Goal: Transaction & Acquisition: Obtain resource

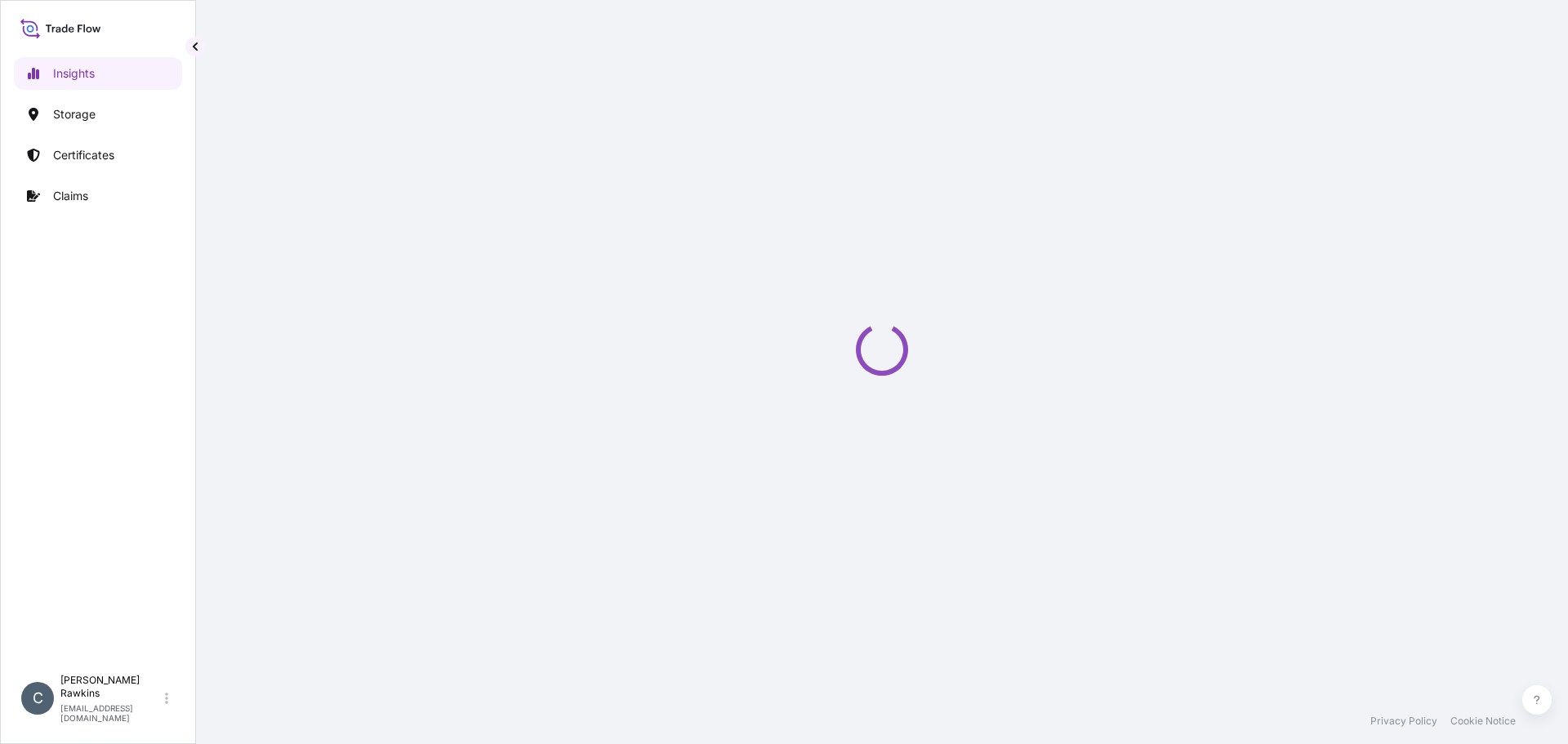
select select "2025"
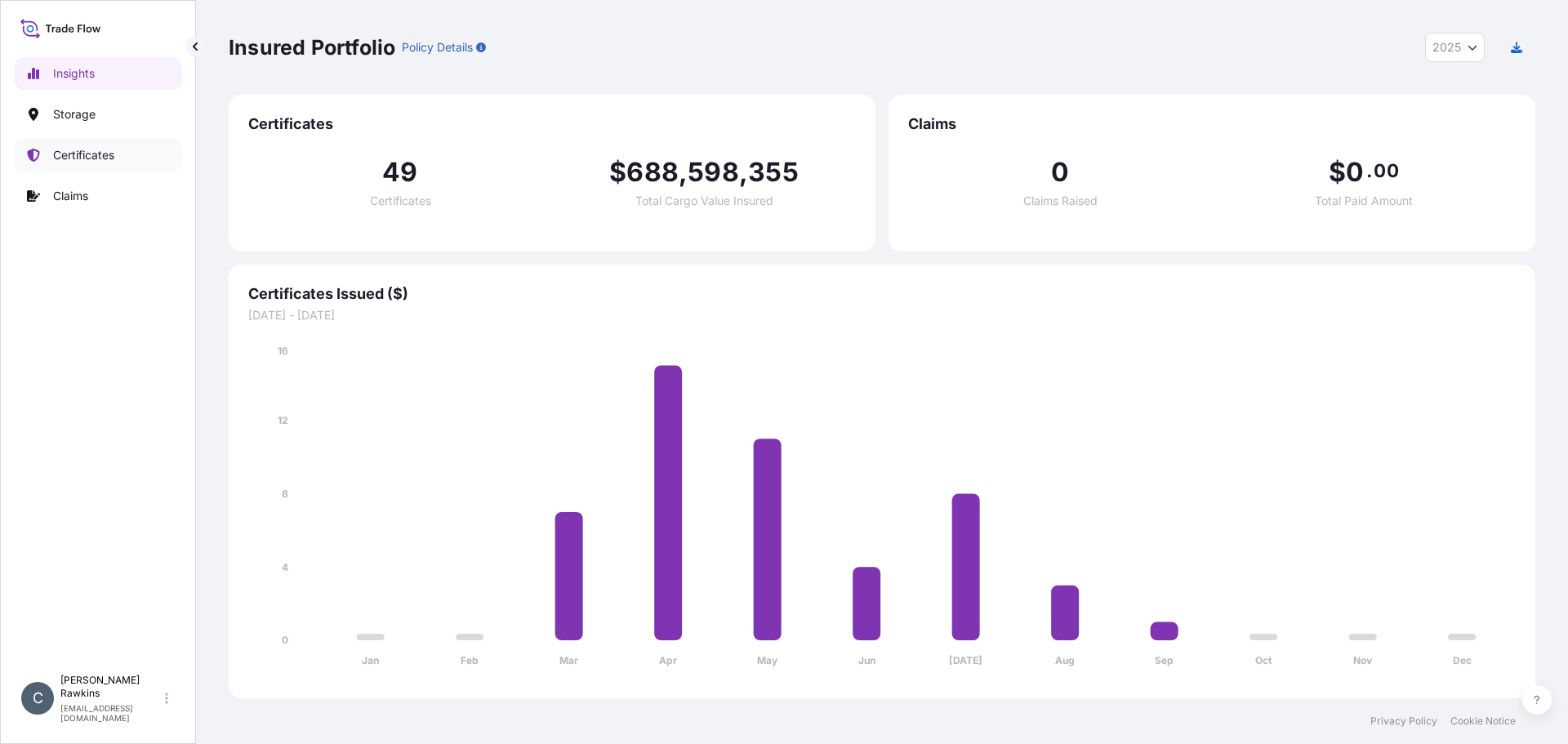
click at [51, 144] on link "Certificates" at bounding box center [97, 155] width 168 height 33
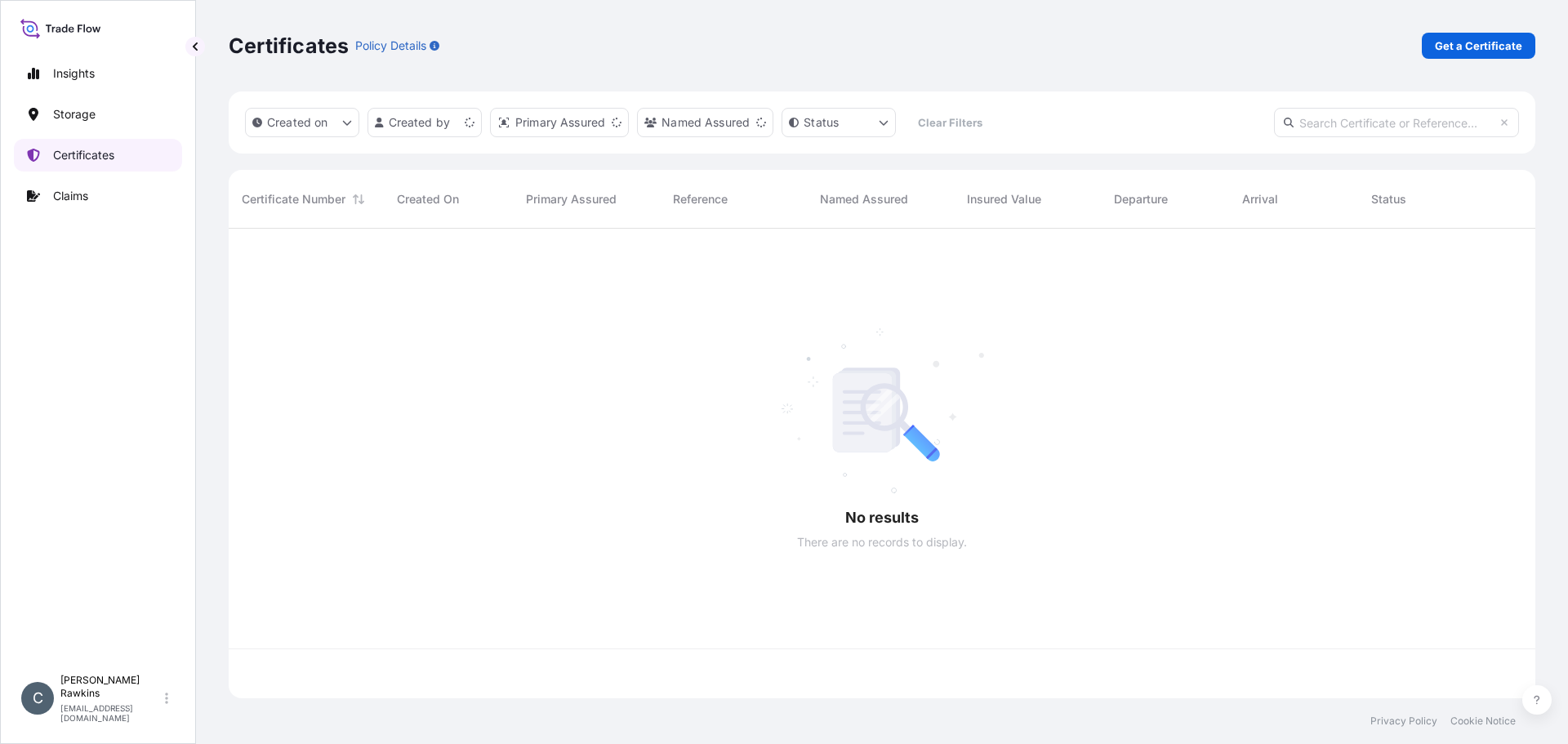
scroll to position [466, 1295]
click at [60, 116] on p "Storage" at bounding box center [74, 114] width 43 height 16
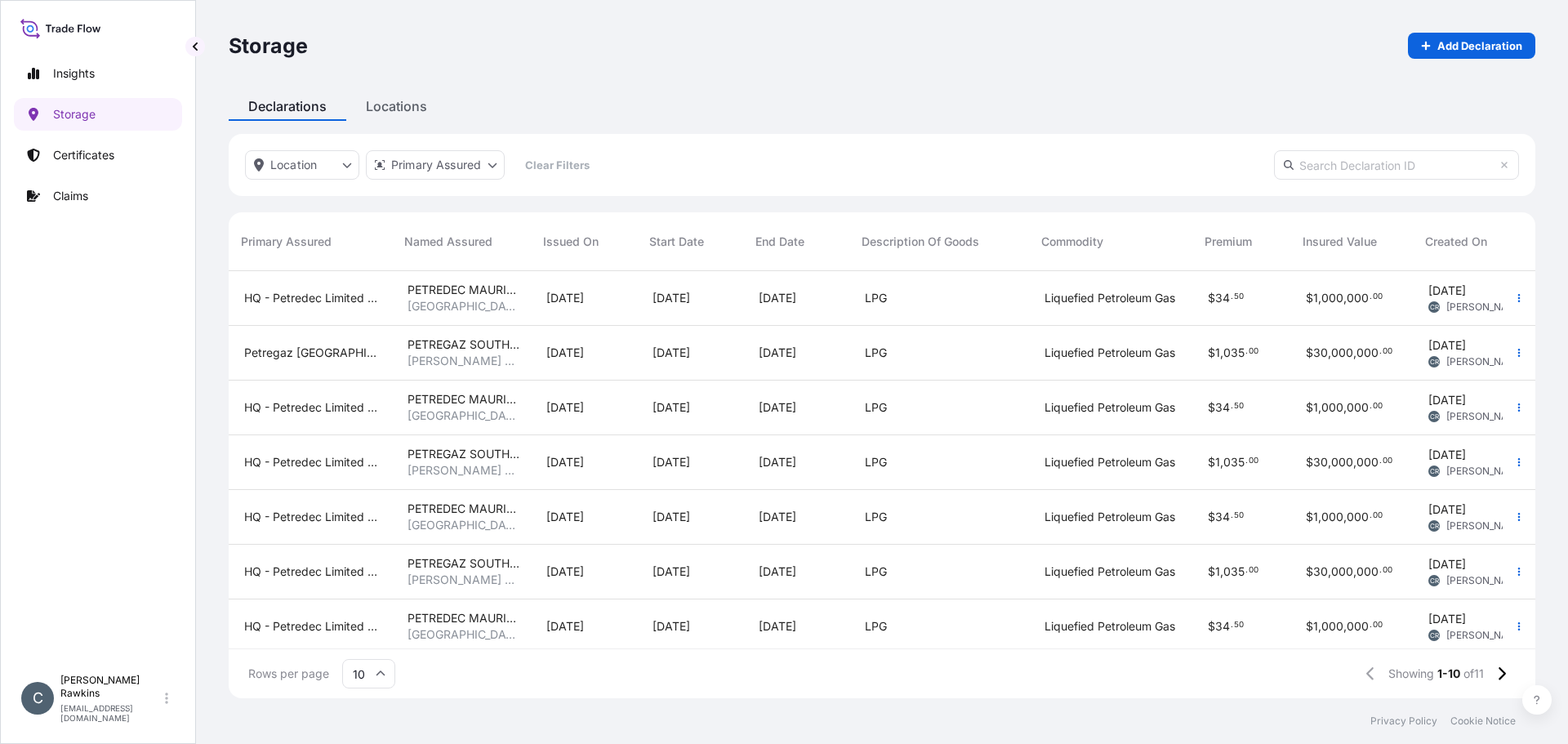
scroll to position [0, 402]
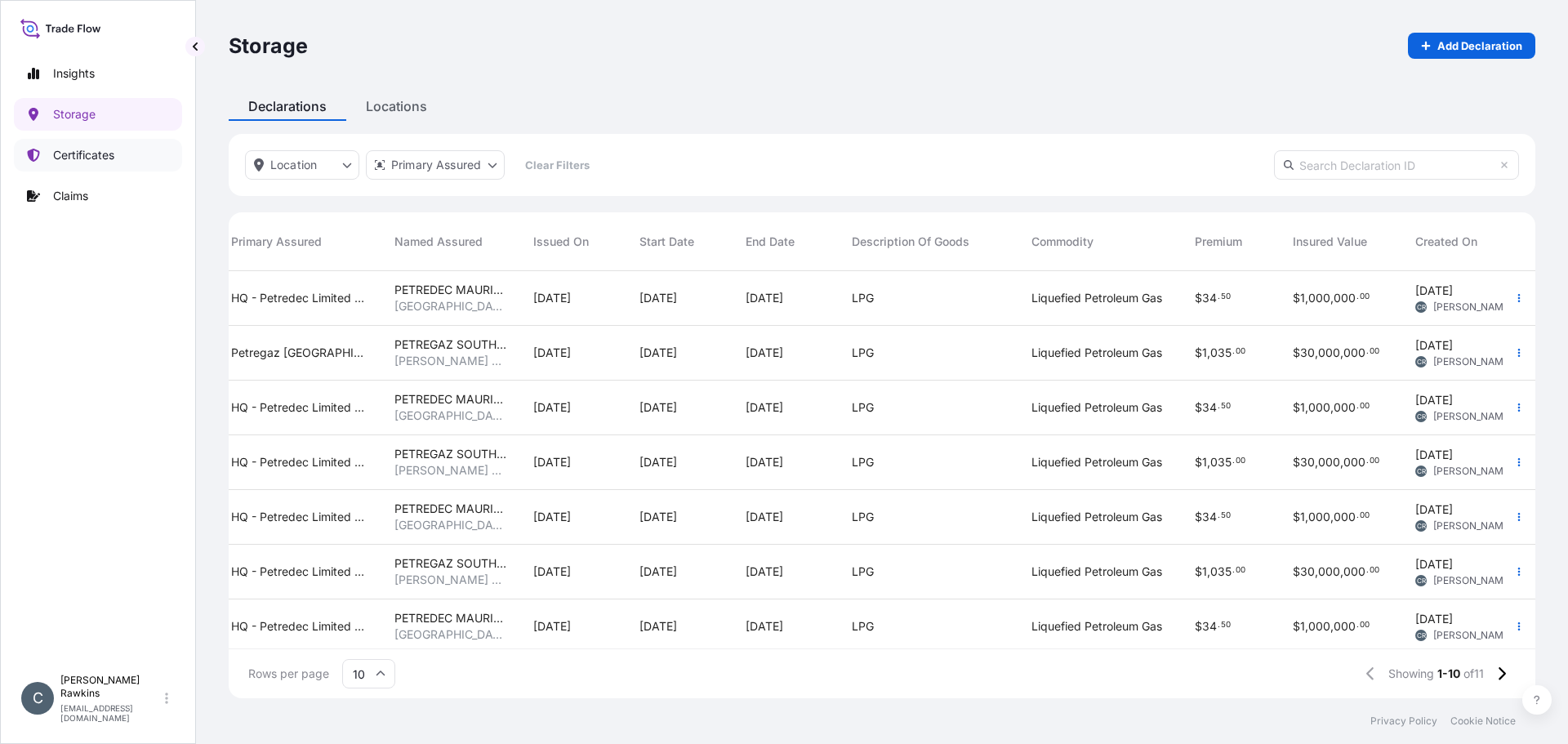
click at [96, 159] on p "Certificates" at bounding box center [83, 155] width 62 height 16
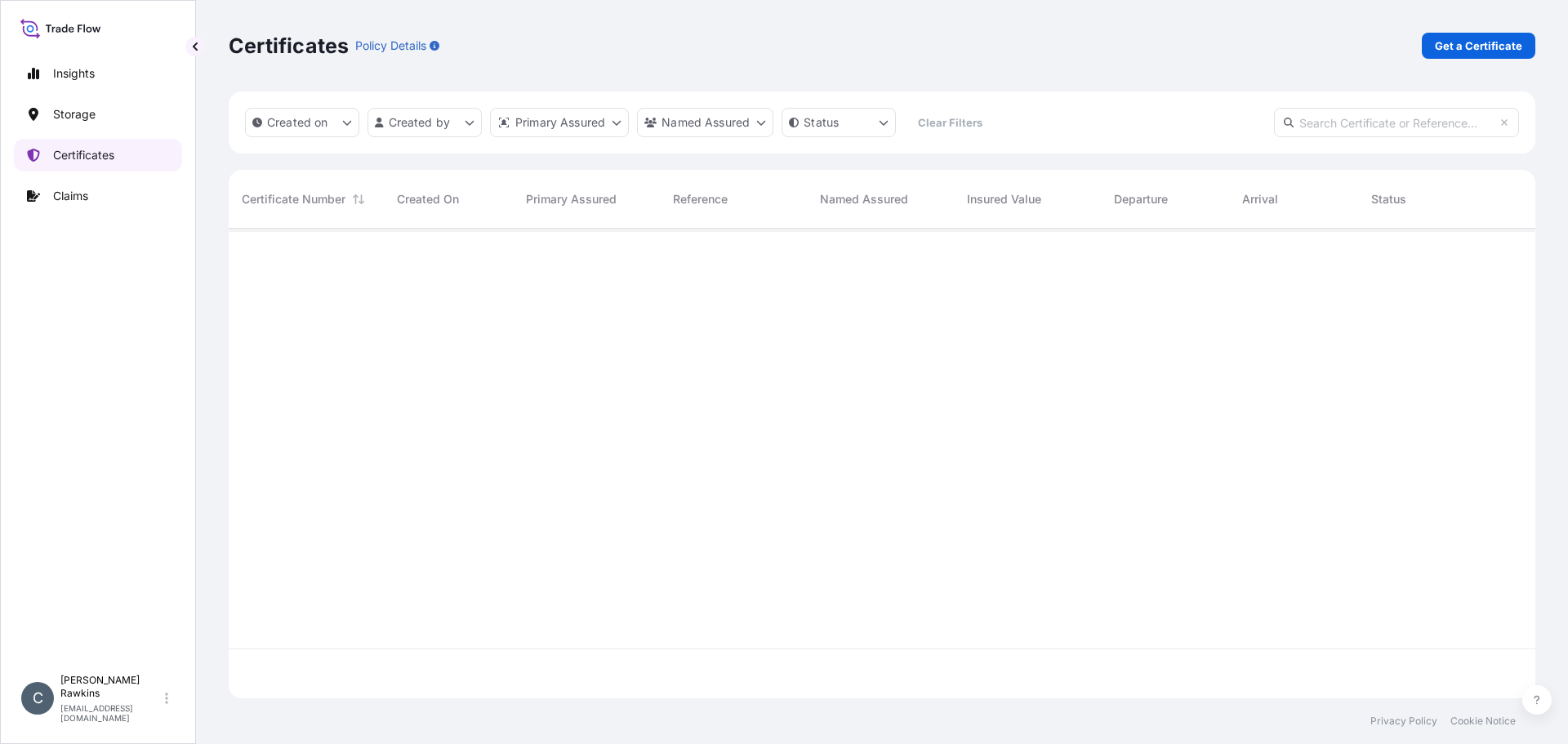
scroll to position [466, 1295]
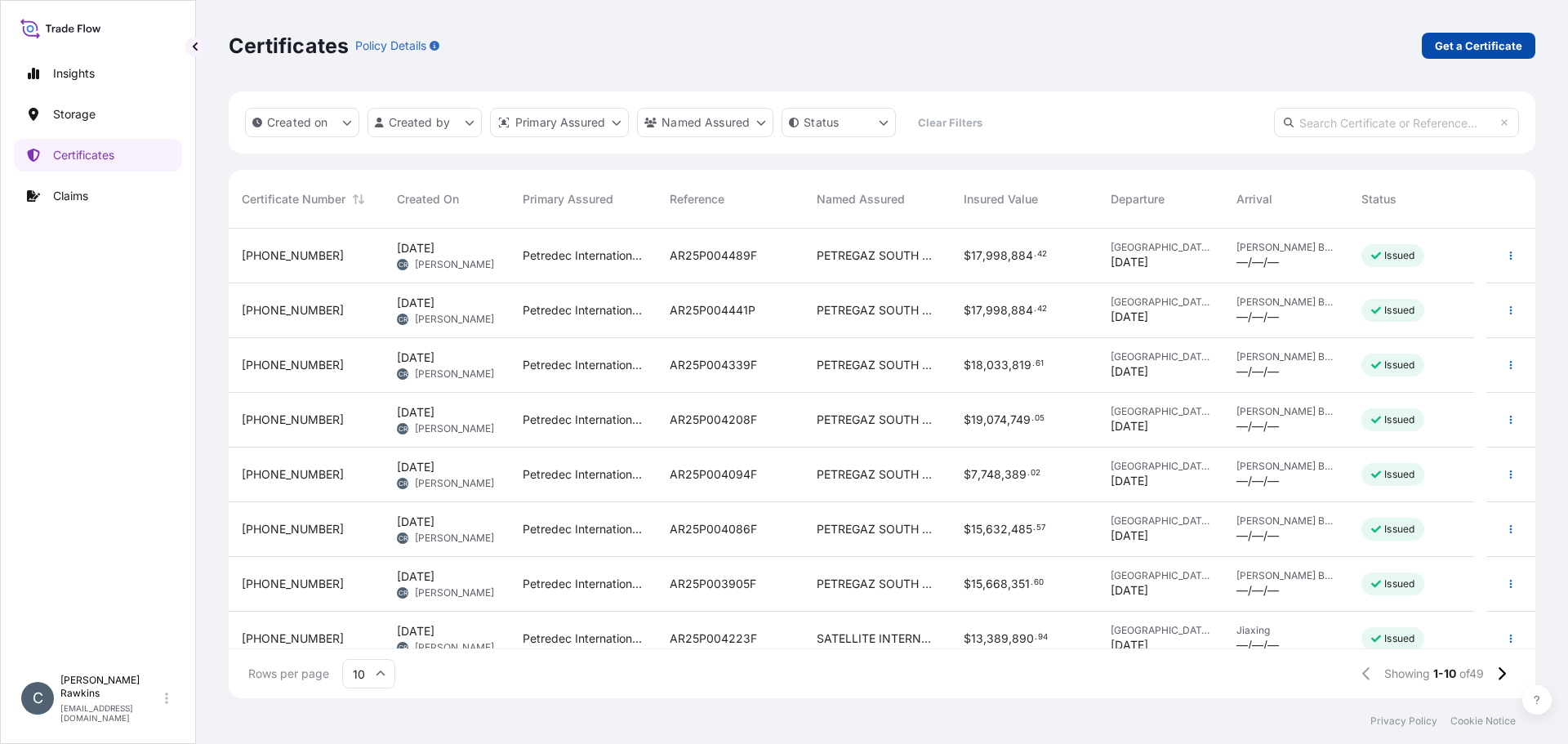
click at [1446, 52] on p "Get a Certificate" at bounding box center [1479, 46] width 87 height 16
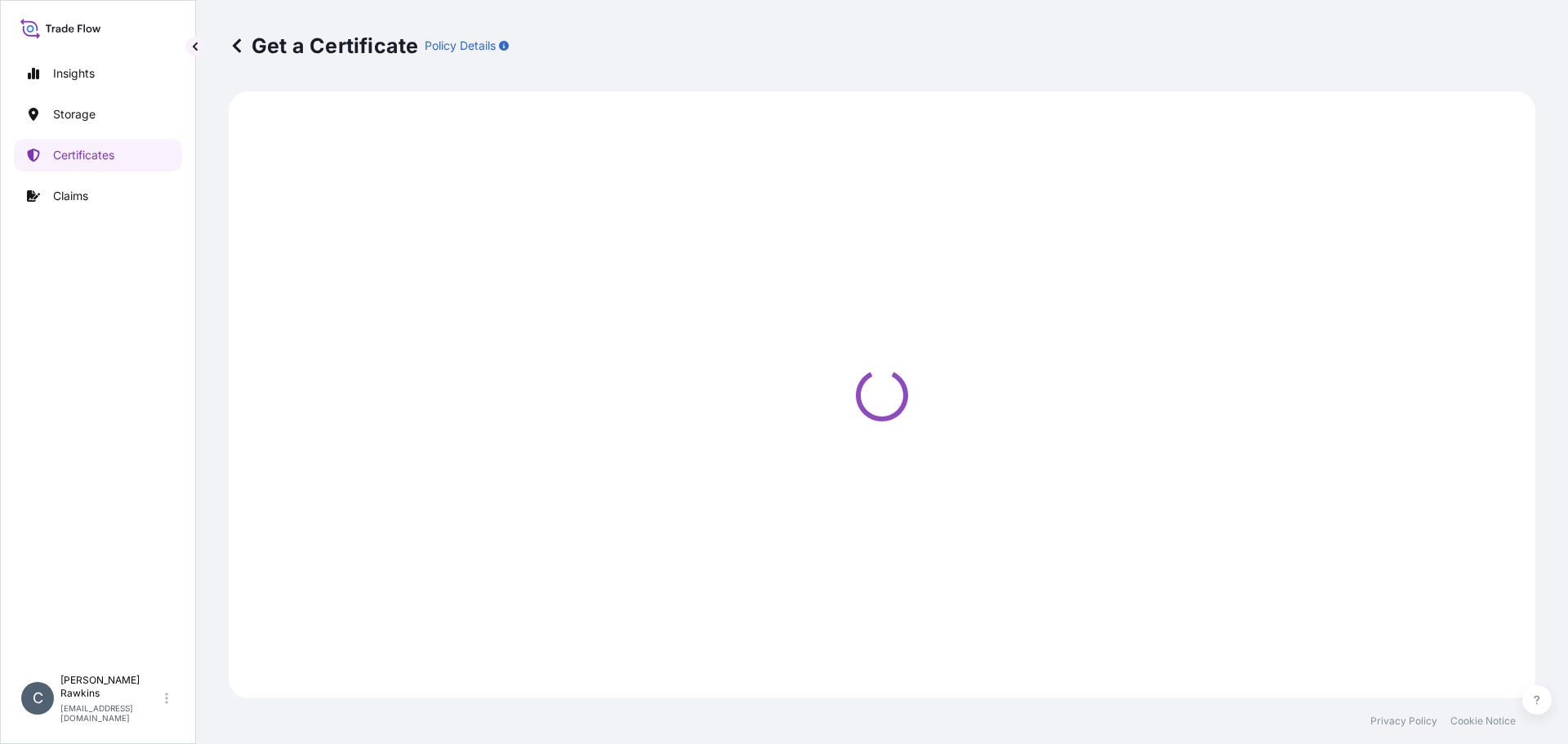
select select "Sea"
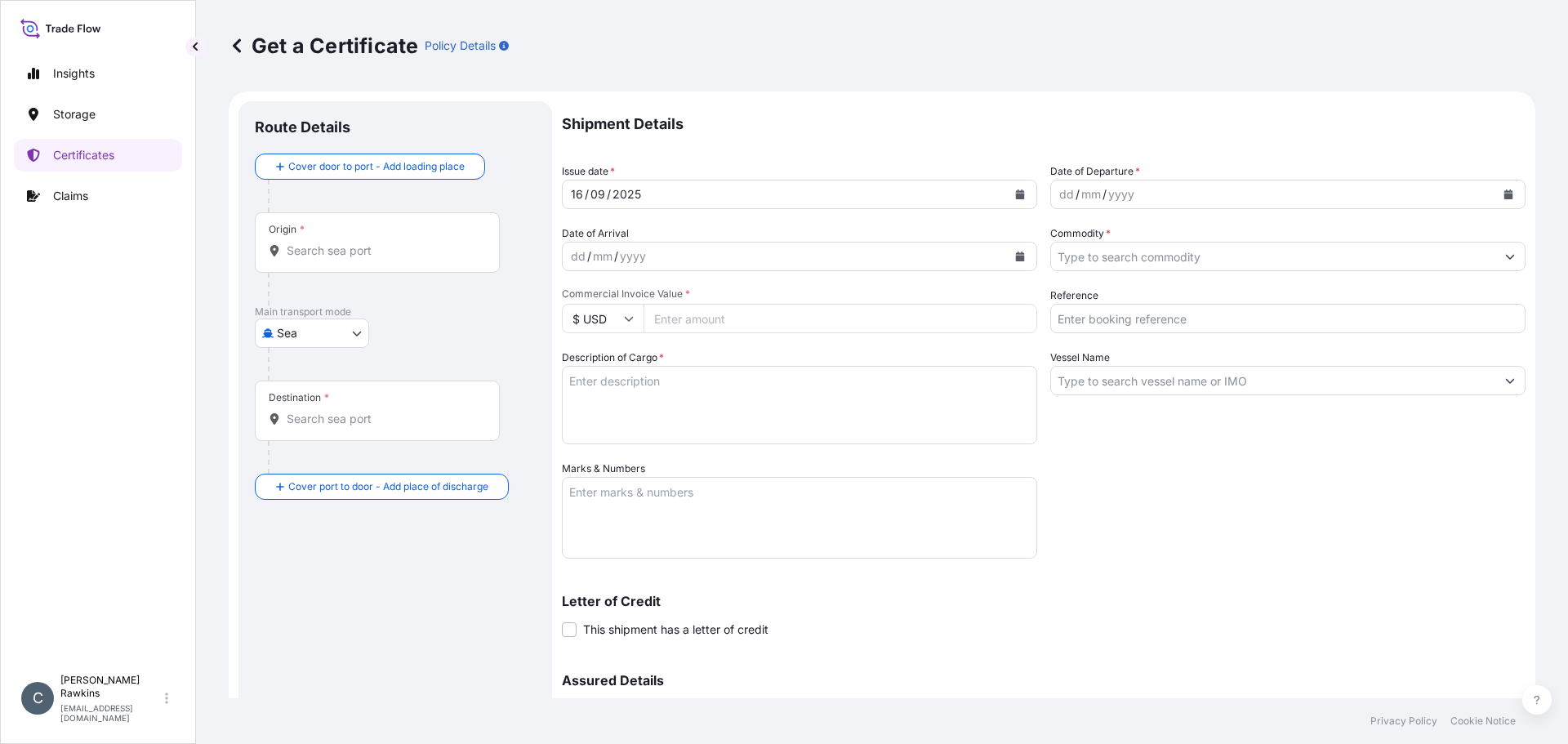
click at [422, 265] on div "Origin *" at bounding box center [377, 242] width 245 height 61
click at [422, 259] on input "Origin *" at bounding box center [384, 250] width 193 height 16
click at [387, 245] on input "Origin *" at bounding box center [384, 250] width 193 height 16
click at [394, 200] on div at bounding box center [402, 196] width 268 height 33
click at [371, 245] on input "Origin * Please select an origin" at bounding box center [384, 250] width 193 height 16
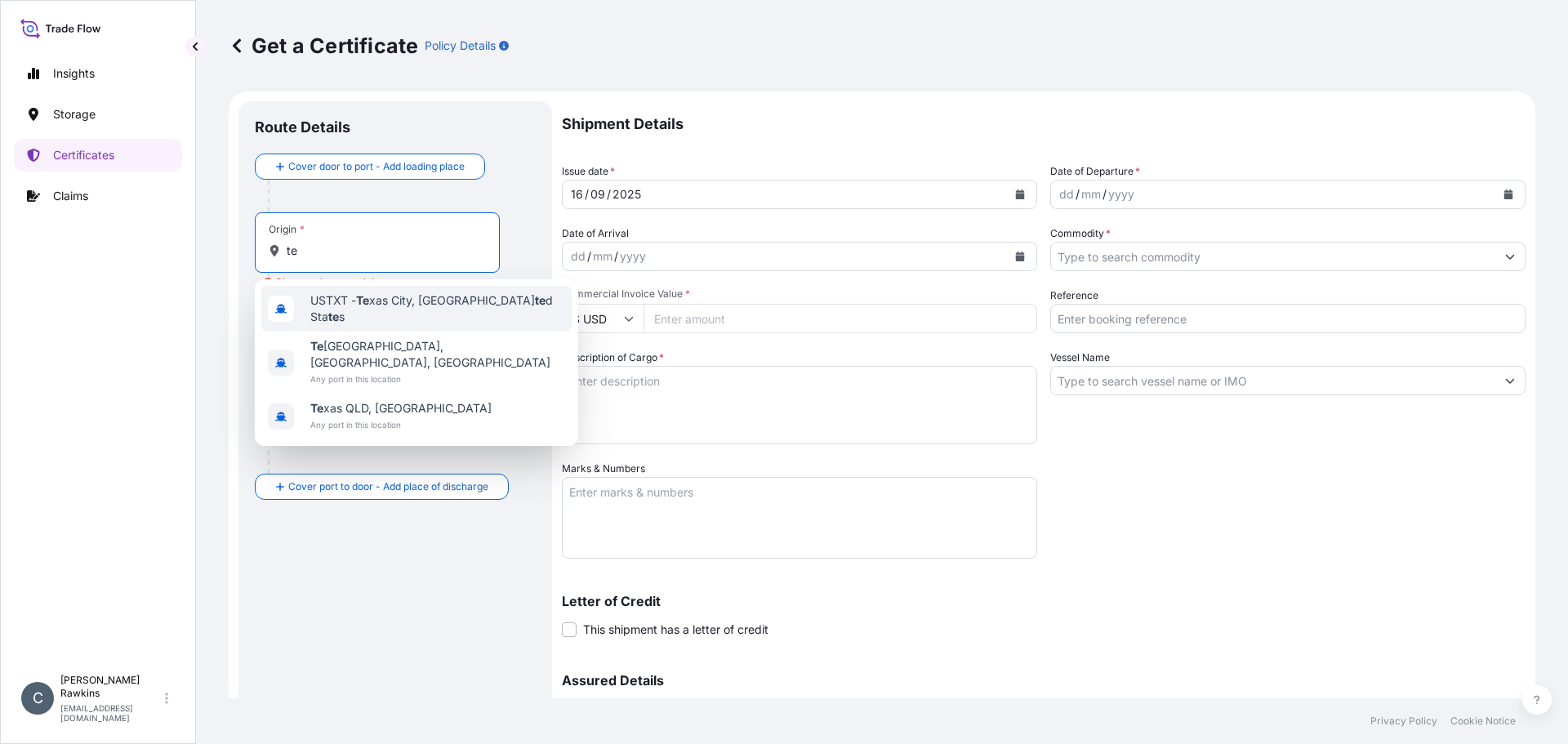
type input "t"
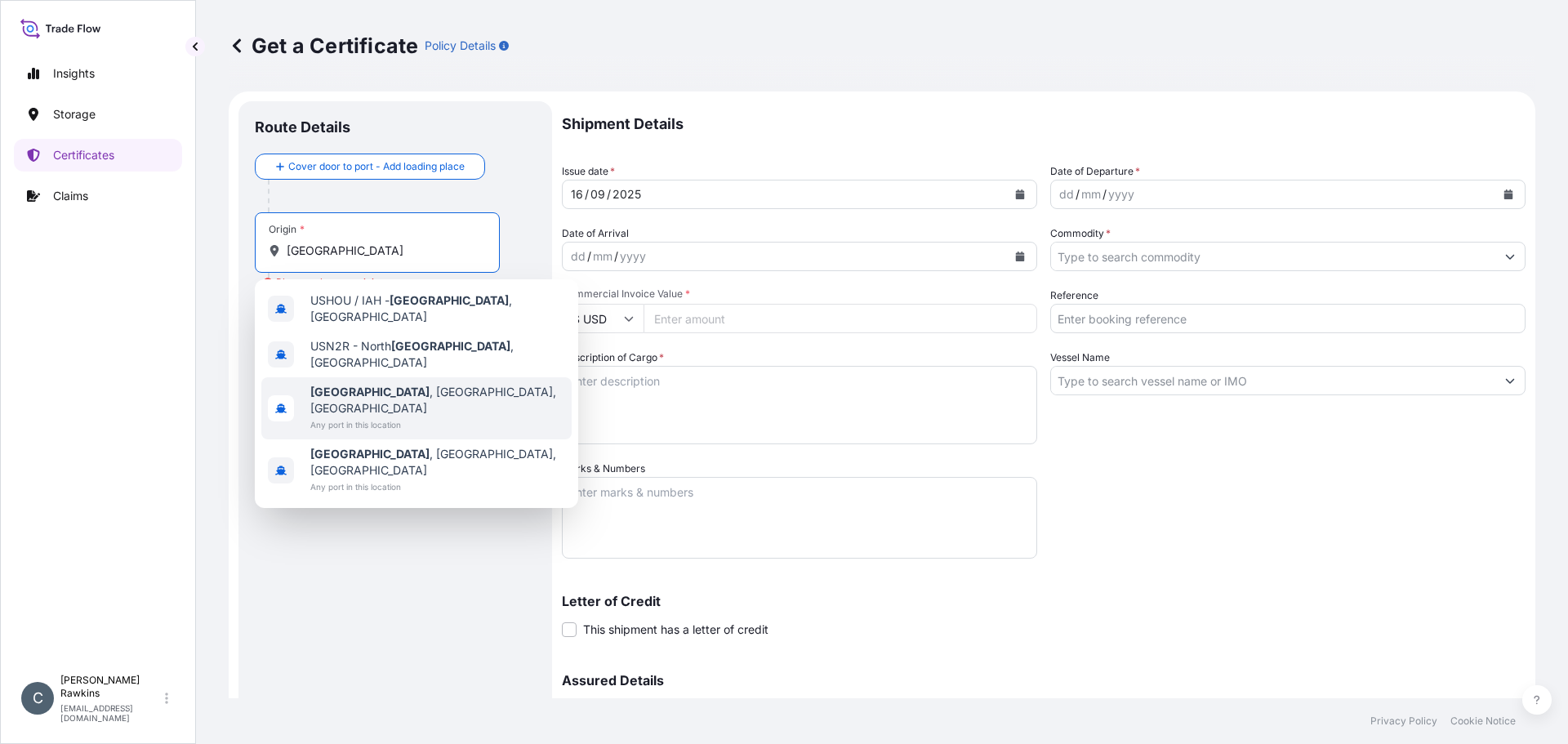
click at [355, 384] on b "[GEOGRAPHIC_DATA]" at bounding box center [370, 391] width 119 height 14
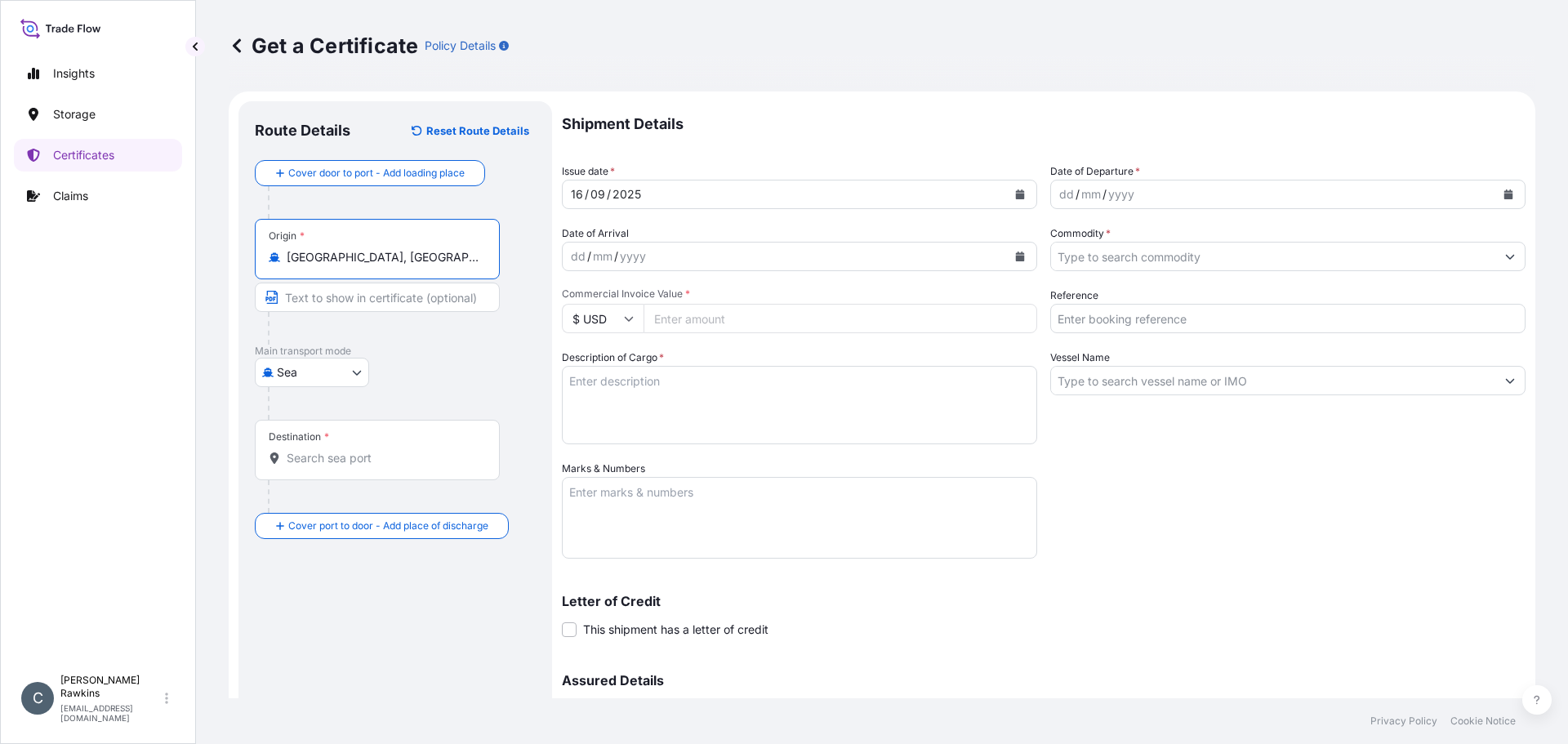
type input "[GEOGRAPHIC_DATA], [GEOGRAPHIC_DATA], [GEOGRAPHIC_DATA]"
click at [358, 458] on input "Destination *" at bounding box center [384, 458] width 193 height 16
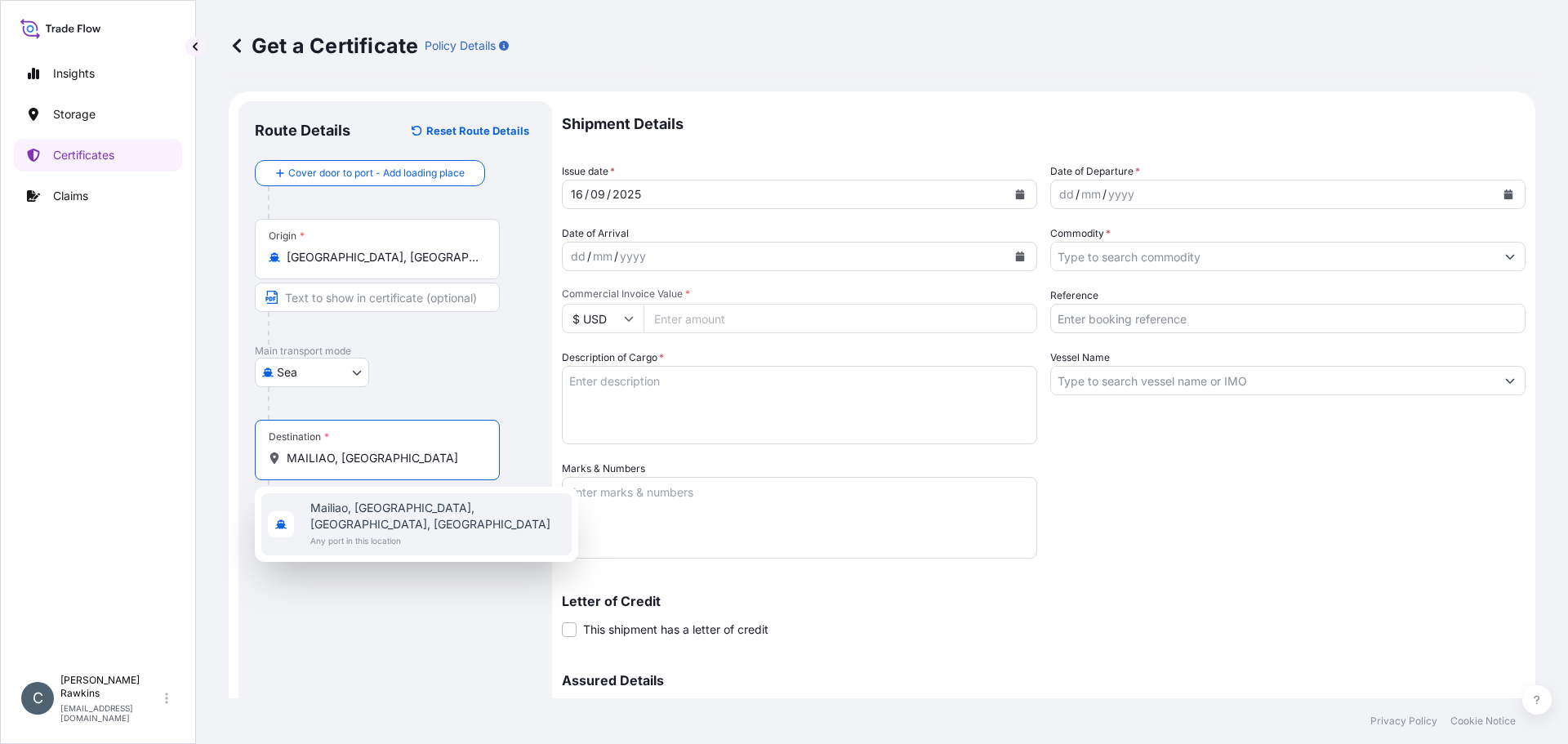
click at [371, 511] on span "Mailiao, [GEOGRAPHIC_DATA], [GEOGRAPHIC_DATA], [GEOGRAPHIC_DATA]" at bounding box center [437, 516] width 254 height 33
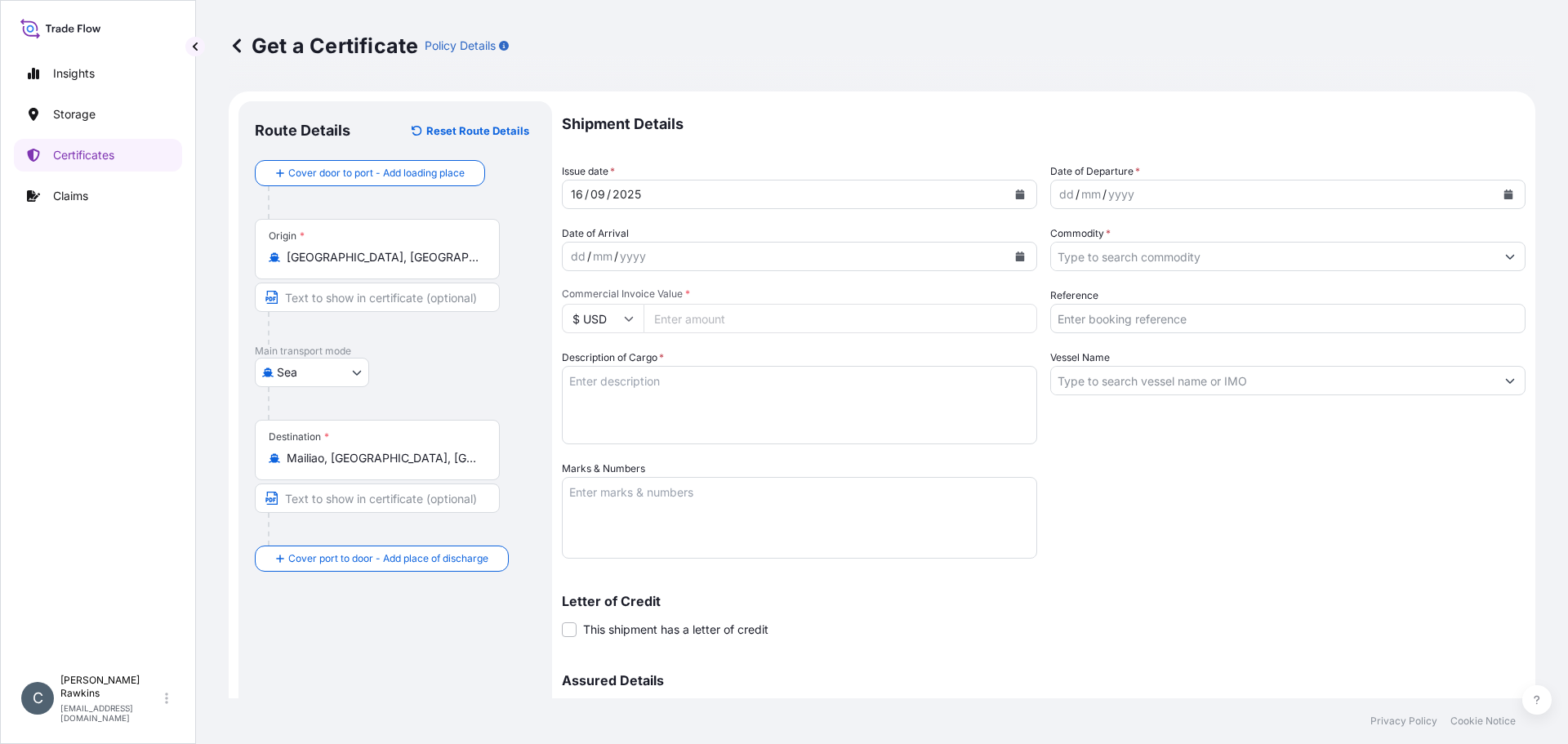
click at [415, 468] on div "Destination * Mailiao, [GEOGRAPHIC_DATA], [GEOGRAPHIC_DATA], [GEOGRAPHIC_DATA]" at bounding box center [377, 450] width 245 height 61
click at [415, 466] on input "Mailiao, [GEOGRAPHIC_DATA], [GEOGRAPHIC_DATA], [GEOGRAPHIC_DATA]" at bounding box center [384, 458] width 193 height 16
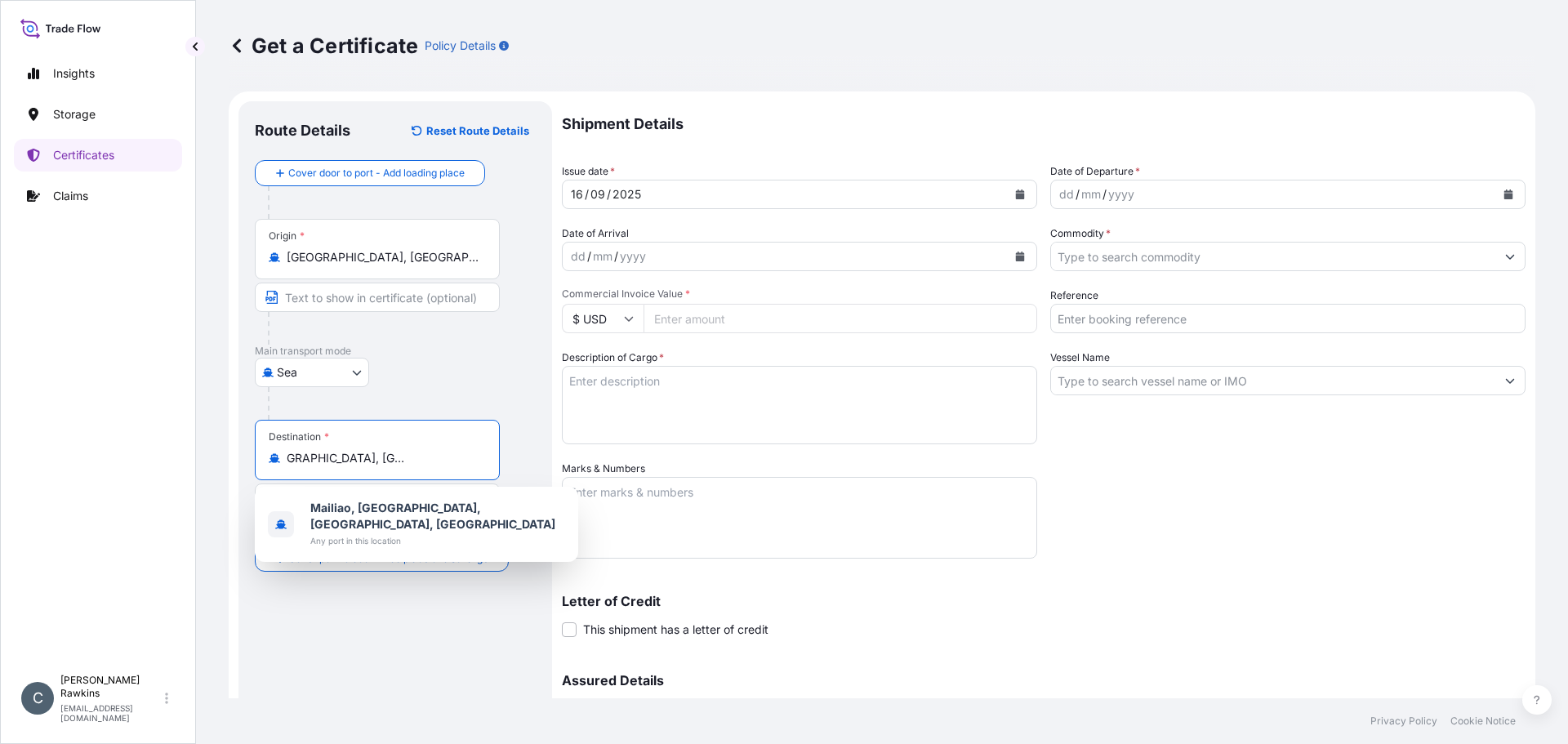
click at [422, 458] on input "Mailiao, [GEOGRAPHIC_DATA], [GEOGRAPHIC_DATA], [GEOGRAPHIC_DATA]" at bounding box center [384, 458] width 193 height 16
type input "Mailiao, [GEOGRAPHIC_DATA], [GEOGRAPHIC_DATA], [GEOGRAPHIC_DATA]"
click at [474, 378] on div "Sea Road Sea Pipeline Shore Tank Air" at bounding box center [394, 372] width 281 height 30
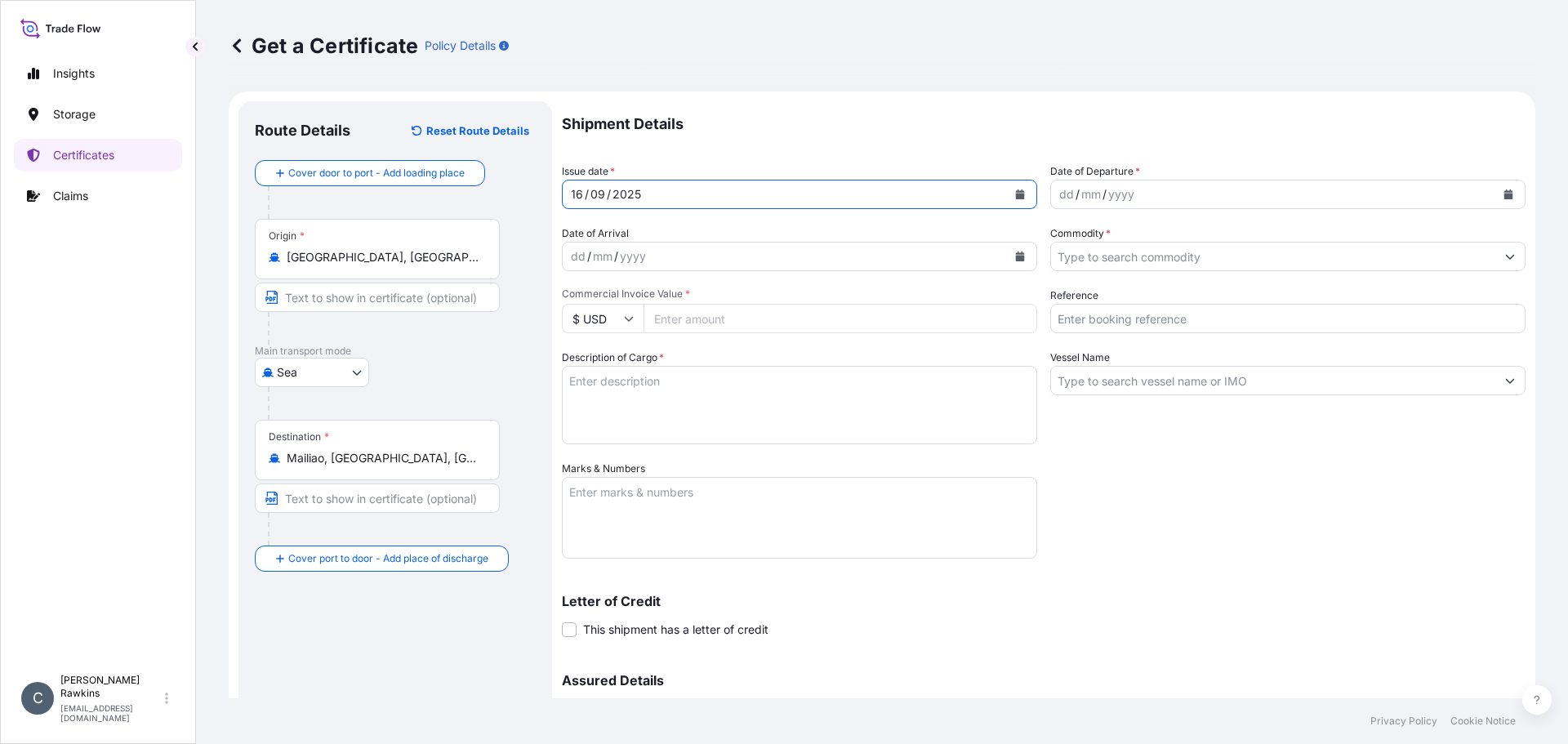
click at [1008, 190] on button "Calendar" at bounding box center [1020, 194] width 26 height 26
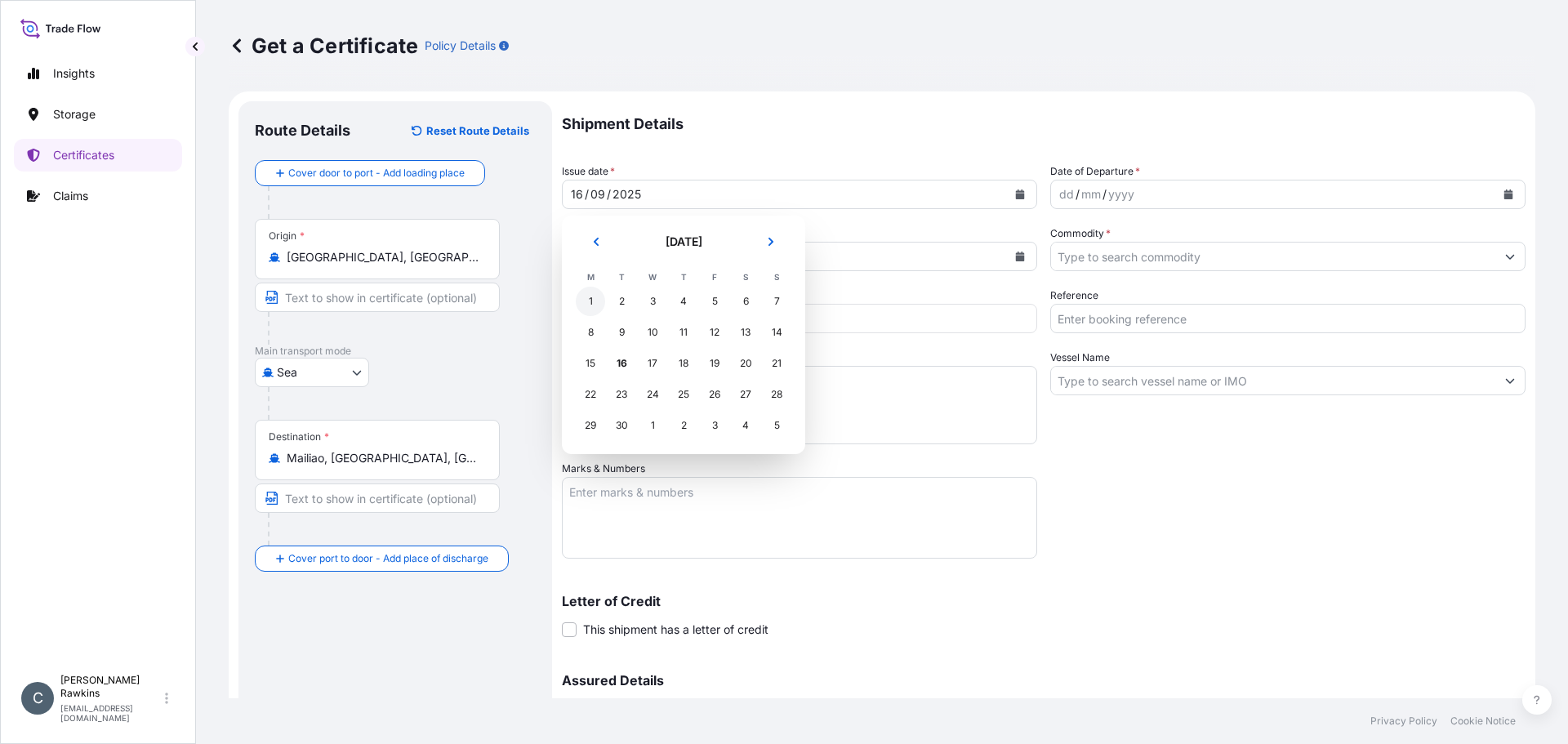
click at [597, 301] on div "1" at bounding box center [591, 302] width 30 height 30
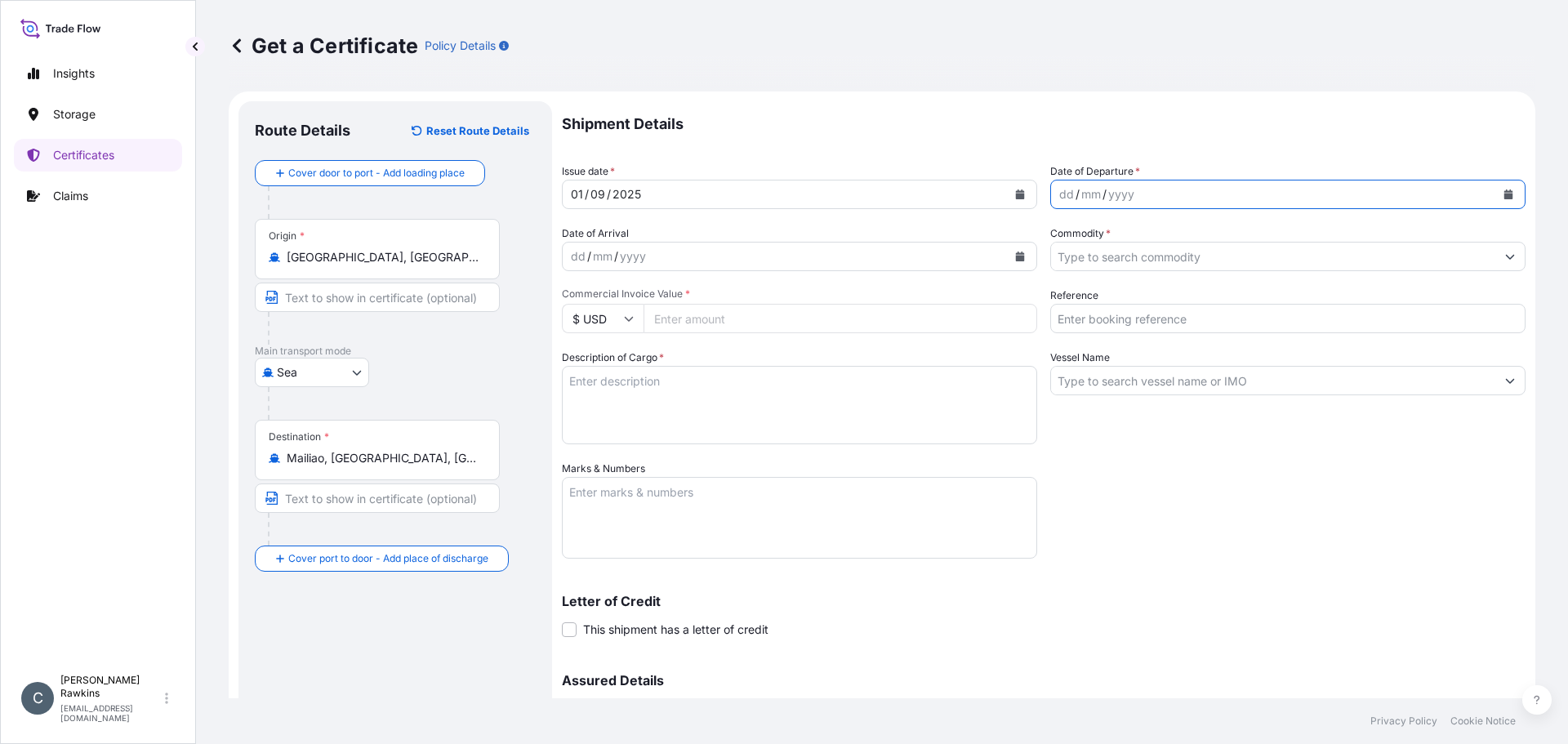
click at [1501, 198] on button "Calendar" at bounding box center [1508, 194] width 26 height 26
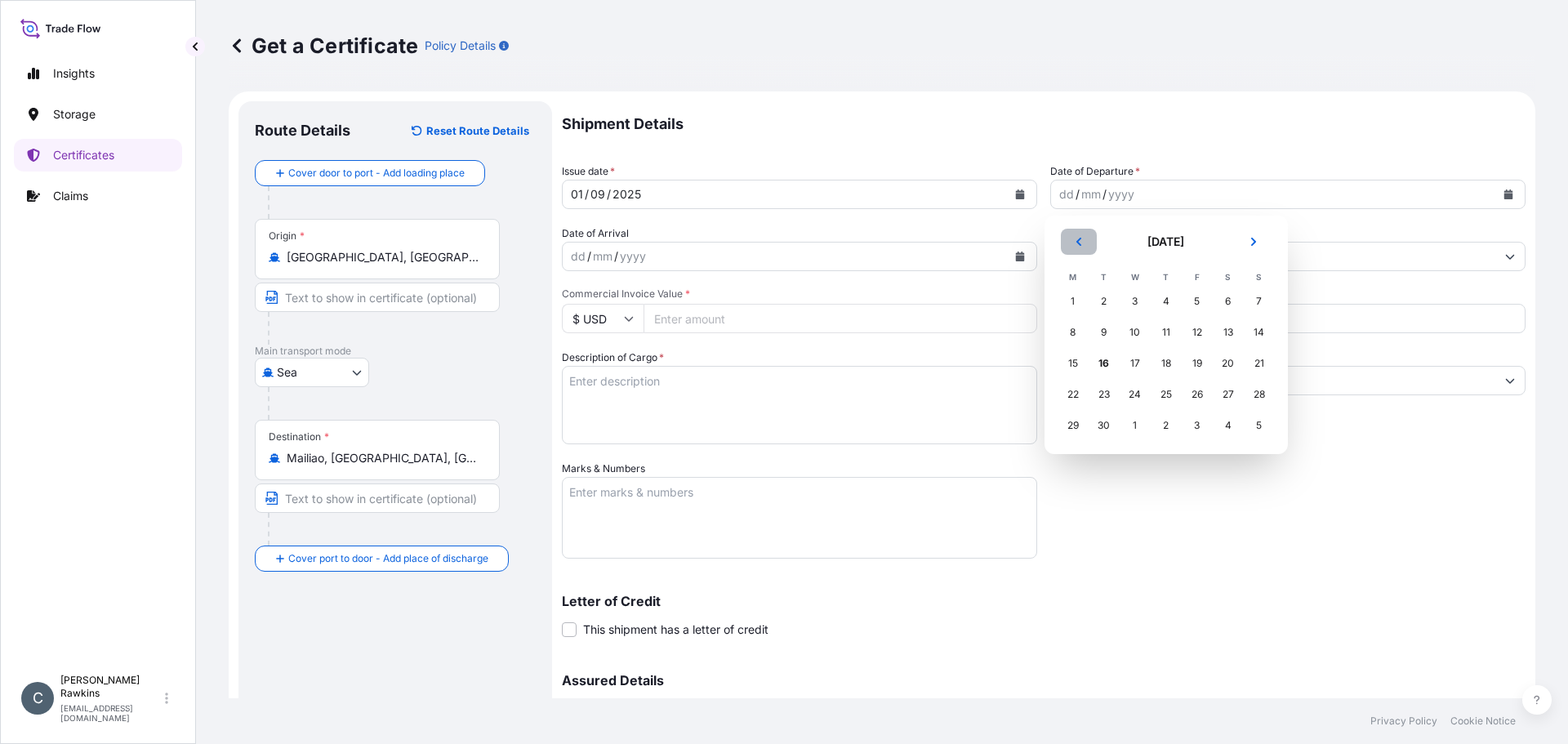
click at [1088, 249] on button "Previous" at bounding box center [1079, 241] width 36 height 26
click at [1132, 397] on div "23" at bounding box center [1136, 394] width 30 height 30
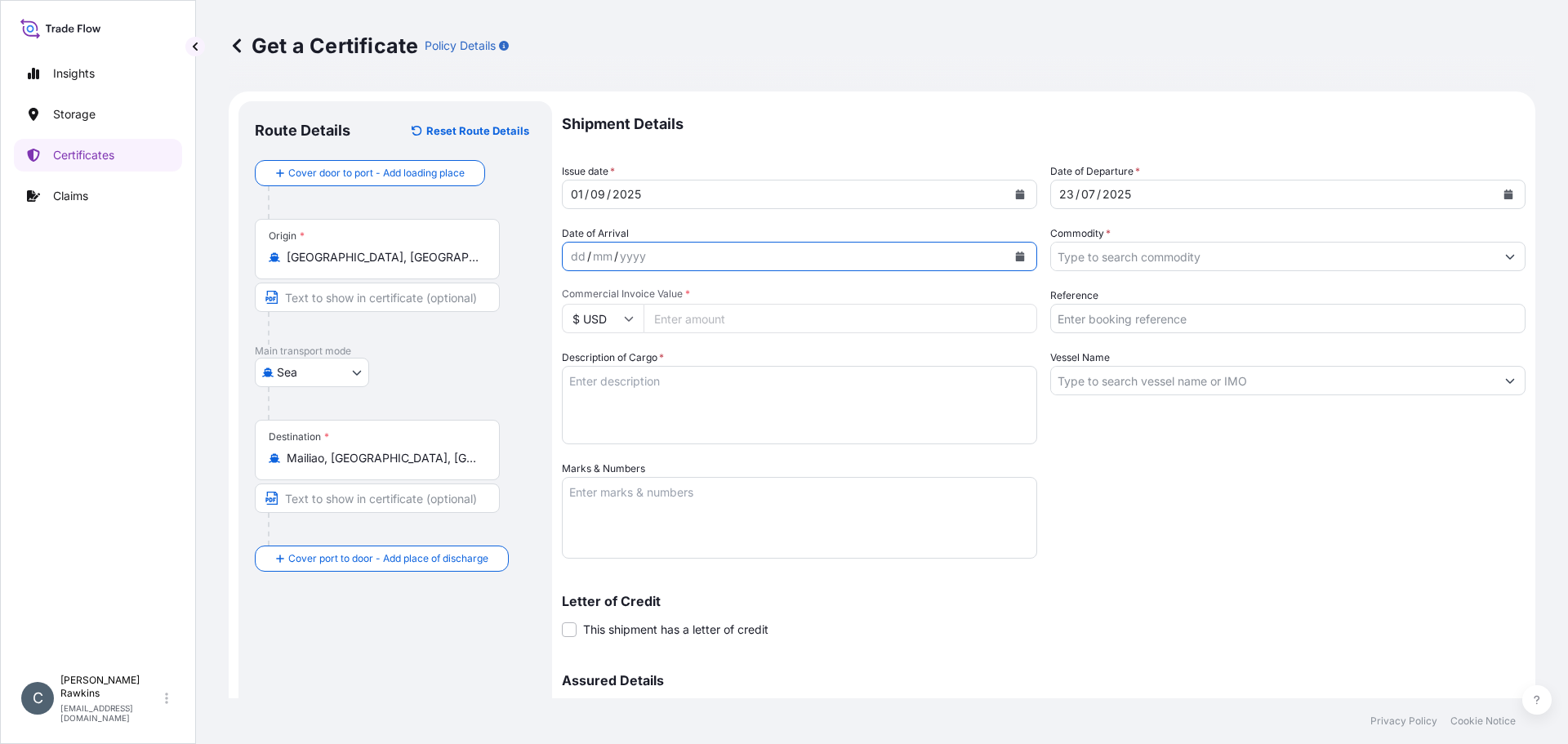
click at [1017, 252] on icon "Calendar" at bounding box center [1020, 256] width 9 height 10
click at [1080, 245] on input "Commodity *" at bounding box center [1273, 256] width 444 height 30
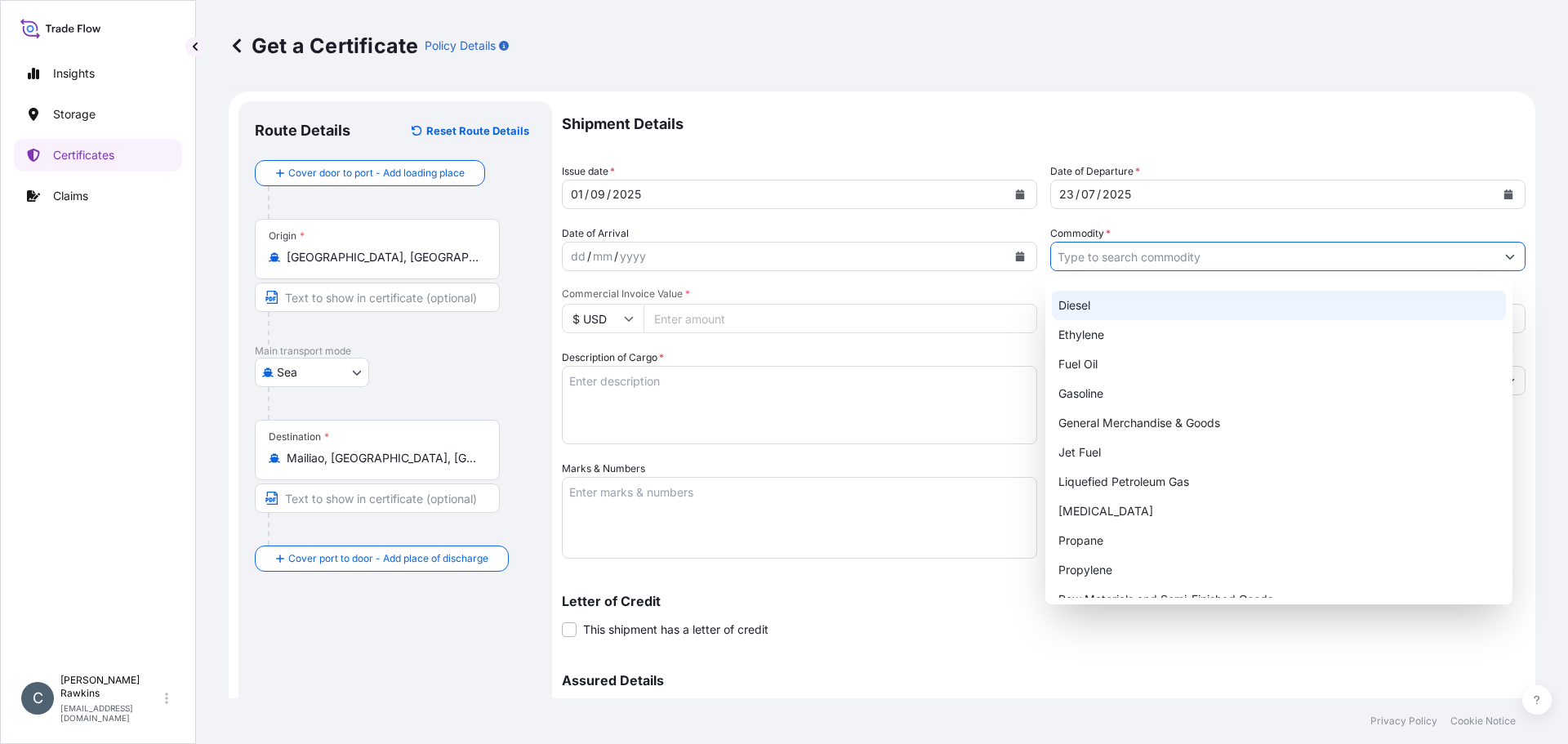
scroll to position [127, 0]
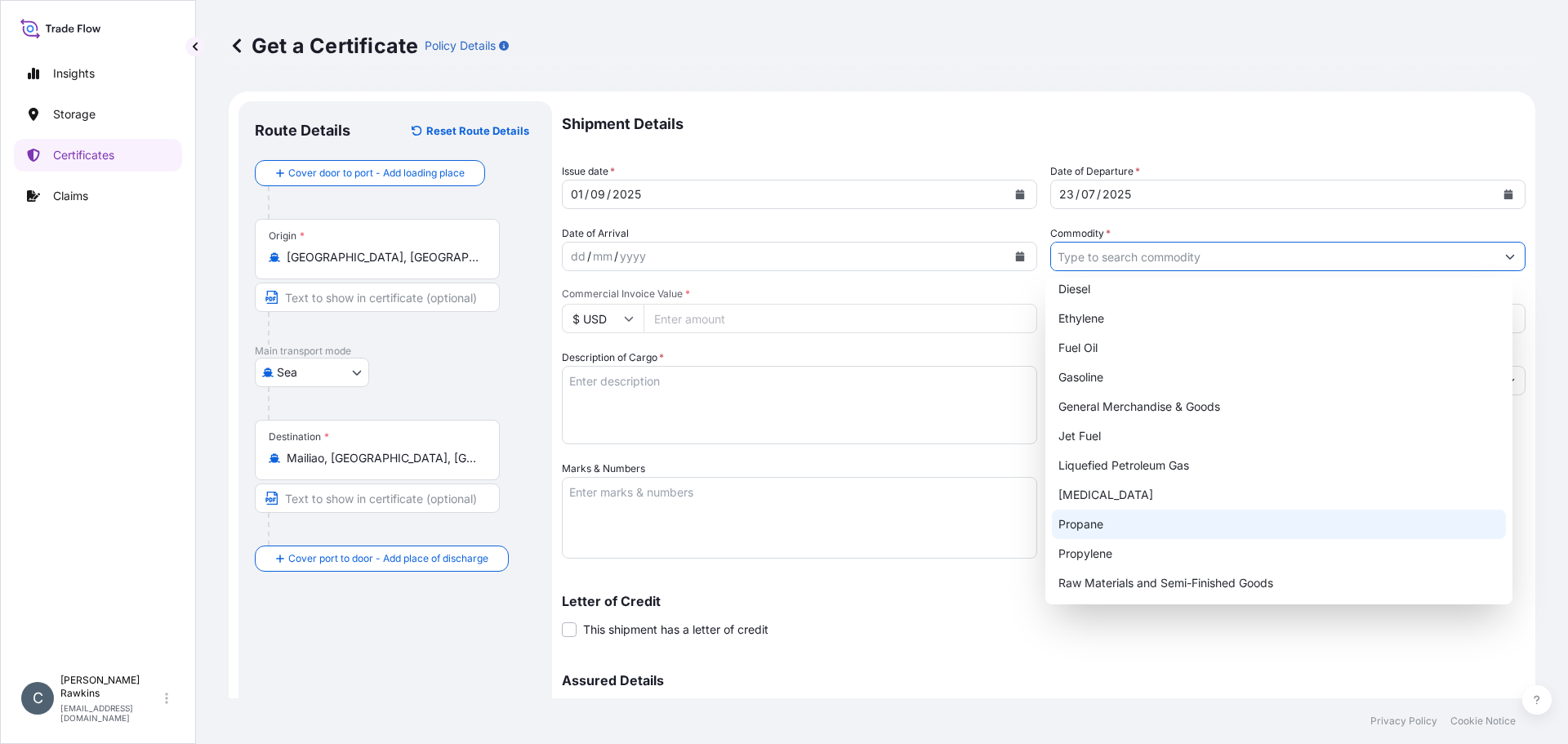
click at [1091, 514] on div "Propane" at bounding box center [1280, 524] width 455 height 30
type input "Propane"
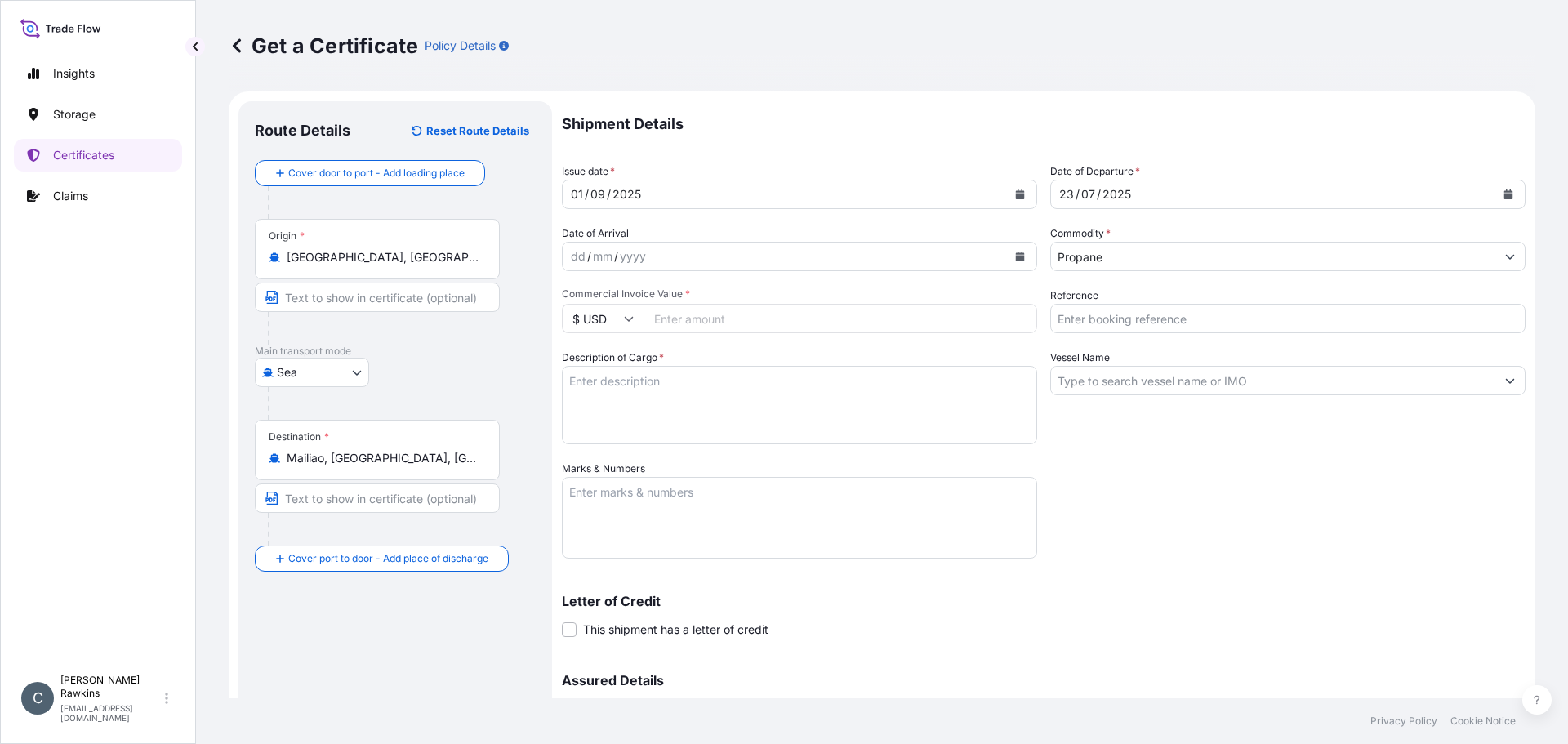
click at [713, 325] on input "Commercial Invoice Value *" at bounding box center [841, 319] width 393 height 30
click at [728, 291] on span "Commercial Invoice Value *" at bounding box center [800, 293] width 475 height 13
click at [728, 304] on input "Commercial Invoice Value *" at bounding box center [841, 319] width 393 height 30
click at [725, 308] on input "Commercial Invoice Value *" at bounding box center [841, 319] width 393 height 30
click at [721, 315] on input "Commercial Invoice Value *" at bounding box center [841, 319] width 393 height 30
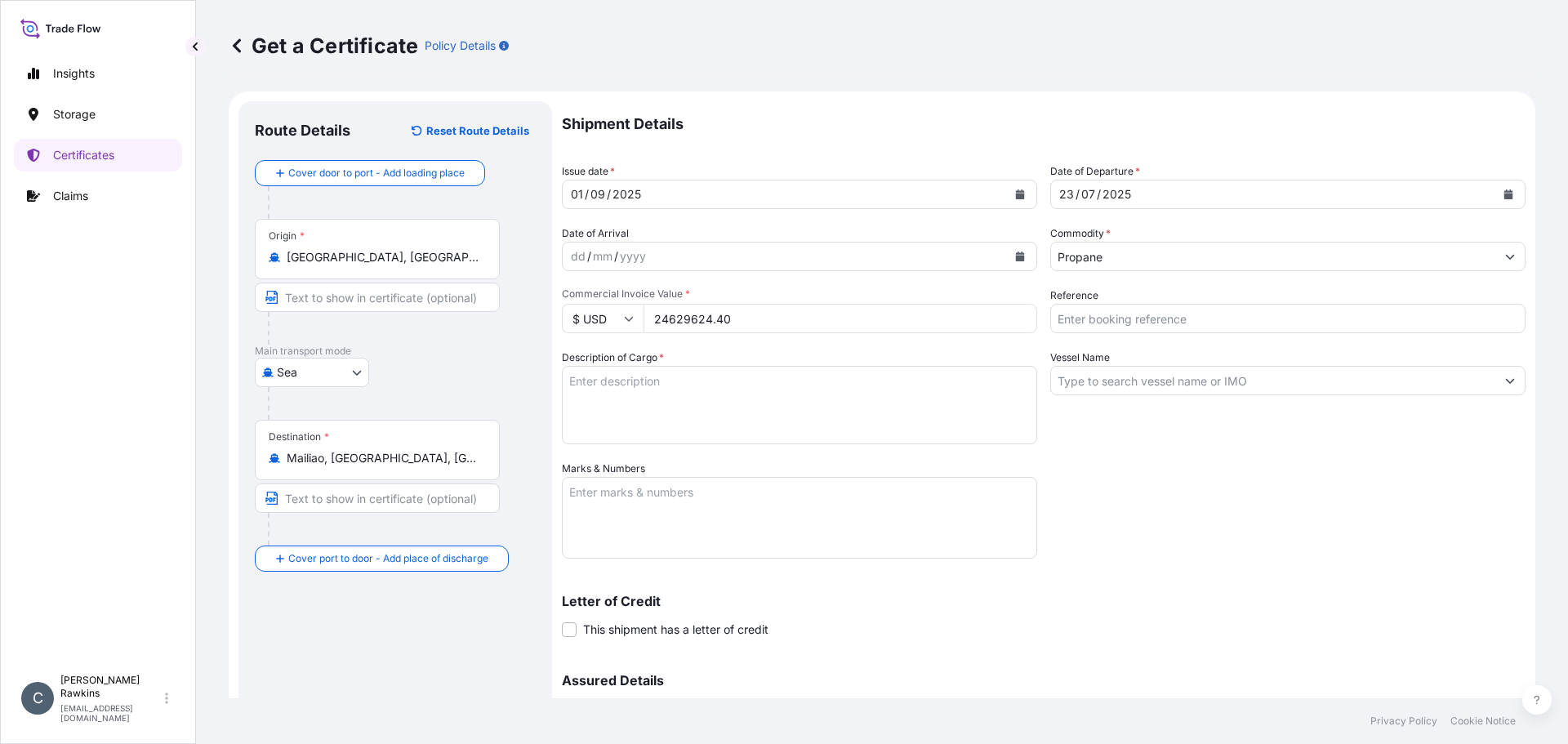
type input "24629624.40"
click at [1156, 565] on div "Shipment Details Issue date * [DATE] Date of Departure * [DATE] Date of Arrival…" at bounding box center [1044, 459] width 964 height 716
click at [1152, 319] on input "Reference" at bounding box center [1288, 319] width 475 height 30
type input "AR25P004484F"
click at [814, 436] on textarea "Description of Cargo *" at bounding box center [800, 404] width 475 height 78
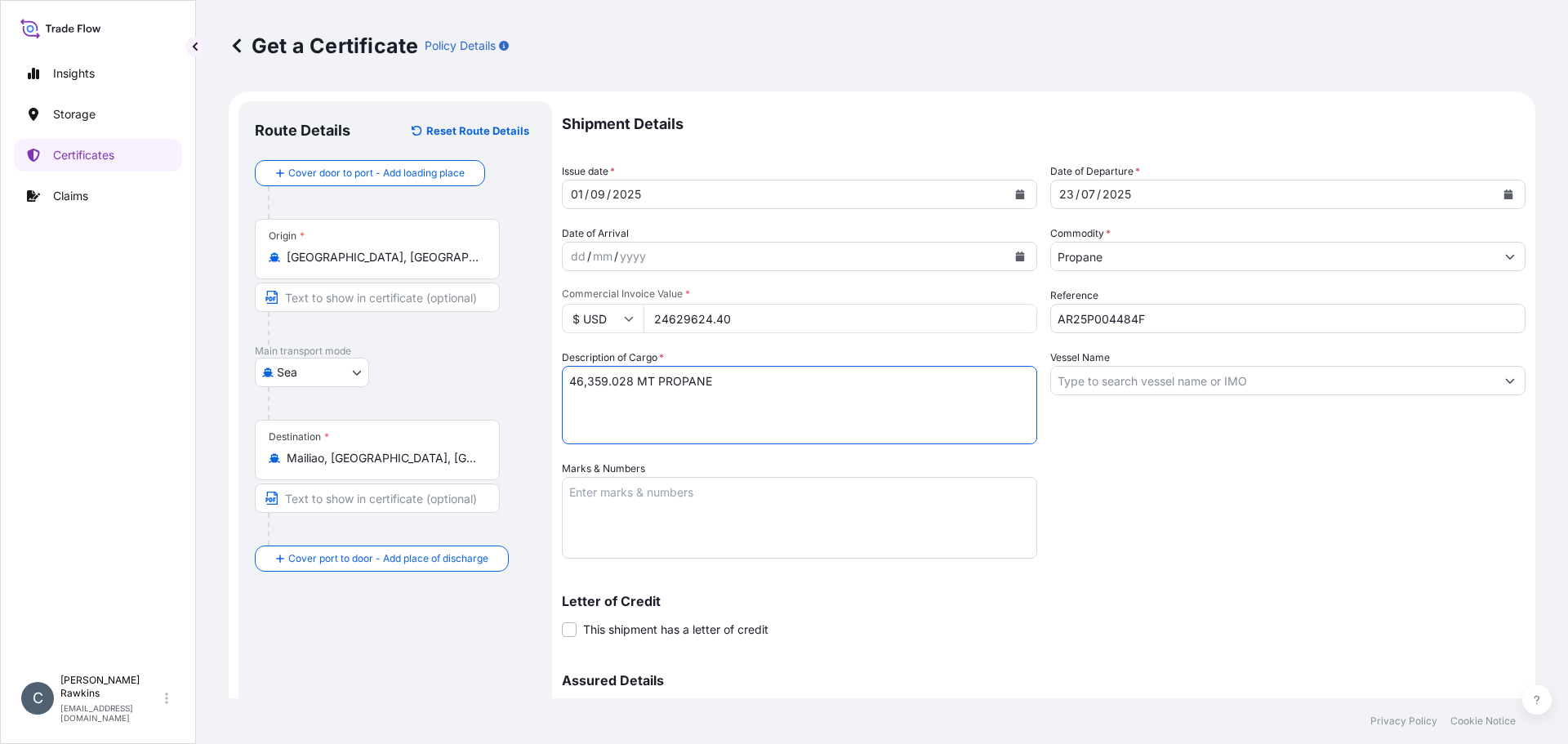
type textarea "46,359.028 MT PROPANE"
click at [1108, 380] on input "Vessel Name" at bounding box center [1273, 380] width 444 height 30
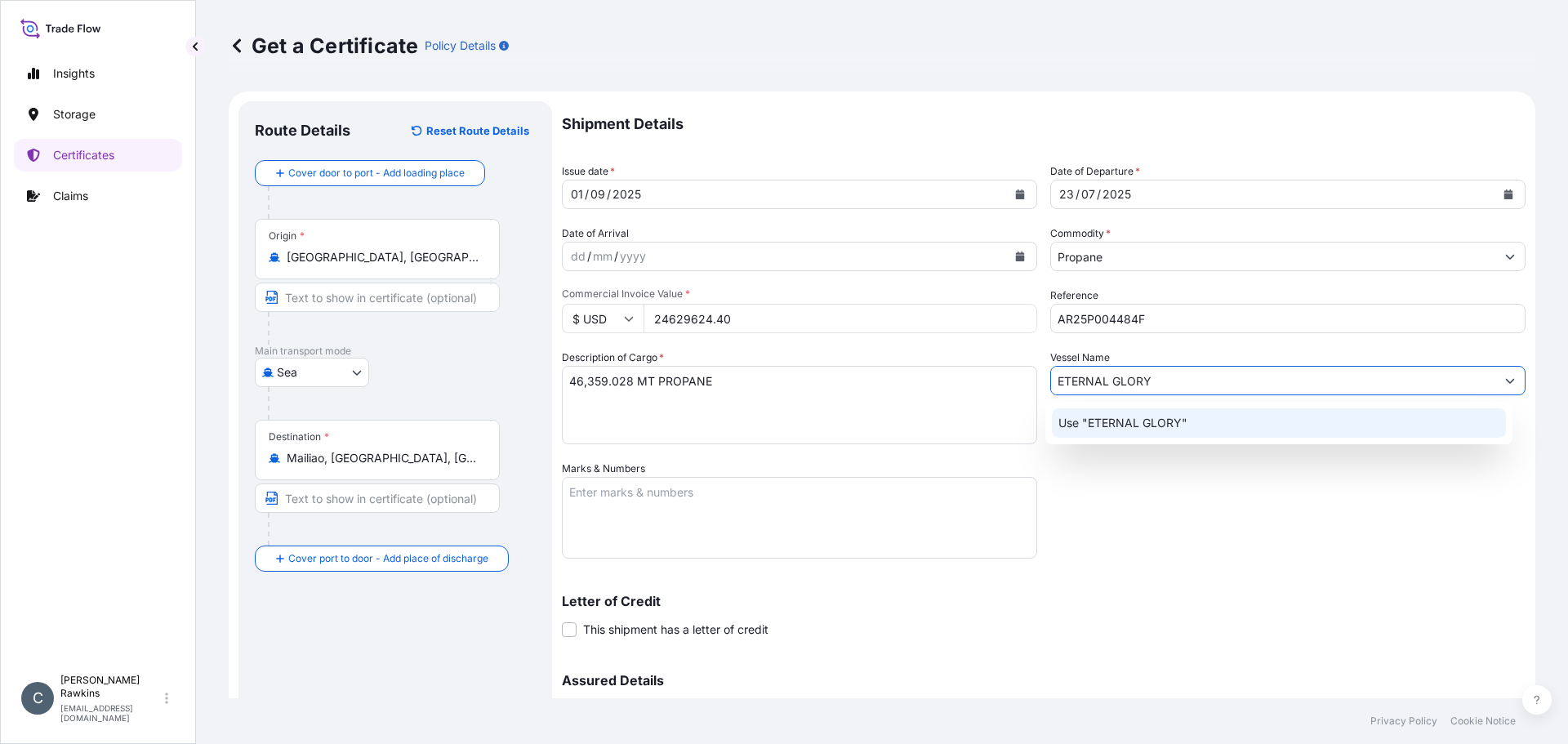
click at [1166, 417] on p "Use "ETERNAL GLORY"" at bounding box center [1123, 423] width 129 height 16
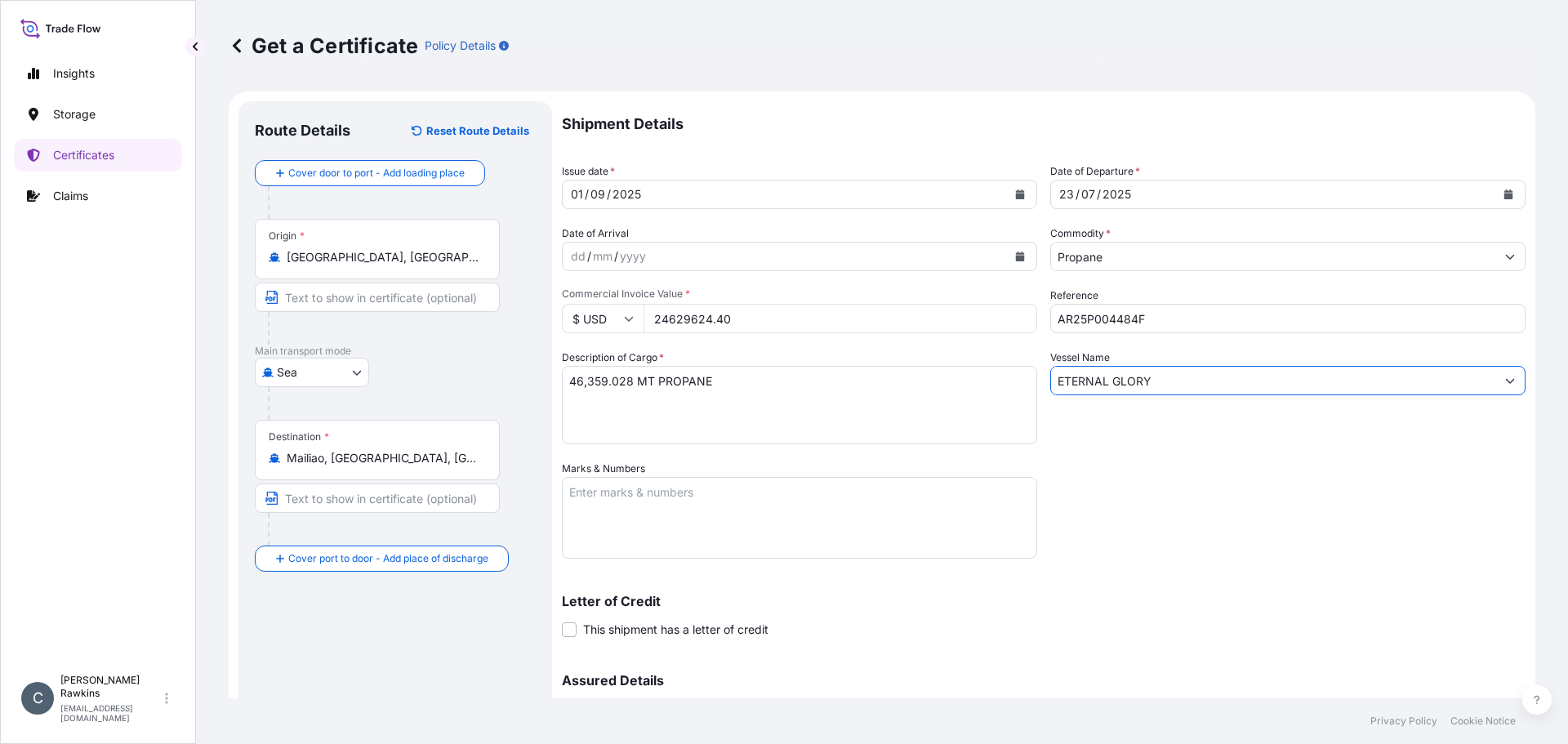
click at [1168, 387] on input "ETERNAL GLORY" at bounding box center [1273, 380] width 444 height 30
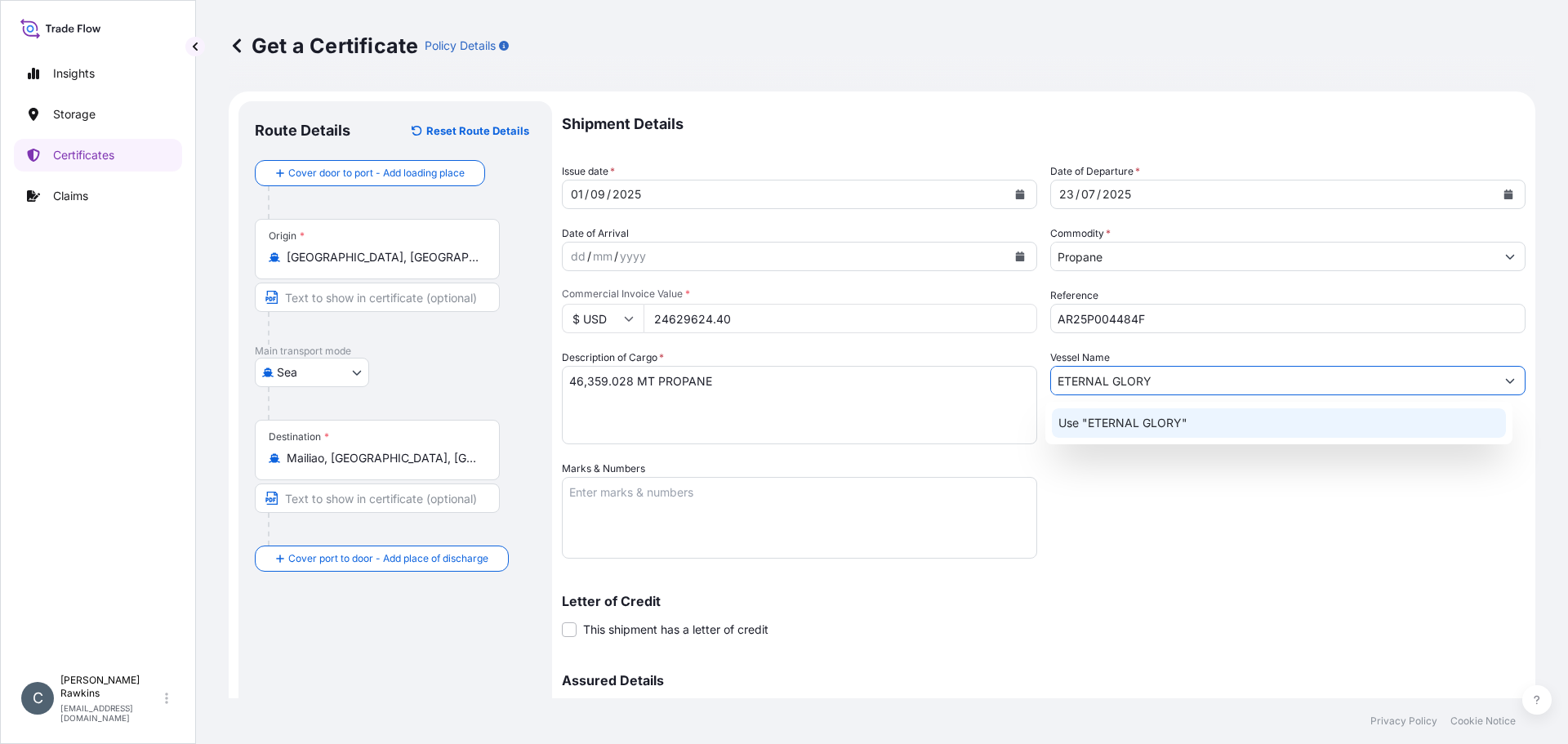
click at [1142, 424] on p "Use "ETERNAL GLORY"" at bounding box center [1123, 423] width 129 height 16
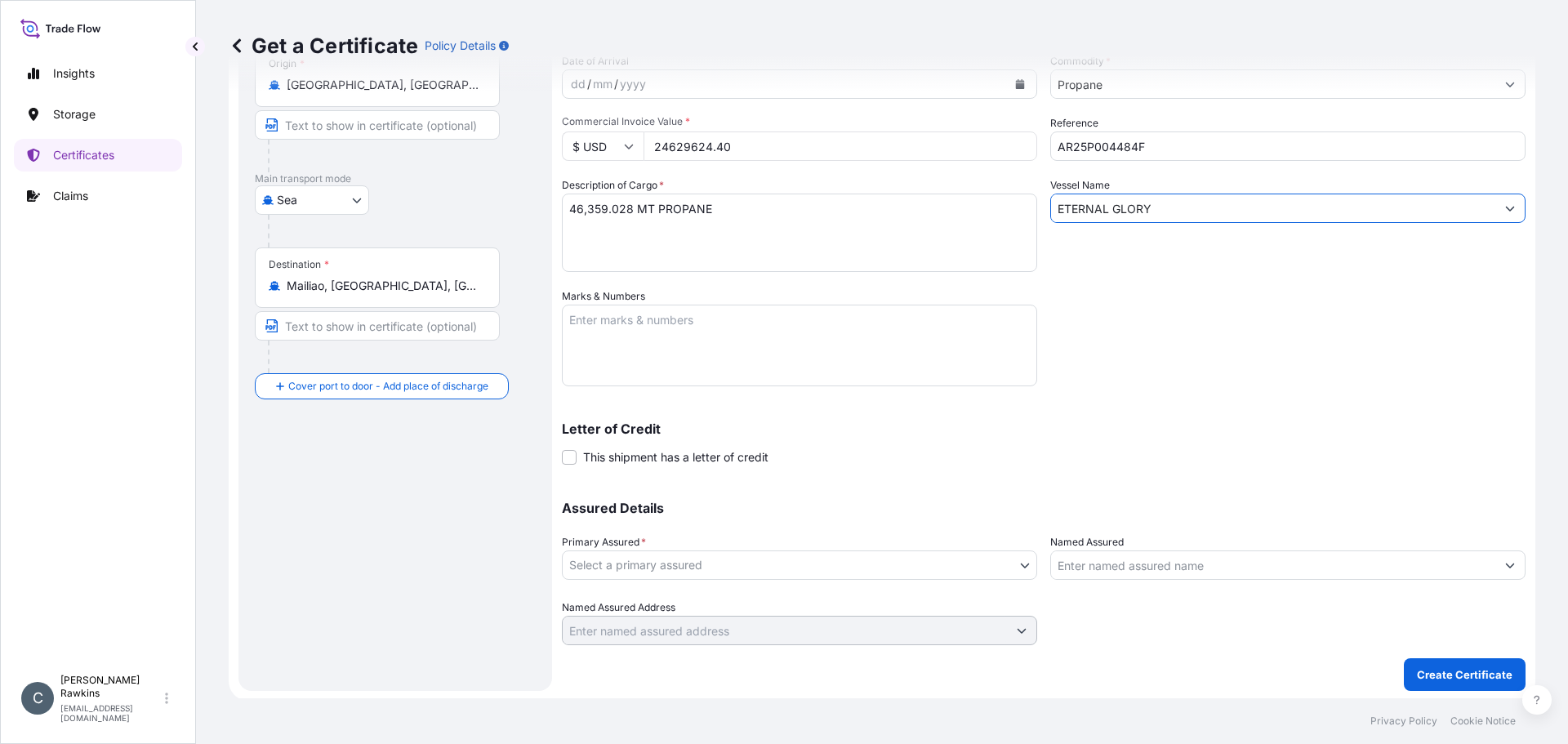
scroll to position [175, 0]
type input "ETERNAL GLORY"
click at [667, 563] on body "0 options available. 1 option available. Insights Storage Certificates Claims C…" at bounding box center [784, 372] width 1568 height 744
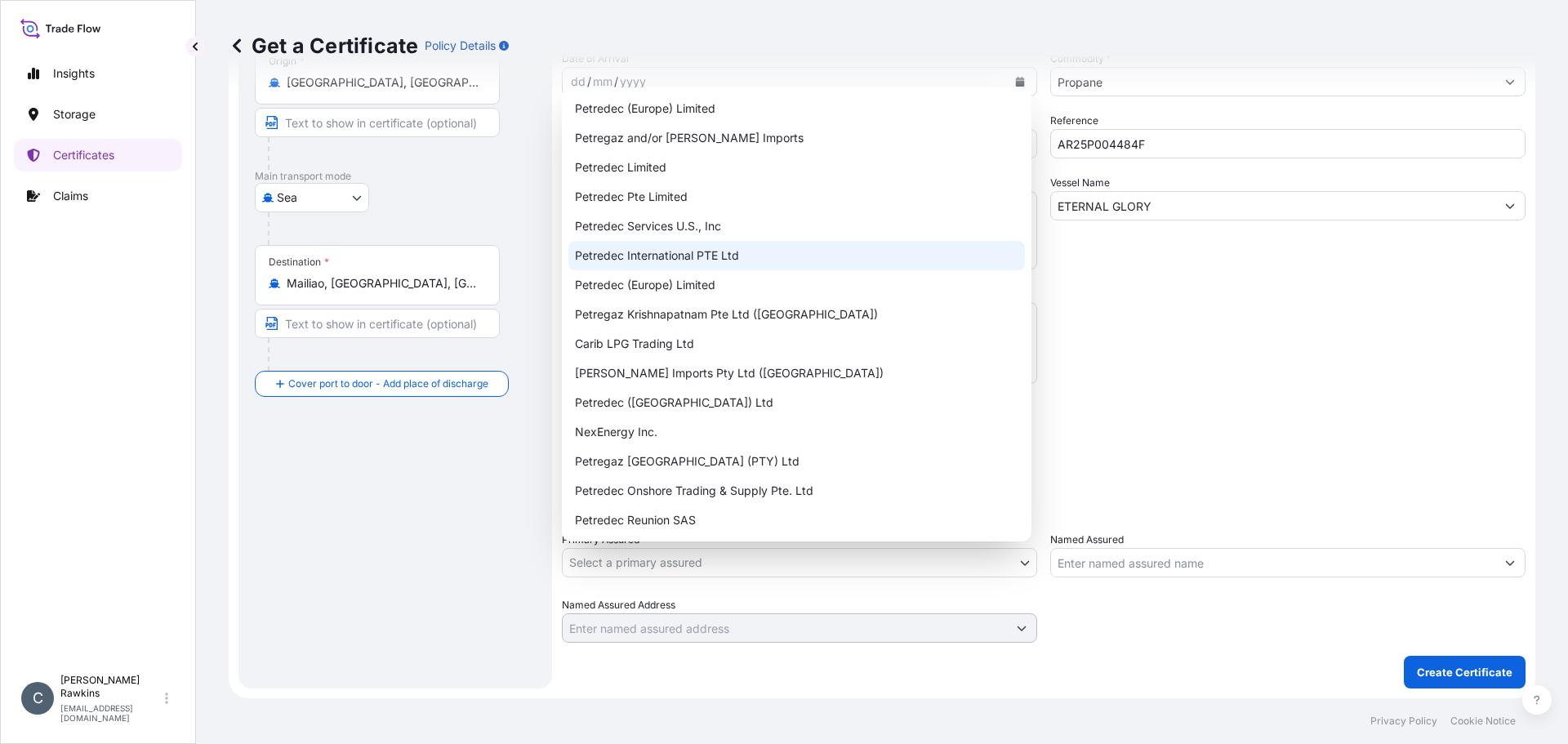
click at [669, 259] on div "Petredec International PTE Ltd" at bounding box center [797, 255] width 457 height 30
select select "31842"
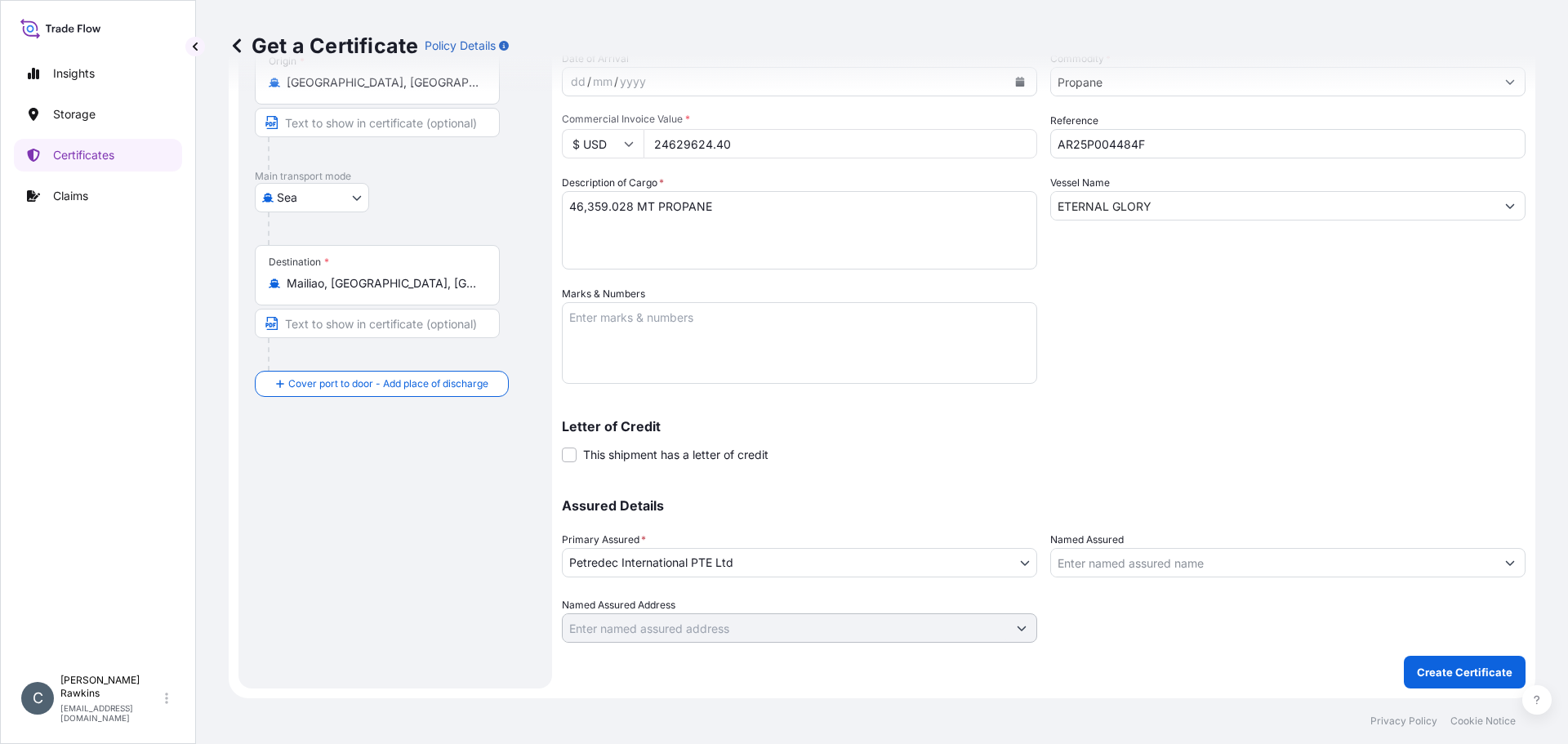
click at [805, 495] on div "Assured Details Primary Assured * Petredec International PTE Ltd Petredec (Euro…" at bounding box center [1044, 561] width 964 height 163
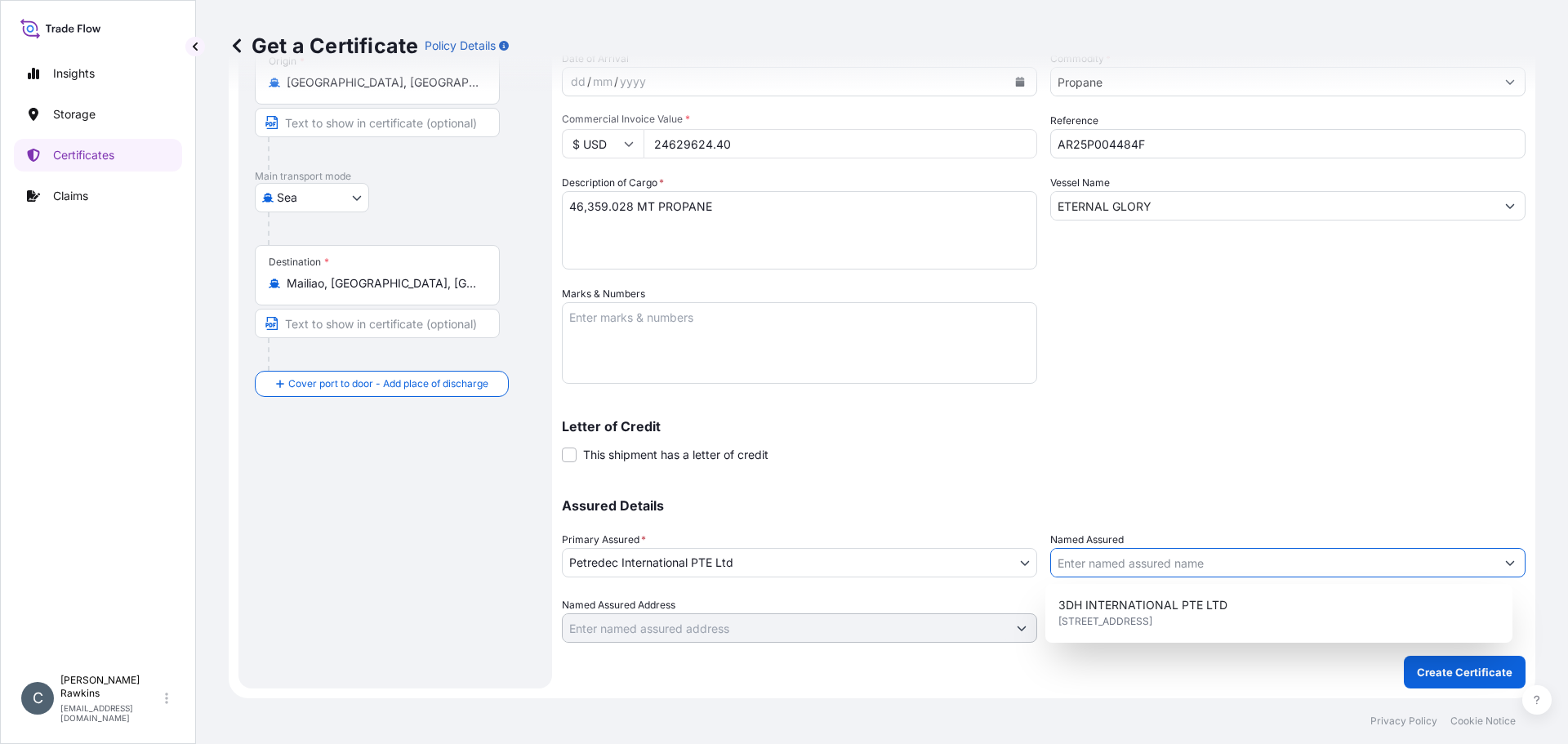
click at [1145, 560] on input "Named Assured" at bounding box center [1273, 563] width 444 height 30
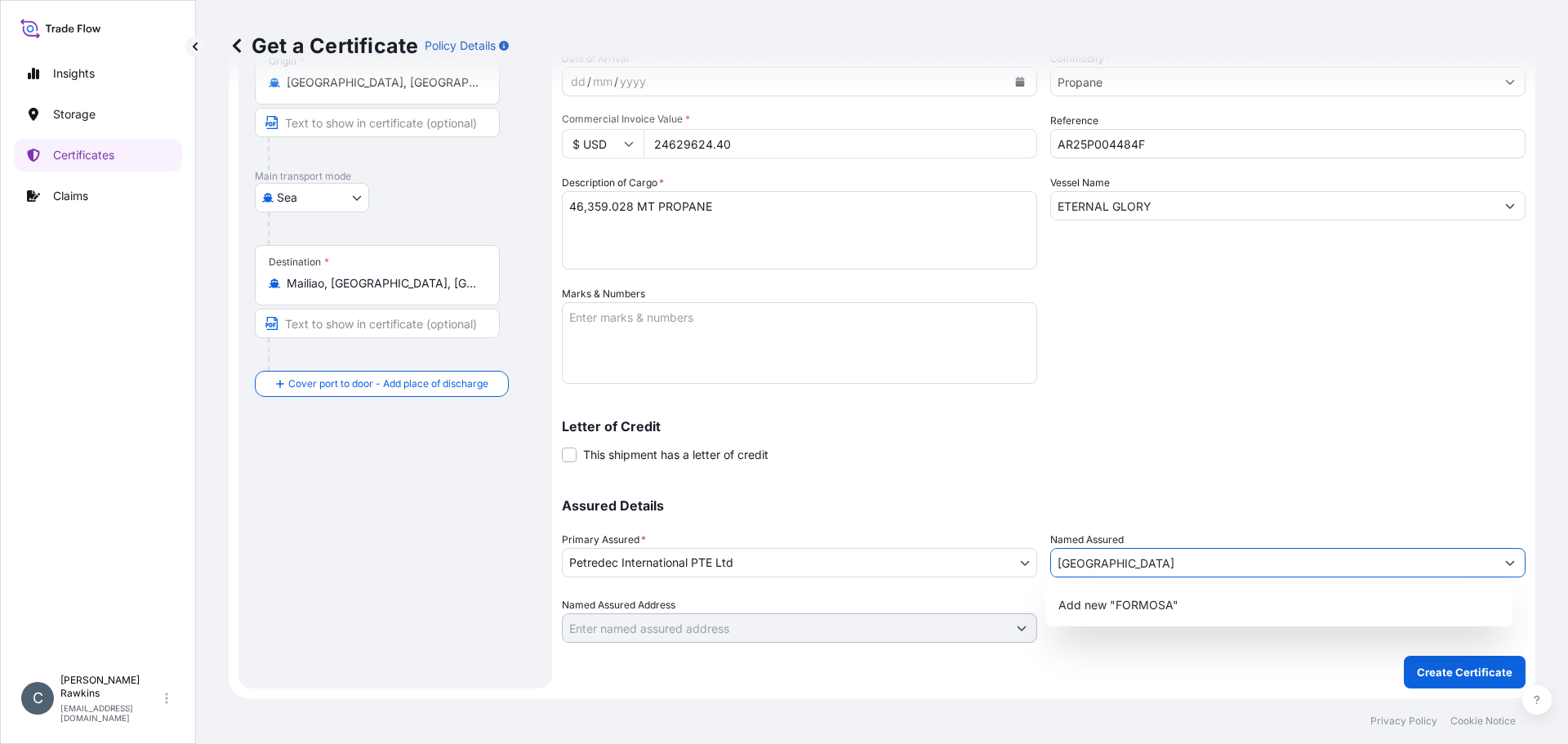
click at [1145, 560] on input "[GEOGRAPHIC_DATA]" at bounding box center [1273, 563] width 444 height 30
type input "FORMOSA PETROCHEMICAL CORPORATION"
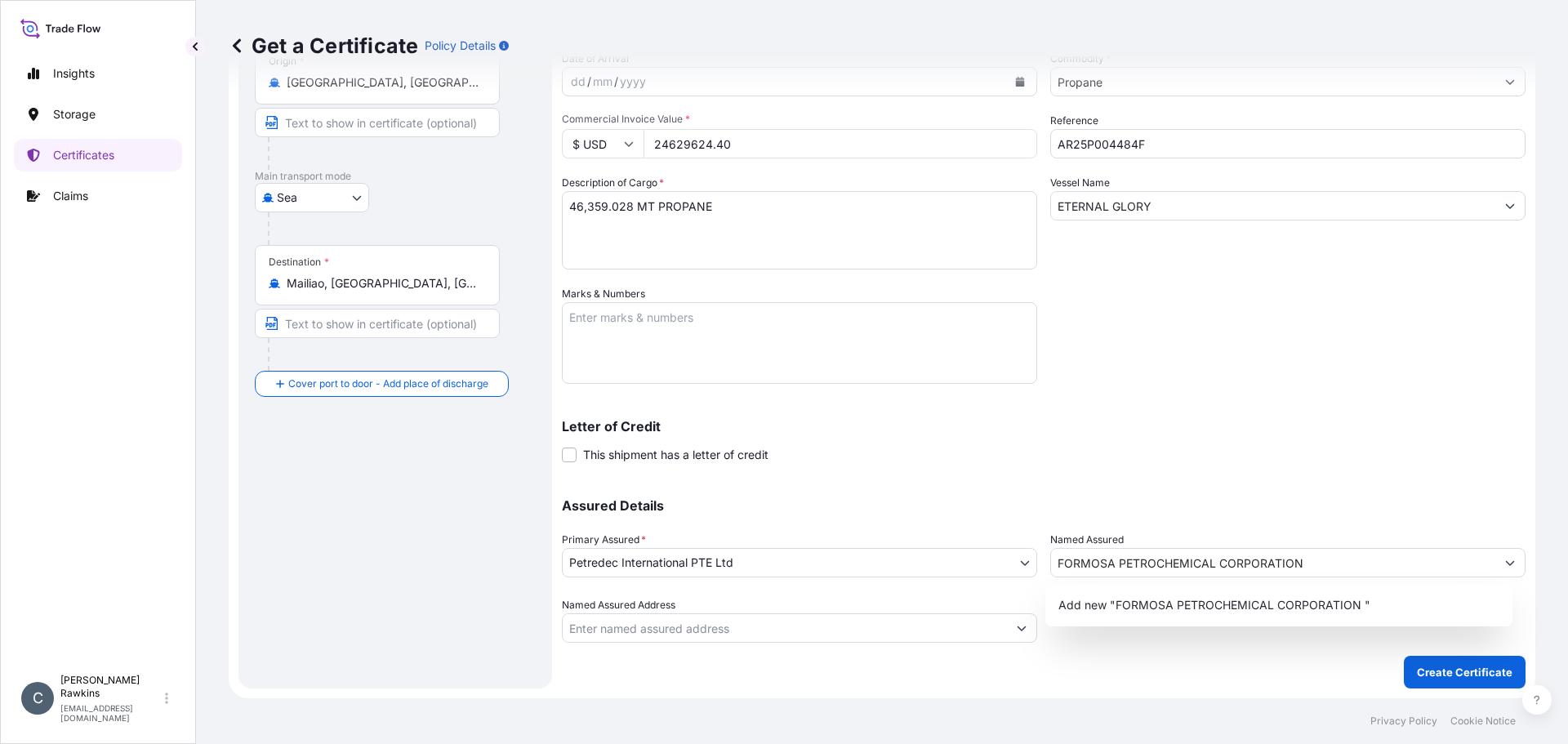
click at [1159, 506] on p "Assured Details" at bounding box center [1044, 505] width 964 height 13
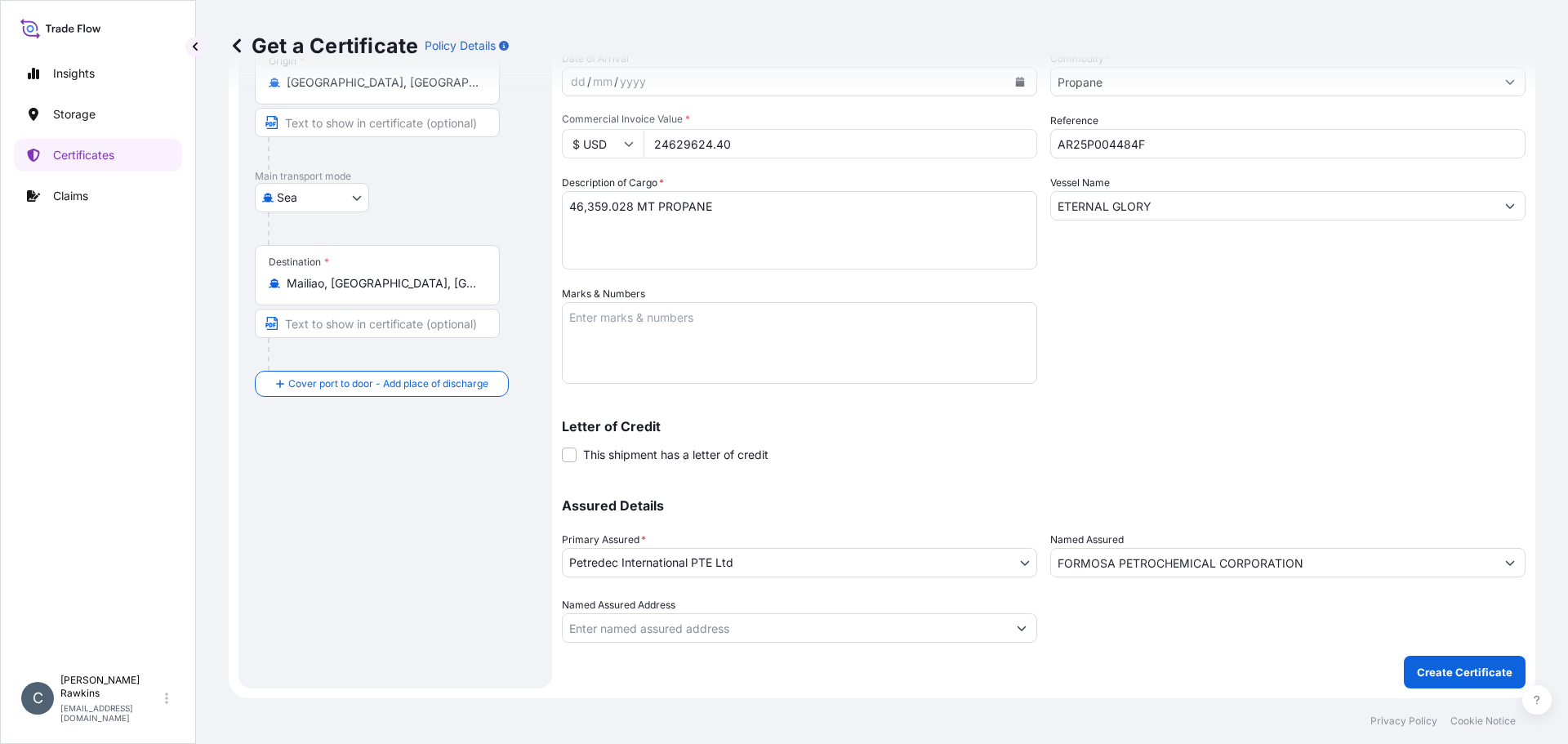
click at [1425, 669] on p "Create Certificate" at bounding box center [1465, 671] width 95 height 16
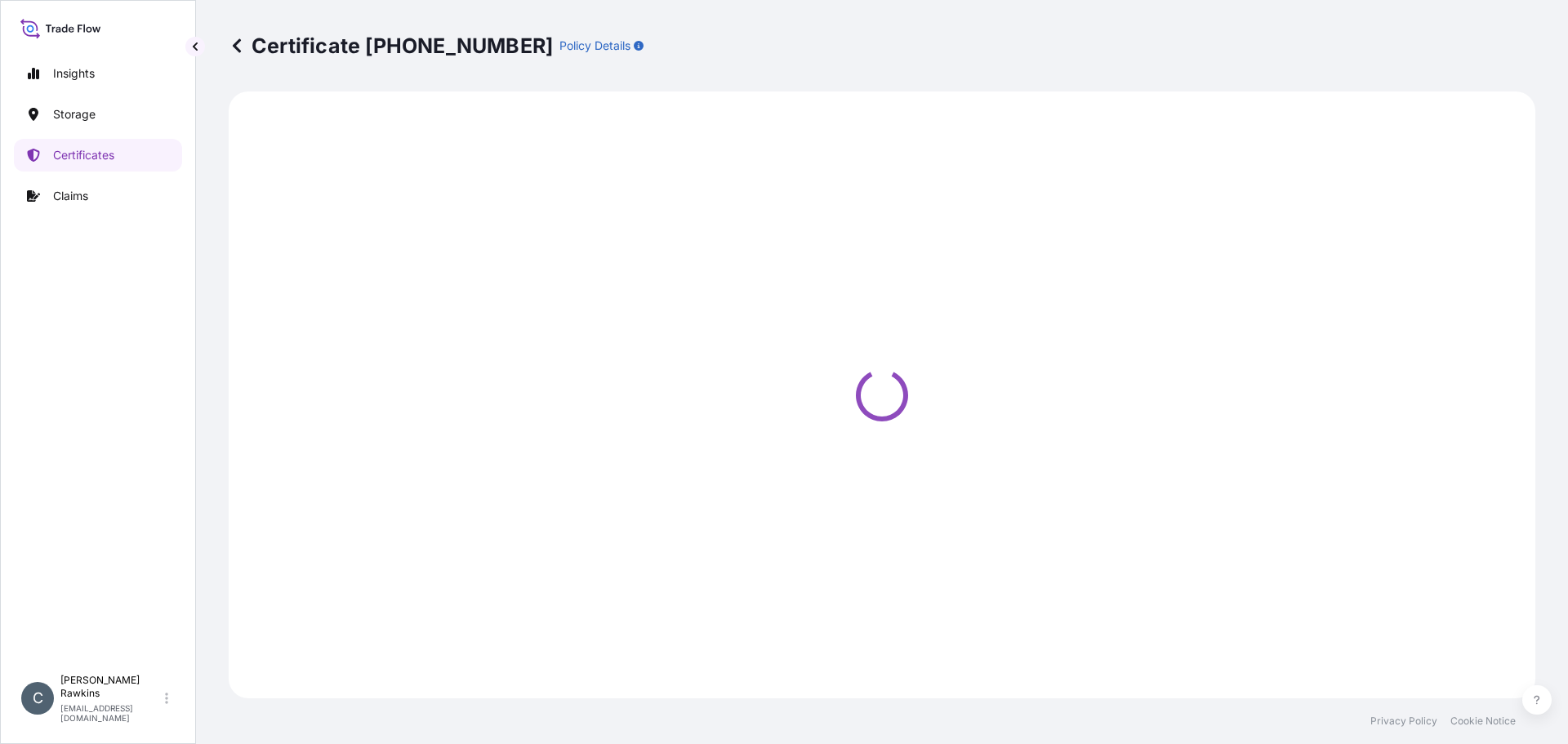
select select "Sea"
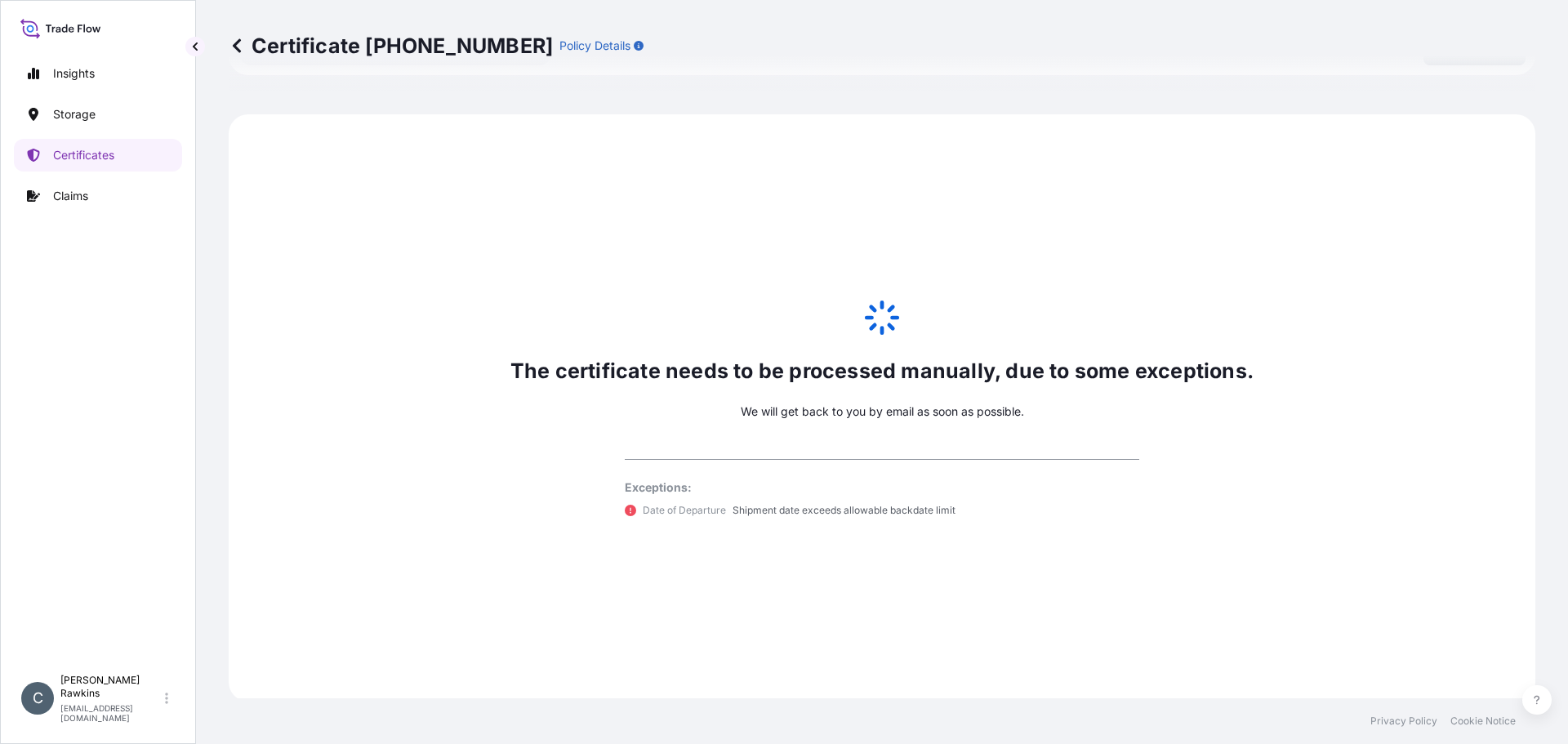
scroll to position [801, 0]
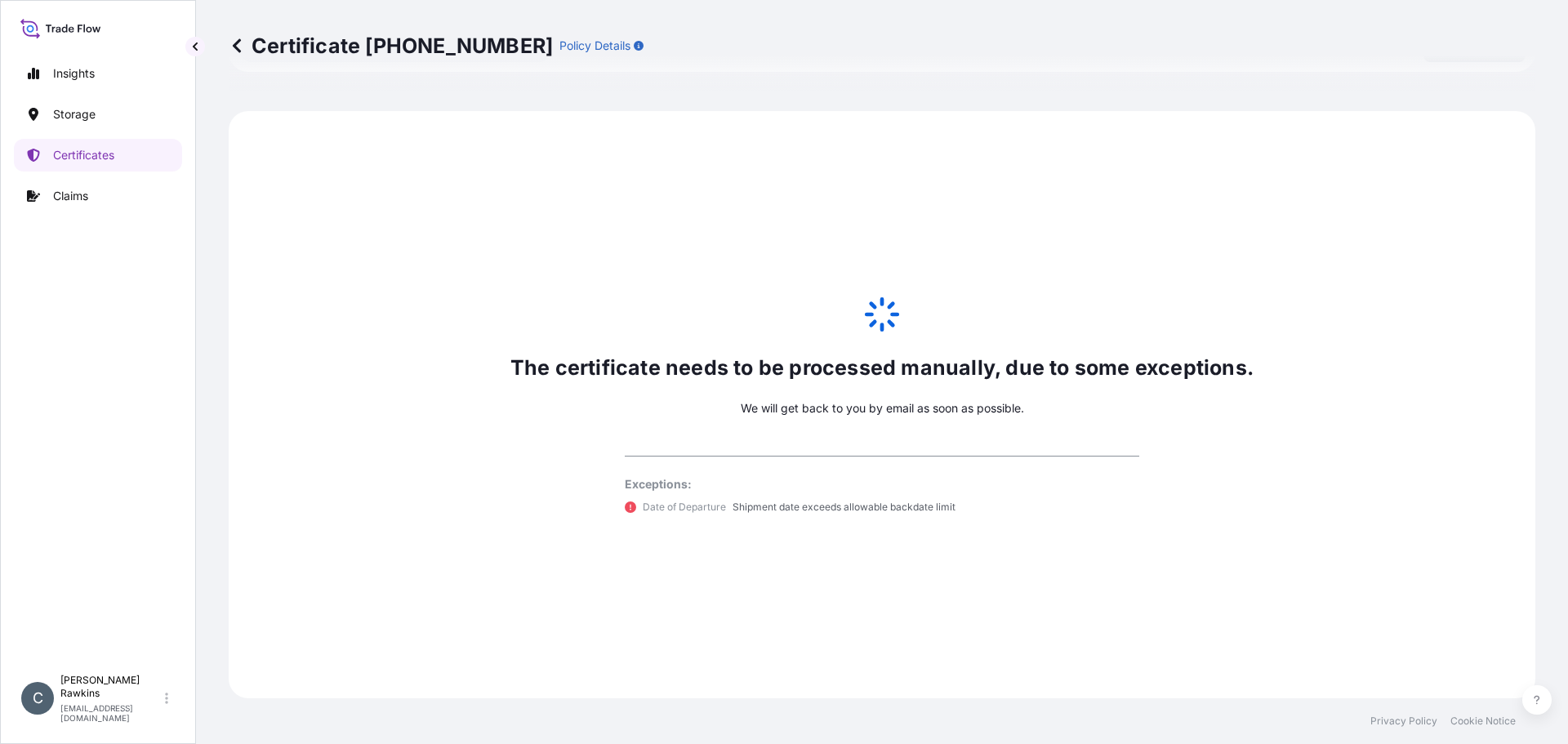
select select "31842"
click at [69, 149] on p "Certificates" at bounding box center [83, 155] width 62 height 16
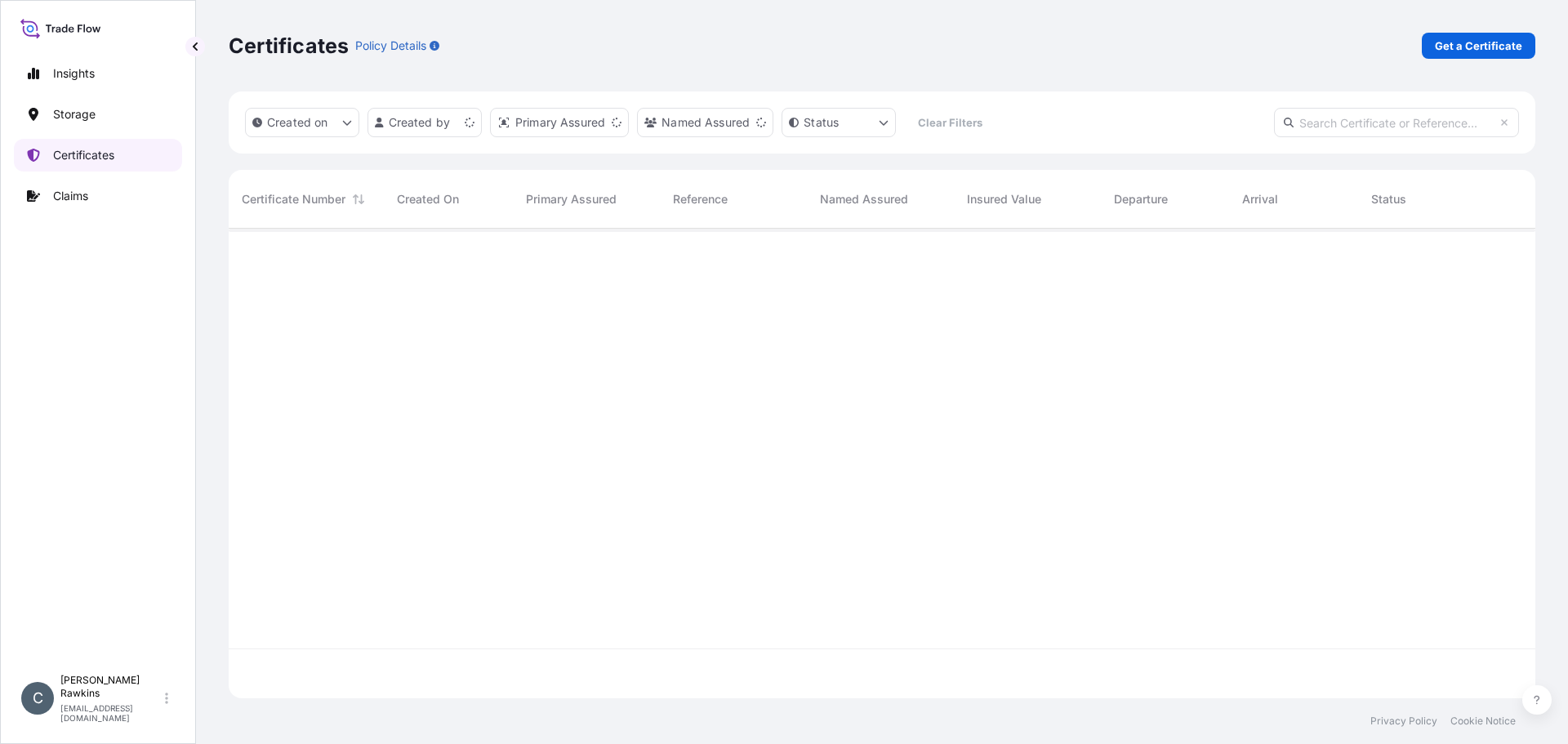
scroll to position [466, 1295]
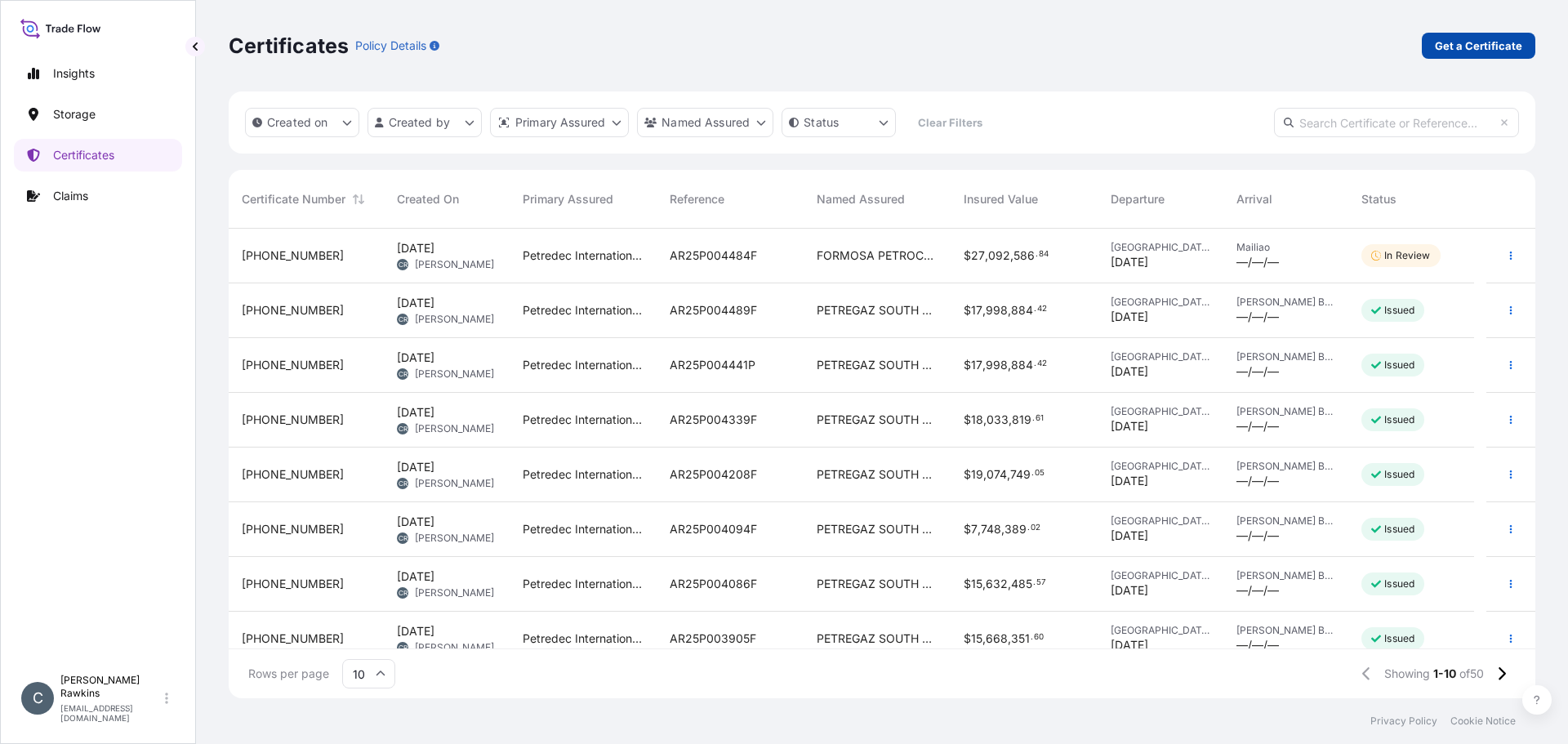
click at [1469, 53] on p "Get a Certificate" at bounding box center [1479, 46] width 87 height 16
select select "Sea"
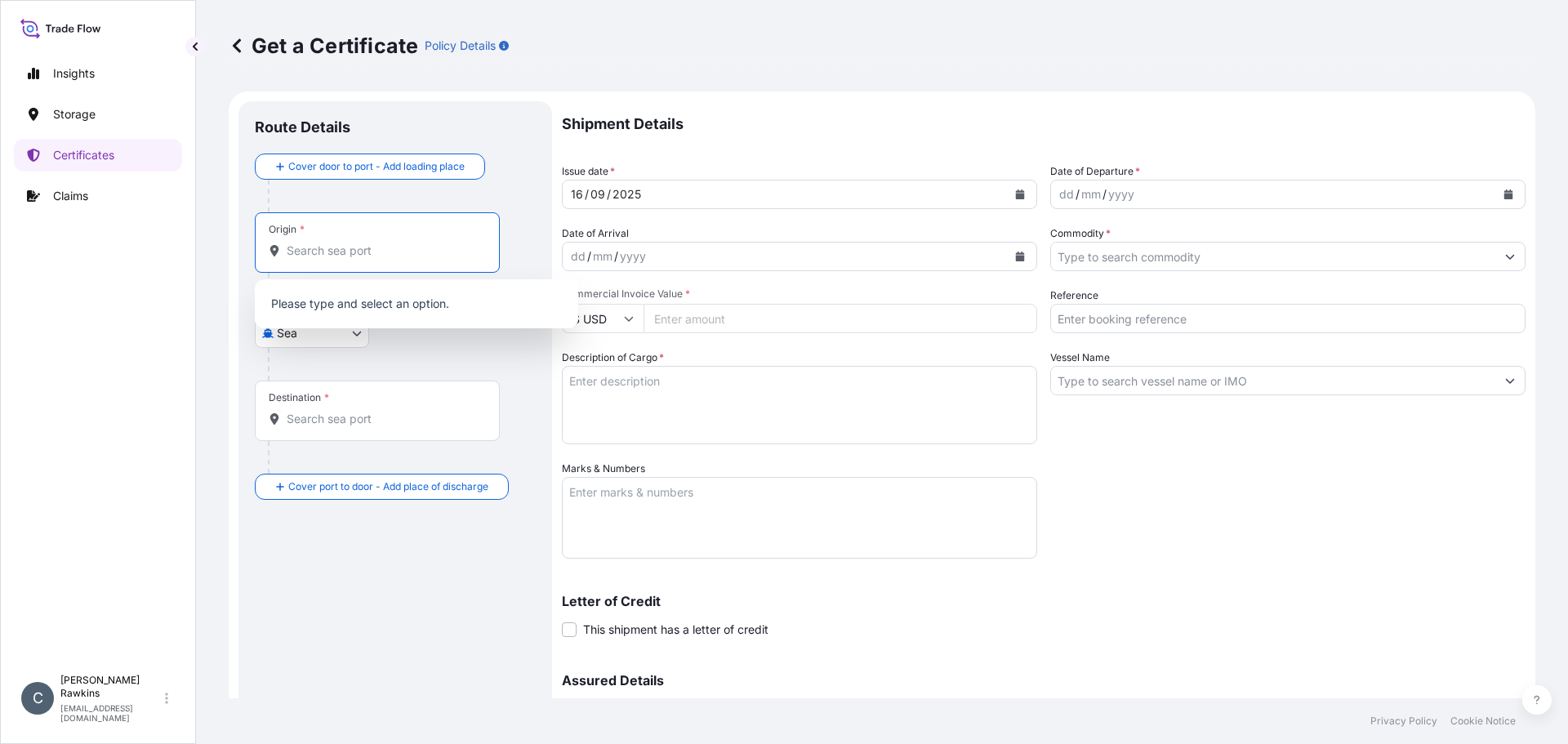
click at [389, 253] on input "Origin *" at bounding box center [384, 250] width 193 height 16
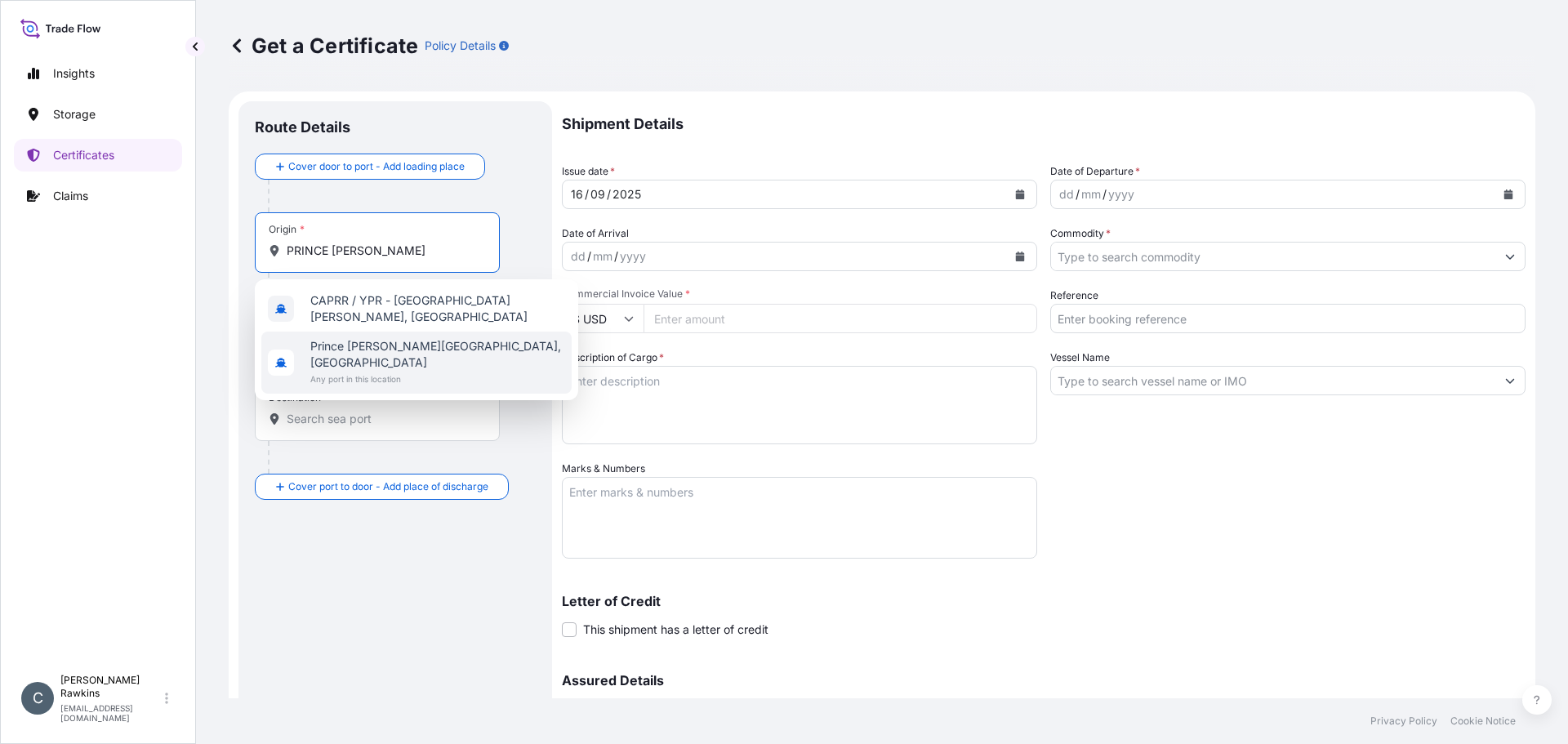
click at [373, 342] on span "Prince [PERSON_NAME][GEOGRAPHIC_DATA], [GEOGRAPHIC_DATA]" at bounding box center [437, 354] width 254 height 33
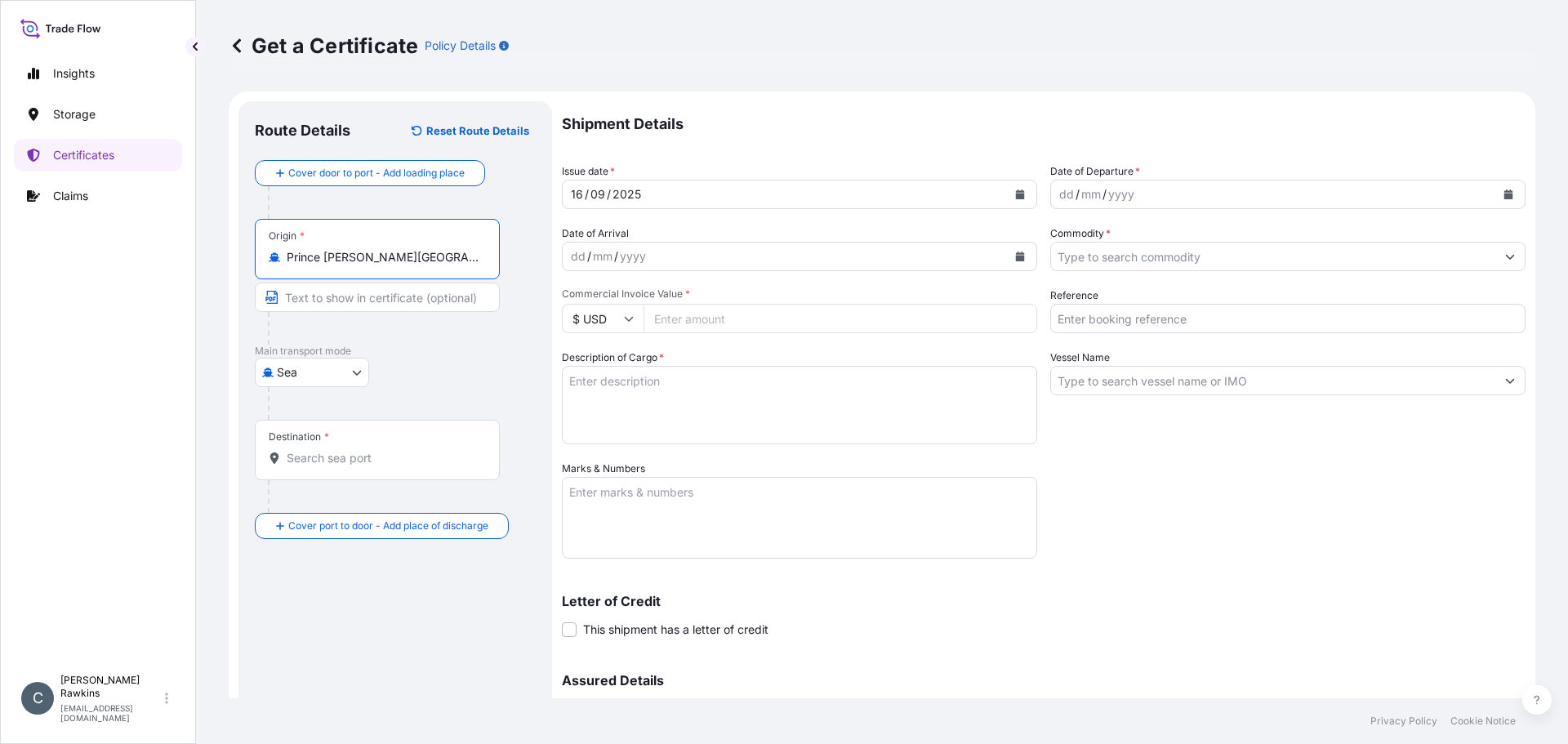
type input "Prince [PERSON_NAME][GEOGRAPHIC_DATA], [GEOGRAPHIC_DATA]"
click at [324, 464] on input "Destination *" at bounding box center [384, 458] width 193 height 16
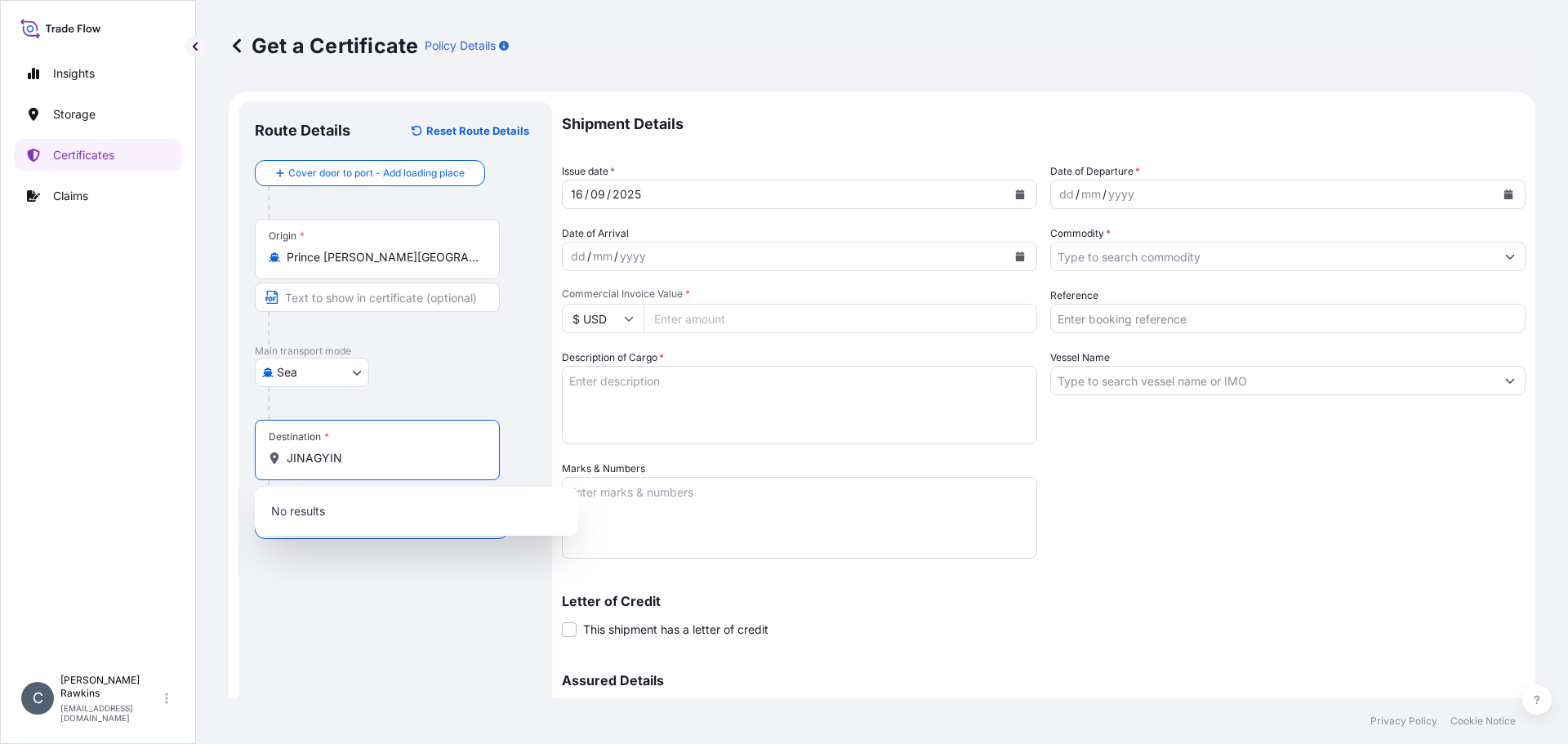
click at [324, 464] on input "JINAGYIN" at bounding box center [384, 458] width 193 height 16
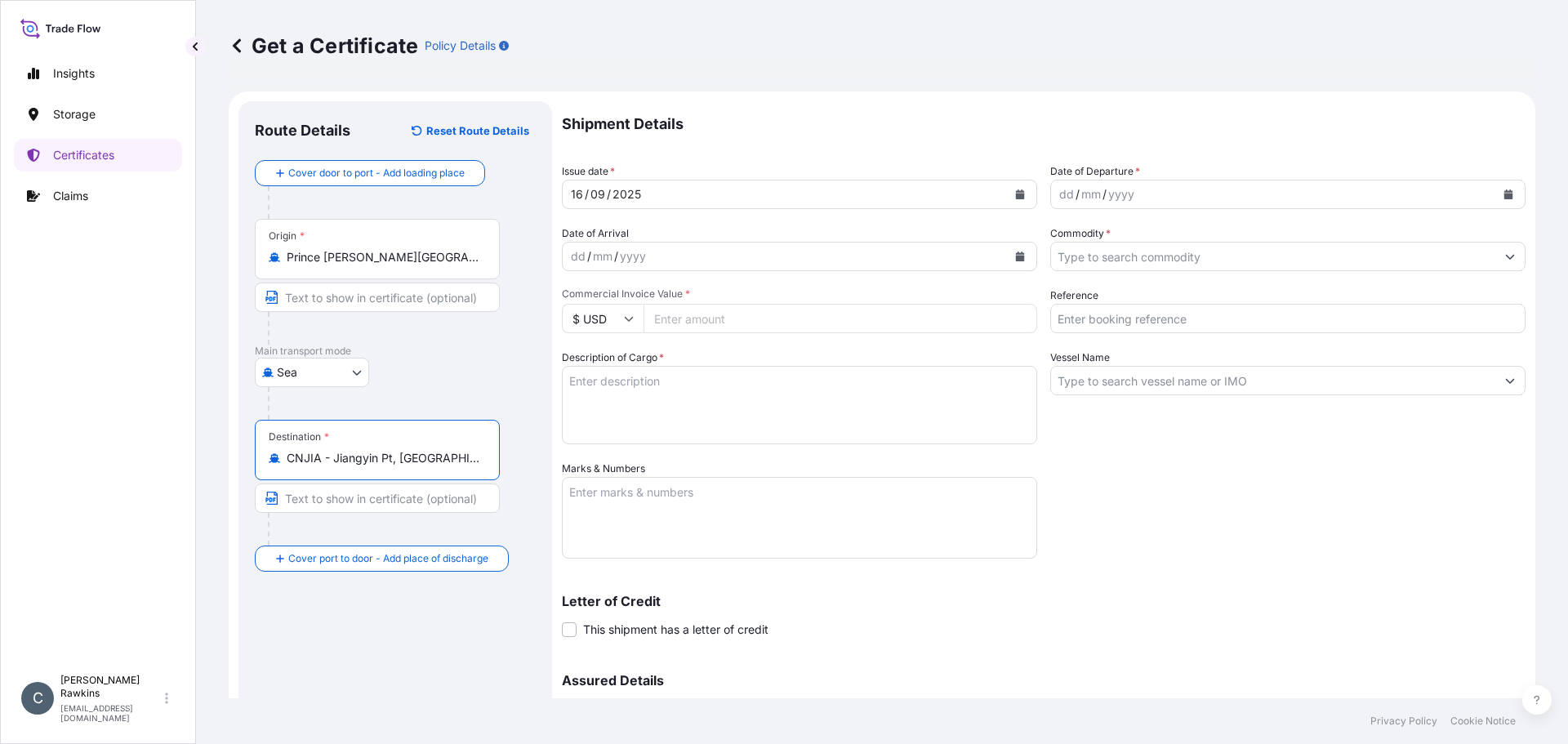
type input "CNJIA - Jiangyin Pt, [GEOGRAPHIC_DATA]"
click at [1017, 198] on icon "Calendar" at bounding box center [1020, 195] width 9 height 10
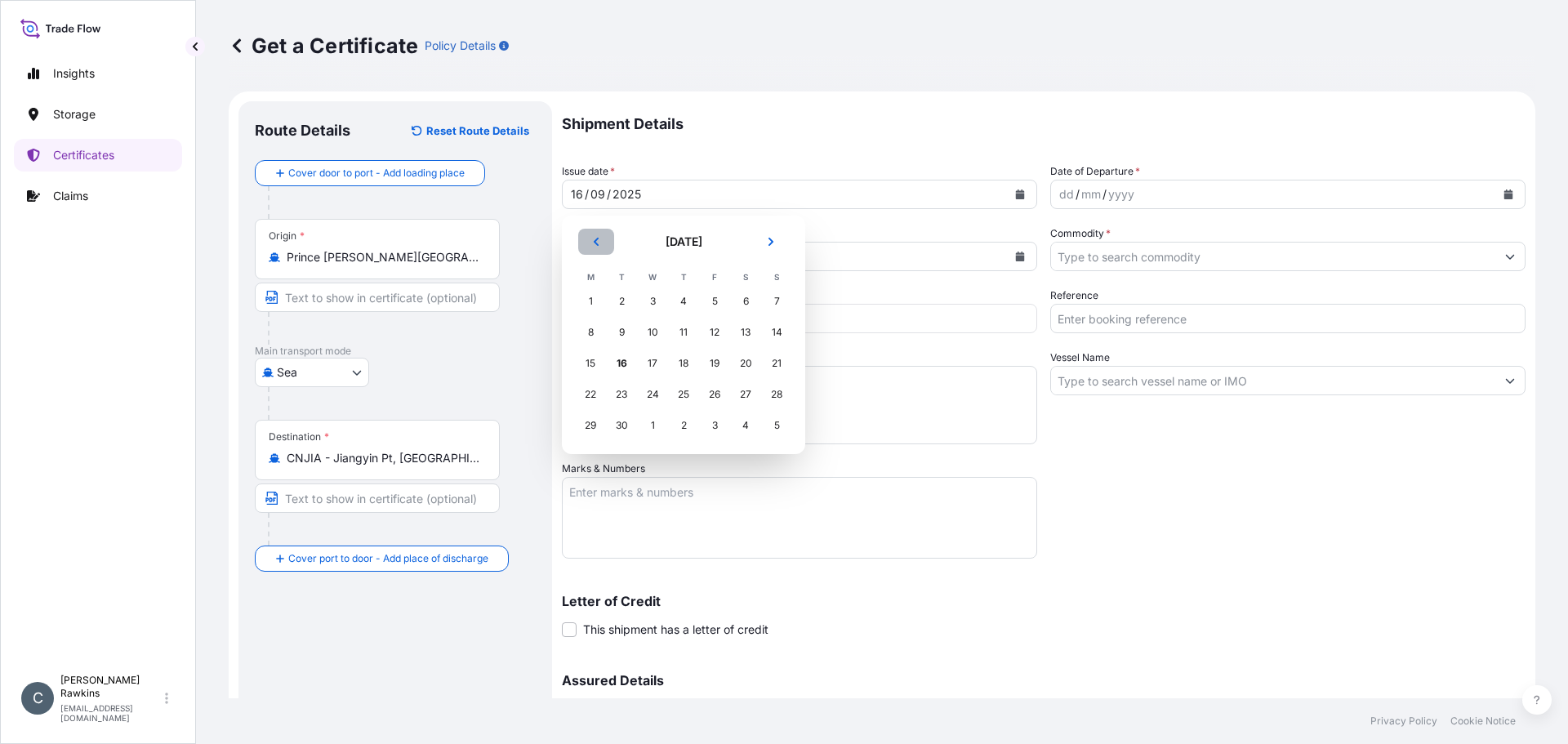
click at [594, 242] on icon "Previous" at bounding box center [596, 241] width 10 height 10
click at [622, 397] on div "19" at bounding box center [622, 394] width 30 height 30
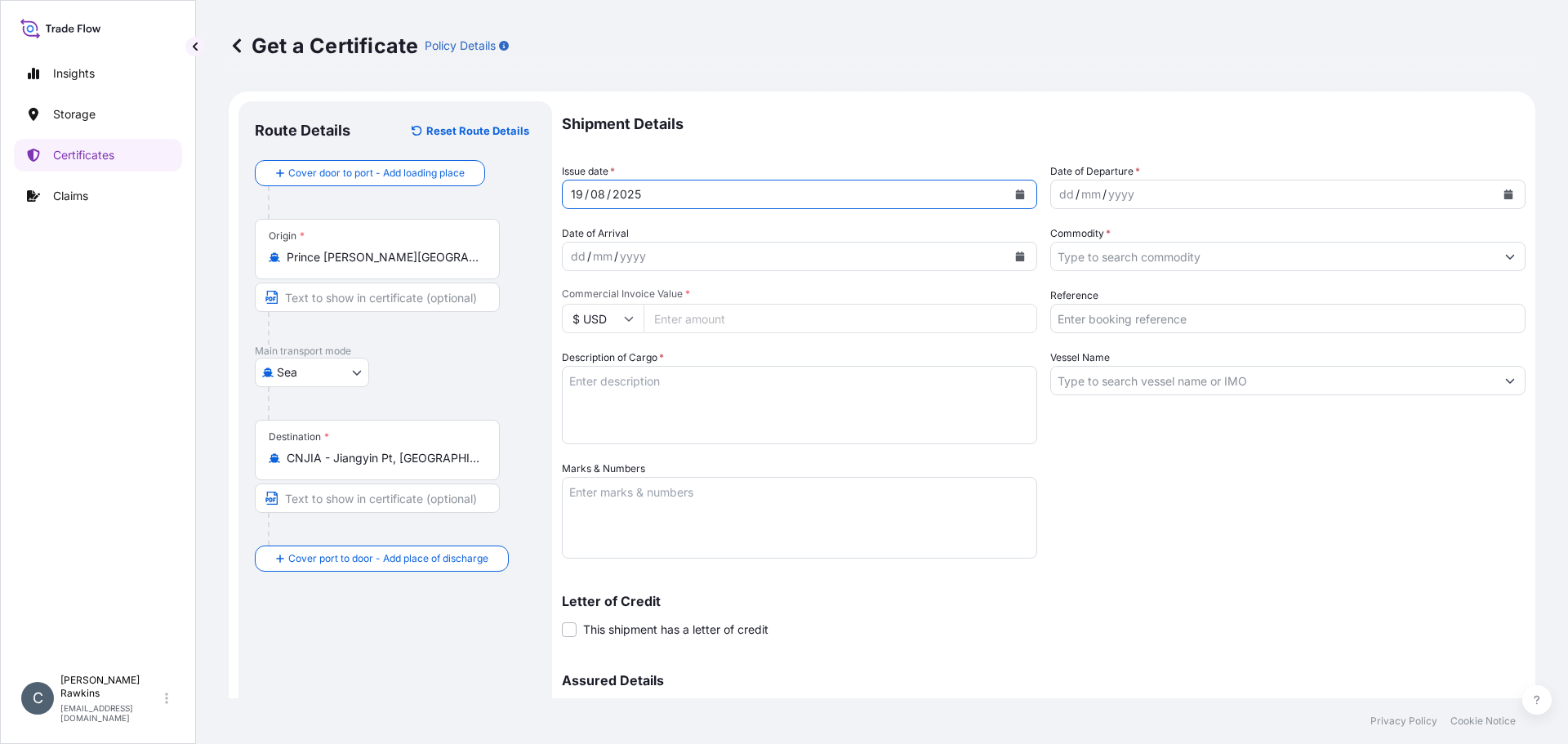
click at [1502, 195] on button "Calendar" at bounding box center [1508, 194] width 26 height 26
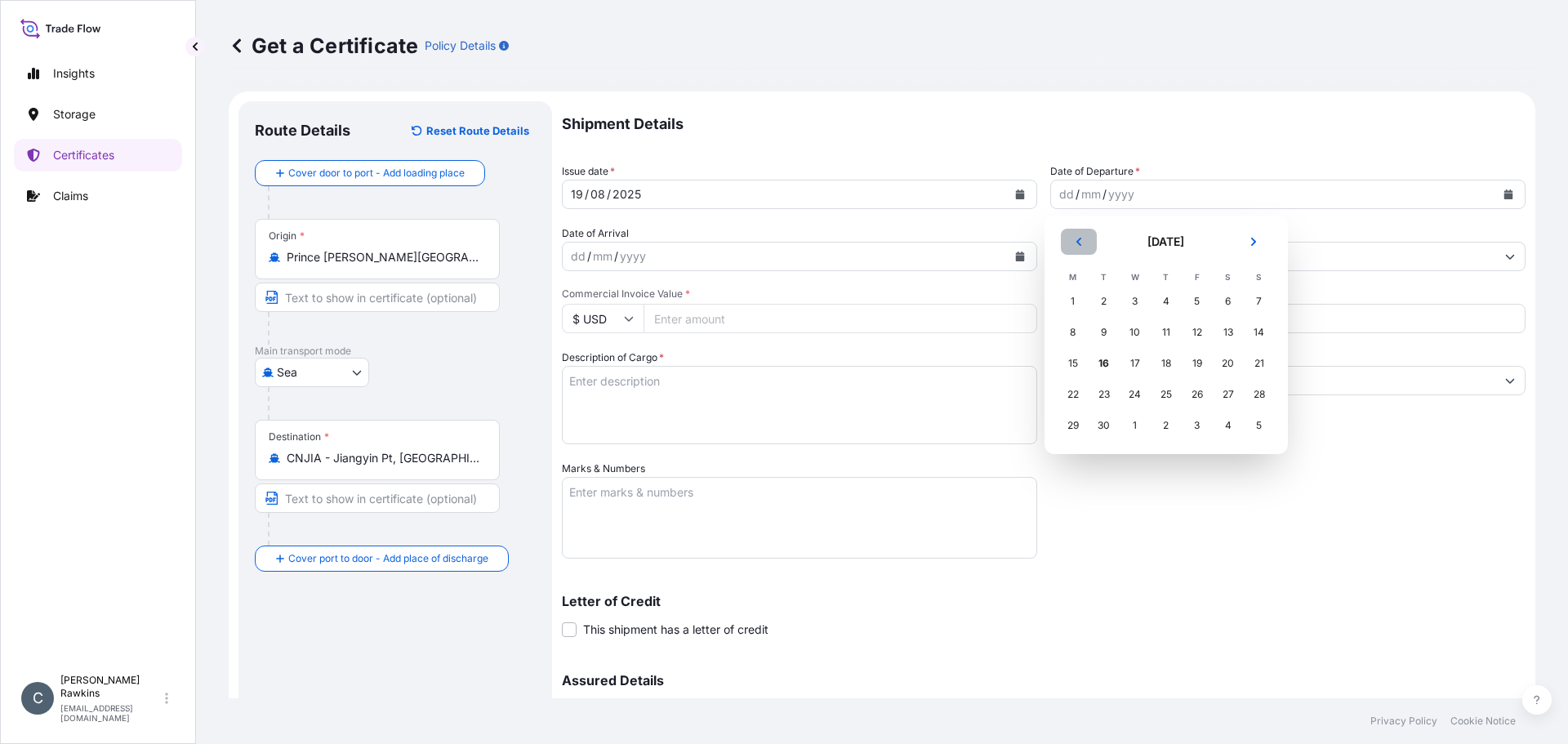
click at [1086, 244] on button "Previous" at bounding box center [1079, 241] width 36 height 26
click at [1103, 424] on div "29" at bounding box center [1105, 425] width 30 height 30
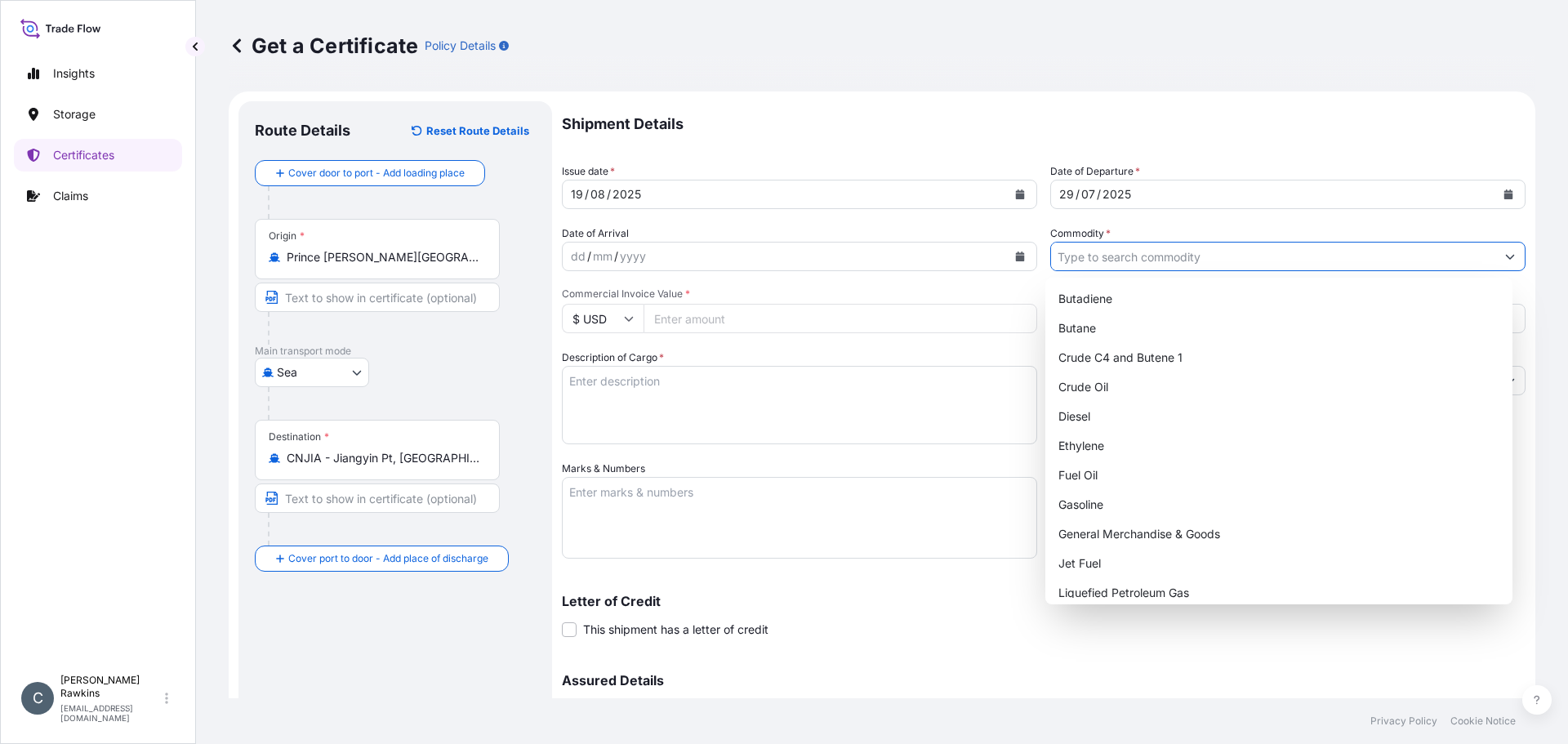
click at [1071, 254] on input "Commodity *" at bounding box center [1273, 256] width 444 height 30
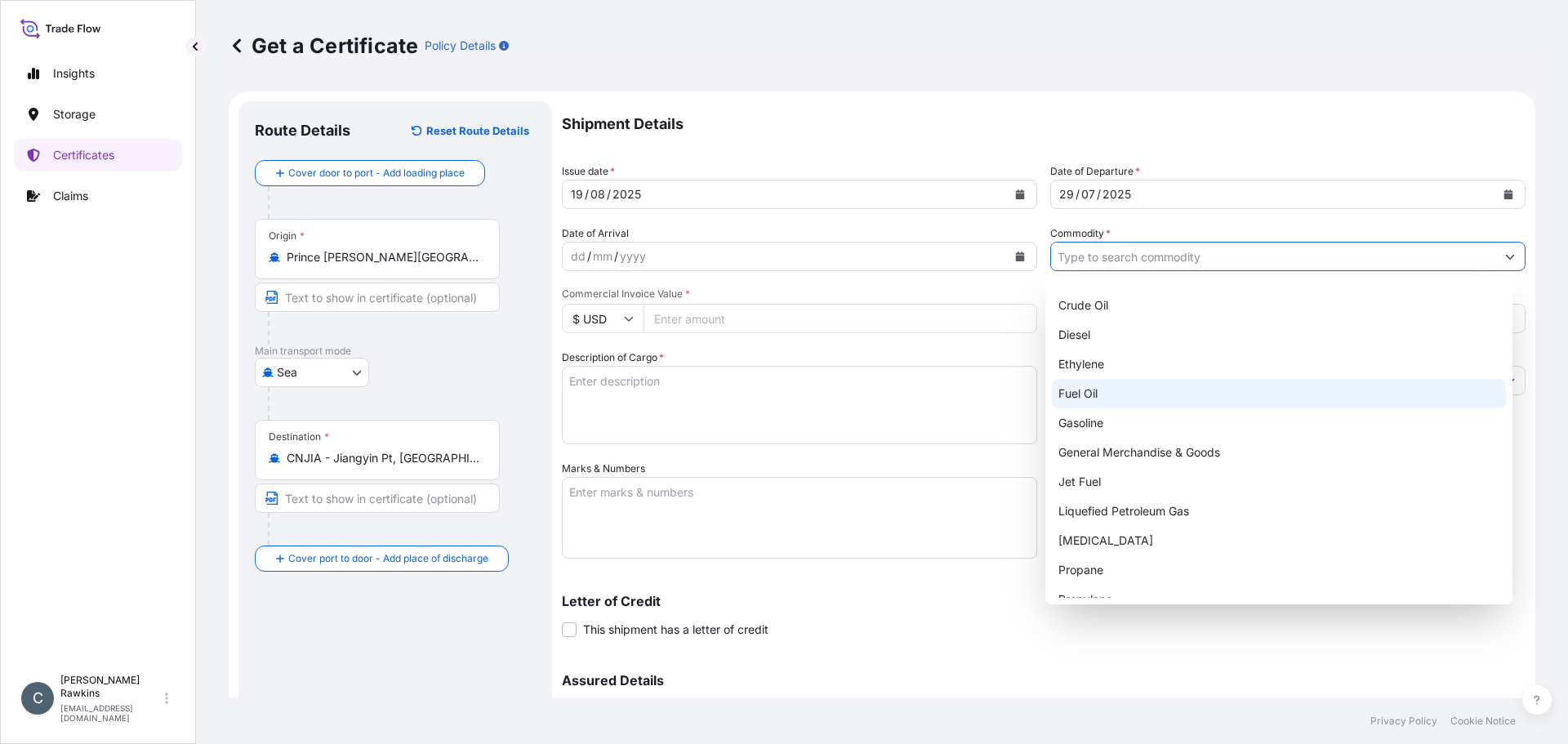
scroll to position [127, 0]
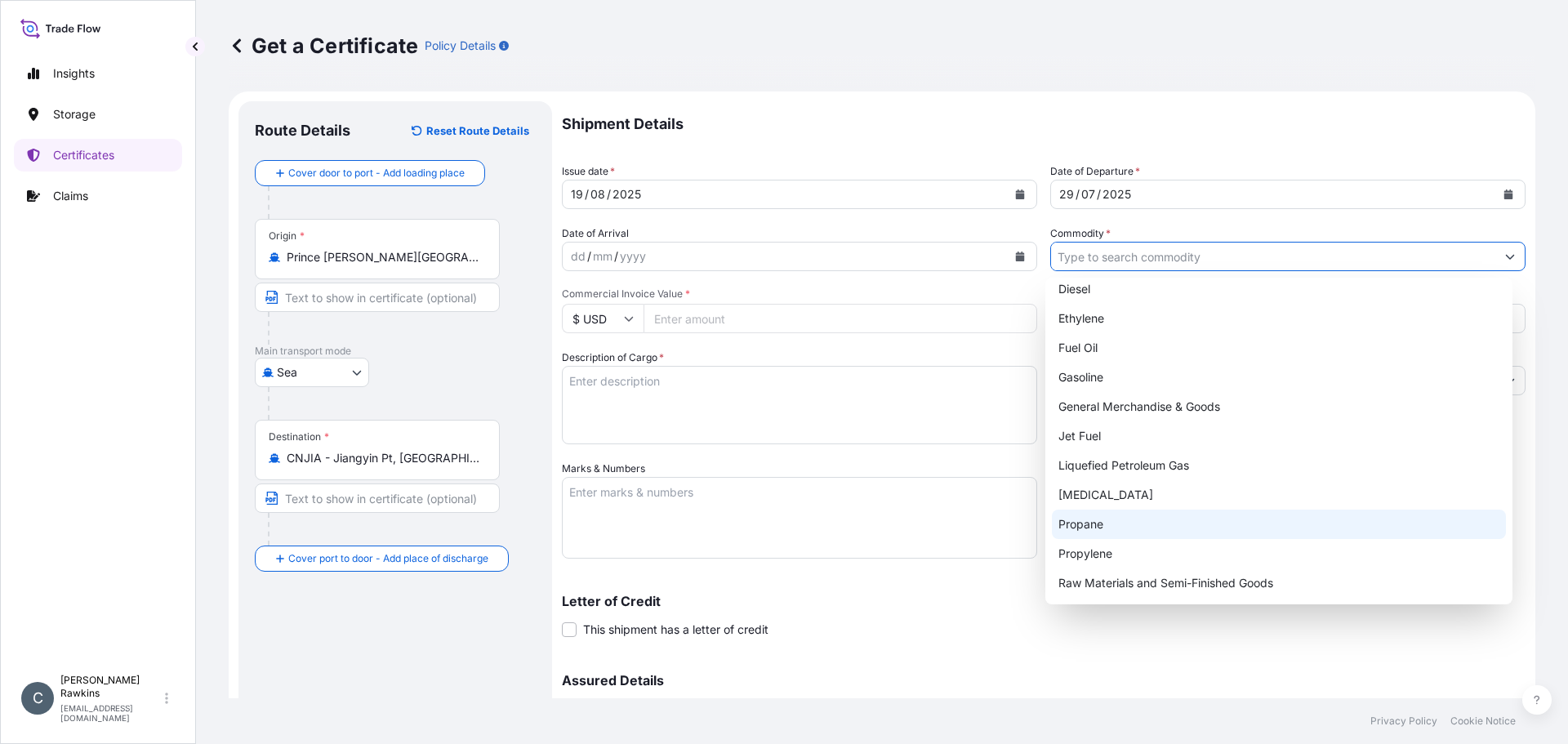
click at [1085, 517] on div "Propane" at bounding box center [1280, 524] width 455 height 30
type input "Propane"
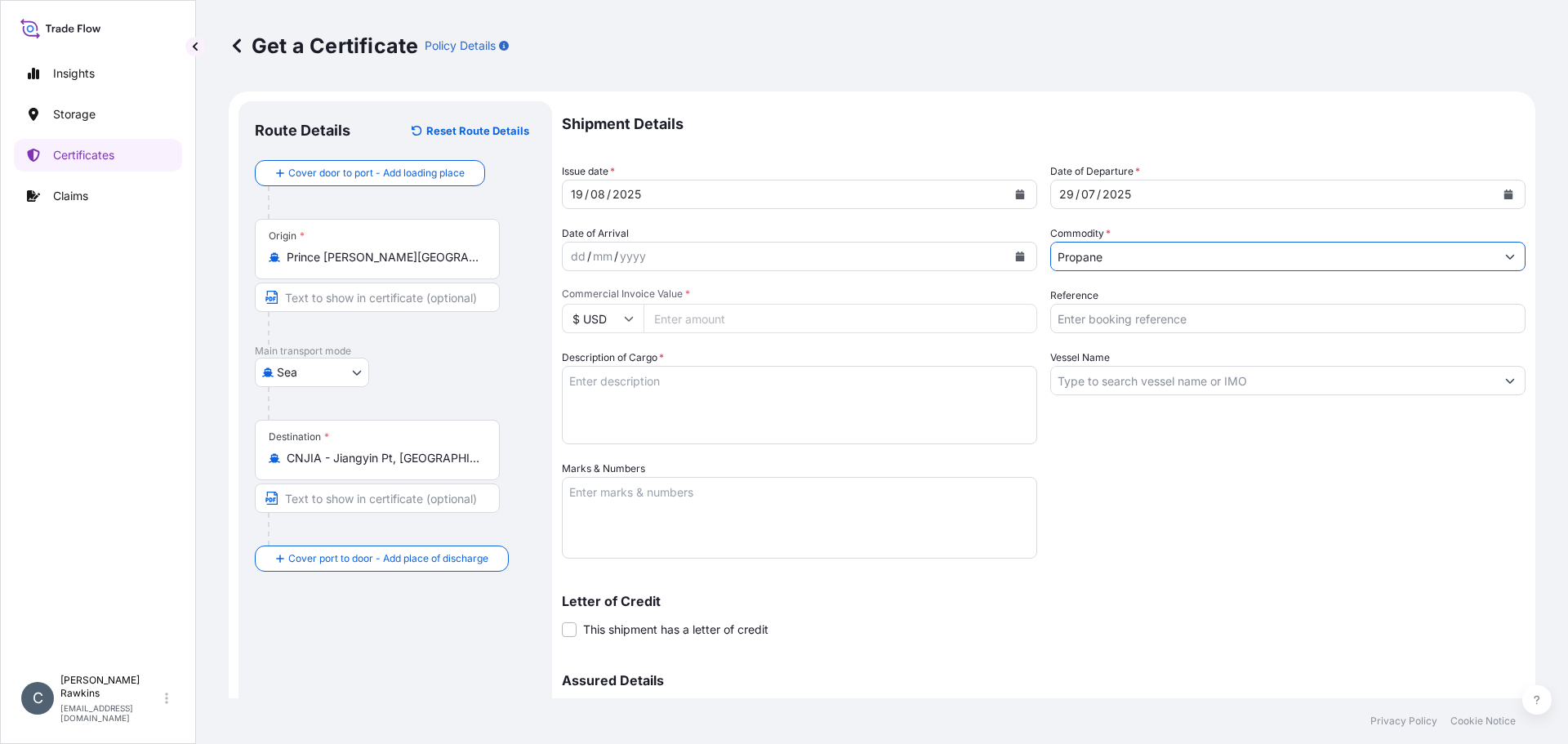
click at [720, 319] on input "Commercial Invoice Value *" at bounding box center [841, 319] width 393 height 30
type input "12922350"
click at [1171, 326] on input "Reference" at bounding box center [1288, 319] width 475 height 30
type input "AR25P004402F"
click at [779, 398] on textarea "Description of Cargo *" at bounding box center [800, 404] width 475 height 78
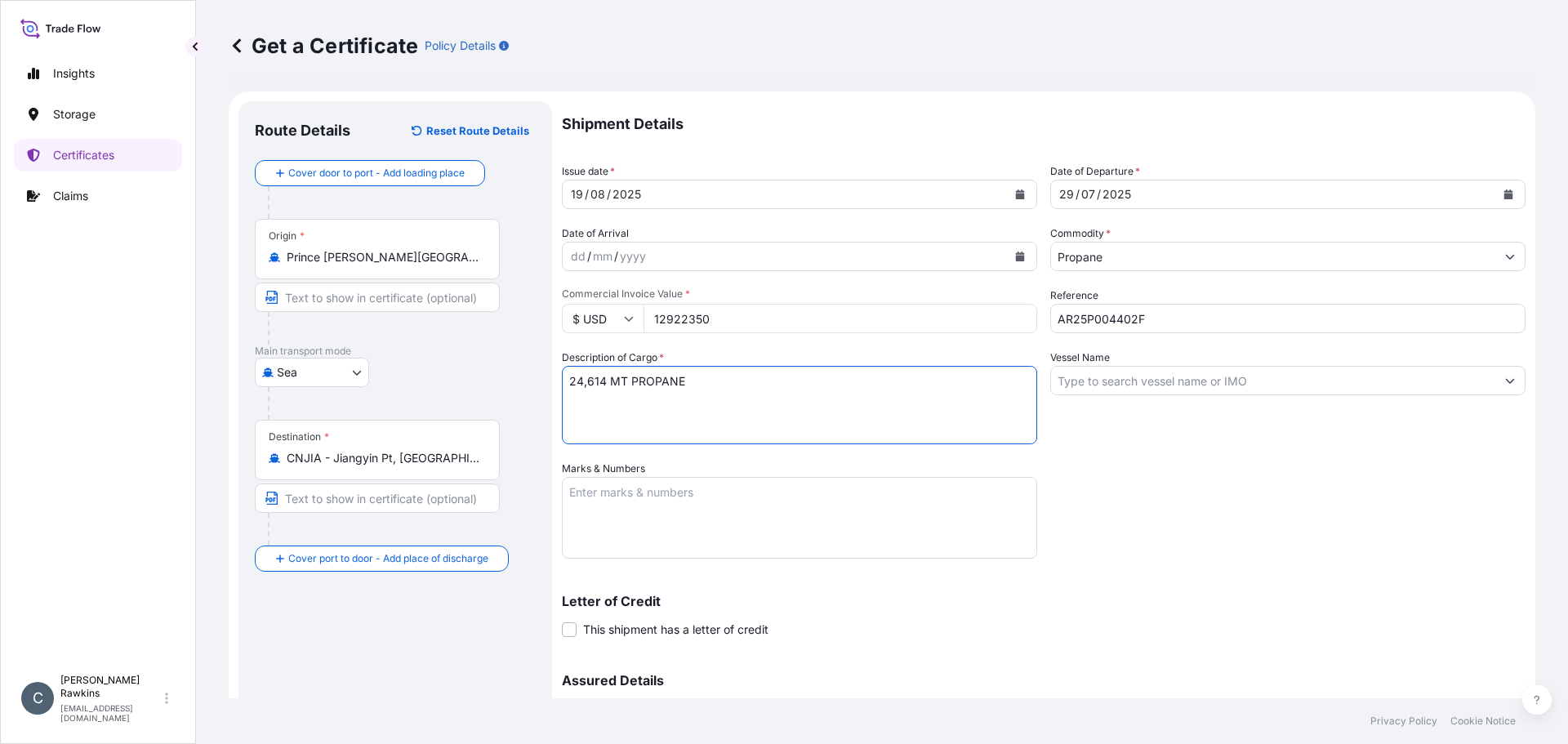
type textarea "24,614 MT PROPANE"
click at [1118, 387] on input "Vessel Name" at bounding box center [1273, 380] width 444 height 30
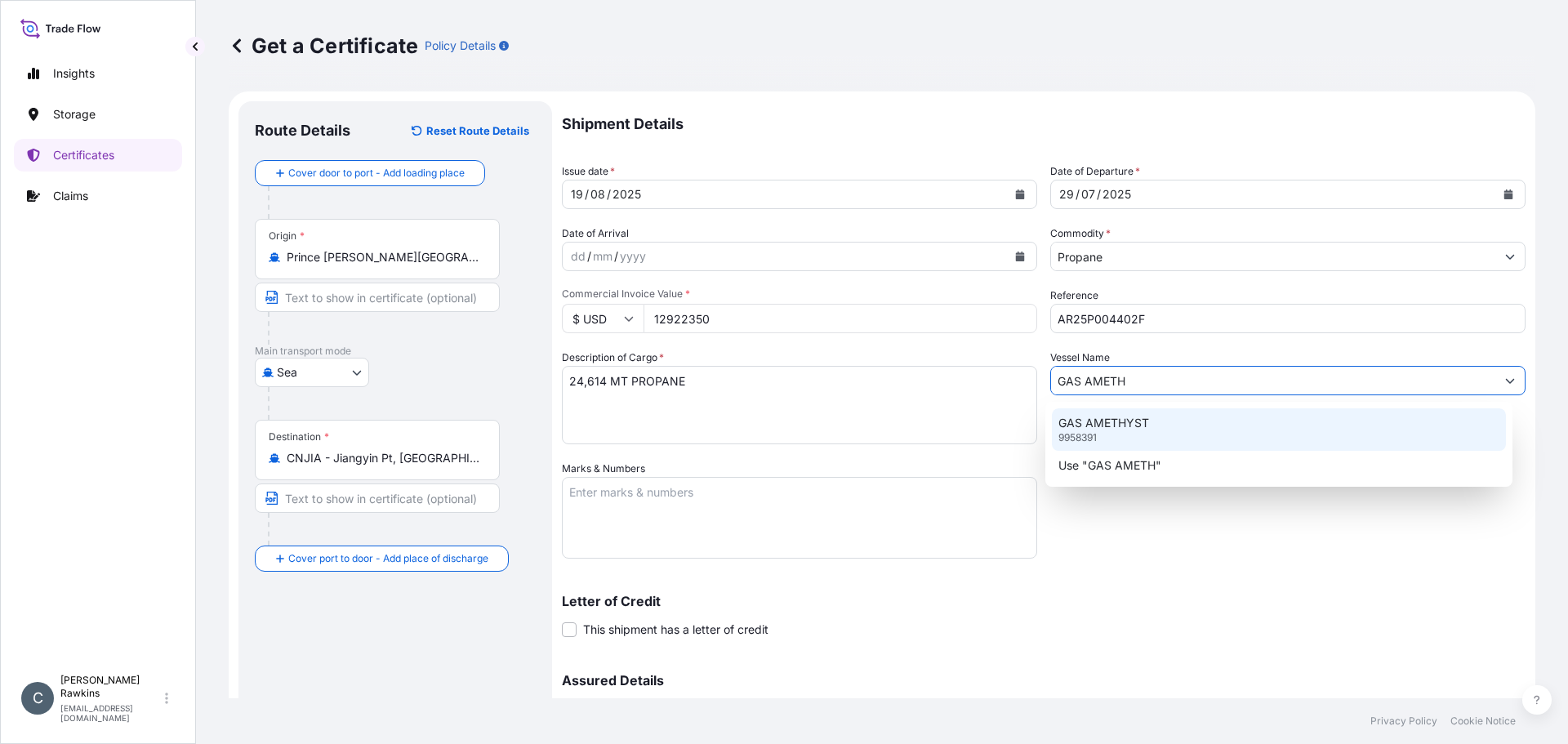
click at [1106, 438] on div "GAS AMETHYST 9958391" at bounding box center [1280, 429] width 455 height 43
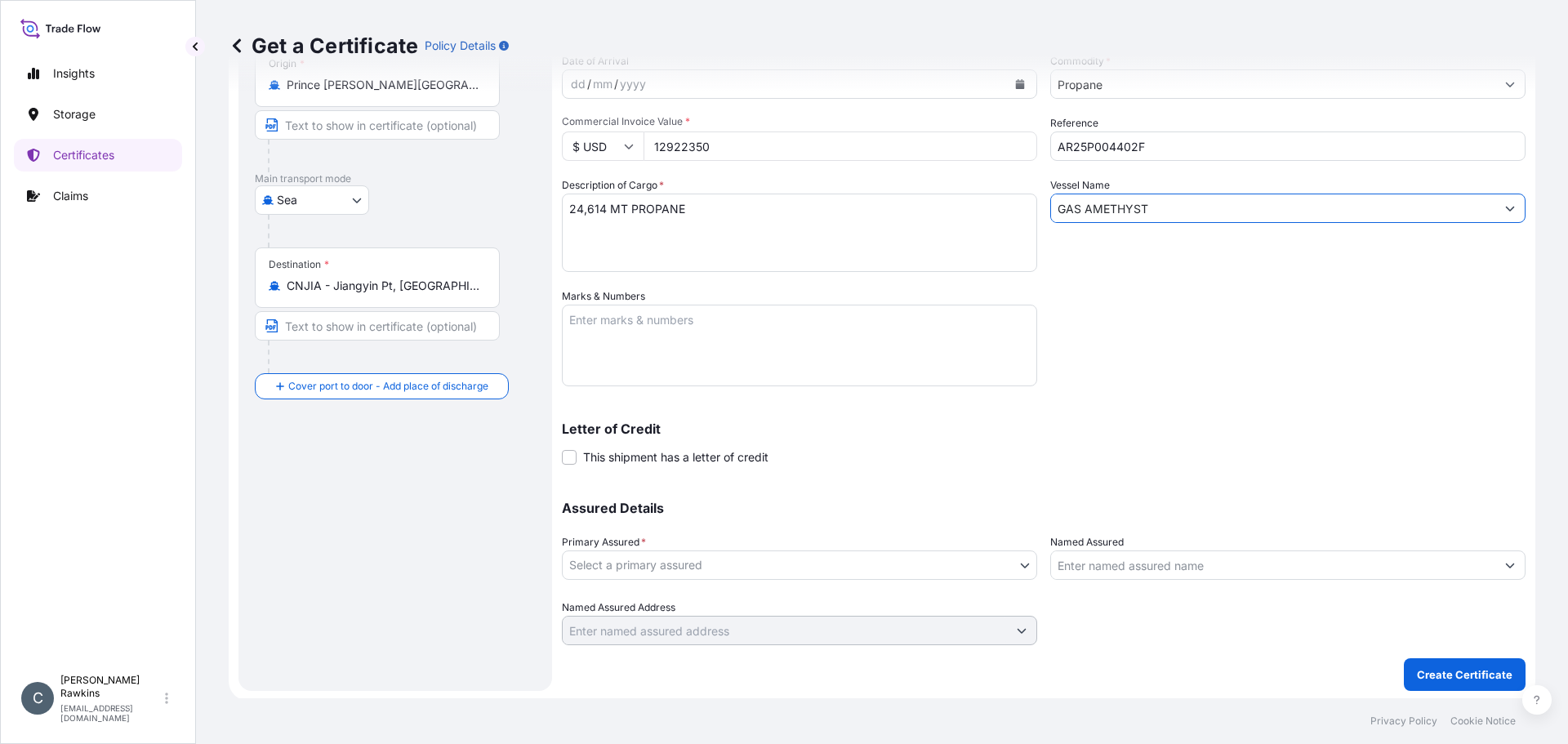
scroll to position [175, 0]
type input "GAS AMETHYST"
click at [848, 571] on body "0 options available. 2 options available. 1 option available. Insights Storage …" at bounding box center [784, 372] width 1568 height 744
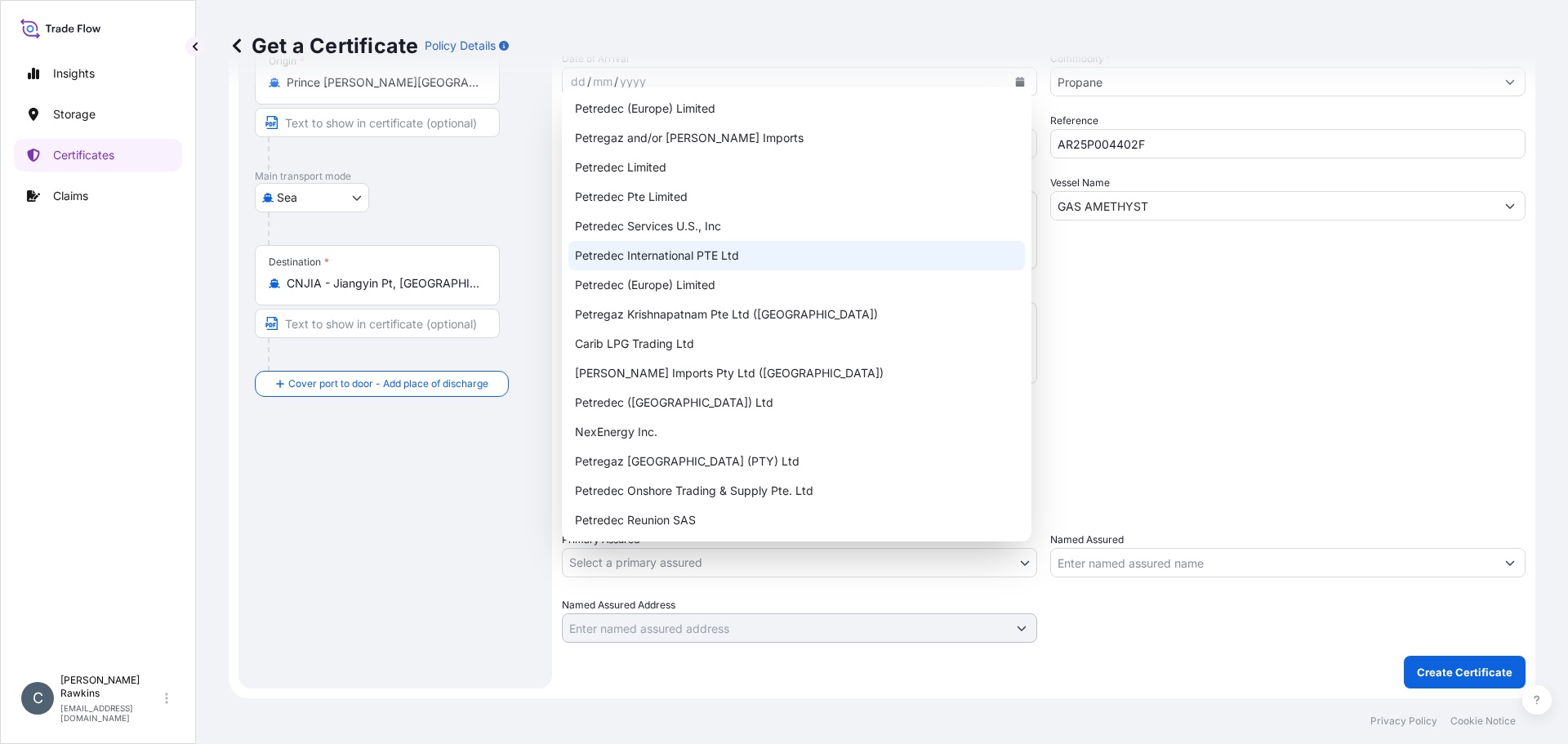
click at [657, 266] on div "Petredec International PTE Ltd" at bounding box center [797, 255] width 457 height 30
select select "31842"
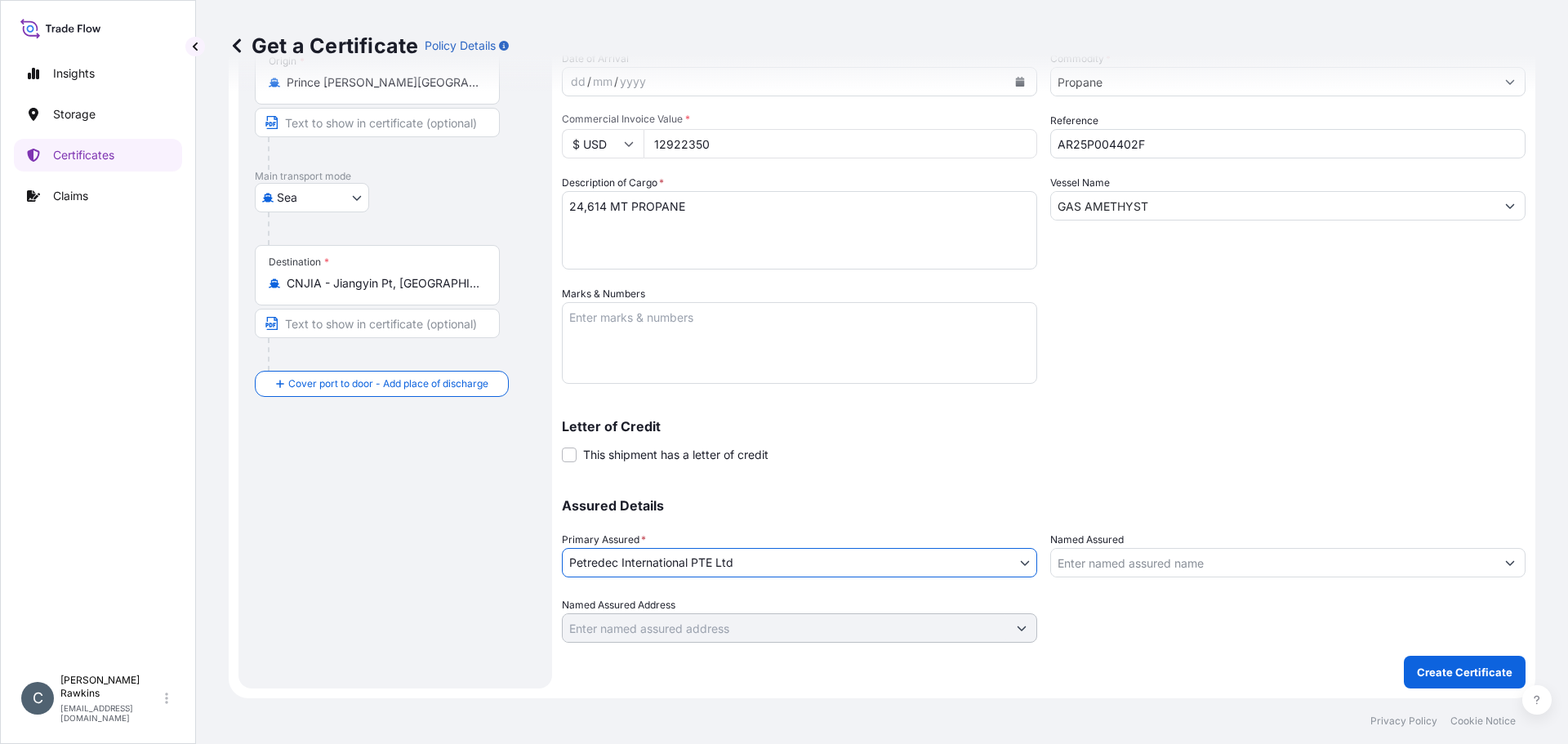
click at [1081, 556] on input "Named Assured" at bounding box center [1273, 563] width 444 height 30
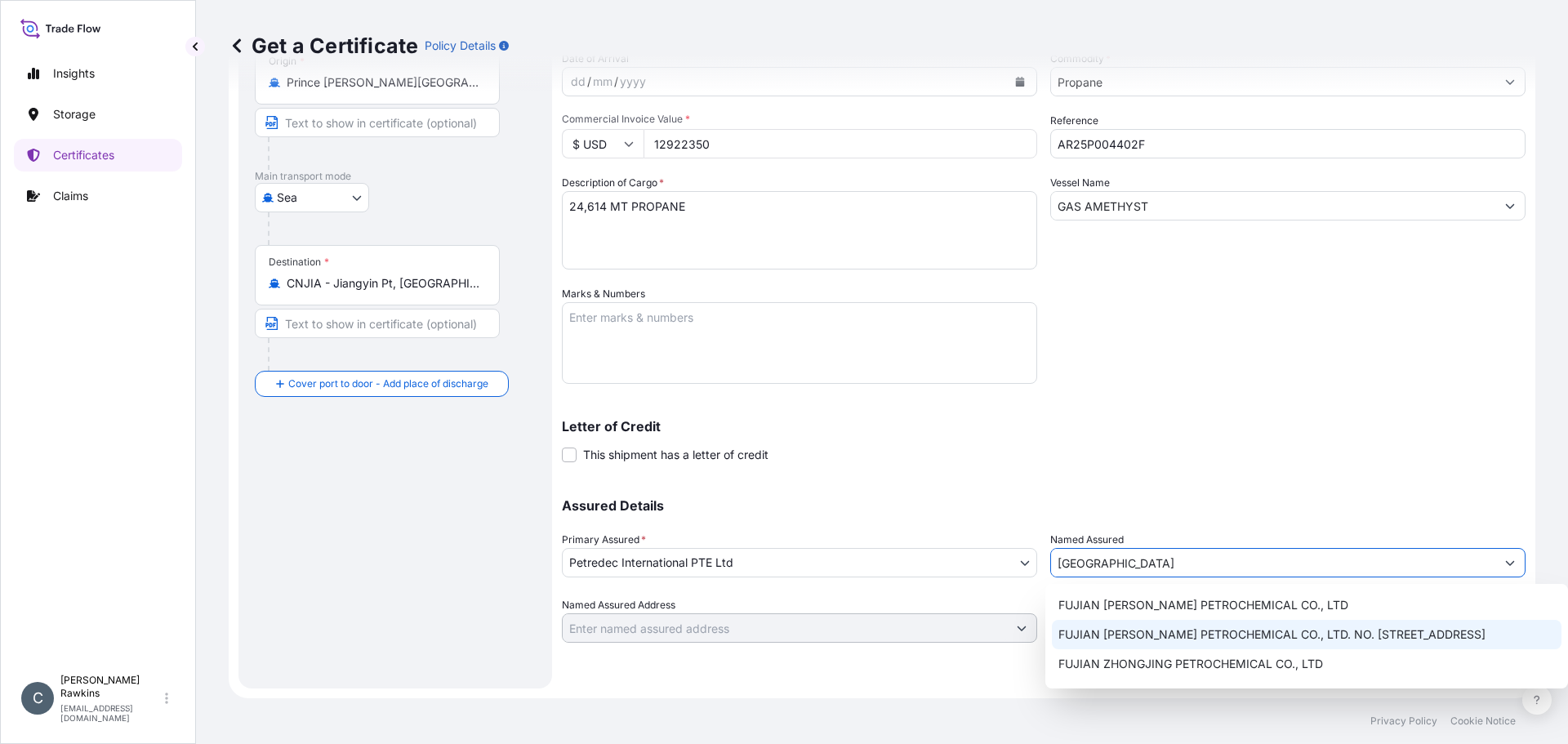
click at [1135, 628] on span "FUJIAN [PERSON_NAME] PETROCHEMICAL CO., LTD. NO. [STREET_ADDRESS]" at bounding box center [1272, 634] width 427 height 16
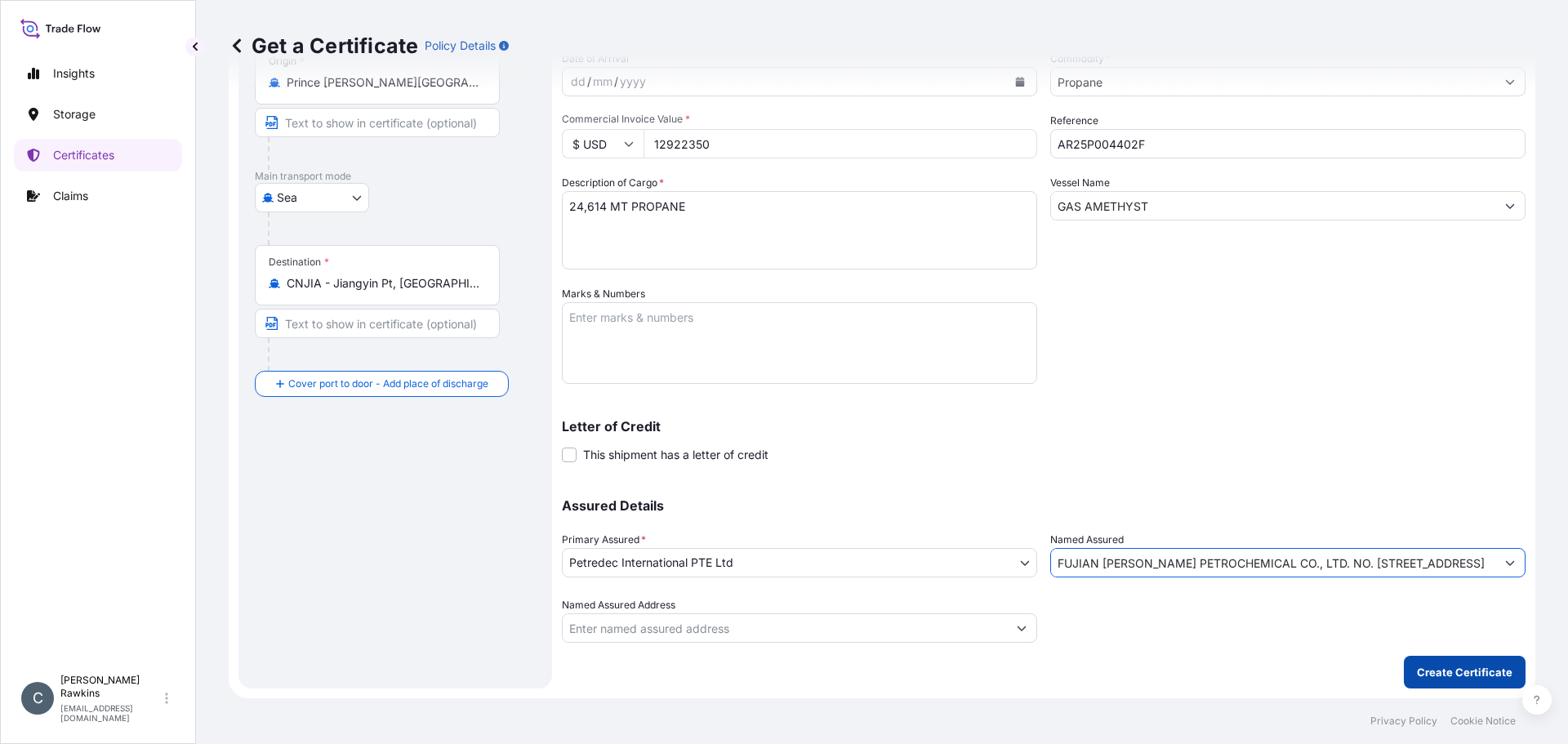
type input "FUJIAN [PERSON_NAME] PETROCHEMICAL CO., LTD. NO. [STREET_ADDRESS]"
click at [1404, 669] on button "Create Certificate" at bounding box center [1465, 671] width 121 height 33
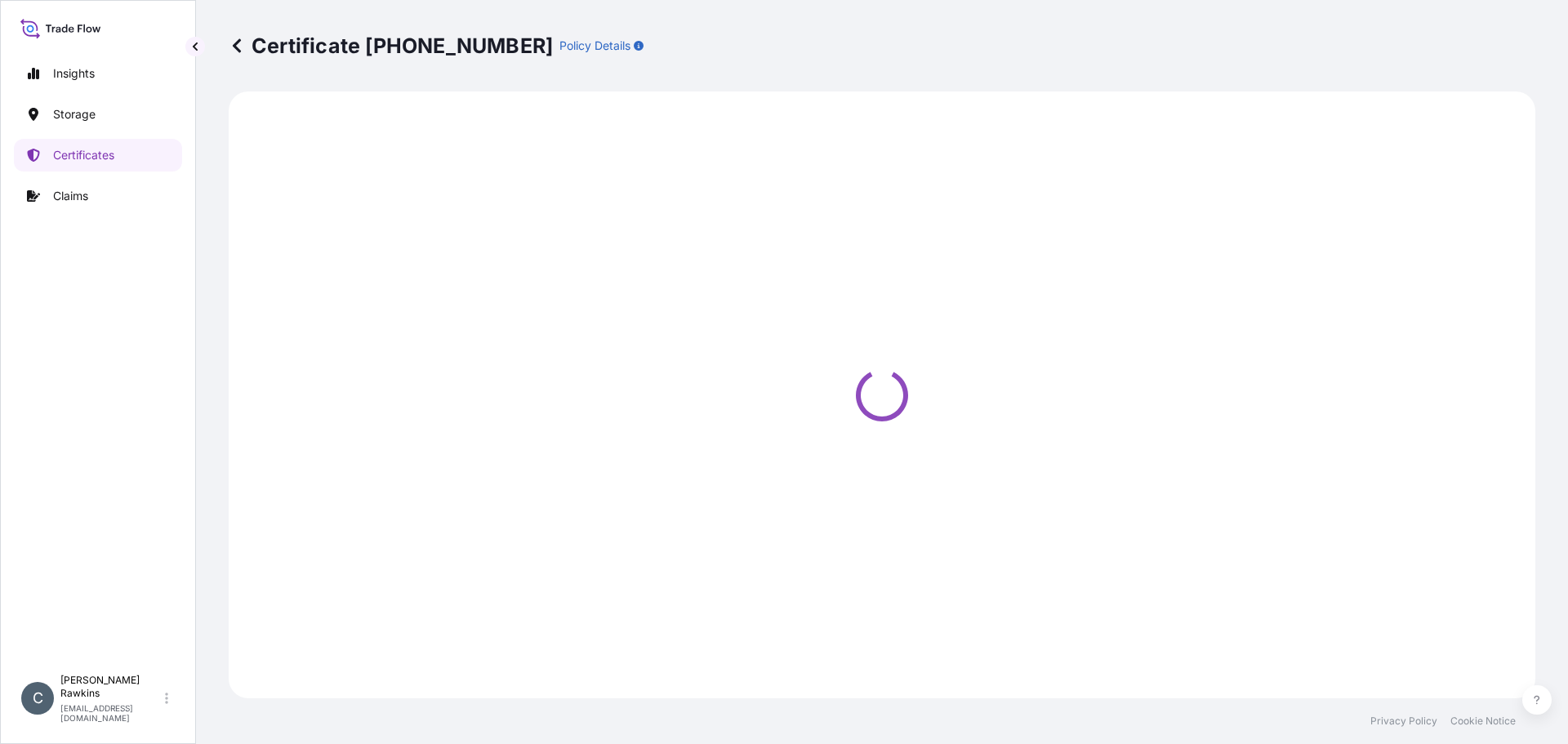
select select "Sea"
select select "31842"
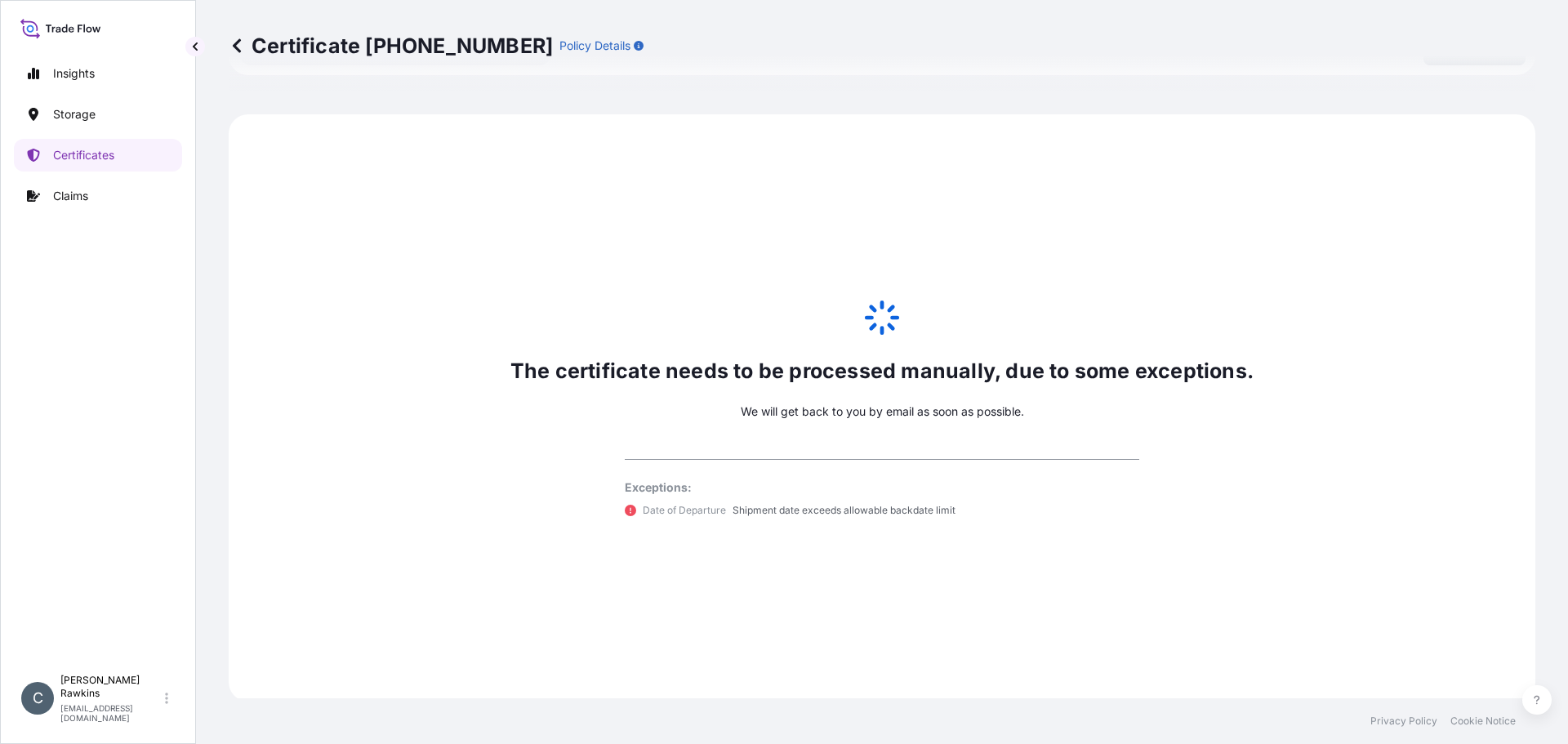
scroll to position [801, 0]
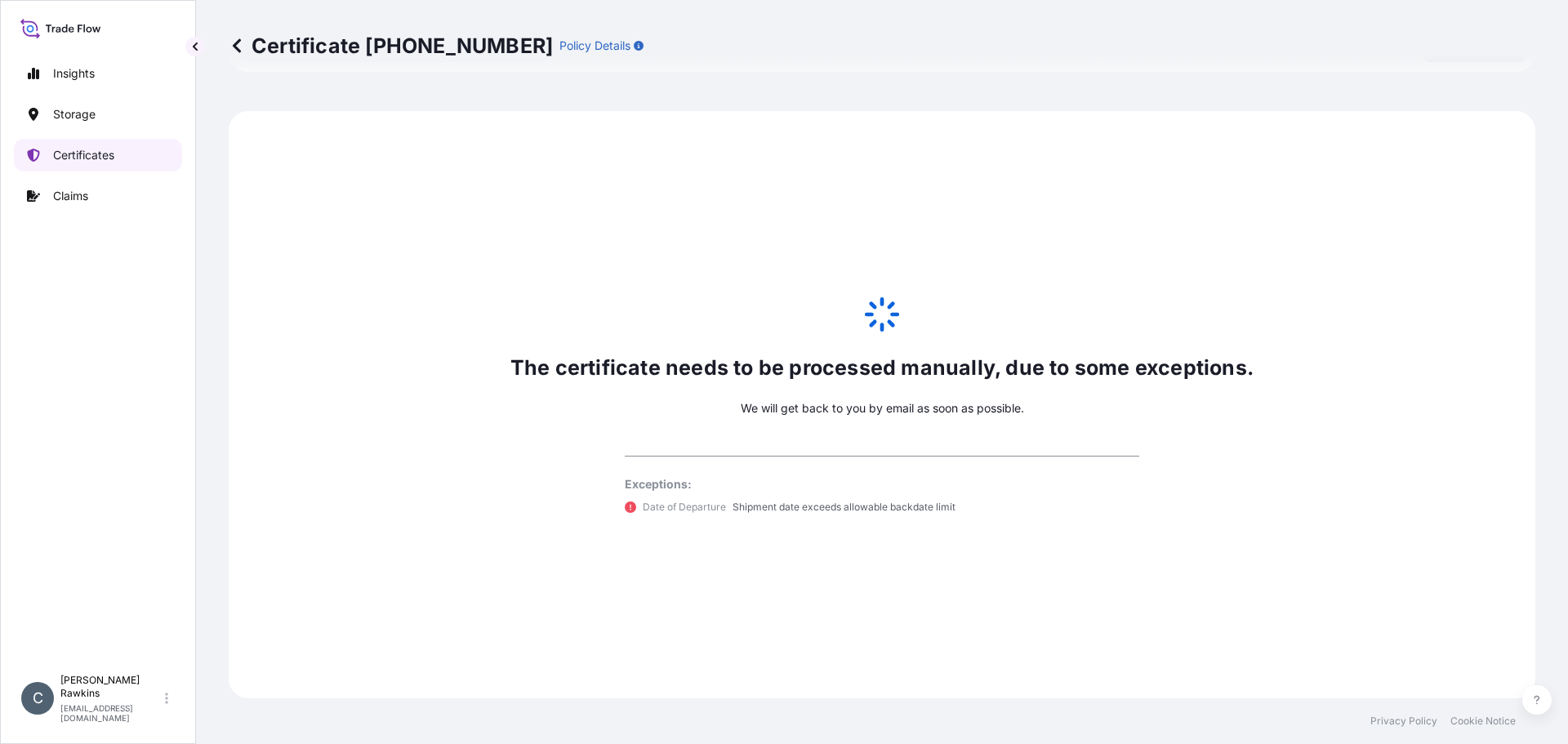
click at [88, 149] on p "Certificates" at bounding box center [83, 155] width 62 height 16
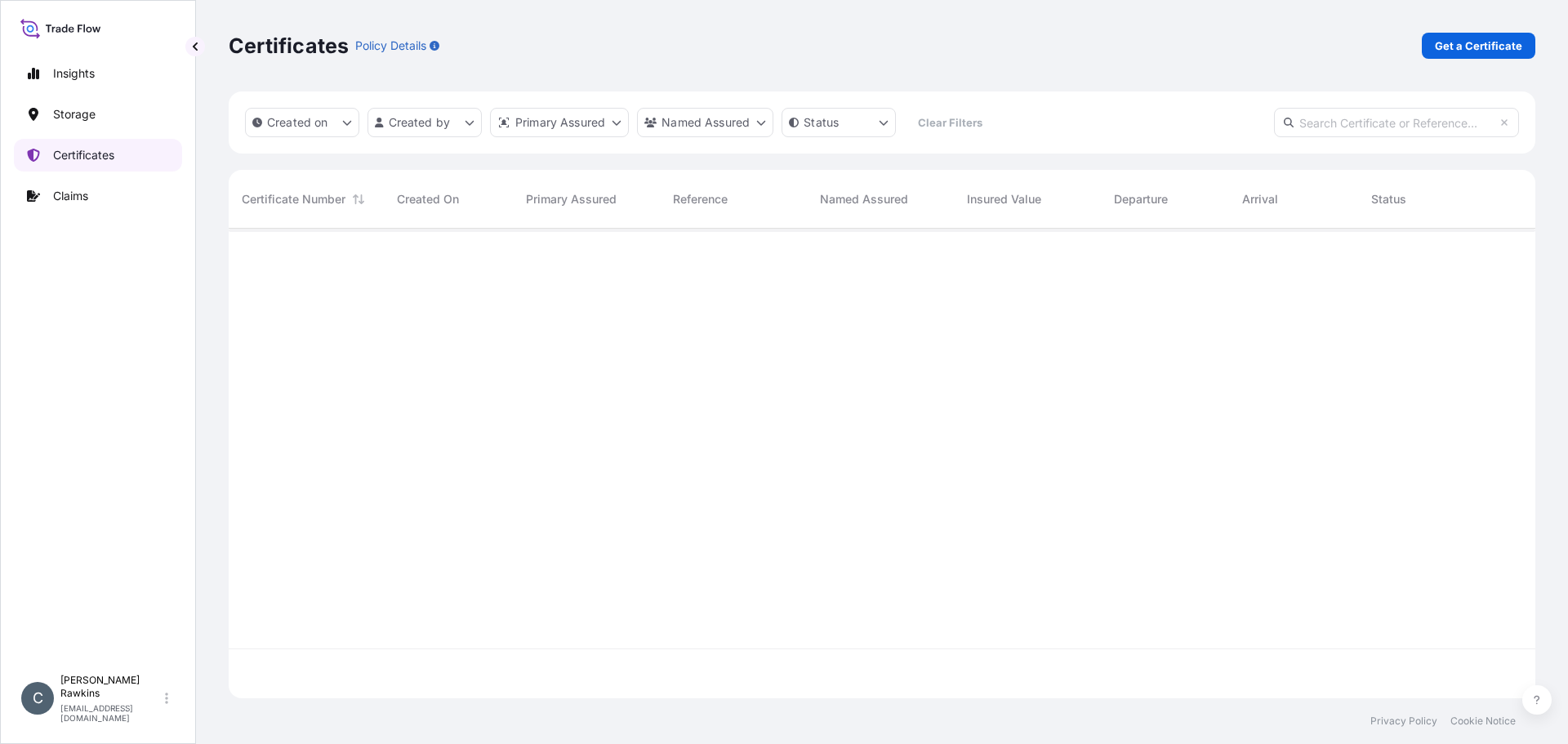
scroll to position [466, 1295]
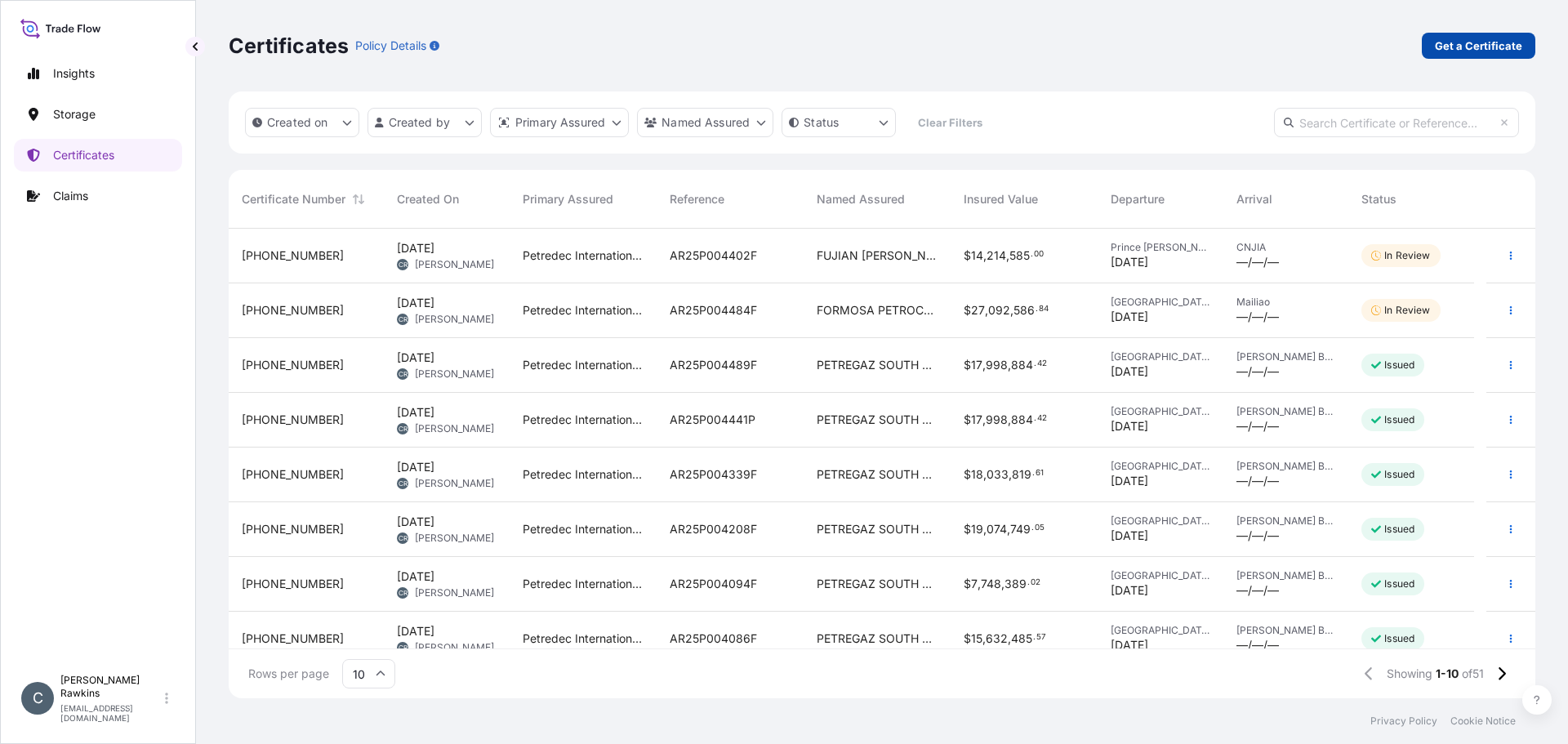
click at [1452, 47] on p "Get a Certificate" at bounding box center [1479, 46] width 87 height 16
select select "Sea"
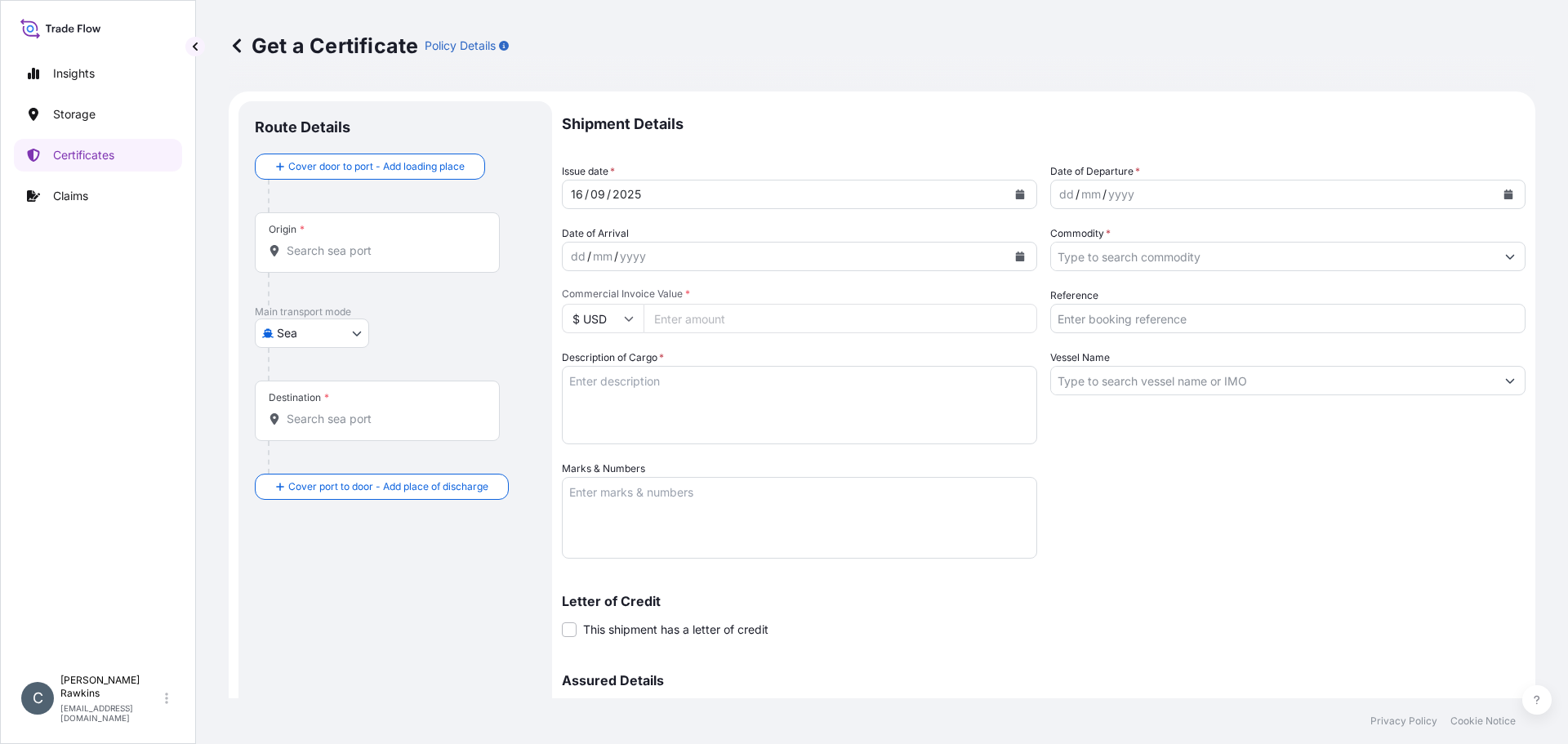
click at [420, 259] on div "Origin *" at bounding box center [377, 242] width 245 height 61
click at [420, 259] on input "Origin *" at bounding box center [384, 250] width 193 height 16
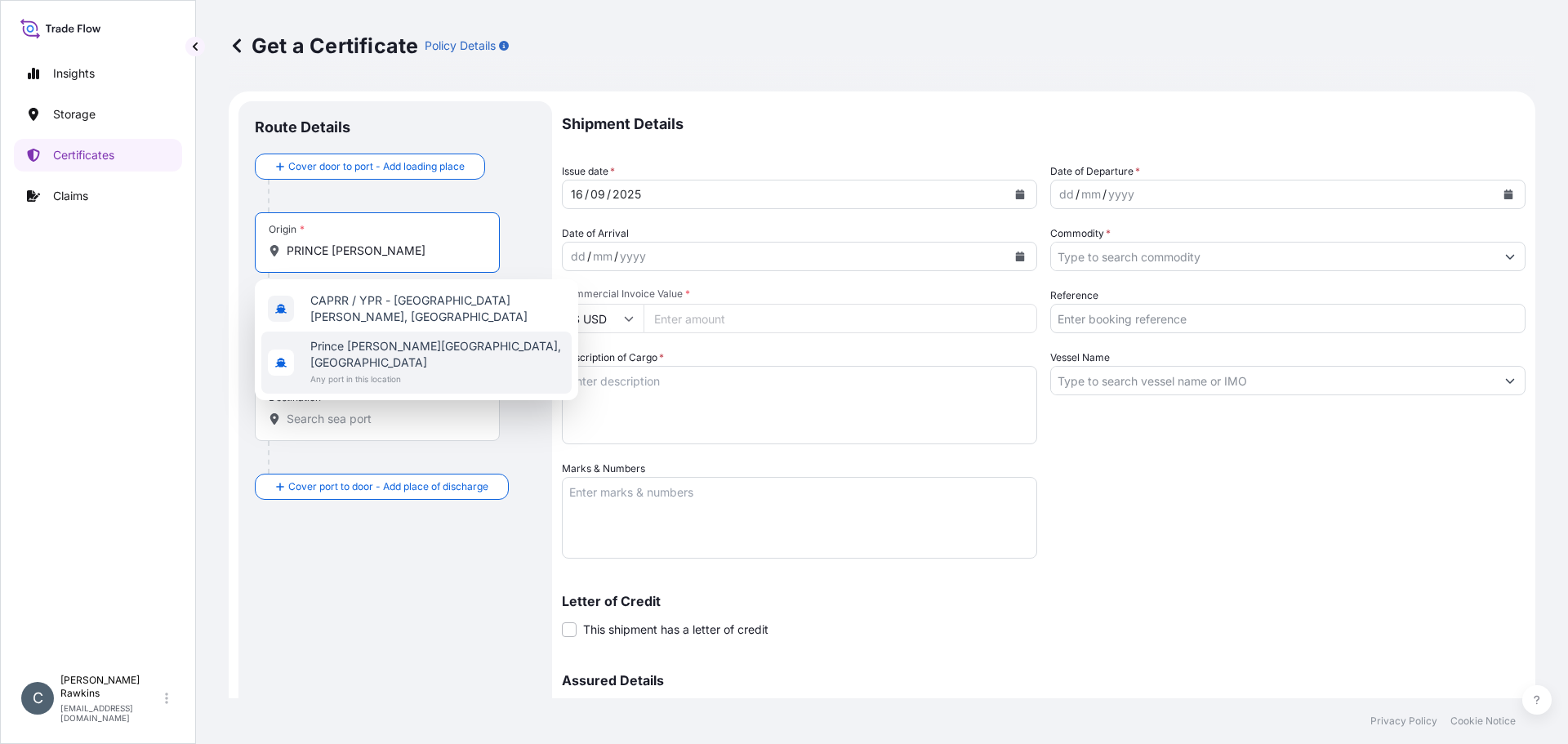
click at [371, 371] on span "Any port in this location" at bounding box center [437, 378] width 254 height 16
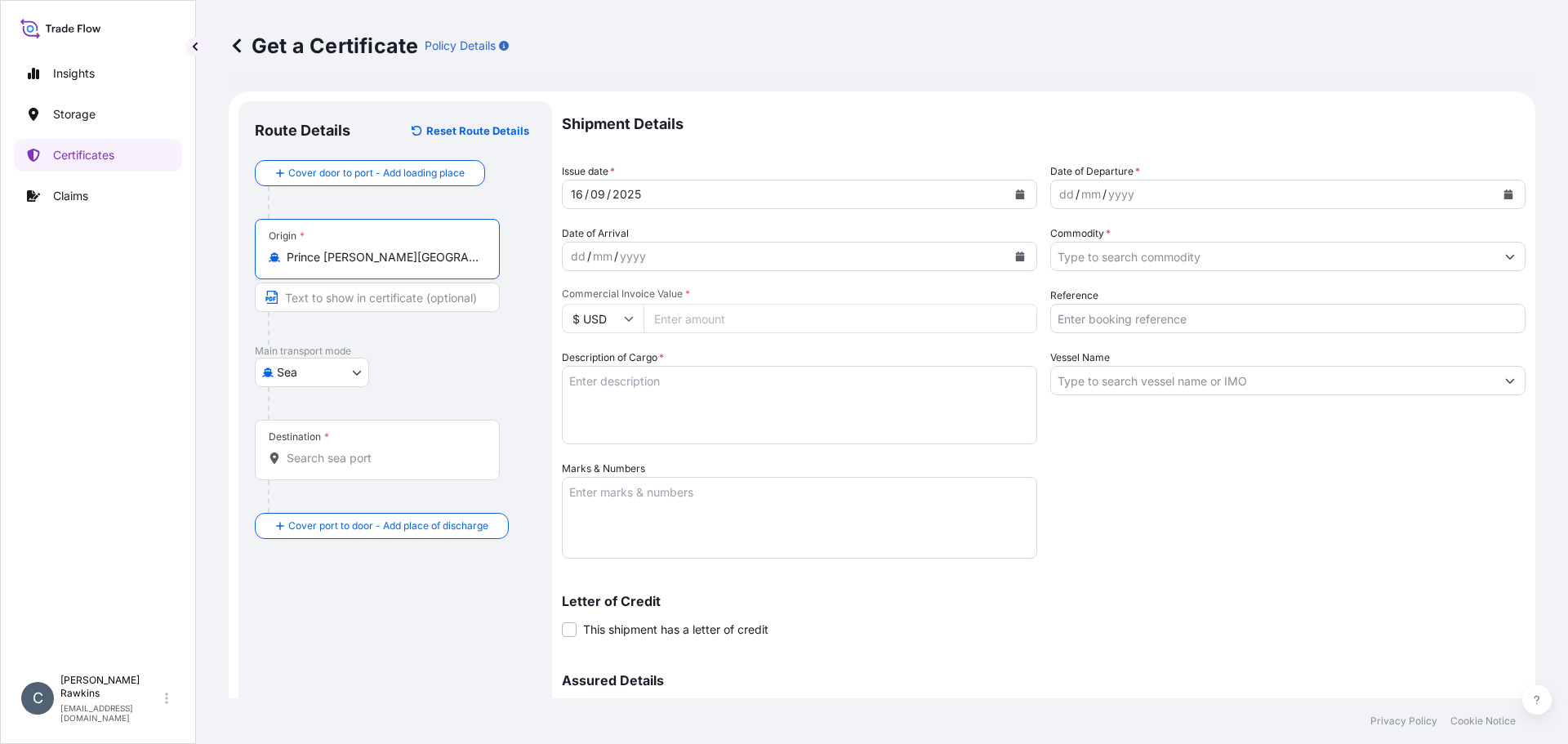
type input "Prince [PERSON_NAME][GEOGRAPHIC_DATA], [GEOGRAPHIC_DATA]"
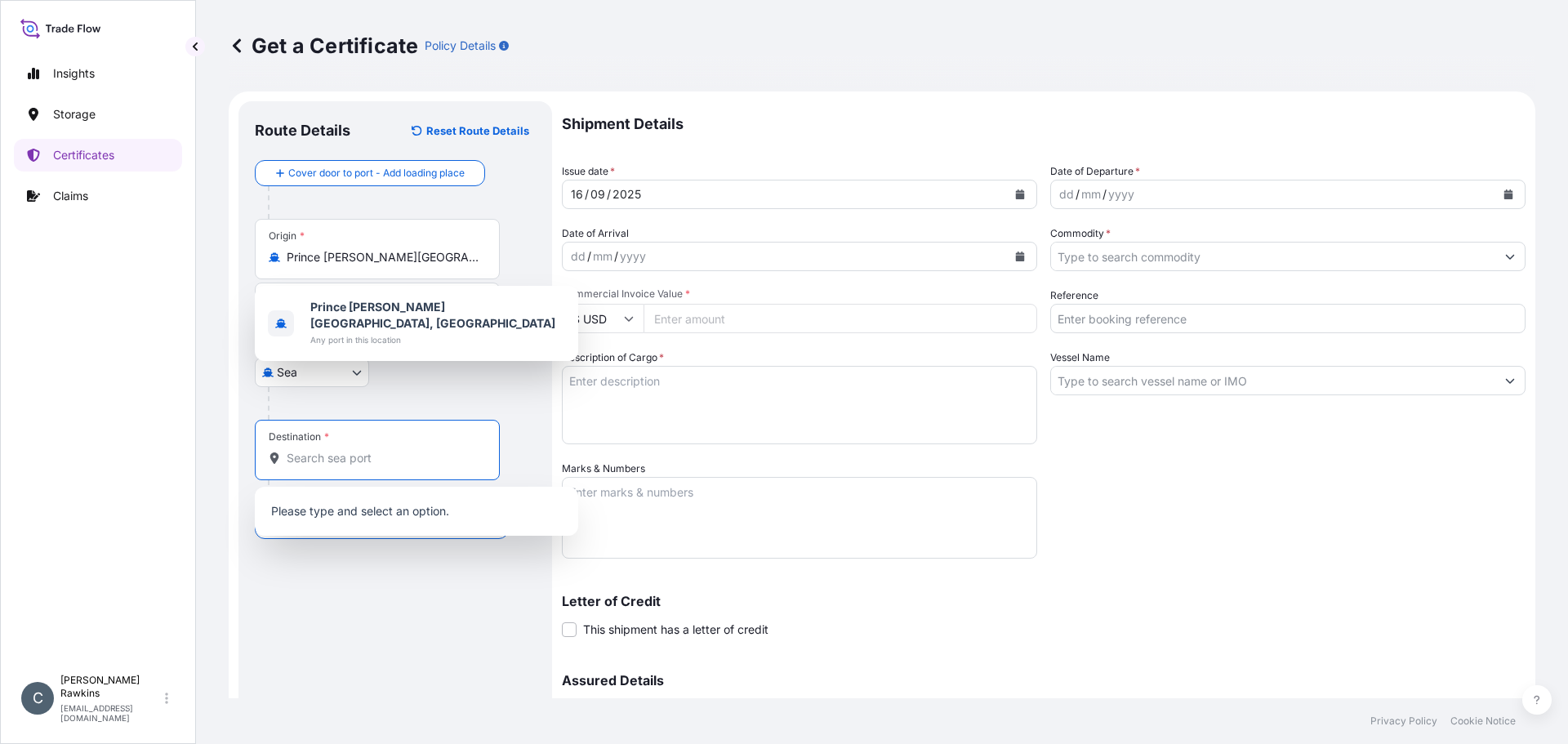
click at [322, 456] on input "Destination *" at bounding box center [384, 458] width 193 height 16
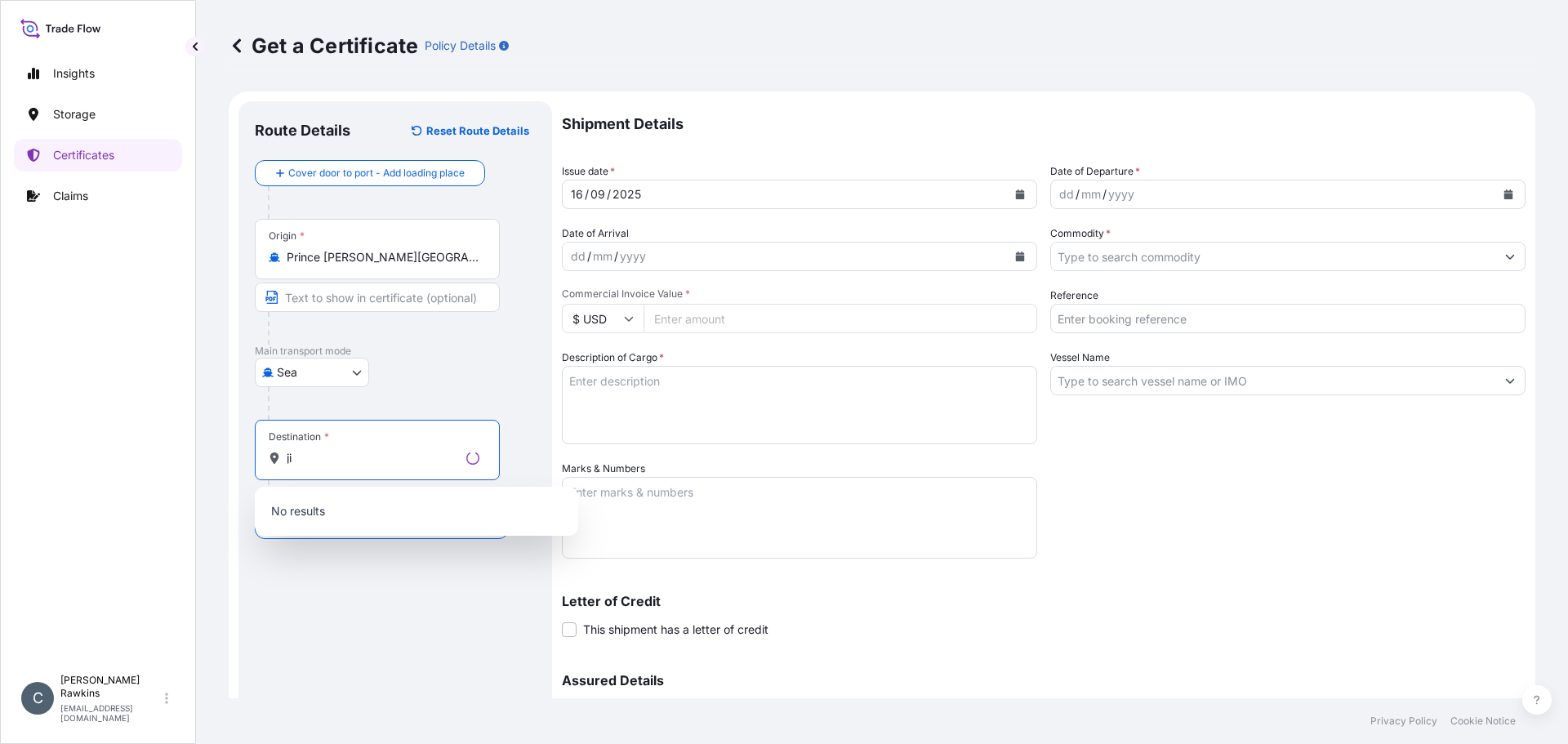
type input "j"
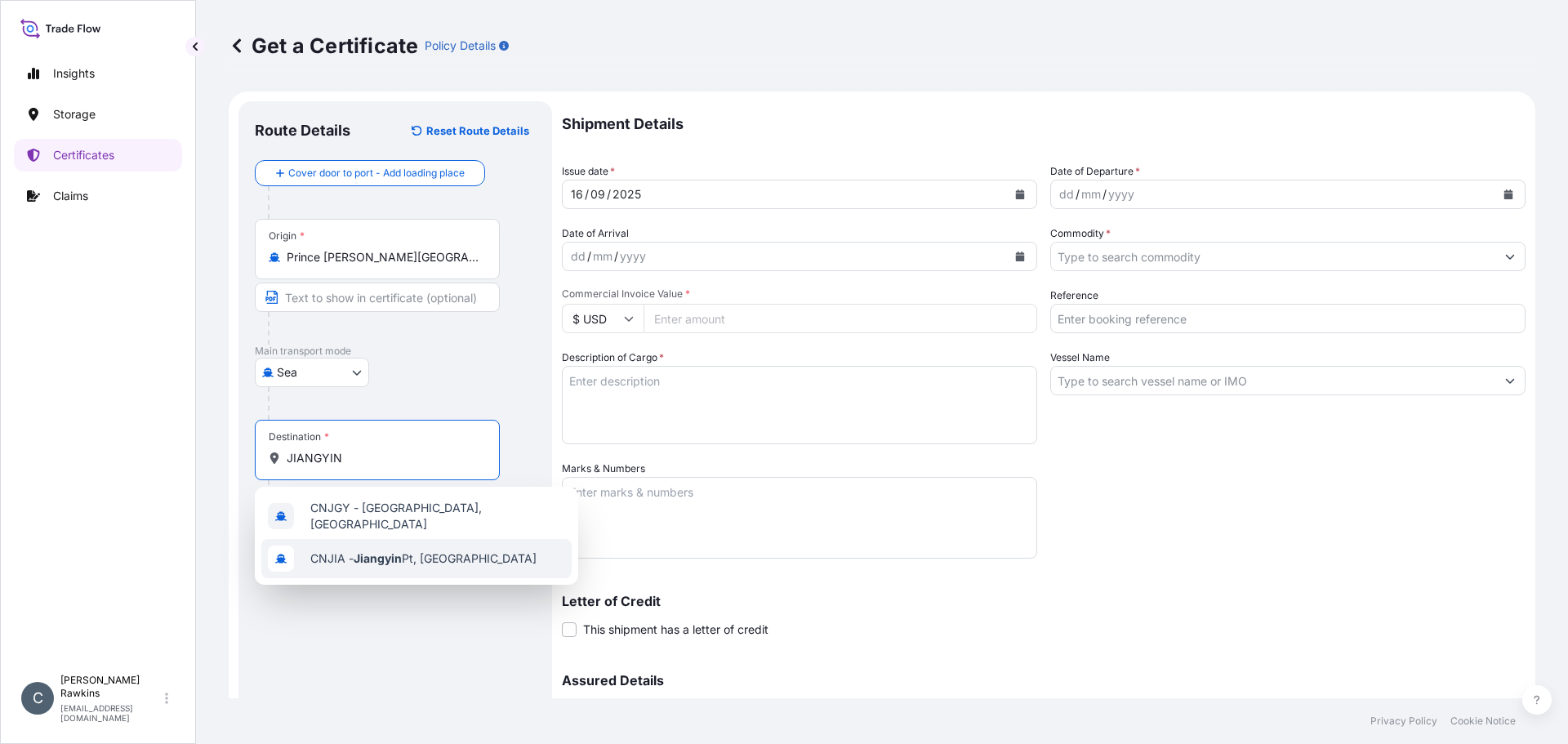
click at [338, 550] on span "CNJIA - Jiangyin Pt, [GEOGRAPHIC_DATA]" at bounding box center [423, 558] width 227 height 16
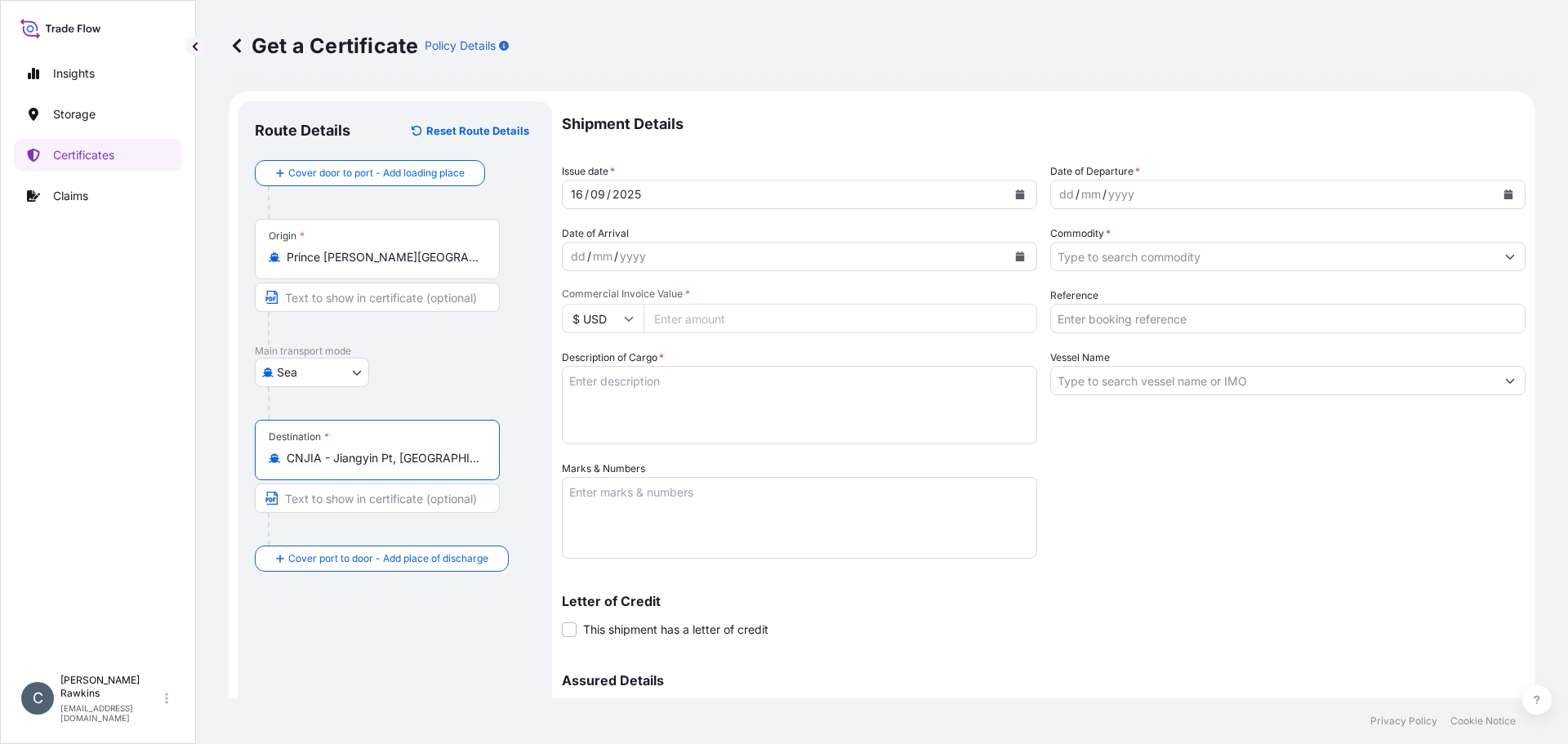
type input "CNJIA - Jiangyin Pt, [GEOGRAPHIC_DATA]"
click at [1019, 198] on button "Calendar" at bounding box center [1020, 194] width 26 height 26
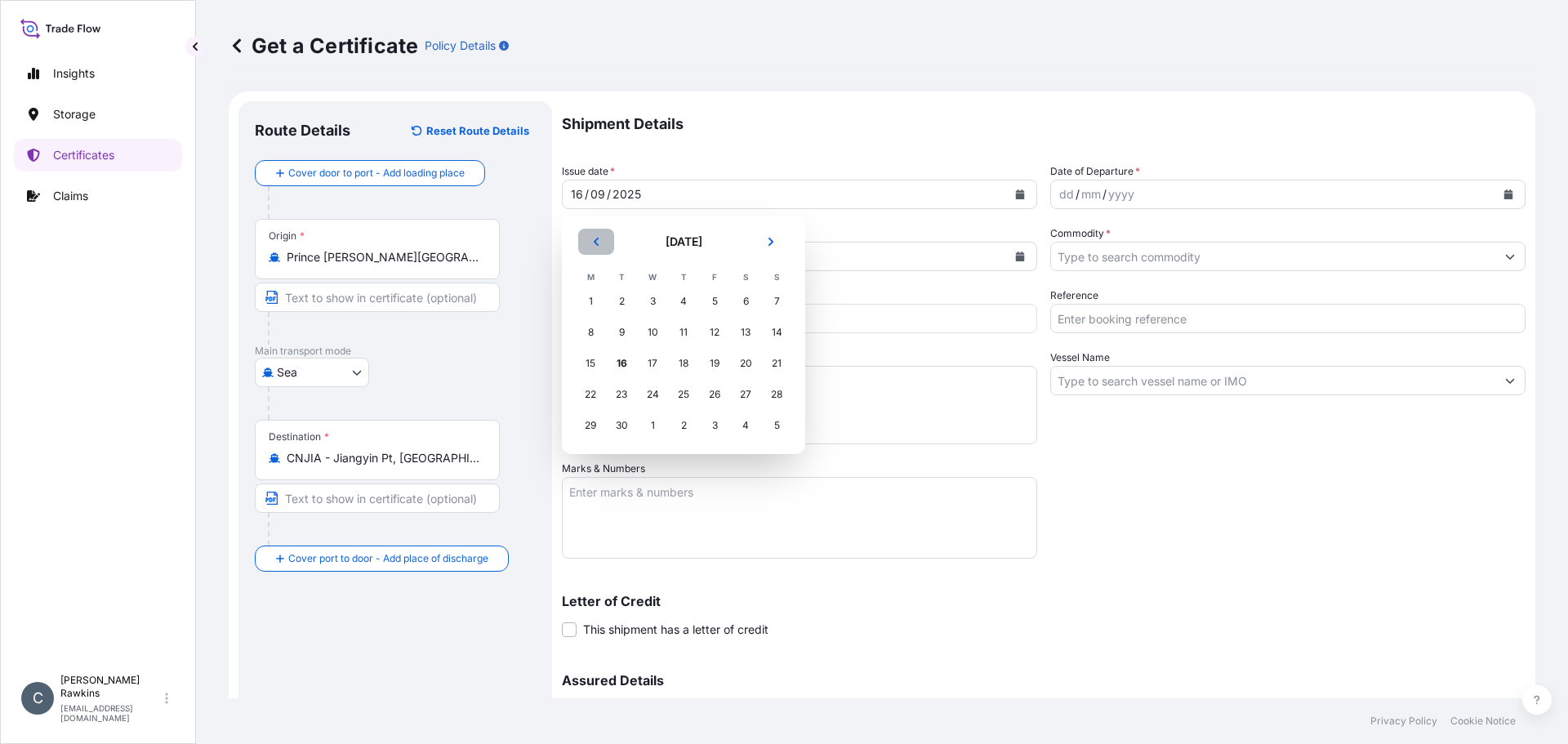
click at [596, 245] on icon "Previous" at bounding box center [596, 241] width 10 height 10
click at [618, 389] on div "19" at bounding box center [622, 394] width 30 height 30
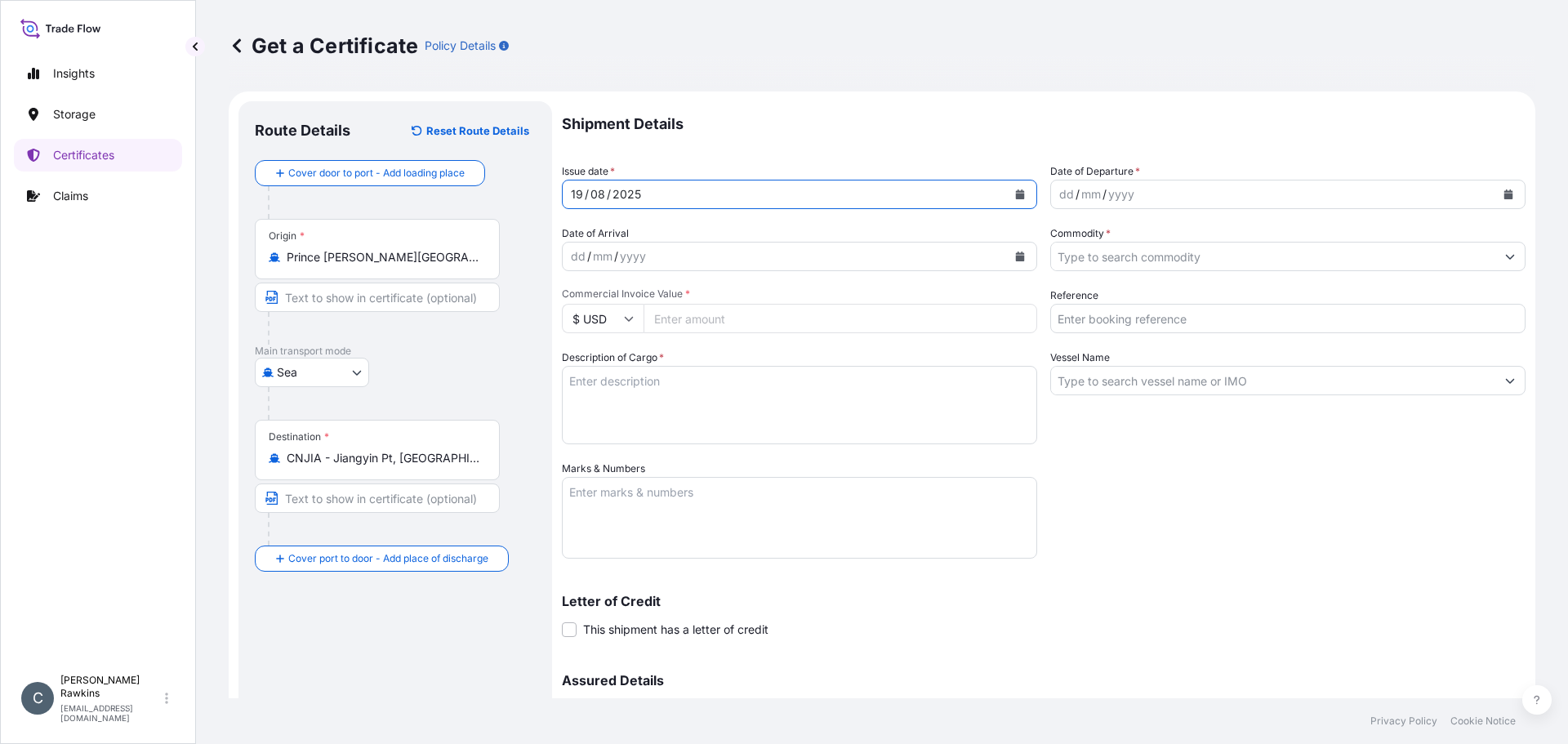
click at [1495, 195] on button "Calendar" at bounding box center [1508, 194] width 26 height 26
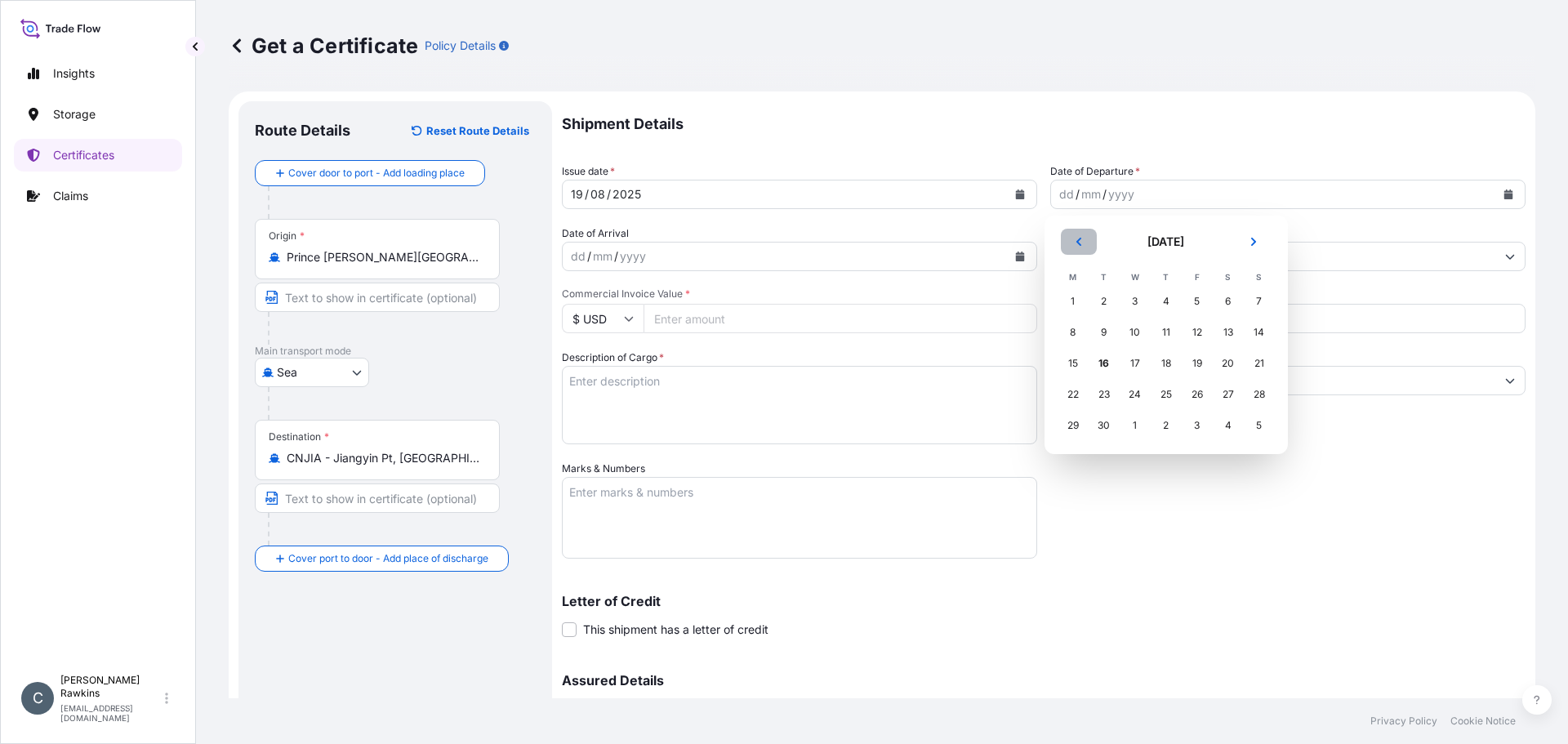
click at [1080, 241] on icon "Previous" at bounding box center [1079, 241] width 10 height 10
click at [1100, 425] on div "29" at bounding box center [1105, 425] width 30 height 30
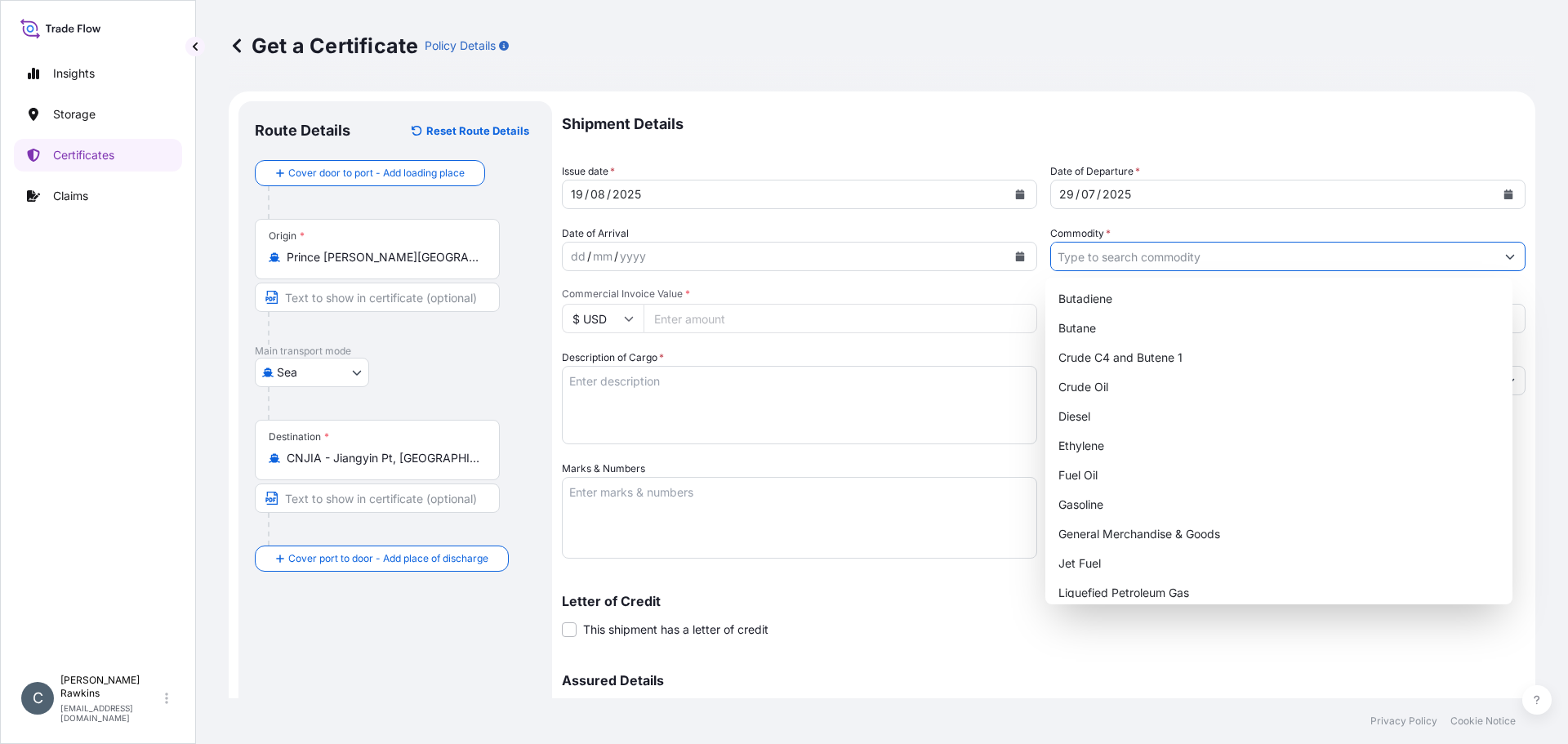
click at [1104, 254] on input "Commodity *" at bounding box center [1273, 256] width 444 height 30
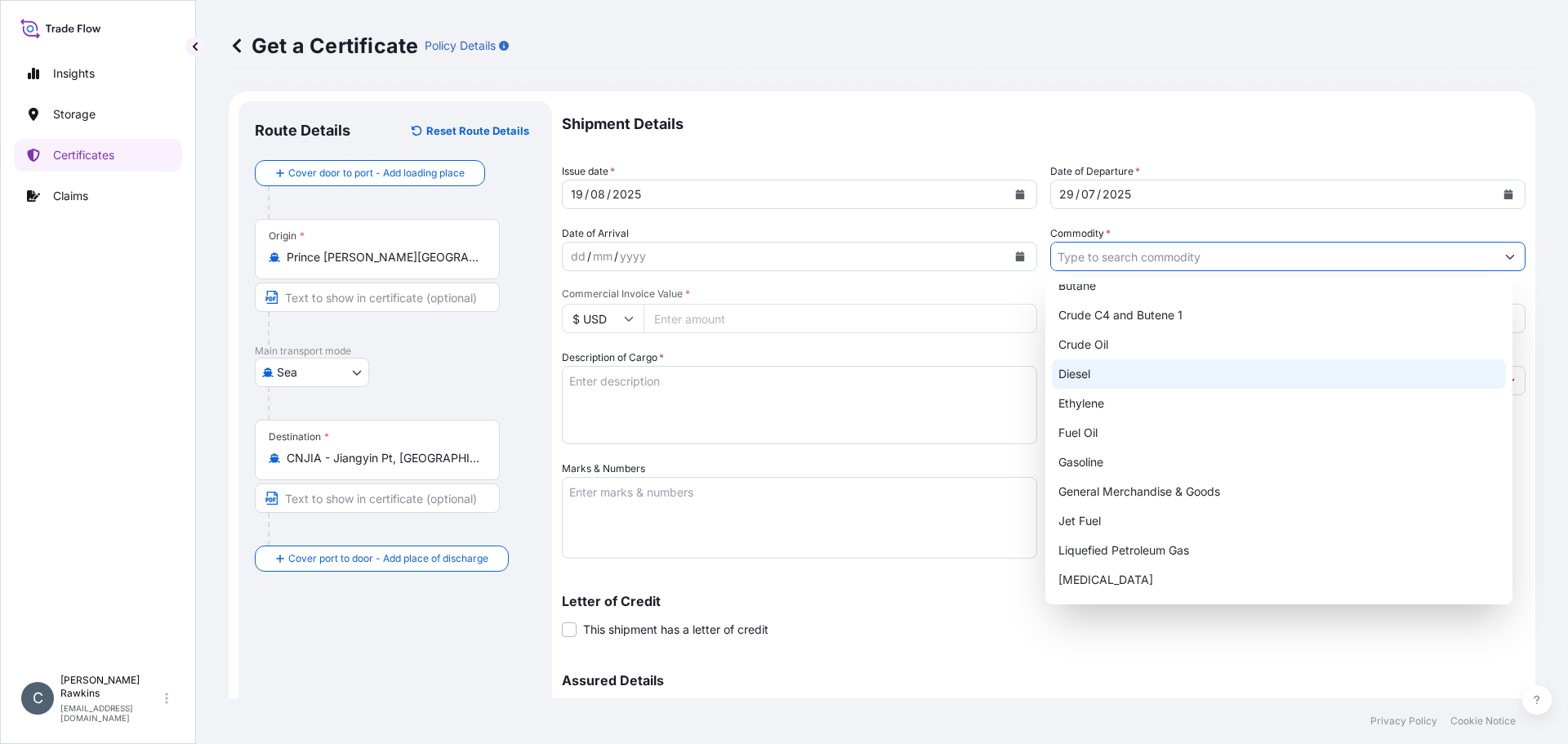
scroll to position [127, 0]
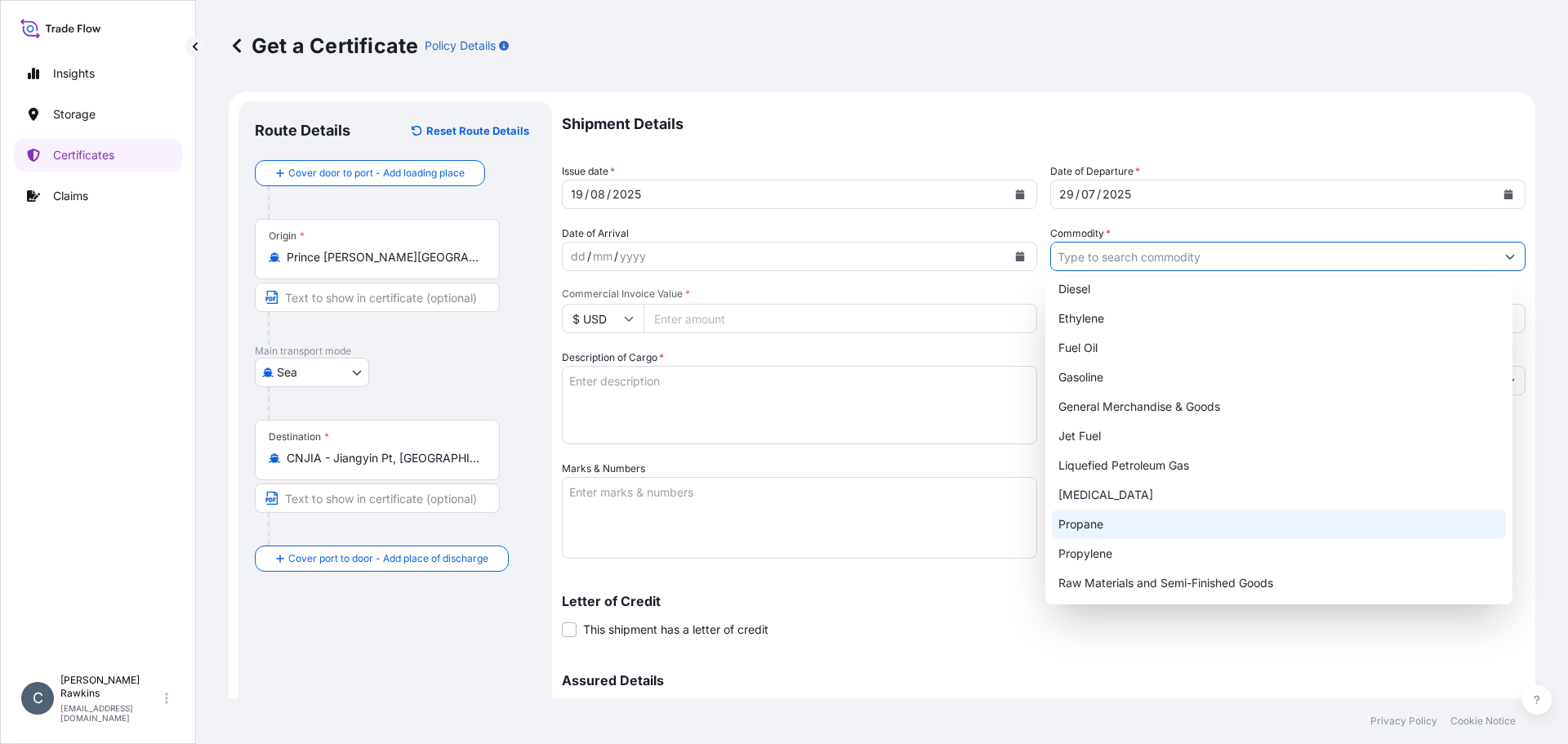
click at [1102, 523] on div "Propane" at bounding box center [1280, 524] width 455 height 30
type input "Propane"
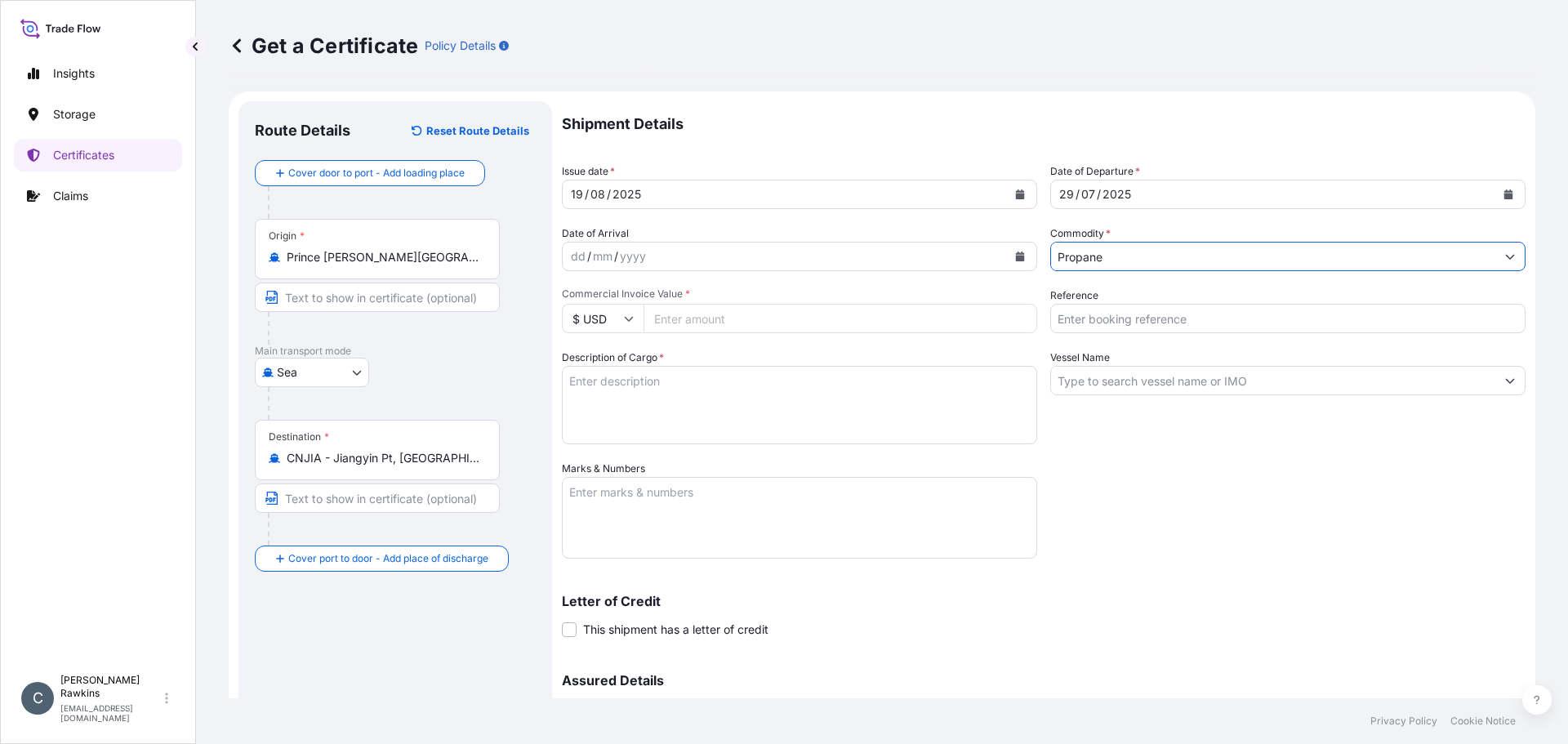
click at [781, 313] on input "Commercial Invoice Value *" at bounding box center [841, 319] width 393 height 30
type input "7895861.93"
click at [792, 289] on span "Commercial Invoice Value *" at bounding box center [800, 293] width 475 height 13
click at [792, 304] on input "7895861.93" at bounding box center [841, 319] width 393 height 30
click at [984, 227] on div "Date of Arrival dd / mm / yyyy" at bounding box center [800, 248] width 475 height 46
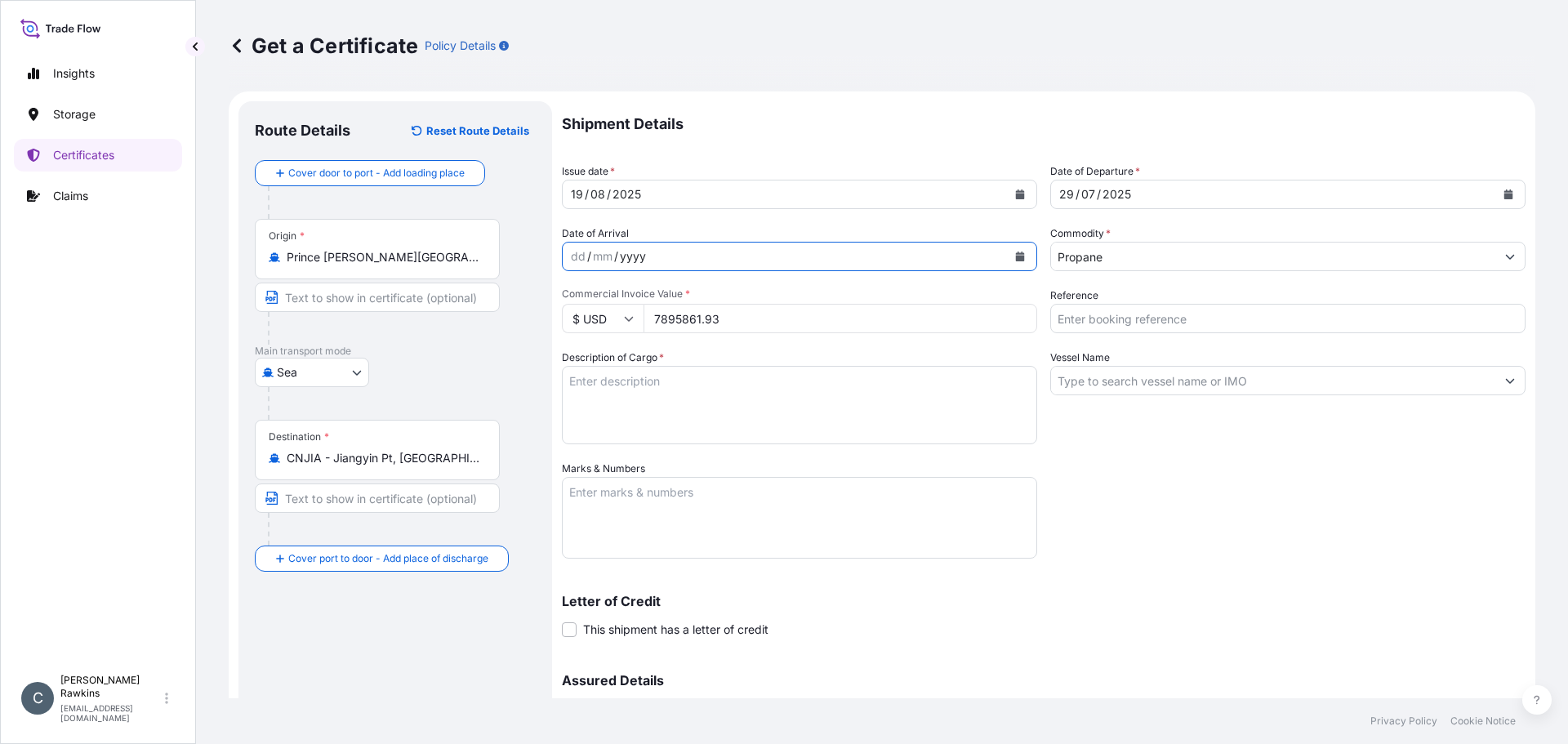
click at [984, 227] on div "Date of Arrival dd / mm / yyyy" at bounding box center [800, 248] width 475 height 46
click at [1099, 312] on input "Reference" at bounding box center [1288, 319] width 475 height 30
type input "AR25P004404F"
click at [617, 388] on textarea "Description of Cargo *" at bounding box center [800, 404] width 475 height 78
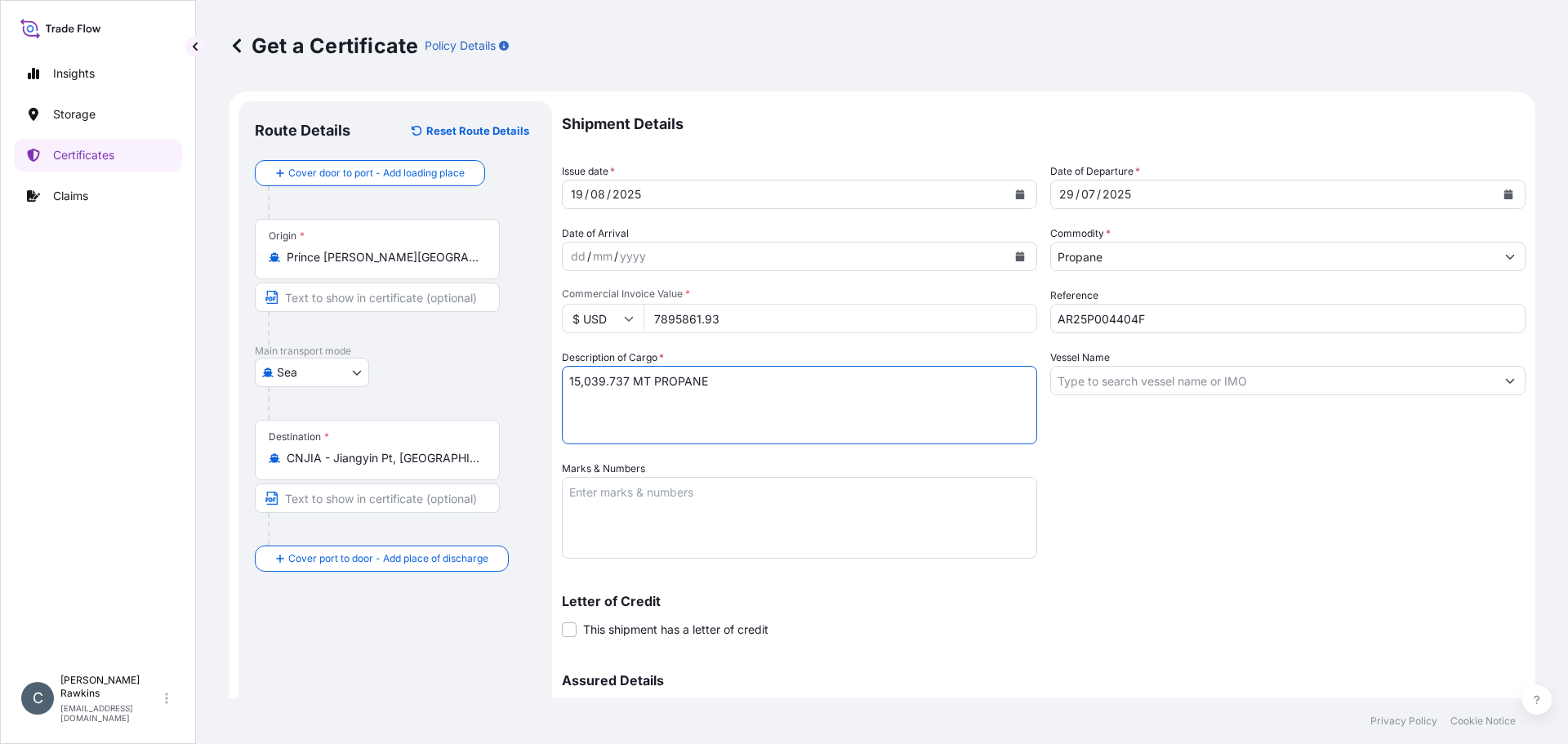
type textarea "15,039.737 MT PROPANE"
click at [1092, 379] on input "Vessel Name" at bounding box center [1273, 380] width 444 height 30
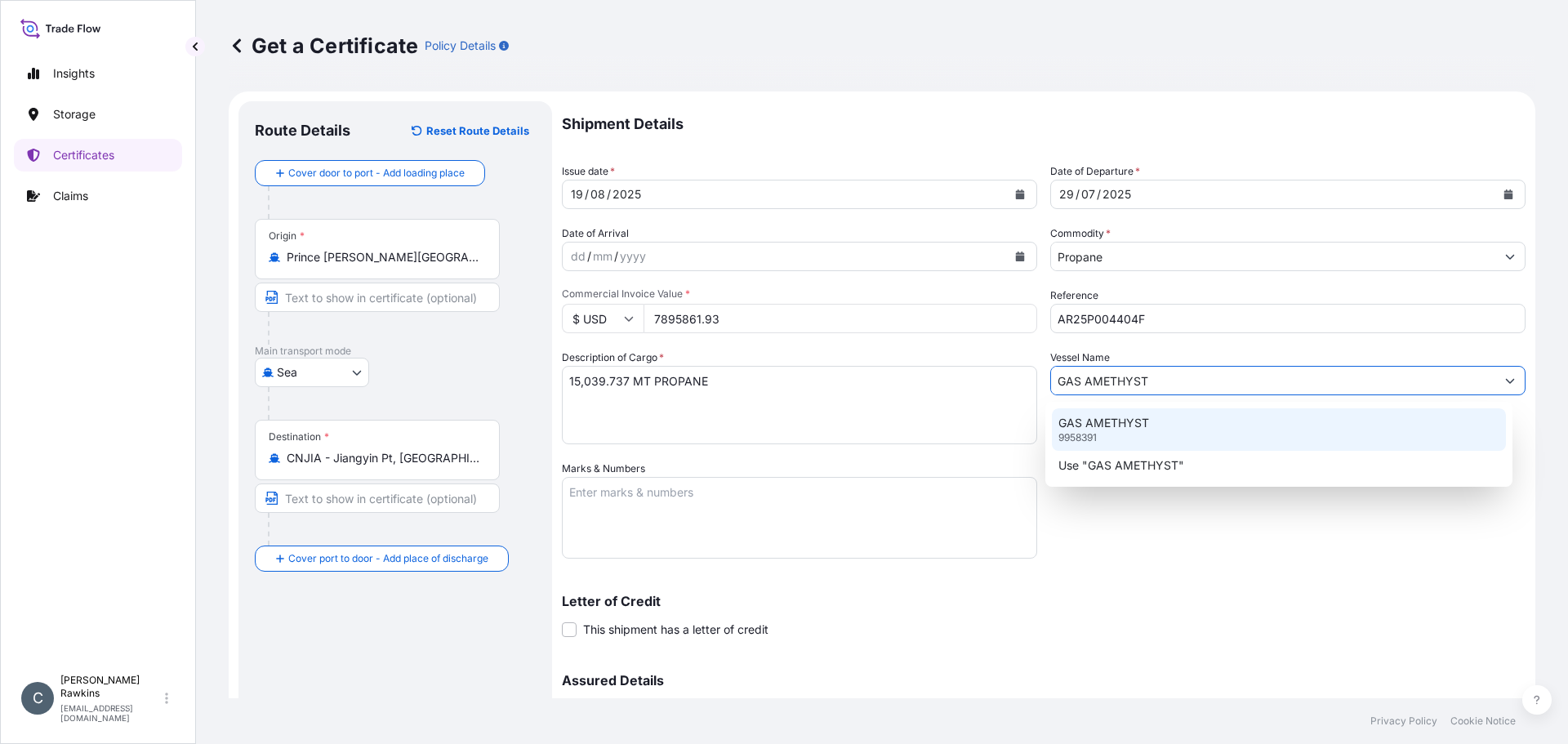
click at [1136, 430] on p "GAS AMETHYST" at bounding box center [1103, 423] width 90 height 16
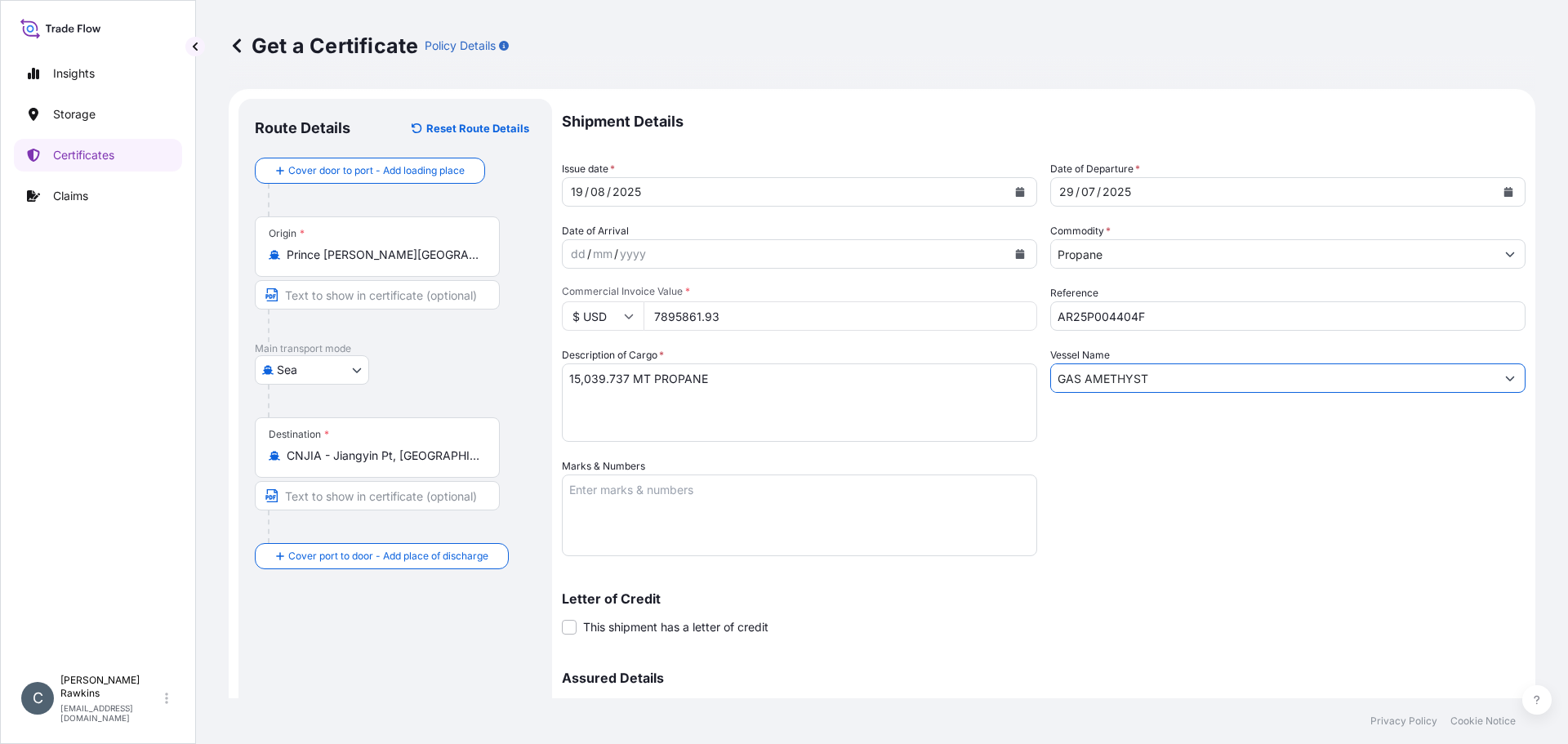
scroll to position [0, 0]
type input "GAS AMETHYST"
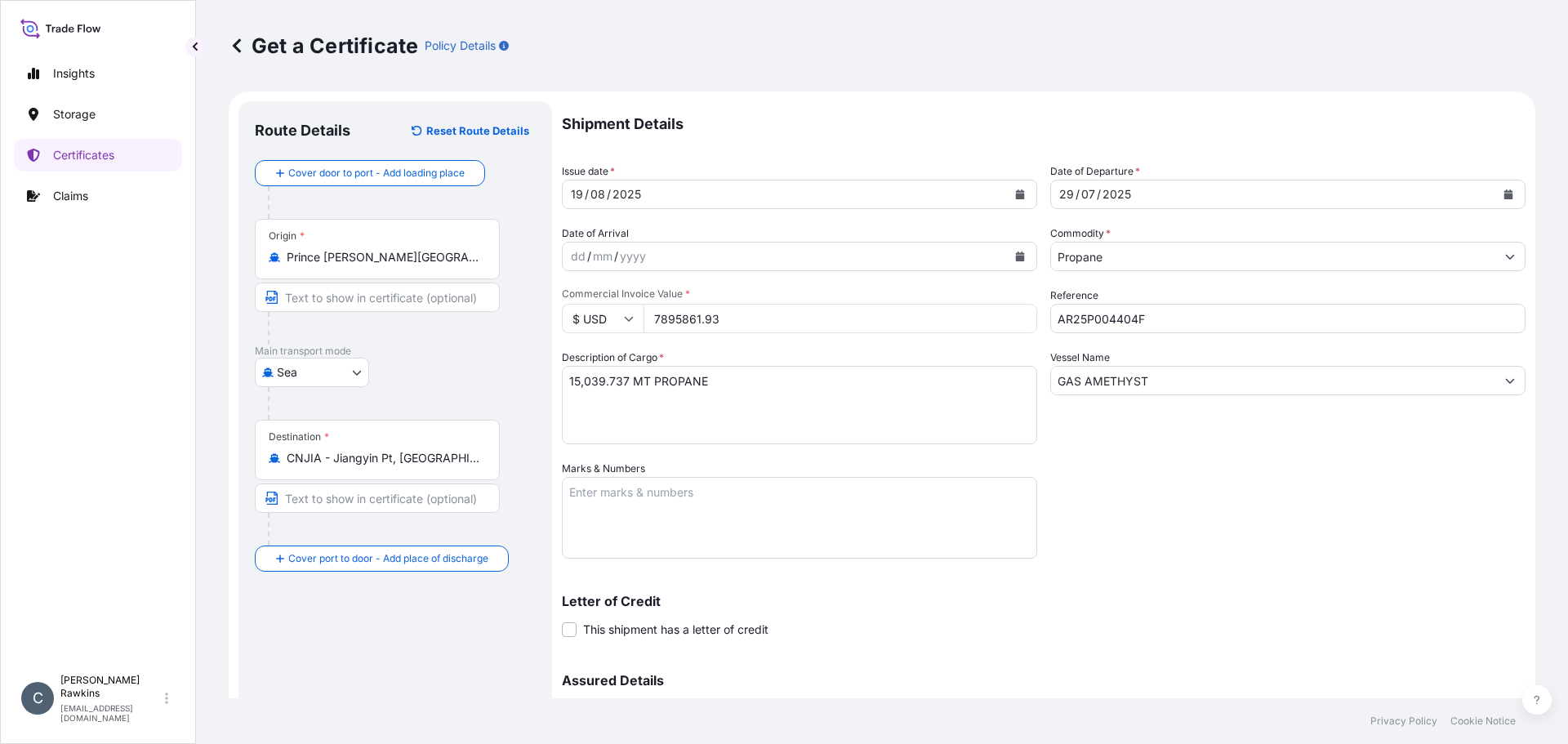
click at [1185, 566] on div "Shipment Details Issue date * [DATE] Date of Departure * [DATE] Date of Arrival…" at bounding box center [1044, 459] width 964 height 716
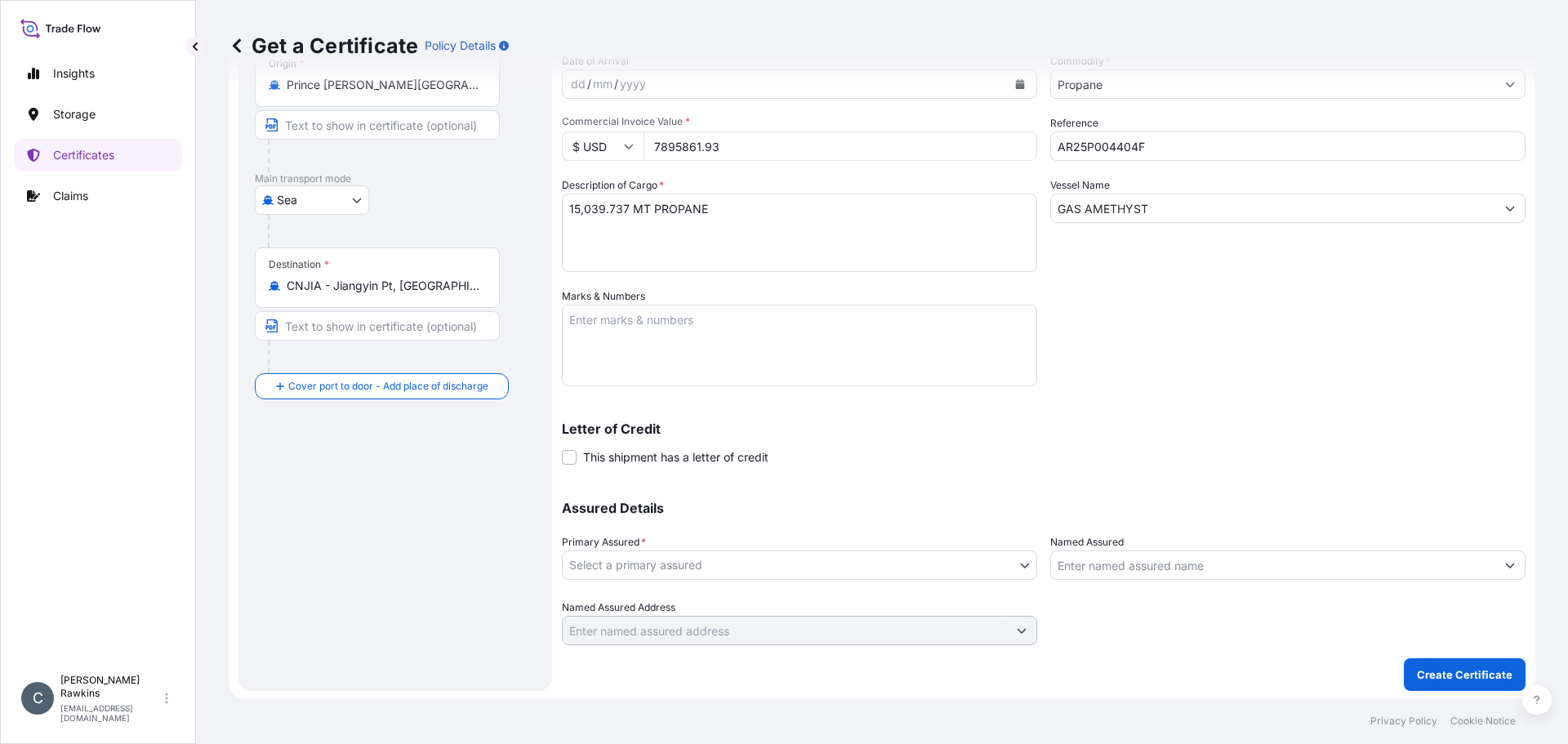
scroll to position [175, 0]
click at [919, 565] on body "Insights Storage Certificates Claims C [PERSON_NAME] [EMAIL_ADDRESS][DOMAIN_NAM…" at bounding box center [784, 372] width 1568 height 744
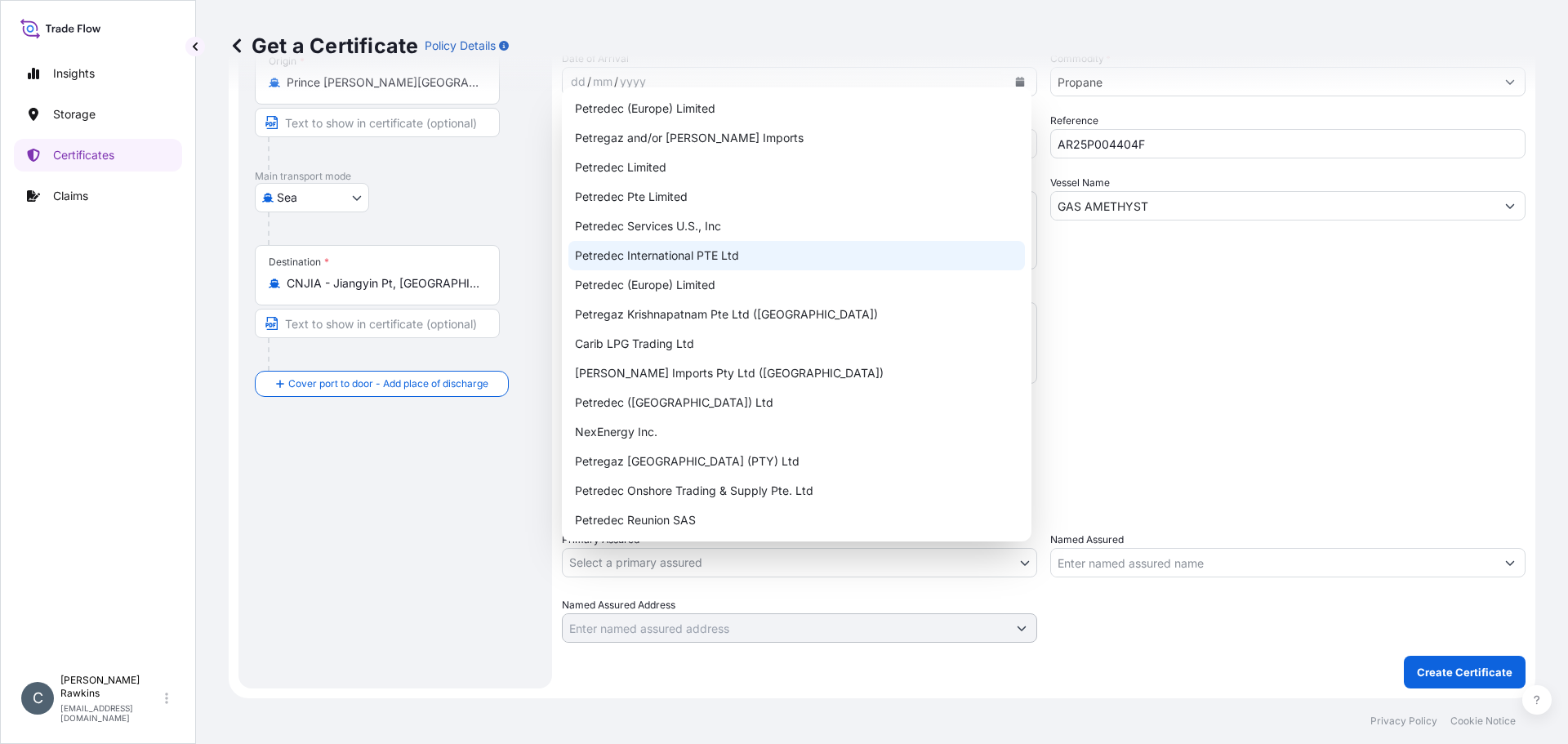
click at [698, 266] on div "Petredec International PTE Ltd" at bounding box center [797, 255] width 457 height 30
select select "31842"
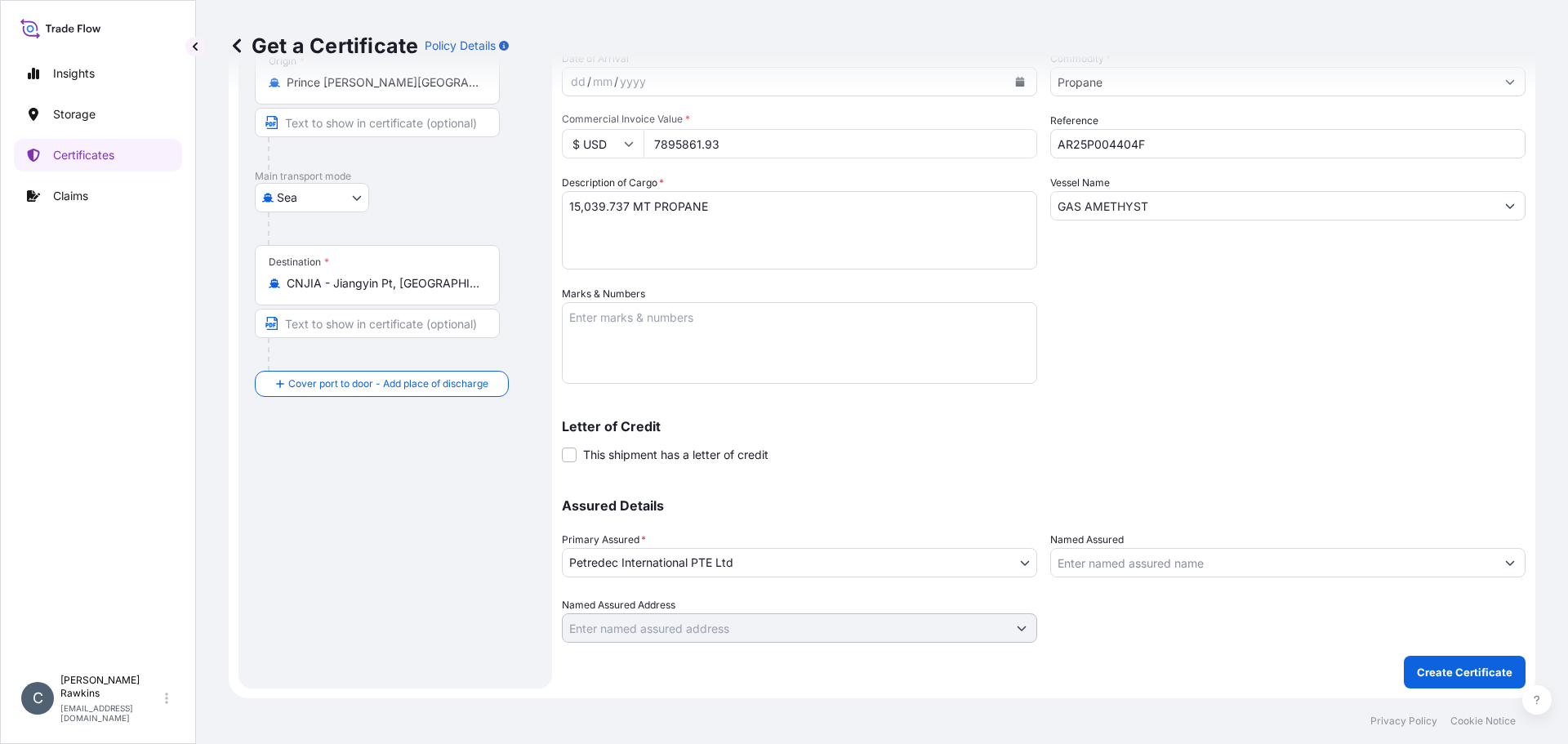
click at [1114, 548] on div at bounding box center [1288, 563] width 475 height 30
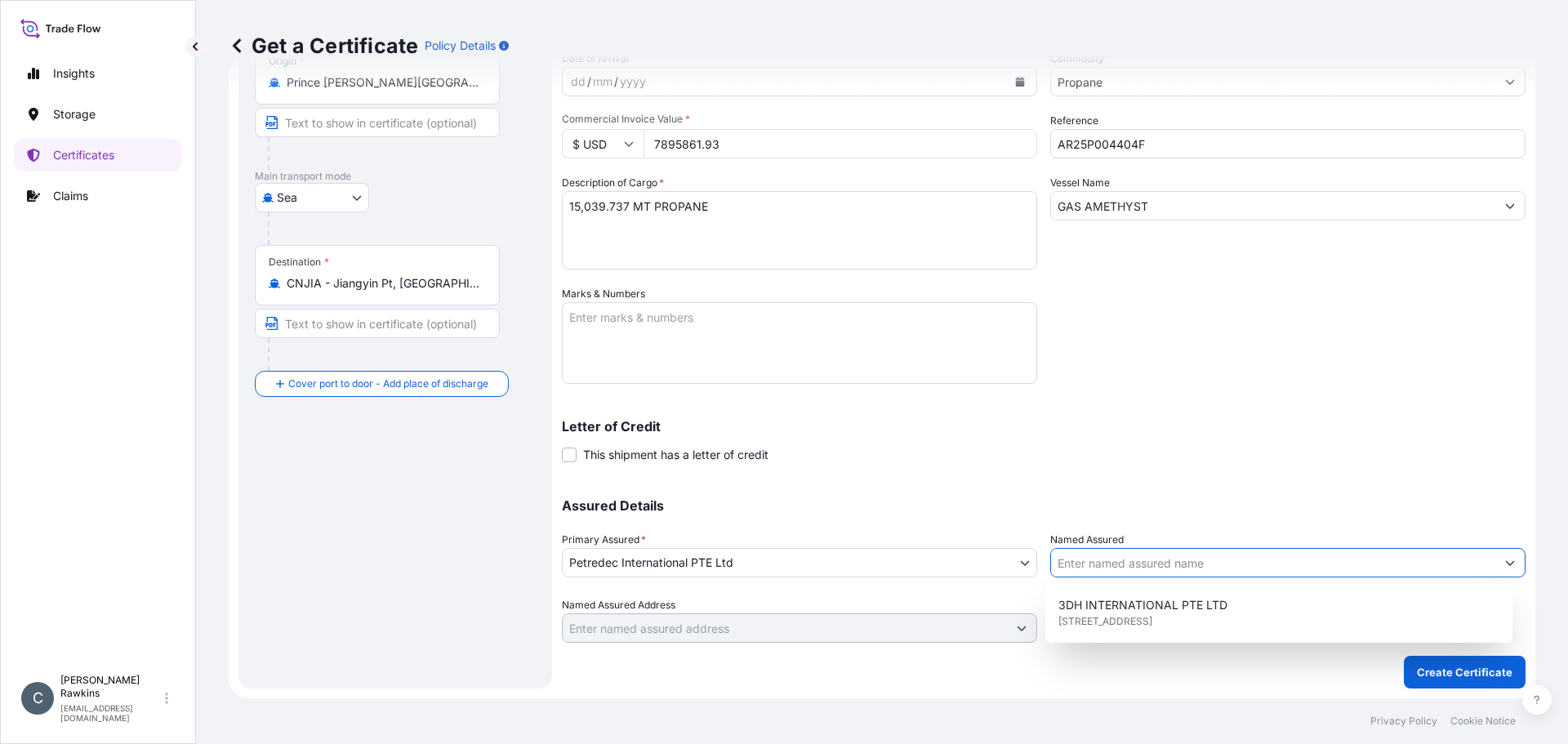
click at [1109, 562] on input "Named Assured" at bounding box center [1273, 563] width 444 height 30
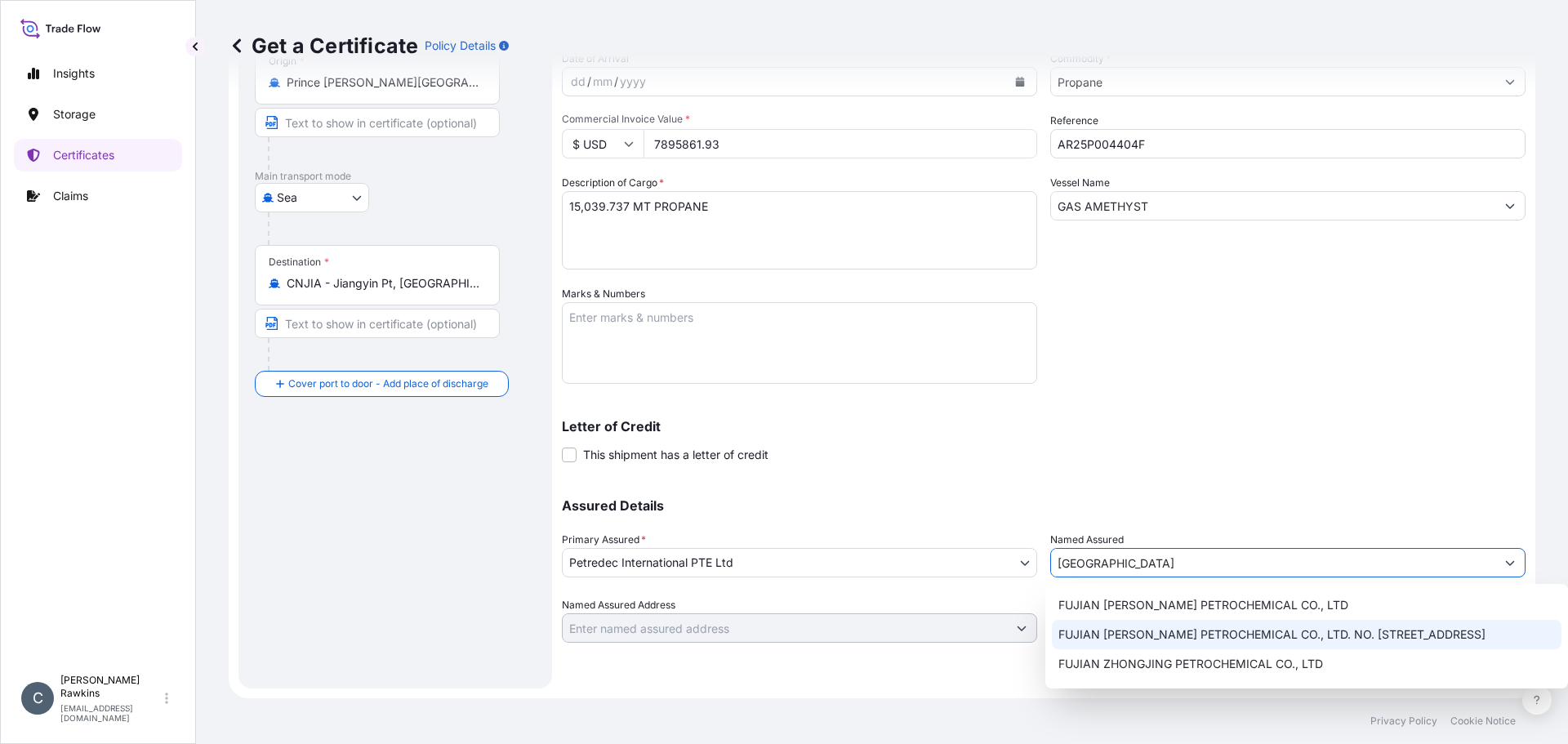
scroll to position [75, 0]
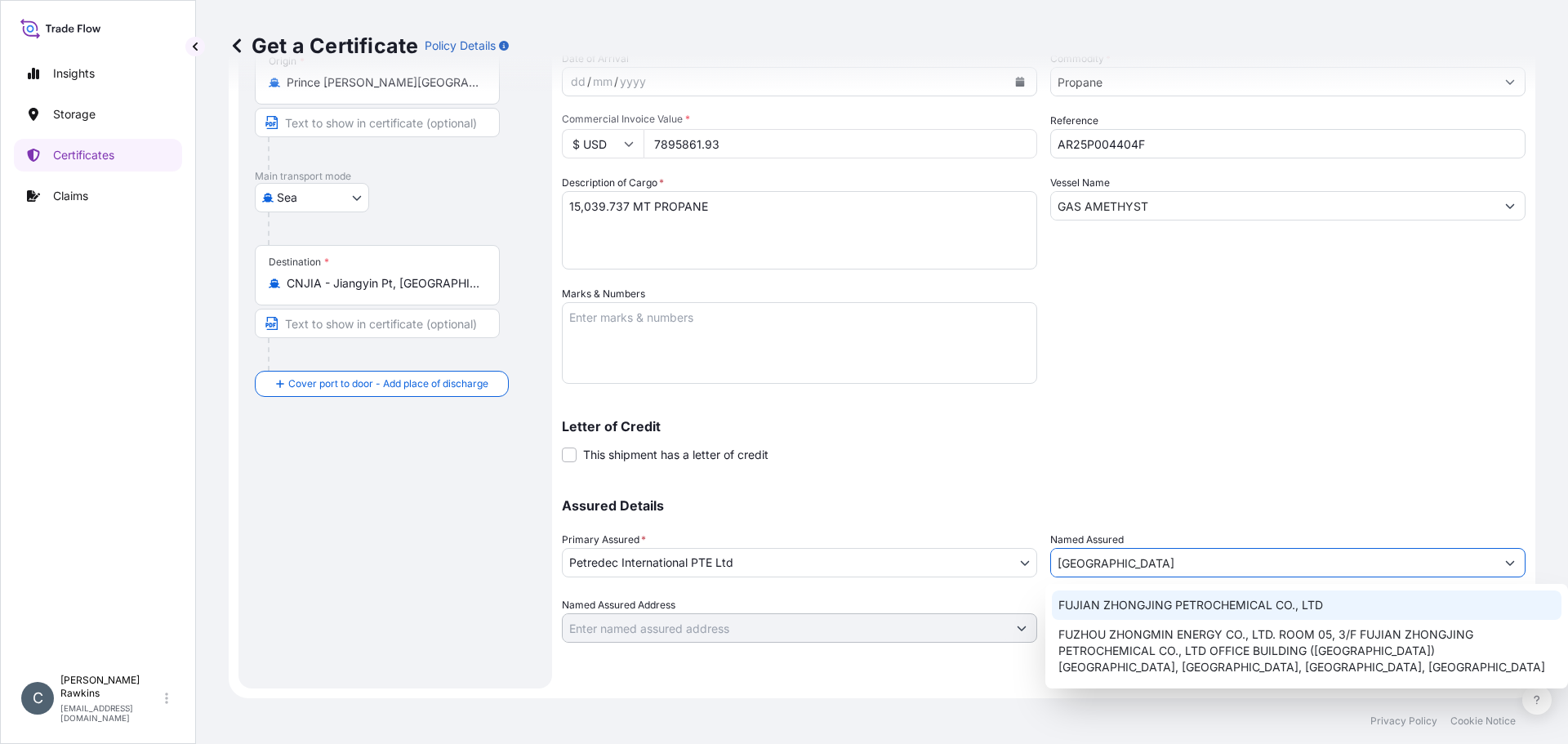
click at [1144, 610] on span "FUJIAN ZHONGJING PETROCHEMICAL CO., LTD" at bounding box center [1190, 605] width 264 height 16
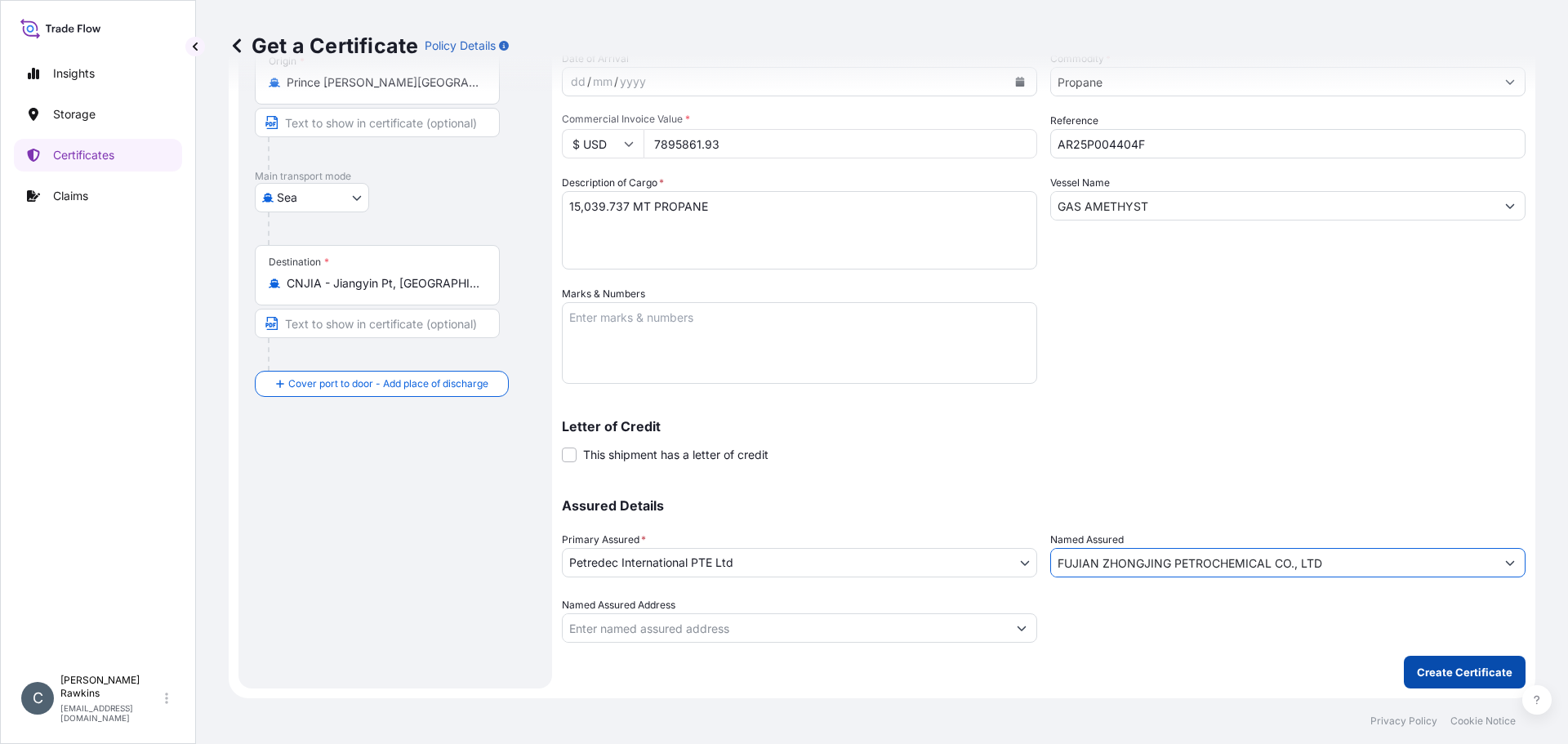
type input "FUJIAN ZHONGJING PETROCHEMICAL CO., LTD"
click at [1470, 678] on p "Create Certificate" at bounding box center [1465, 671] width 95 height 16
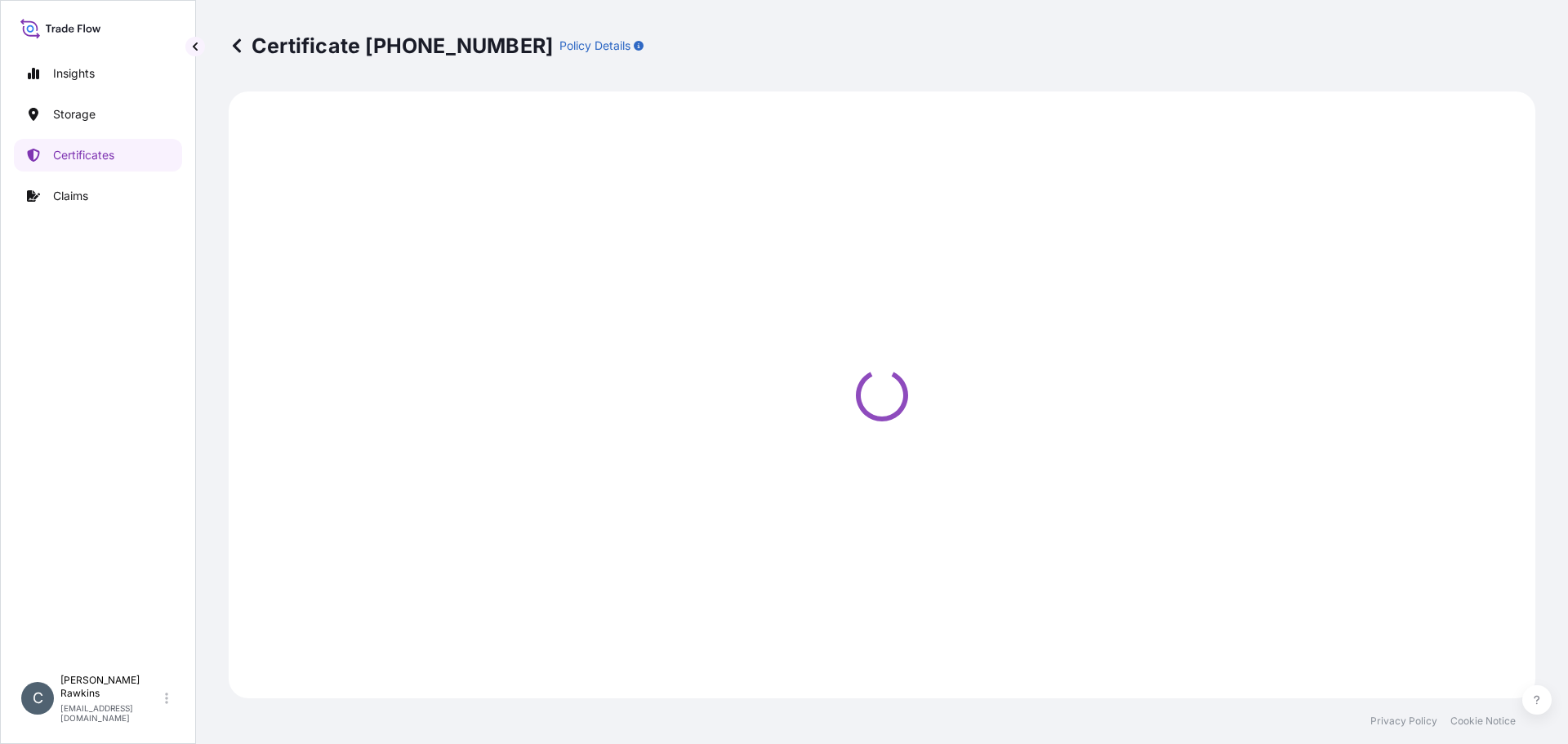
select select "Sea"
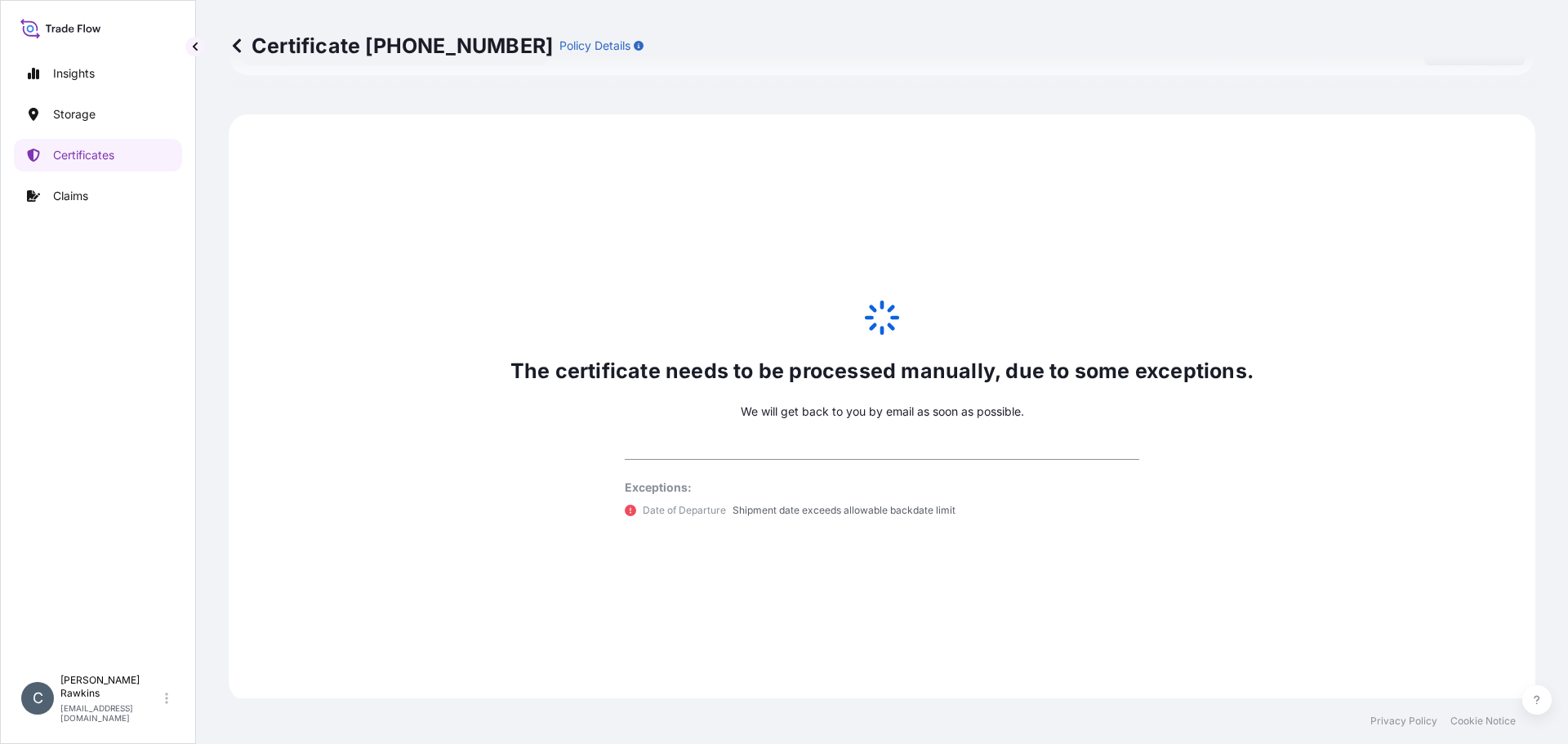
scroll to position [801, 0]
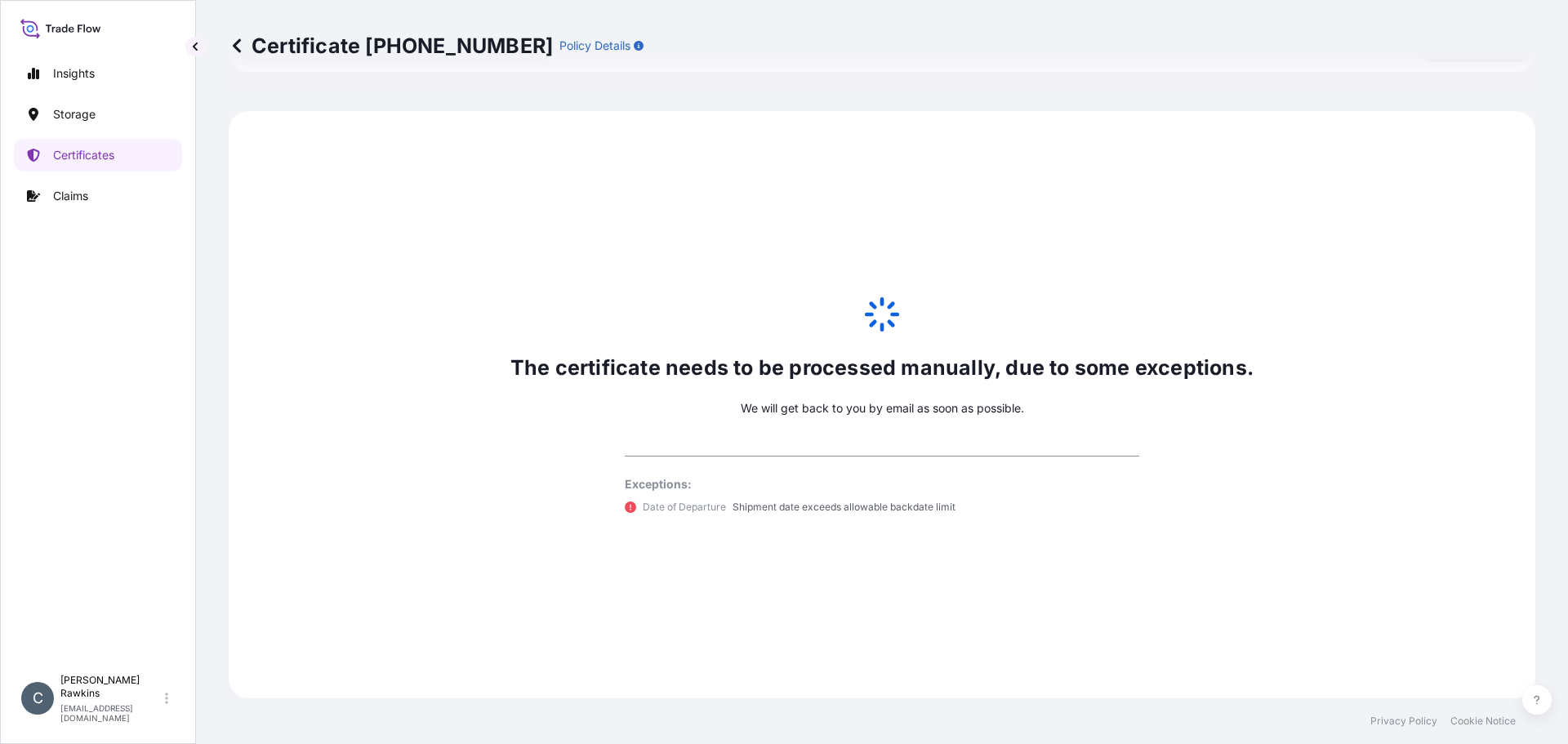
select select "31842"
click at [64, 154] on p "Certificates" at bounding box center [83, 155] width 62 height 16
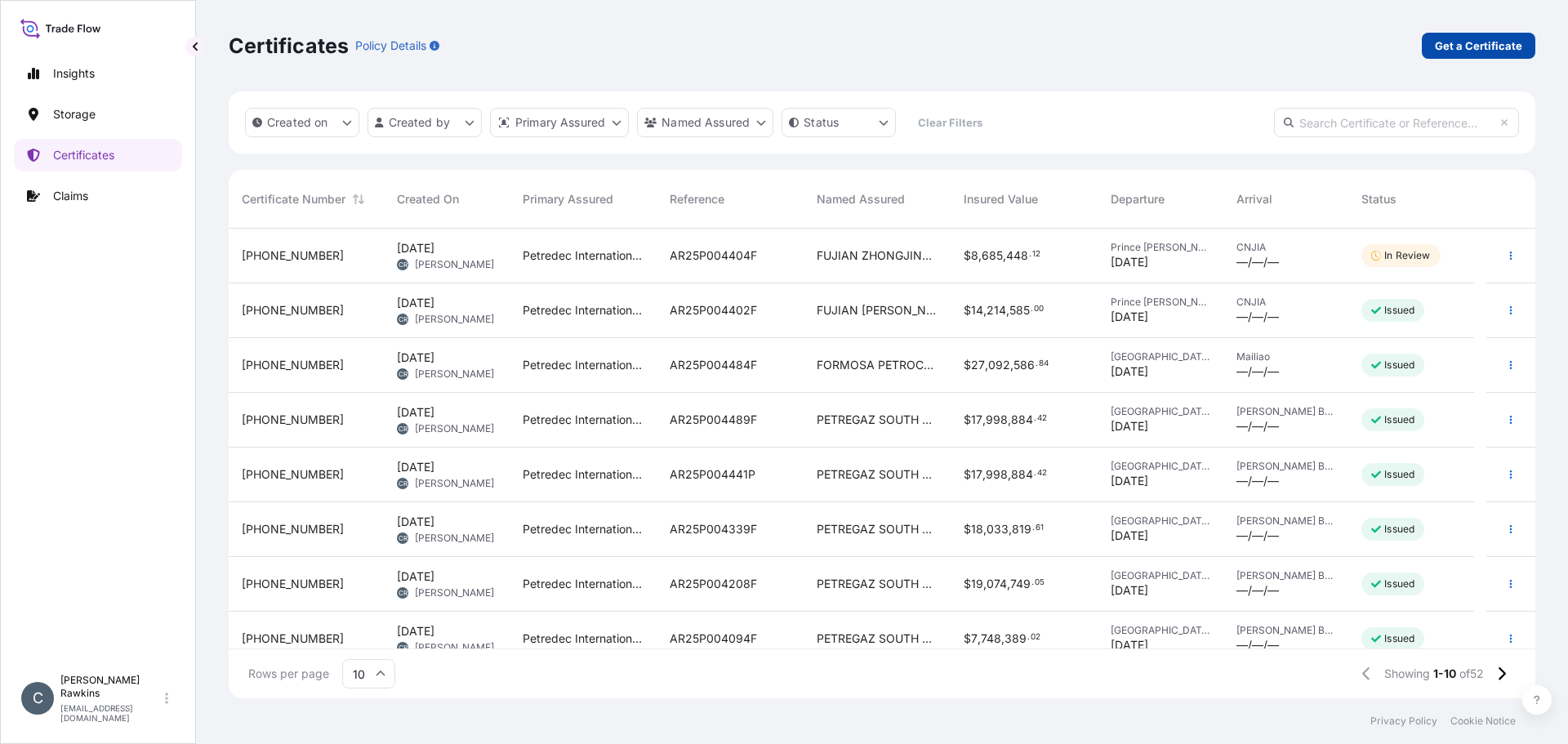
click at [1481, 44] on p "Get a Certificate" at bounding box center [1479, 46] width 87 height 16
select select "Sea"
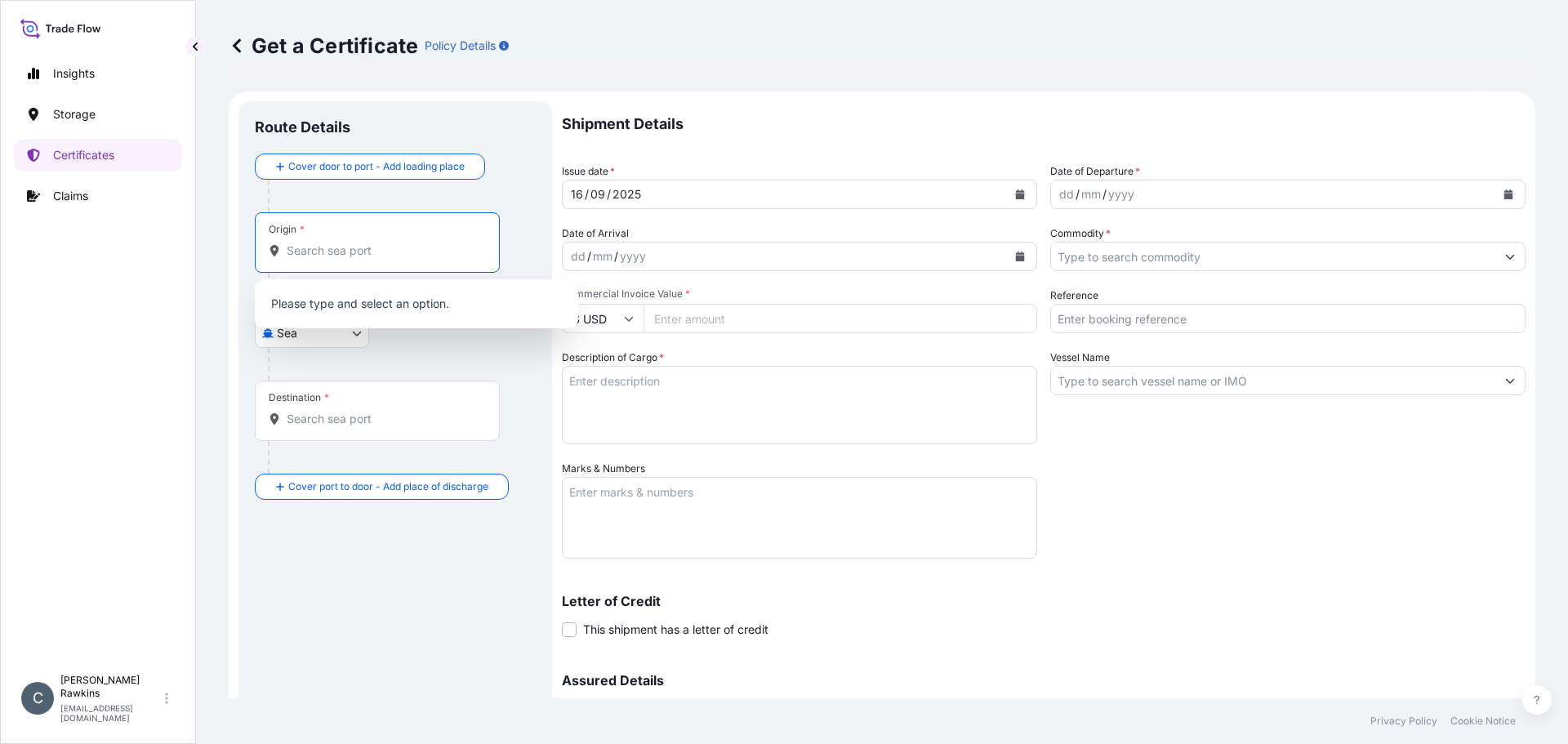
click at [370, 253] on input "Origin *" at bounding box center [384, 250] width 193 height 16
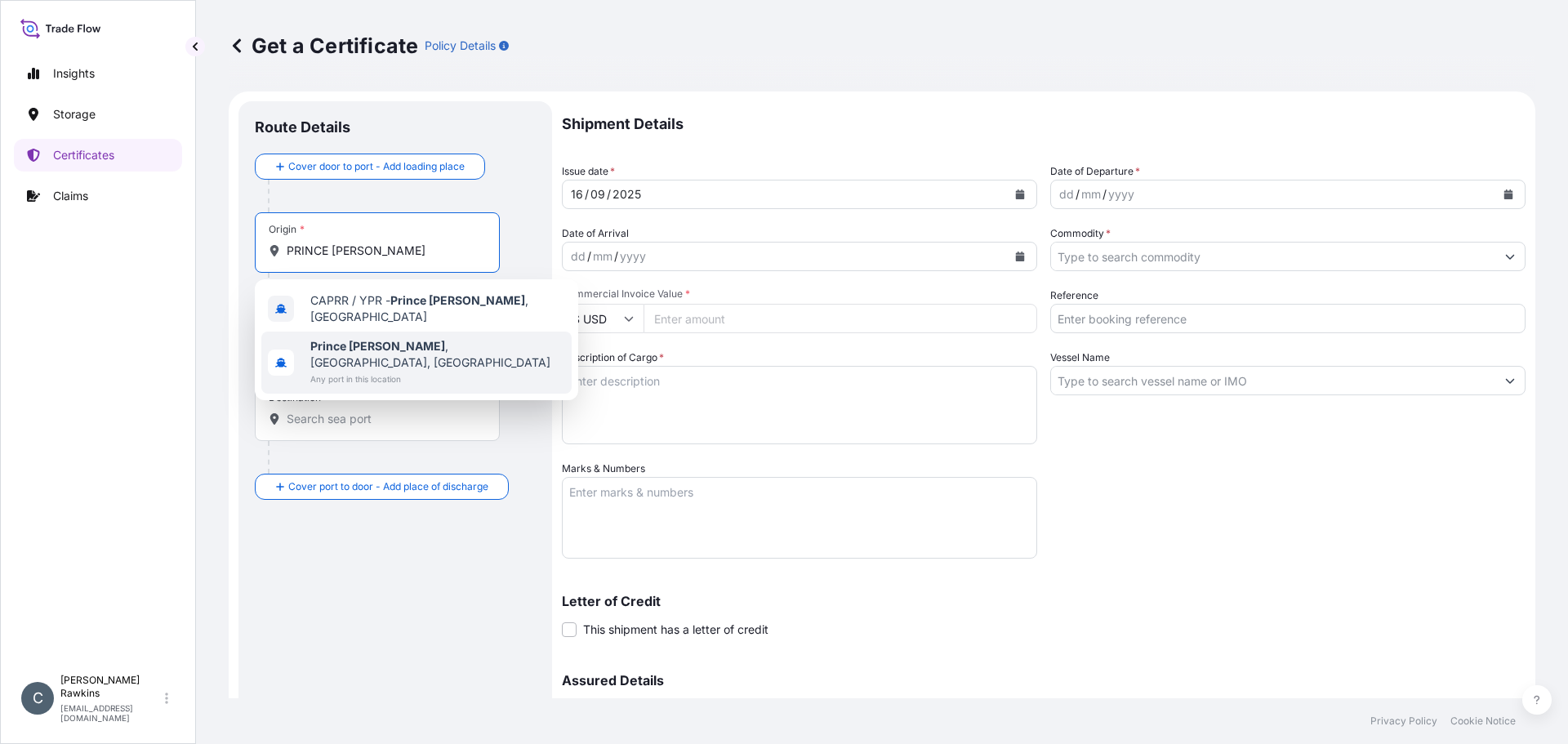
click at [365, 346] on b "Prince [PERSON_NAME]" at bounding box center [378, 346] width 135 height 14
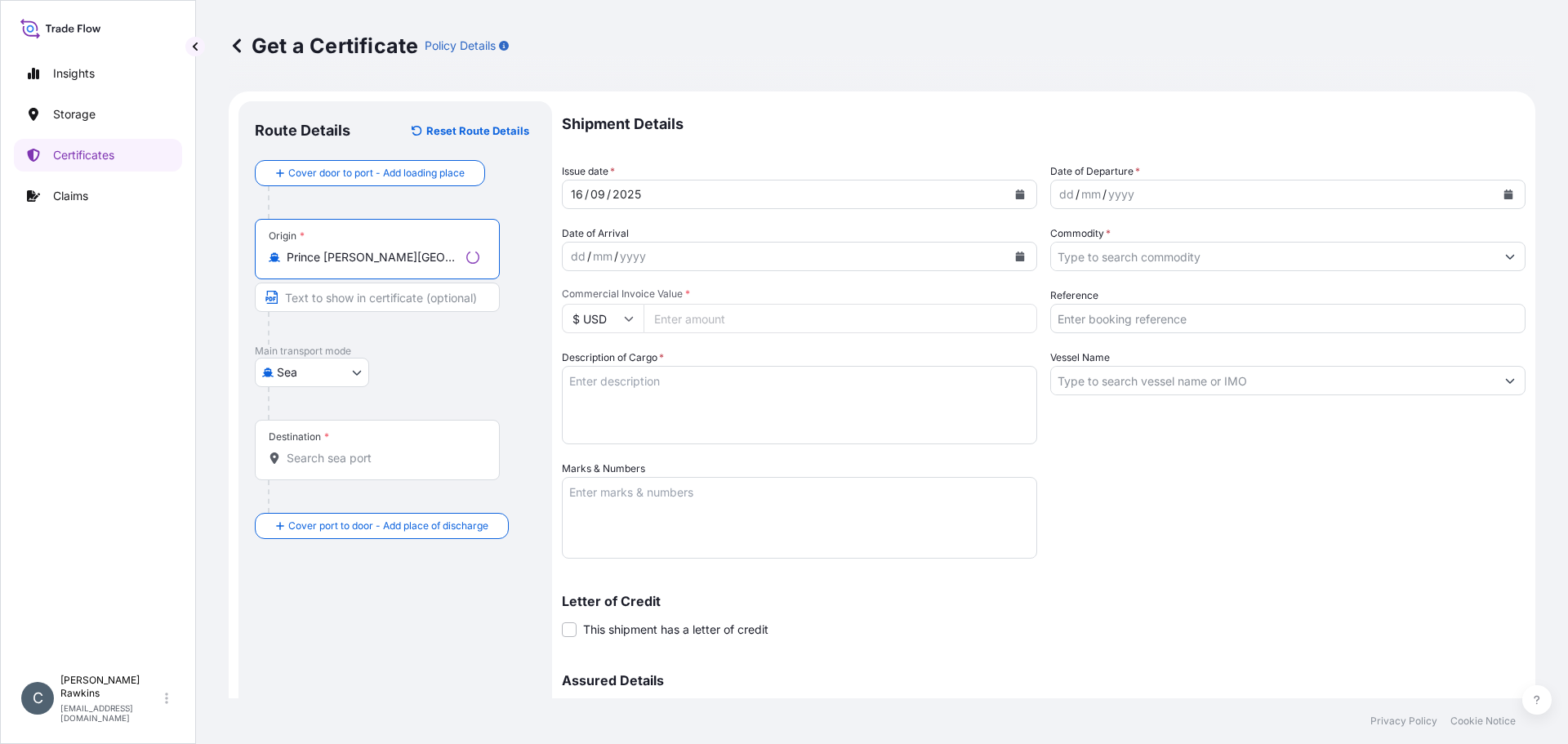
type input "Prince [PERSON_NAME][GEOGRAPHIC_DATA], [GEOGRAPHIC_DATA]"
click at [386, 448] on div "Destination *" at bounding box center [377, 450] width 245 height 61
click at [386, 450] on input "Destination *" at bounding box center [384, 458] width 193 height 16
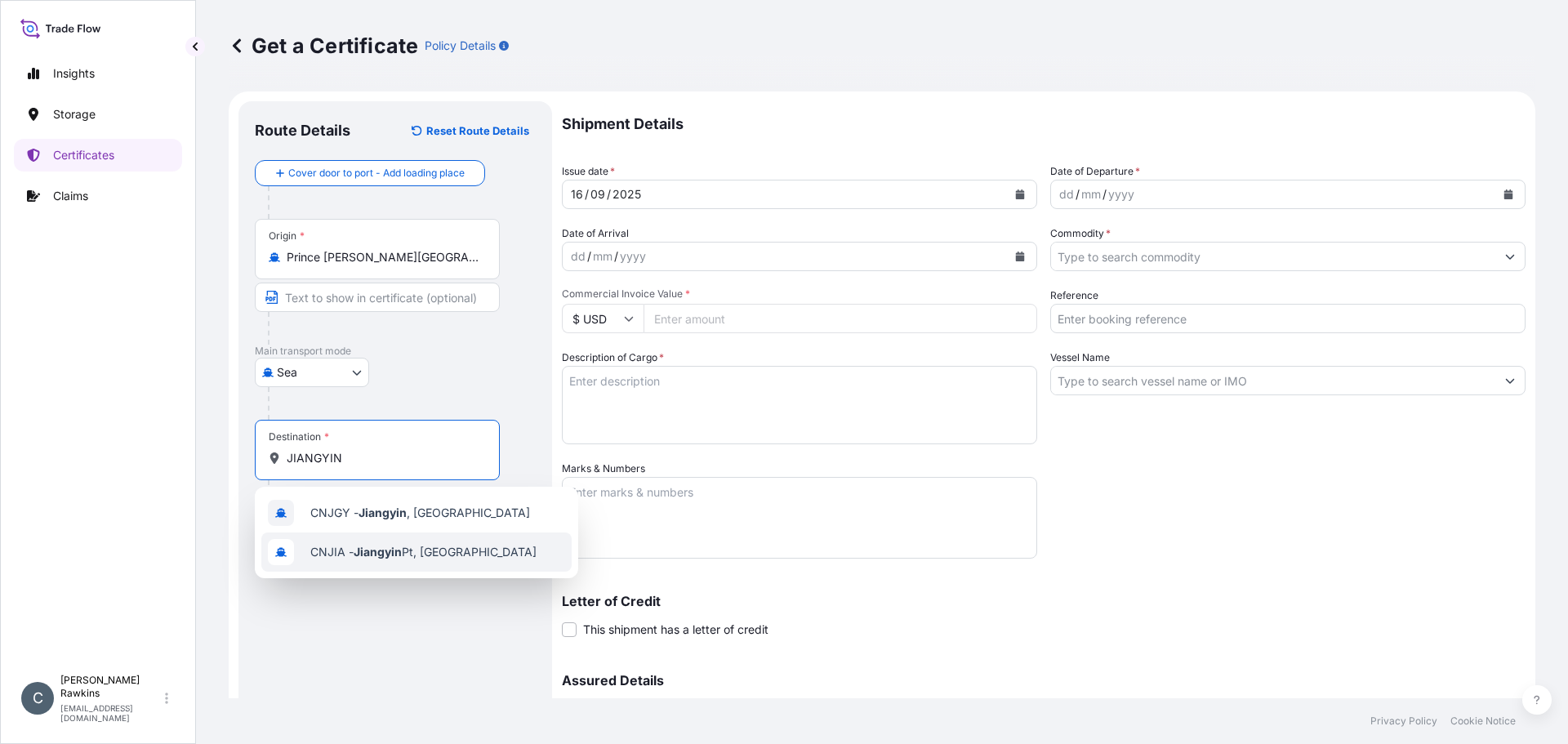
click at [428, 550] on span "CNJIA - Jiangyin Pt, [GEOGRAPHIC_DATA]" at bounding box center [423, 551] width 227 height 16
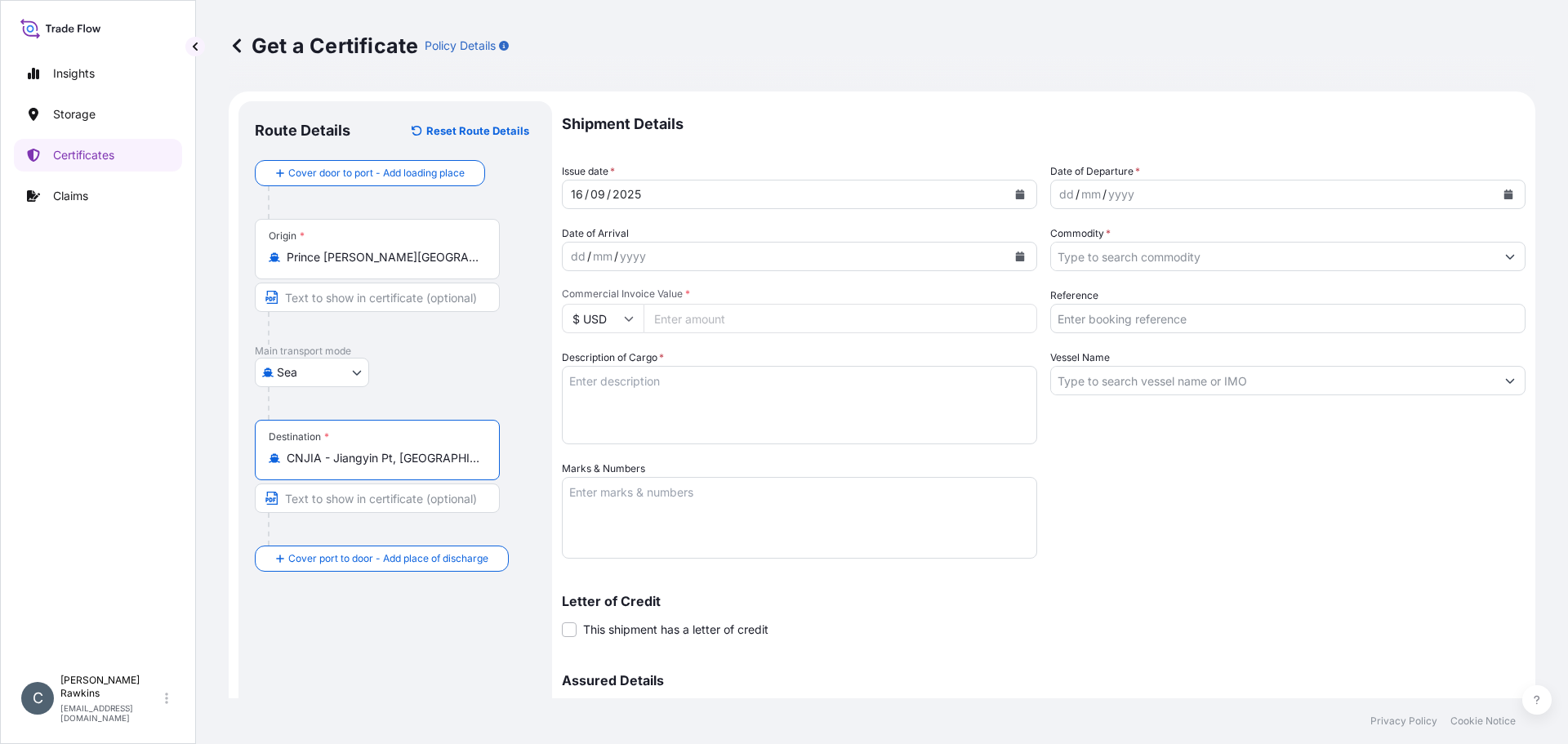
type input "CNJIA - Jiangyin Pt, [GEOGRAPHIC_DATA]"
click at [1017, 196] on icon "Calendar" at bounding box center [1020, 195] width 9 height 10
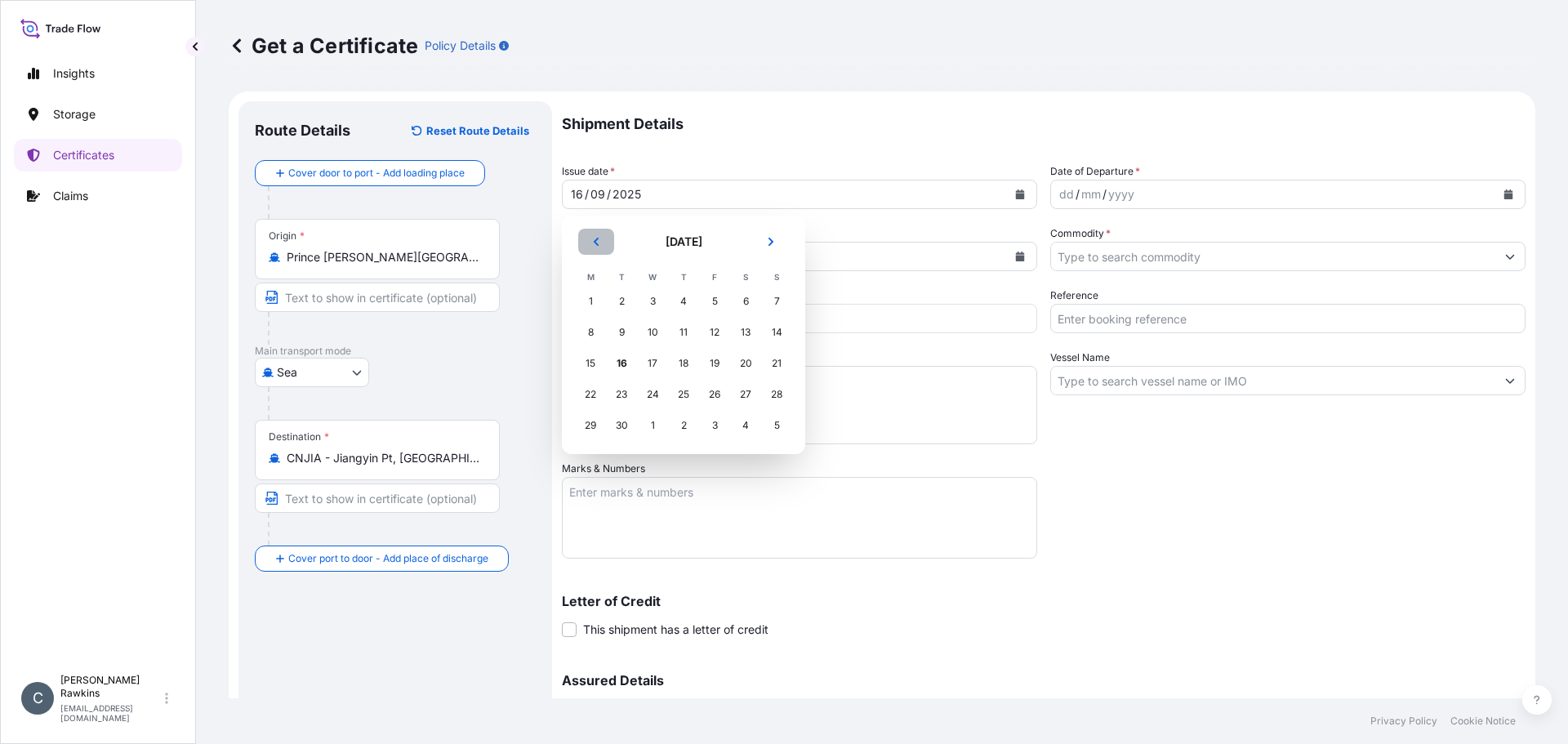
click at [601, 242] on button "Previous" at bounding box center [596, 241] width 36 height 26
click at [625, 396] on div "19" at bounding box center [622, 394] width 30 height 30
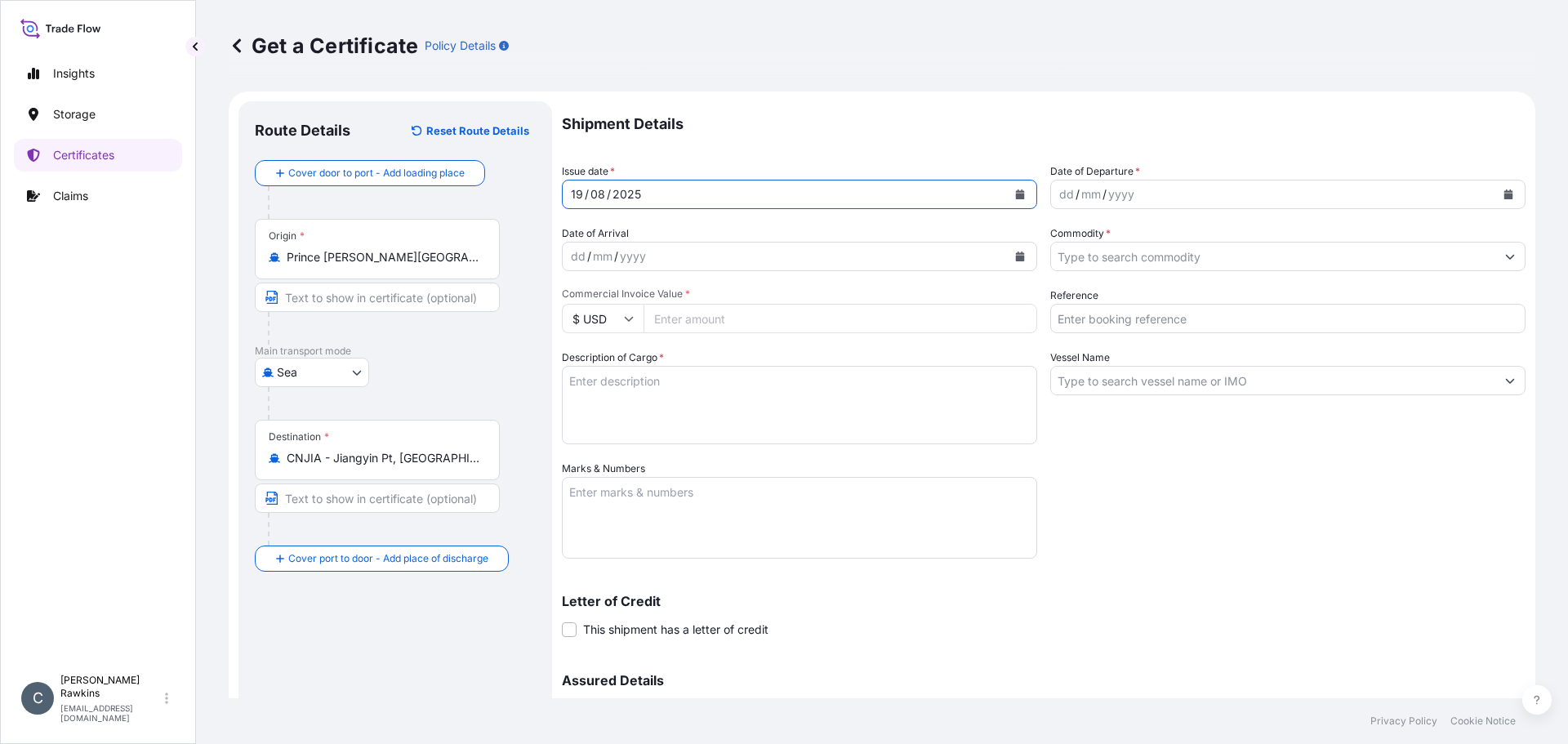
click at [1087, 206] on div "dd / mm / yyyy" at bounding box center [1273, 195] width 444 height 30
click at [1504, 195] on icon "Calendar" at bounding box center [1508, 195] width 9 height 10
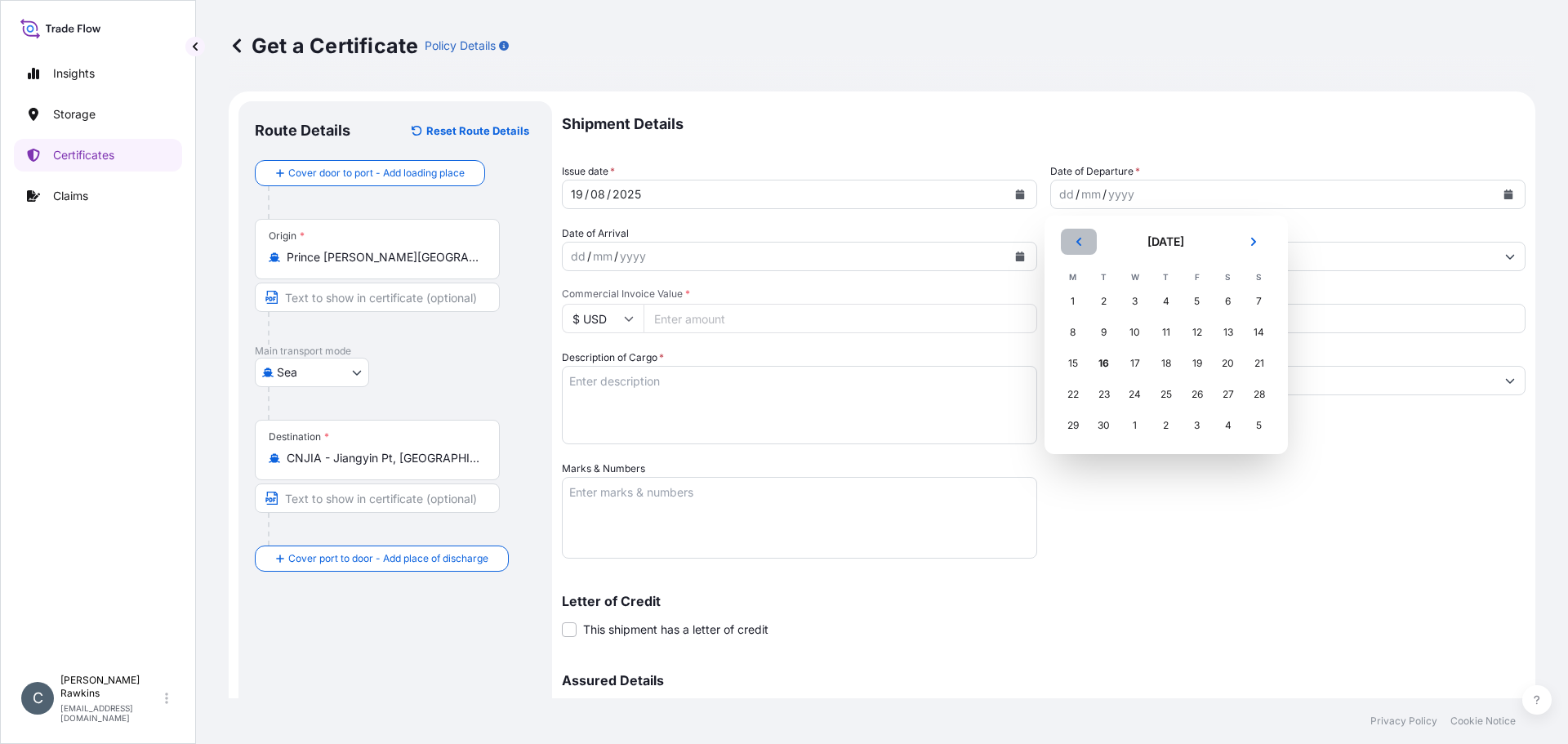
click at [1076, 236] on button "Previous" at bounding box center [1079, 241] width 36 height 26
click at [1108, 427] on div "29" at bounding box center [1105, 425] width 30 height 30
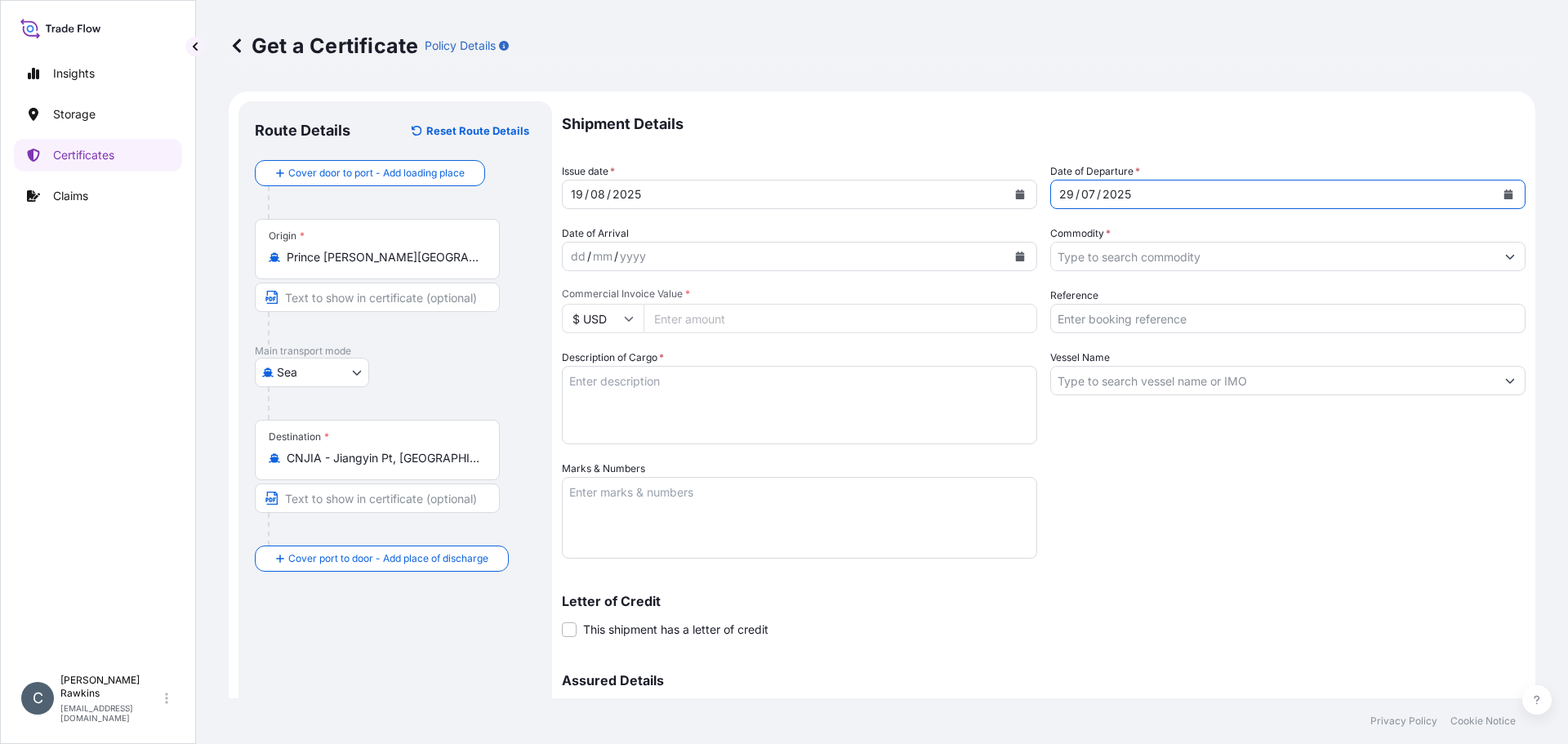
click at [1095, 475] on div "Shipment Details Issue date * [DATE] Date of Departure * [DATE] Date of Arrival…" at bounding box center [1044, 459] width 964 height 716
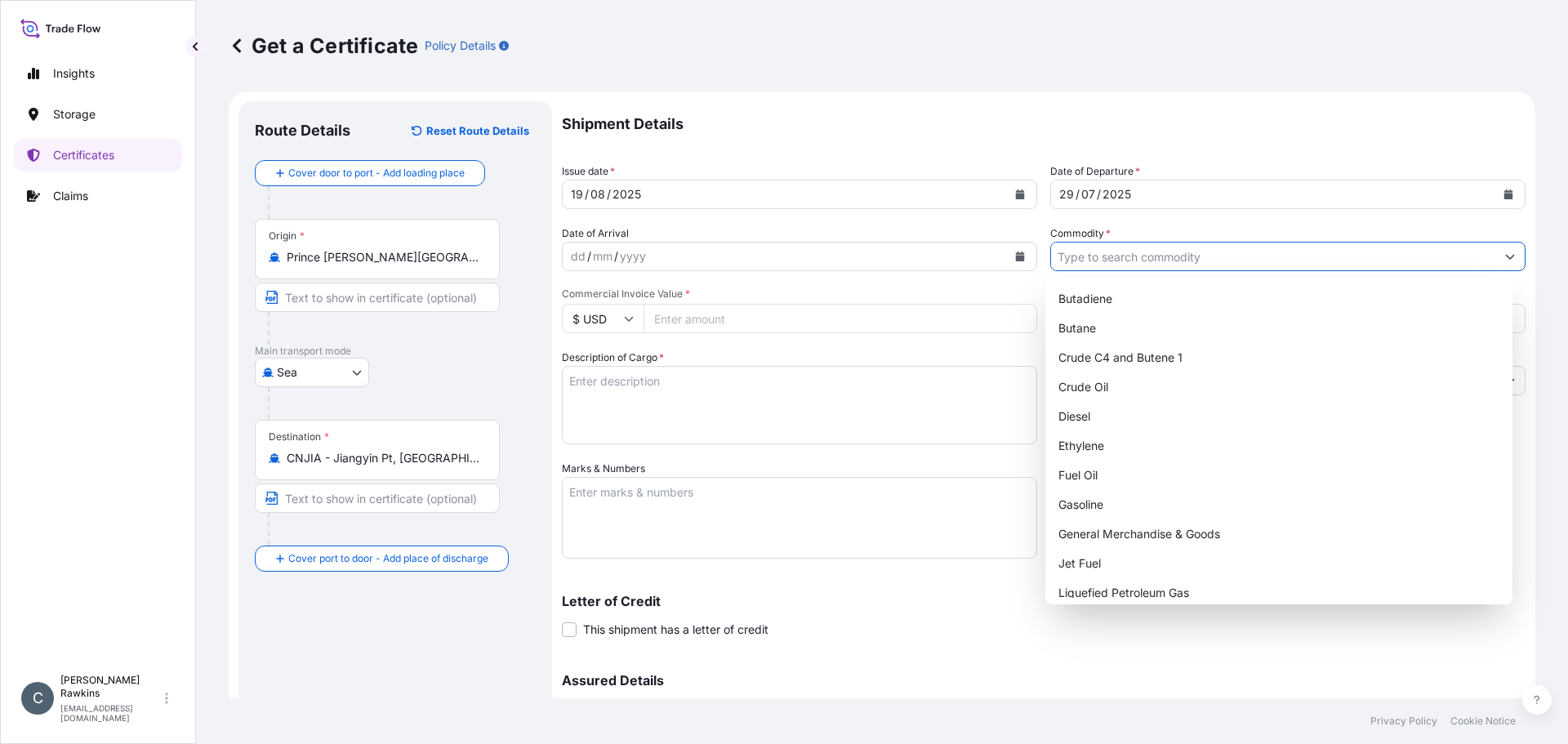
click at [1113, 250] on input "Commodity *" at bounding box center [1273, 256] width 444 height 30
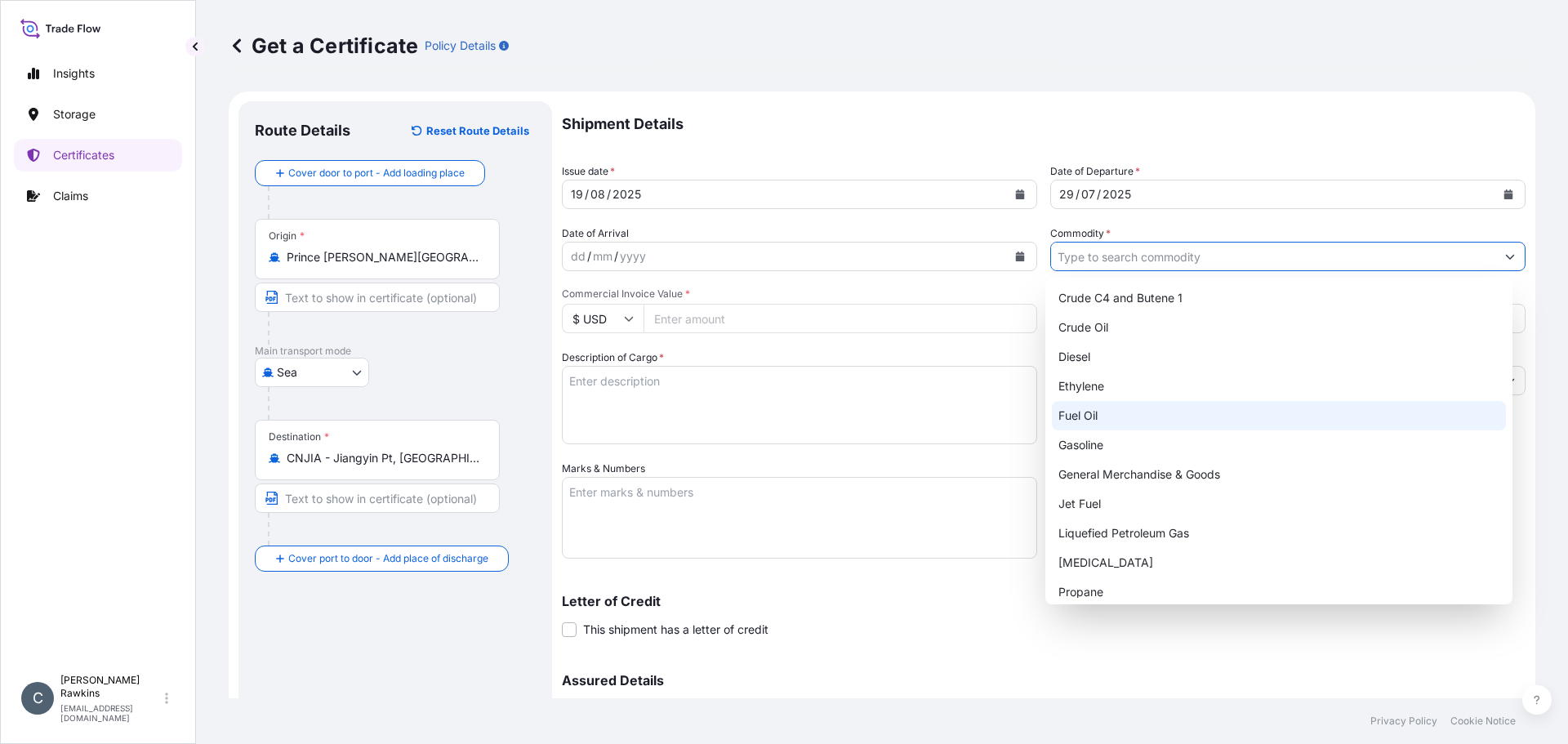
scroll to position [127, 0]
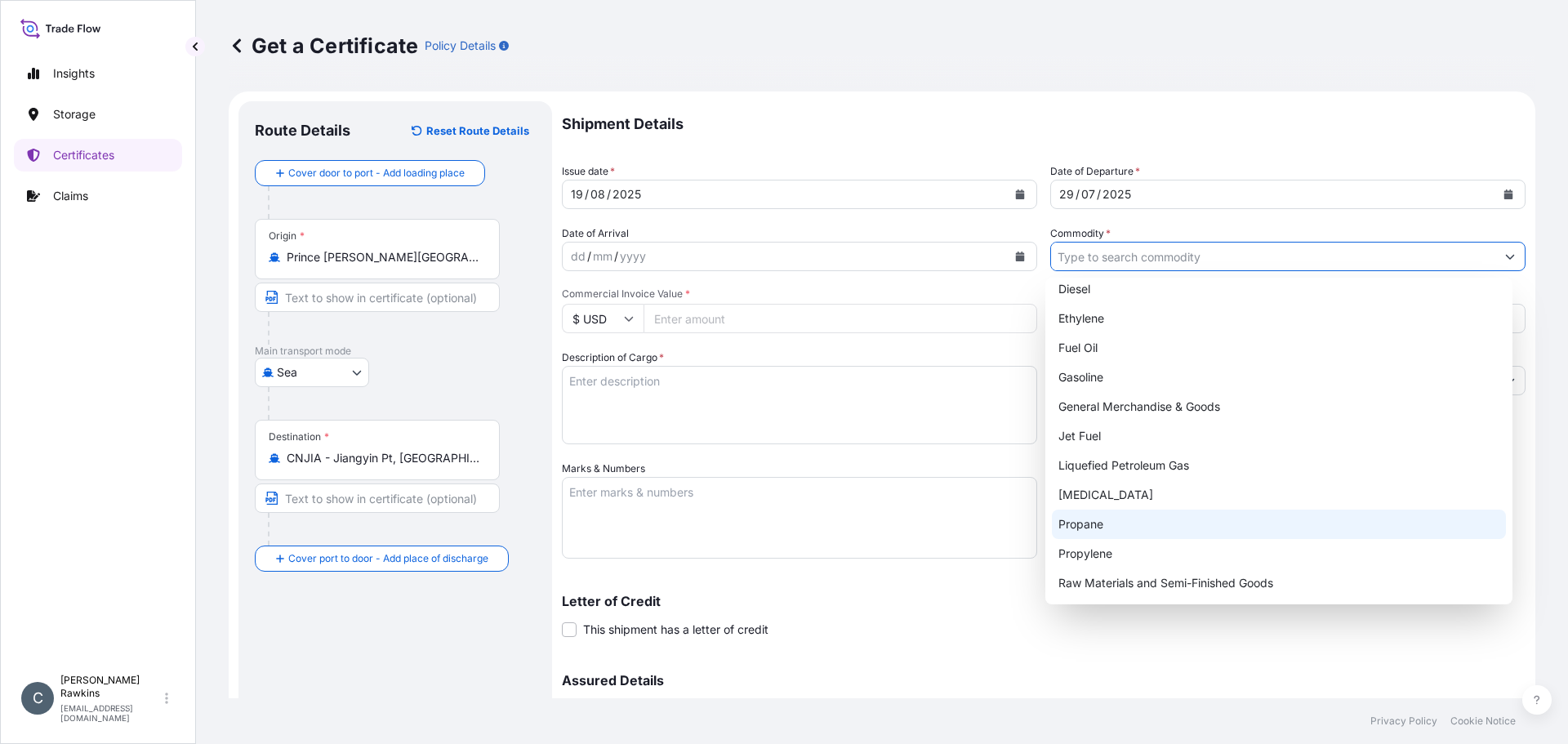
click at [1105, 520] on div "Propane" at bounding box center [1280, 524] width 455 height 30
type input "Propane"
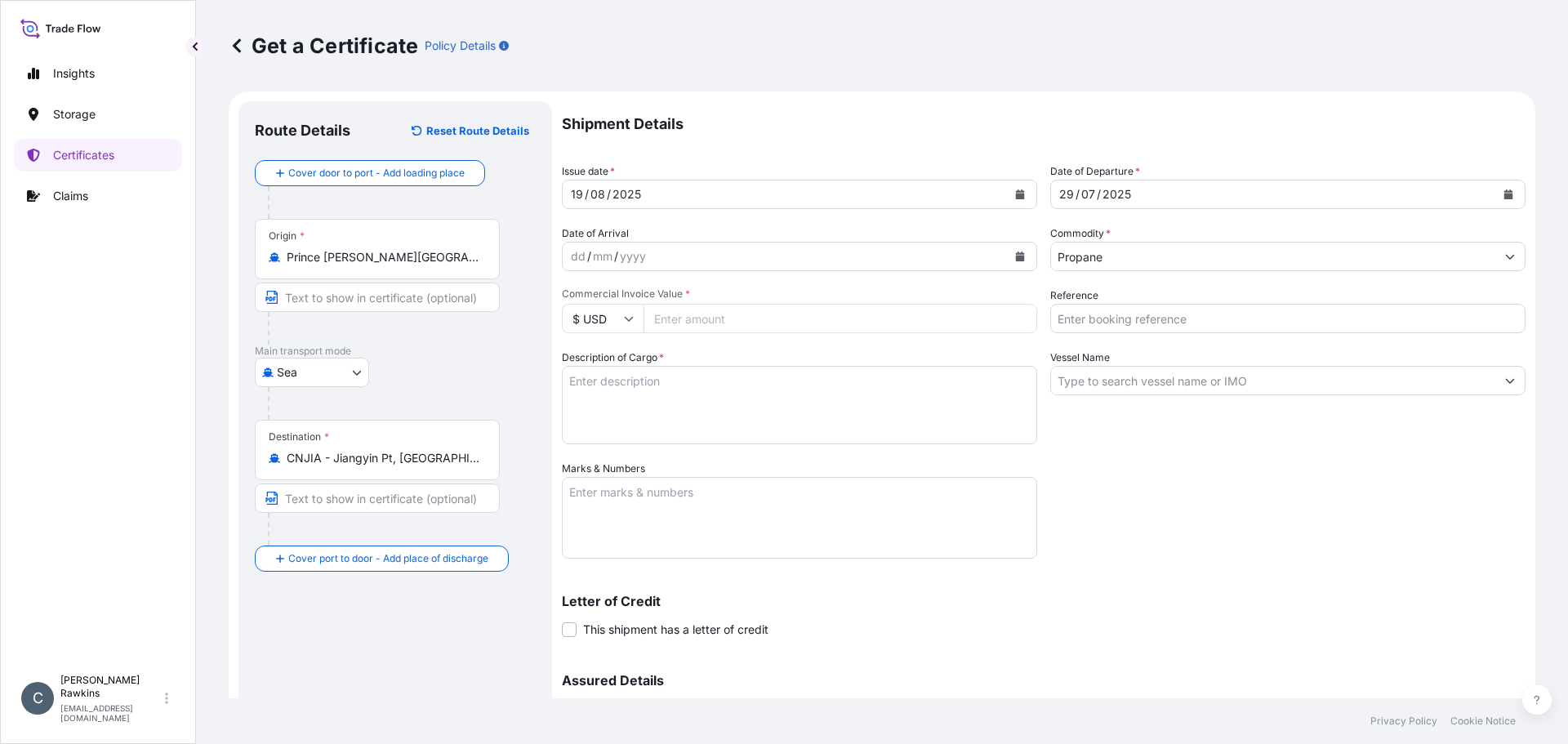
click at [818, 325] on input "Commercial Invoice Value *" at bounding box center [841, 319] width 393 height 30
type input "4369575"
click at [1081, 507] on div "Shipment Details Issue date * [DATE] Date of Departure * [DATE] Date of Arrival…" at bounding box center [1044, 459] width 964 height 716
click at [1106, 327] on input "Reference" at bounding box center [1288, 319] width 475 height 30
click at [1133, 320] on input "AR25P003246F" at bounding box center [1288, 319] width 475 height 30
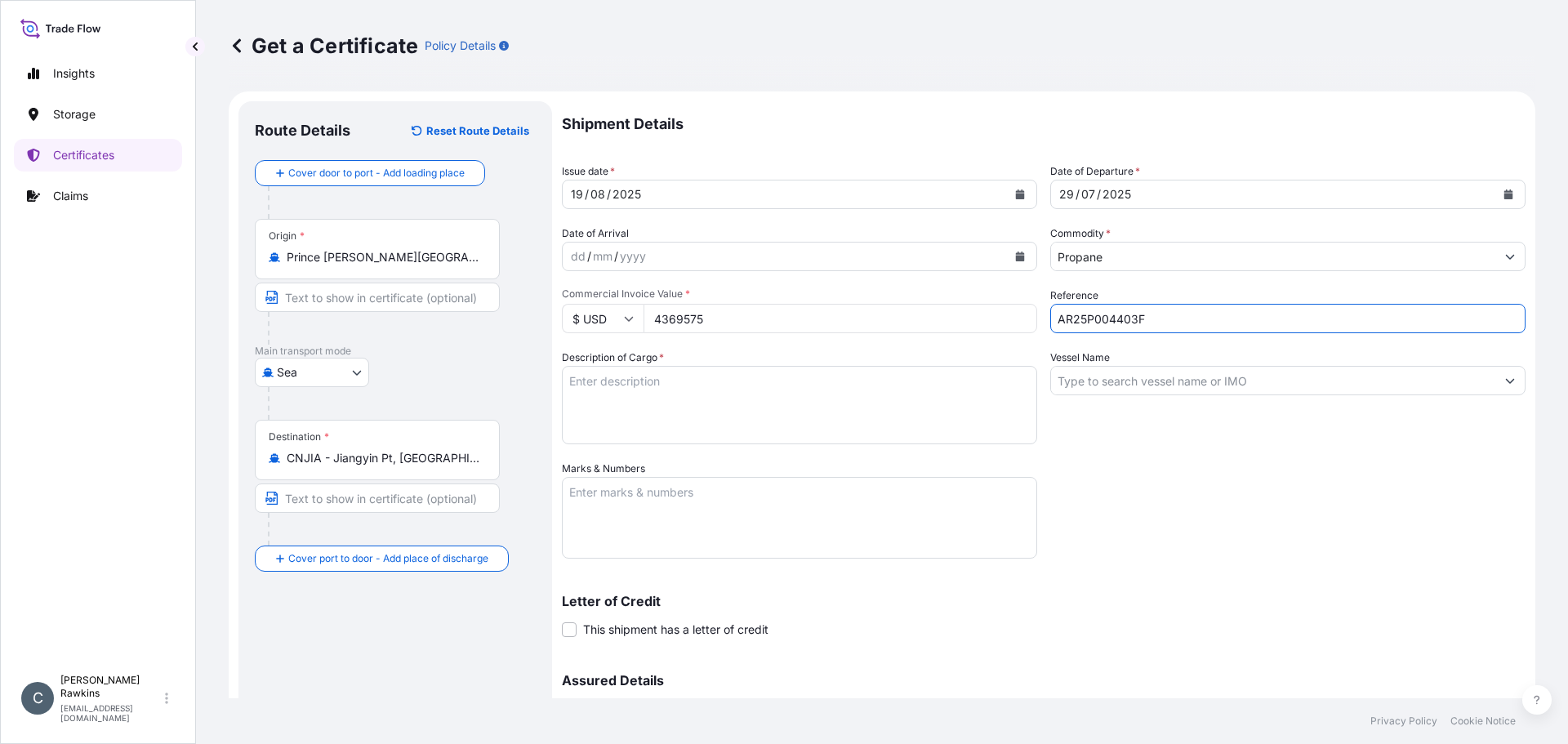
type input "AR25P004403F"
click at [1175, 632] on div "Letter of Credit This shipment has a letter of credit Letter of credit * Letter…" at bounding box center [1044, 616] width 964 height 44
click at [711, 367] on textarea "Description of Cargo *" at bounding box center [800, 404] width 475 height 78
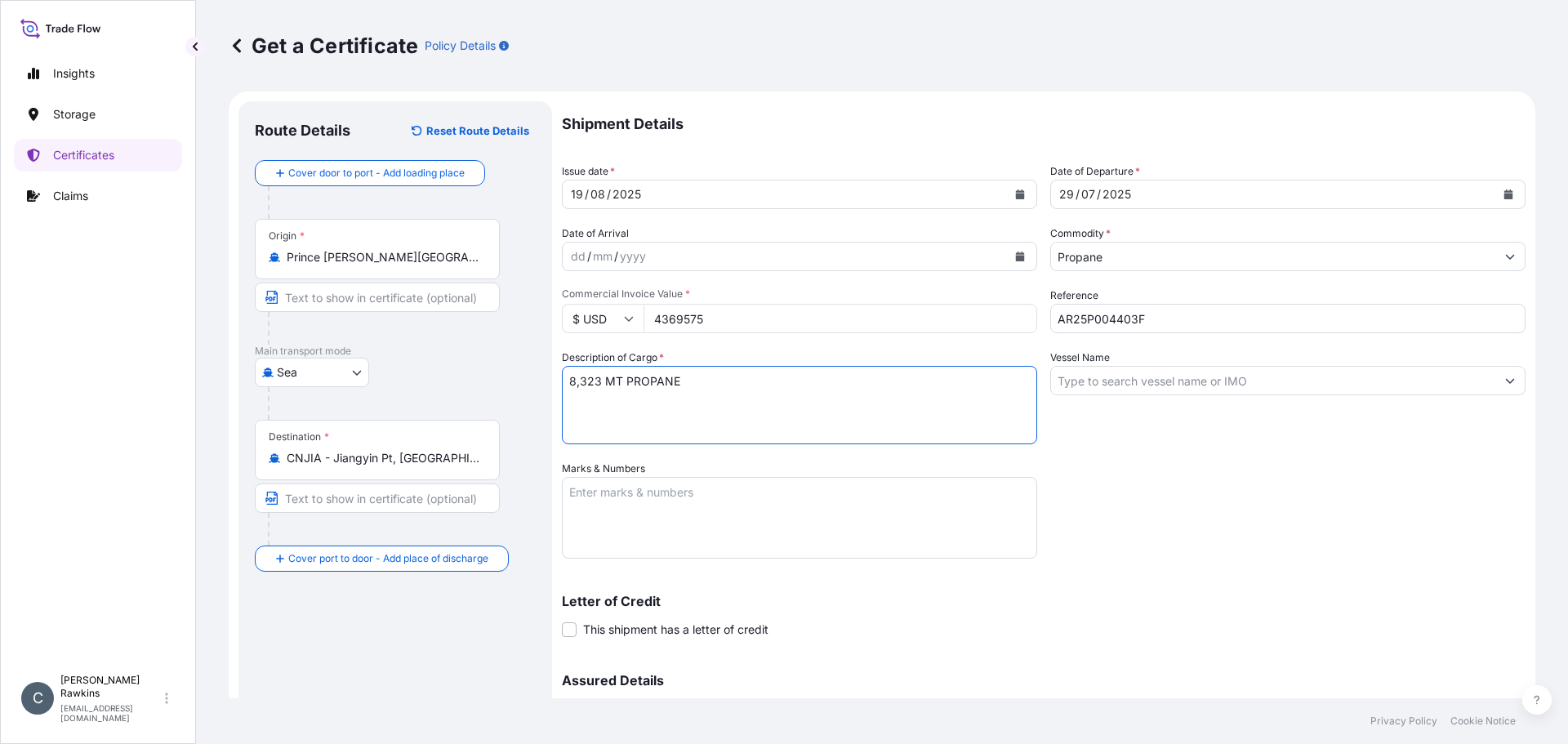
type textarea "8,323 MT PROPANE"
click at [1215, 397] on div "Vessel Name" at bounding box center [1288, 396] width 475 height 94
click at [1216, 383] on input "Vessel Name" at bounding box center [1273, 380] width 444 height 30
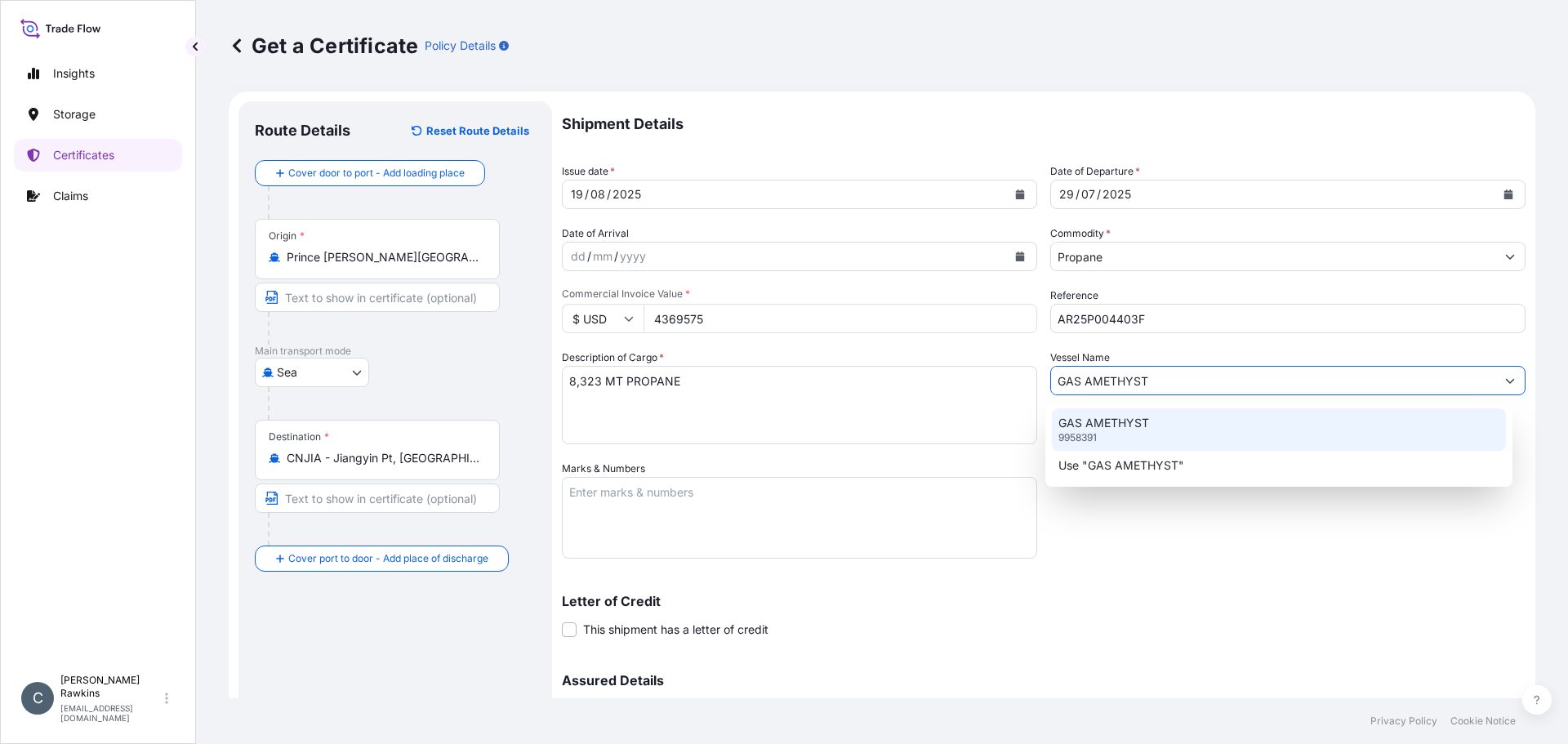
click at [1109, 435] on div "GAS AMETHYST 9958391" at bounding box center [1280, 429] width 455 height 43
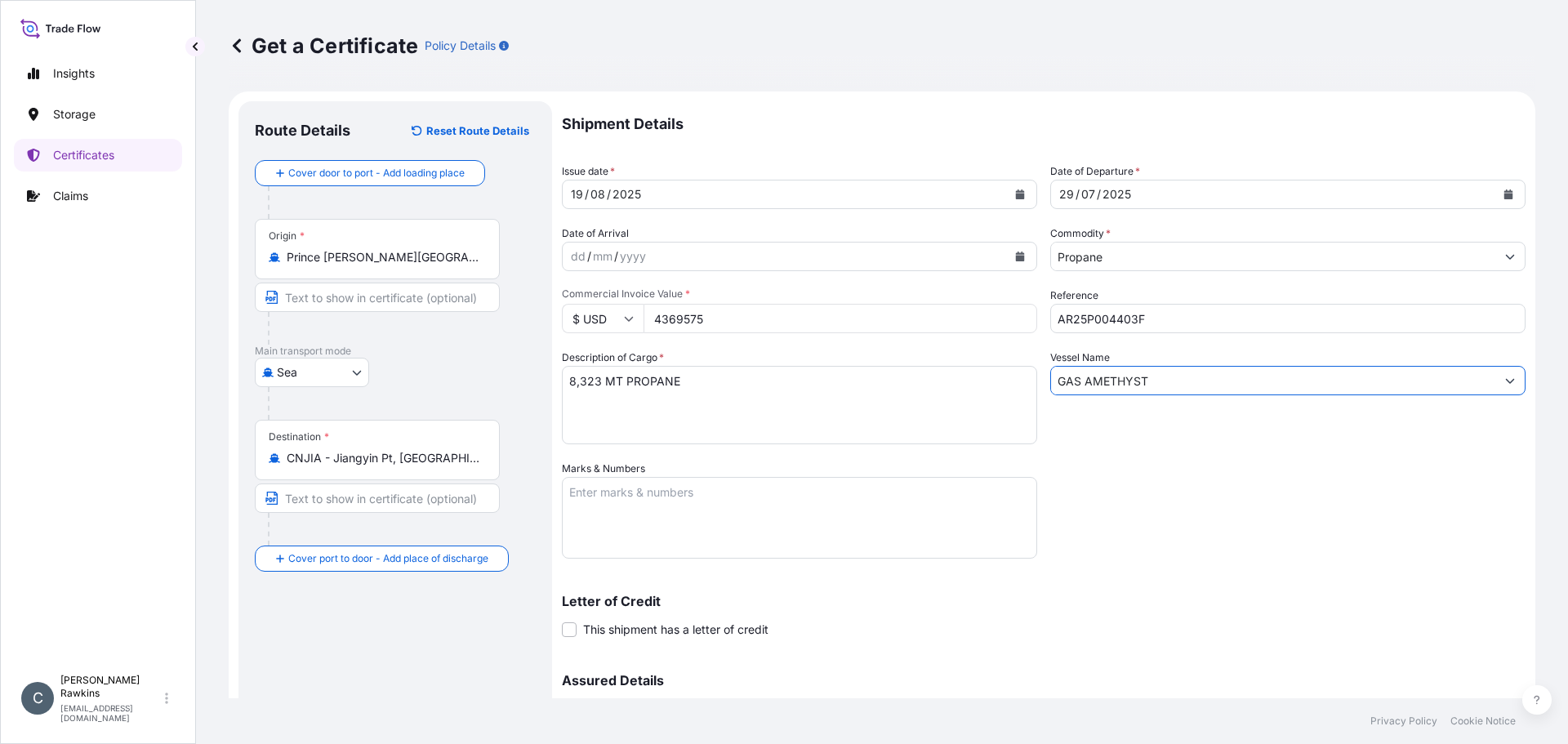
type input "GAS AMETHYST"
click at [1112, 441] on div "Vessel Name GAS AMETHYST" at bounding box center [1288, 396] width 475 height 94
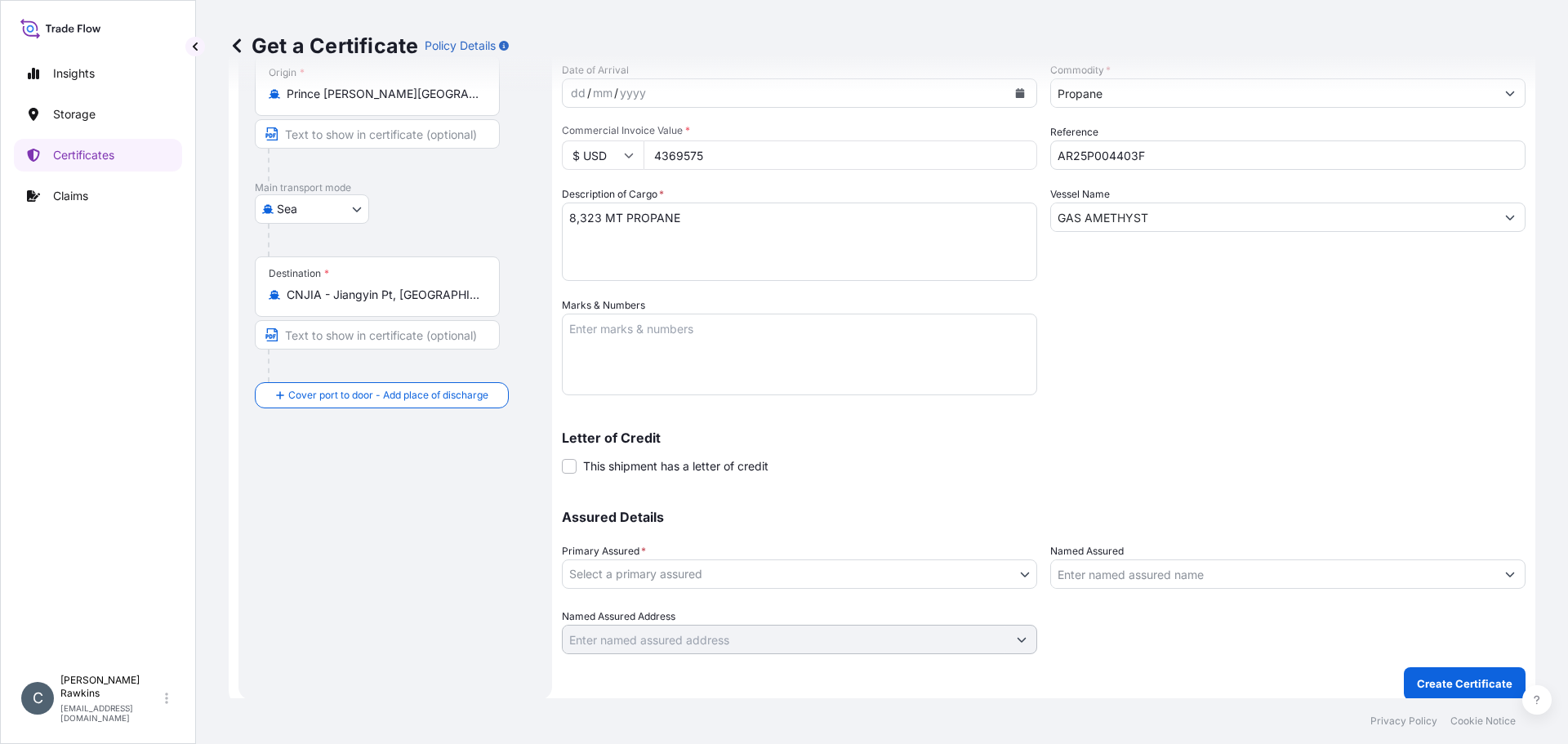
scroll to position [175, 0]
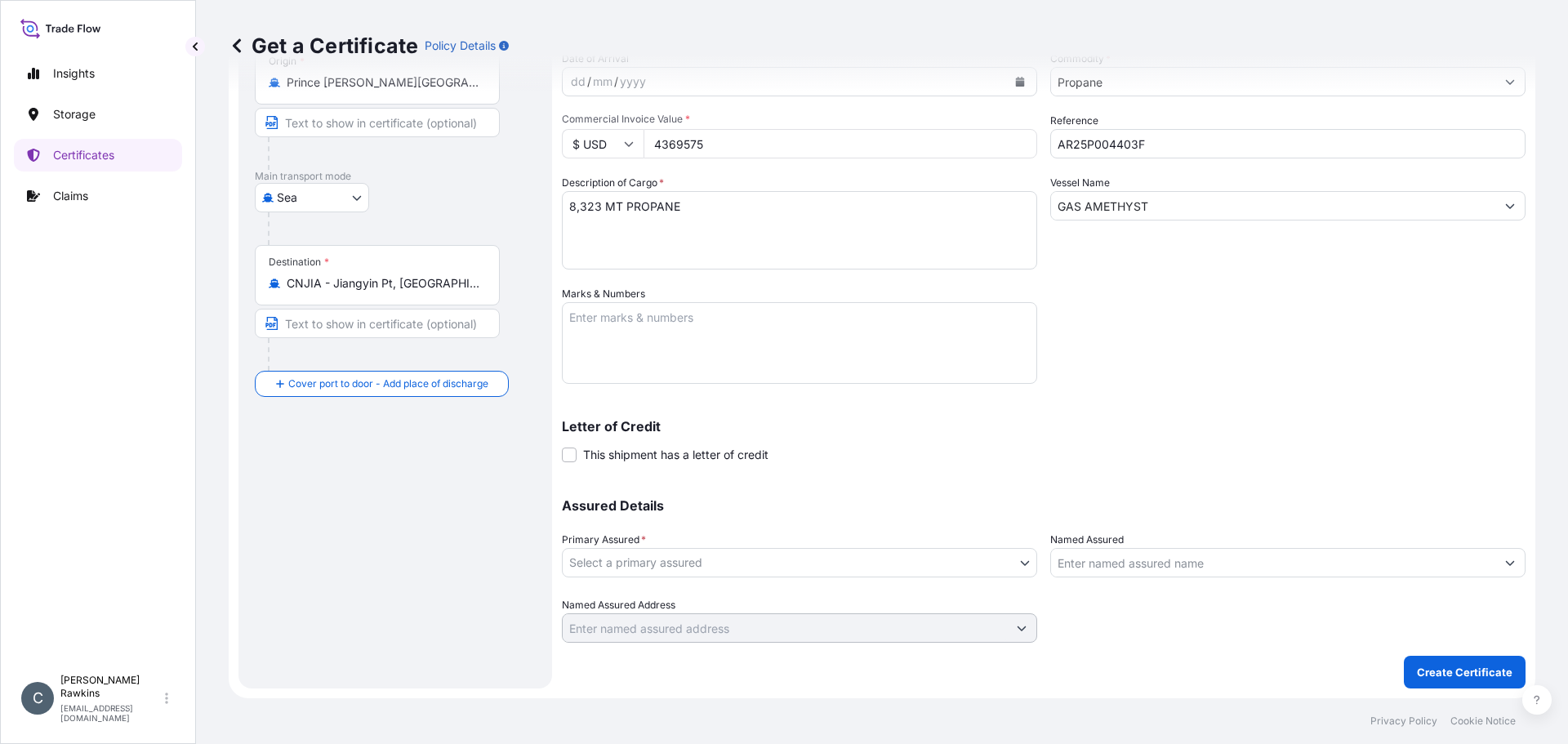
click at [809, 549] on body "Insights Storage Certificates Claims C [PERSON_NAME] [EMAIL_ADDRESS][DOMAIN_NAM…" at bounding box center [784, 372] width 1568 height 744
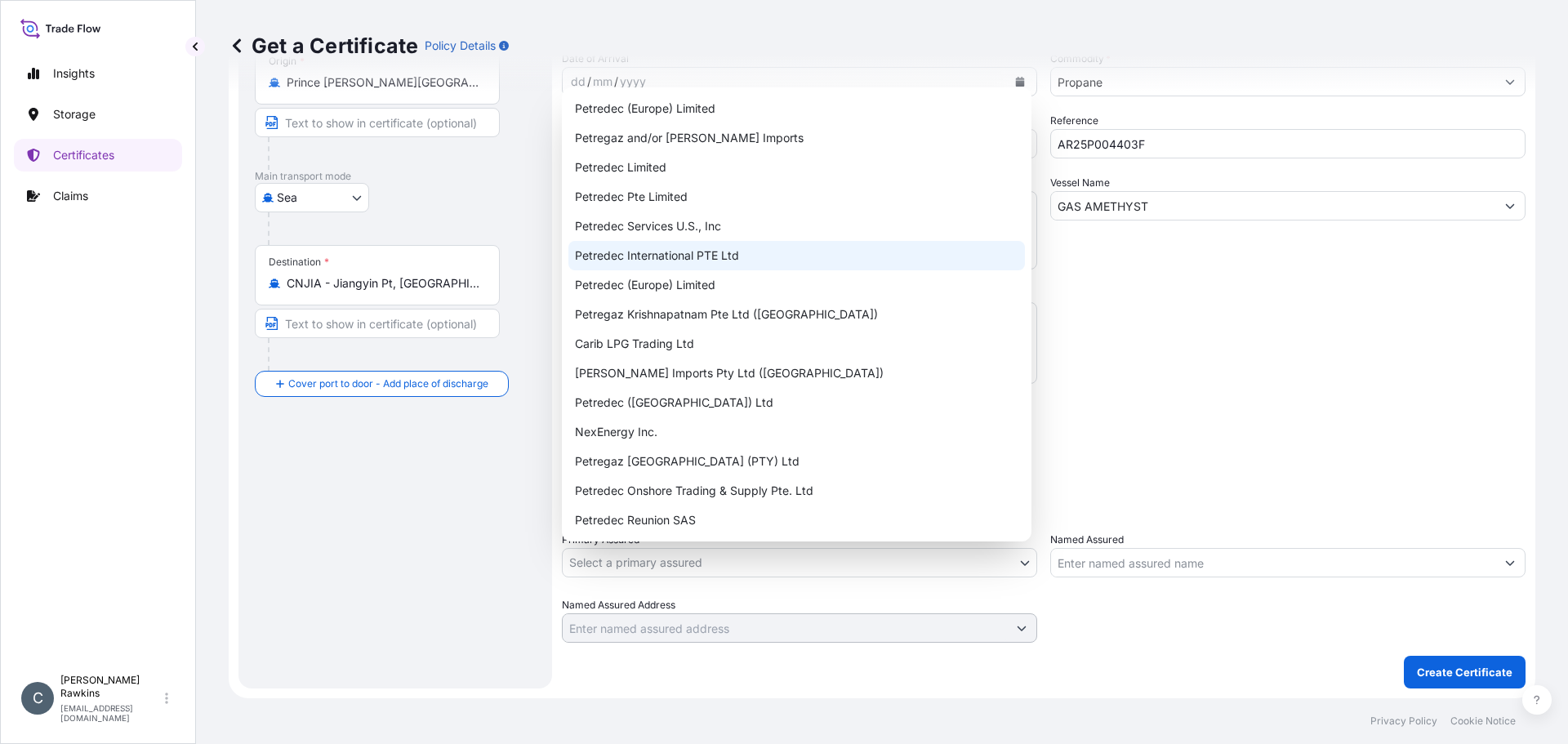
click at [701, 253] on div "Petredec International PTE Ltd" at bounding box center [797, 255] width 457 height 30
select select "31842"
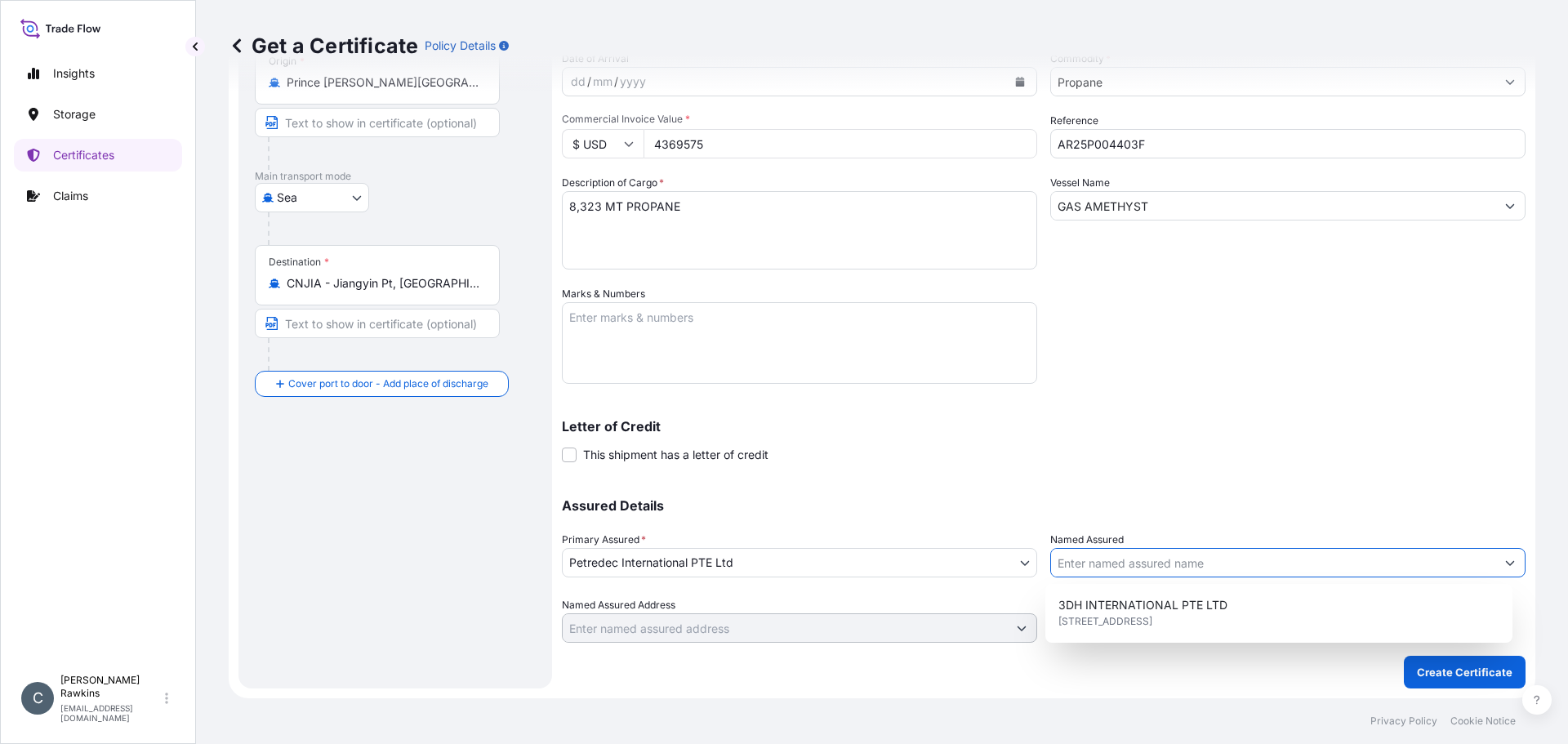
click at [1090, 555] on input "Named Assured" at bounding box center [1273, 563] width 444 height 30
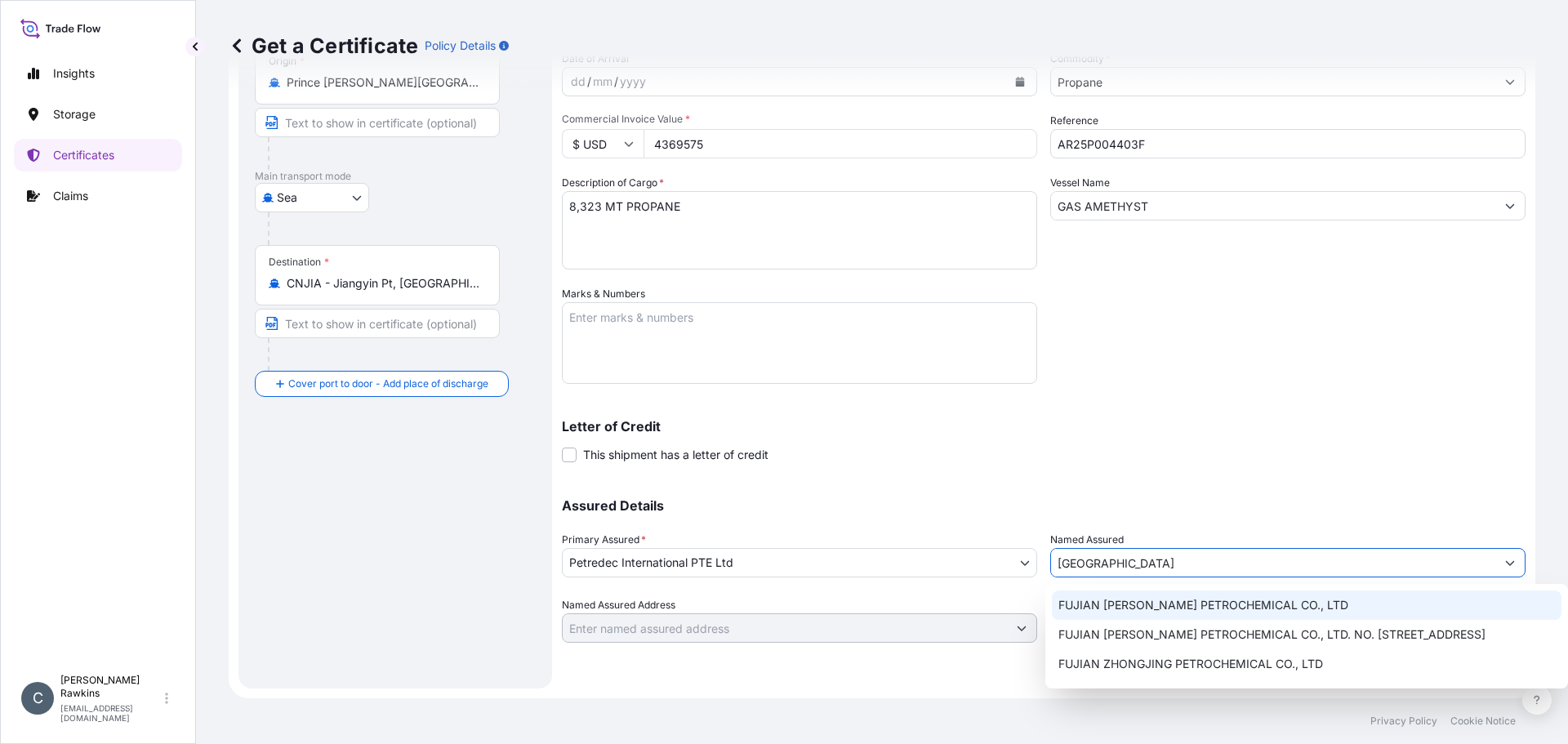
click at [1085, 602] on span "FUJIAN [PERSON_NAME] PETROCHEMICAL CO., LTD" at bounding box center [1203, 605] width 290 height 16
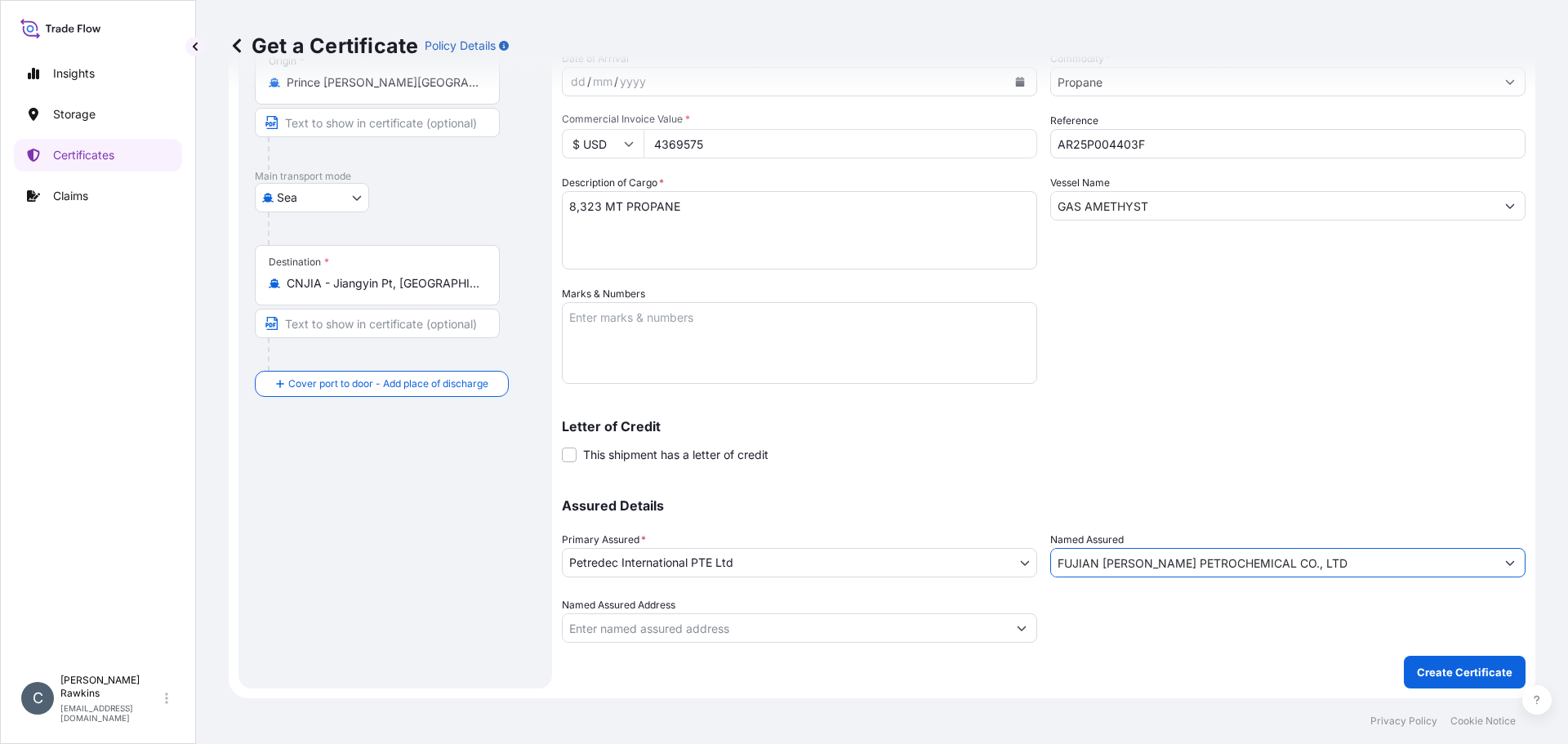
type input "FUJIAN [PERSON_NAME] PETROCHEMICAL CO., LTD"
click at [1085, 602] on div at bounding box center [1288, 620] width 475 height 46
click at [1428, 668] on p "Create Certificate" at bounding box center [1465, 671] width 95 height 16
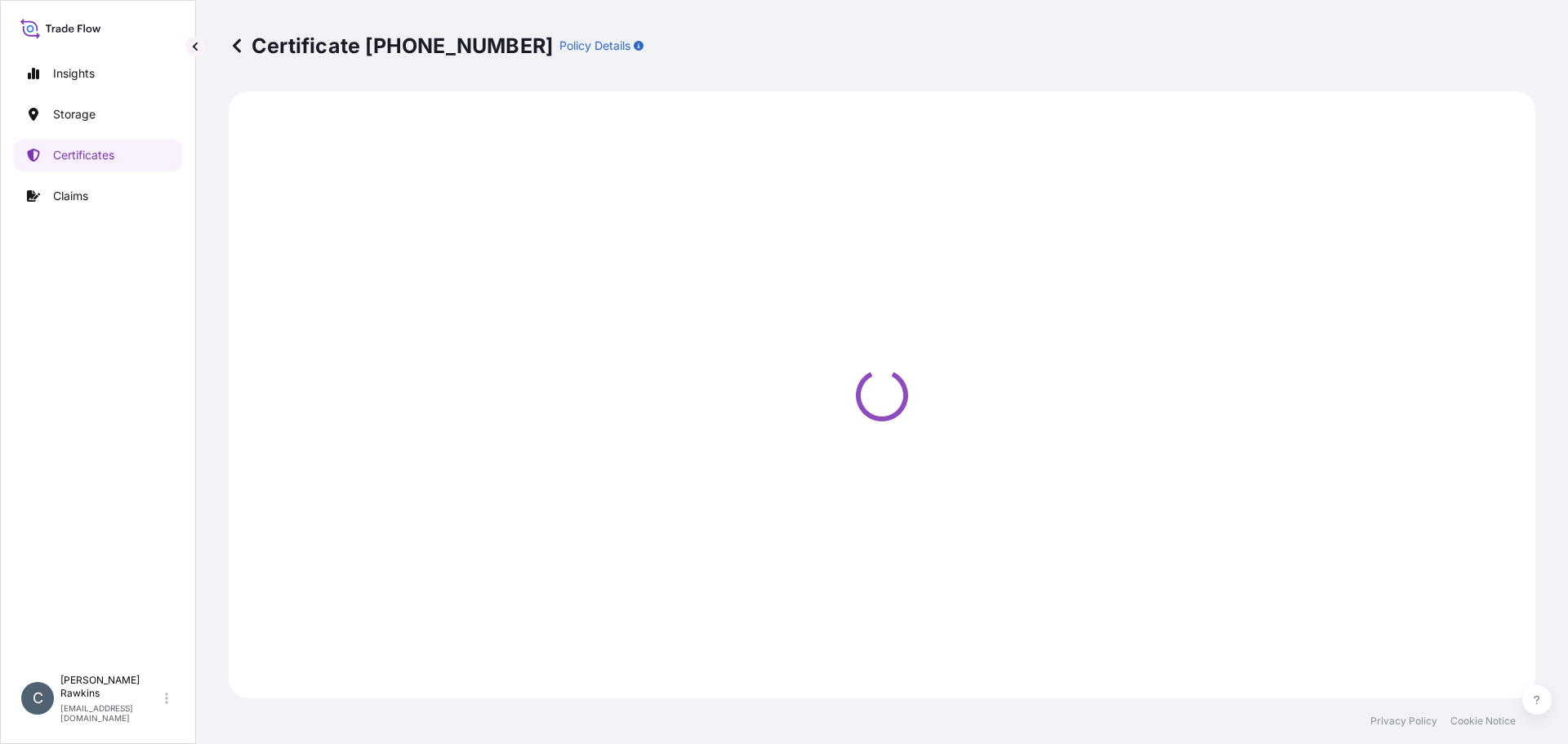
select select "Sea"
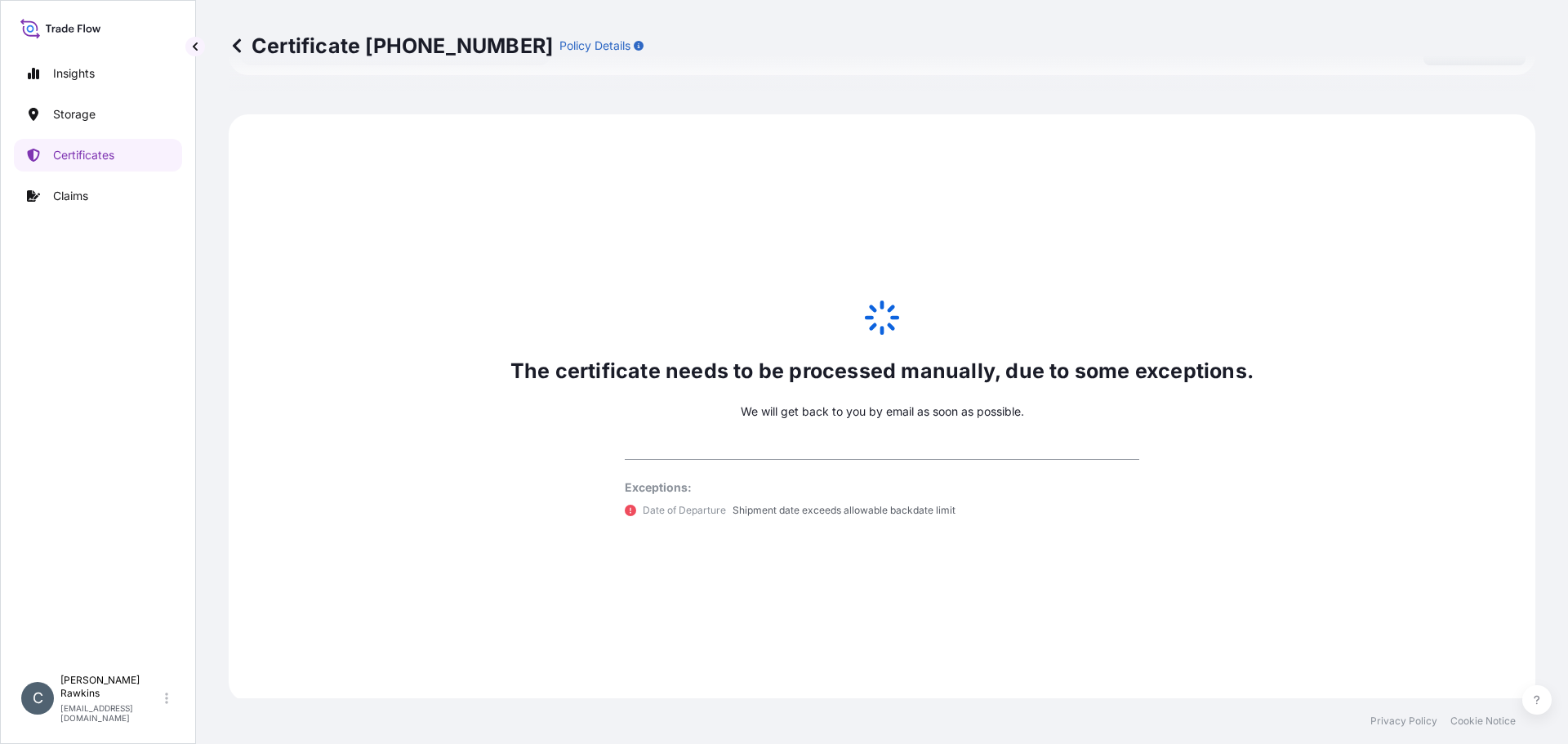
scroll to position [801, 0]
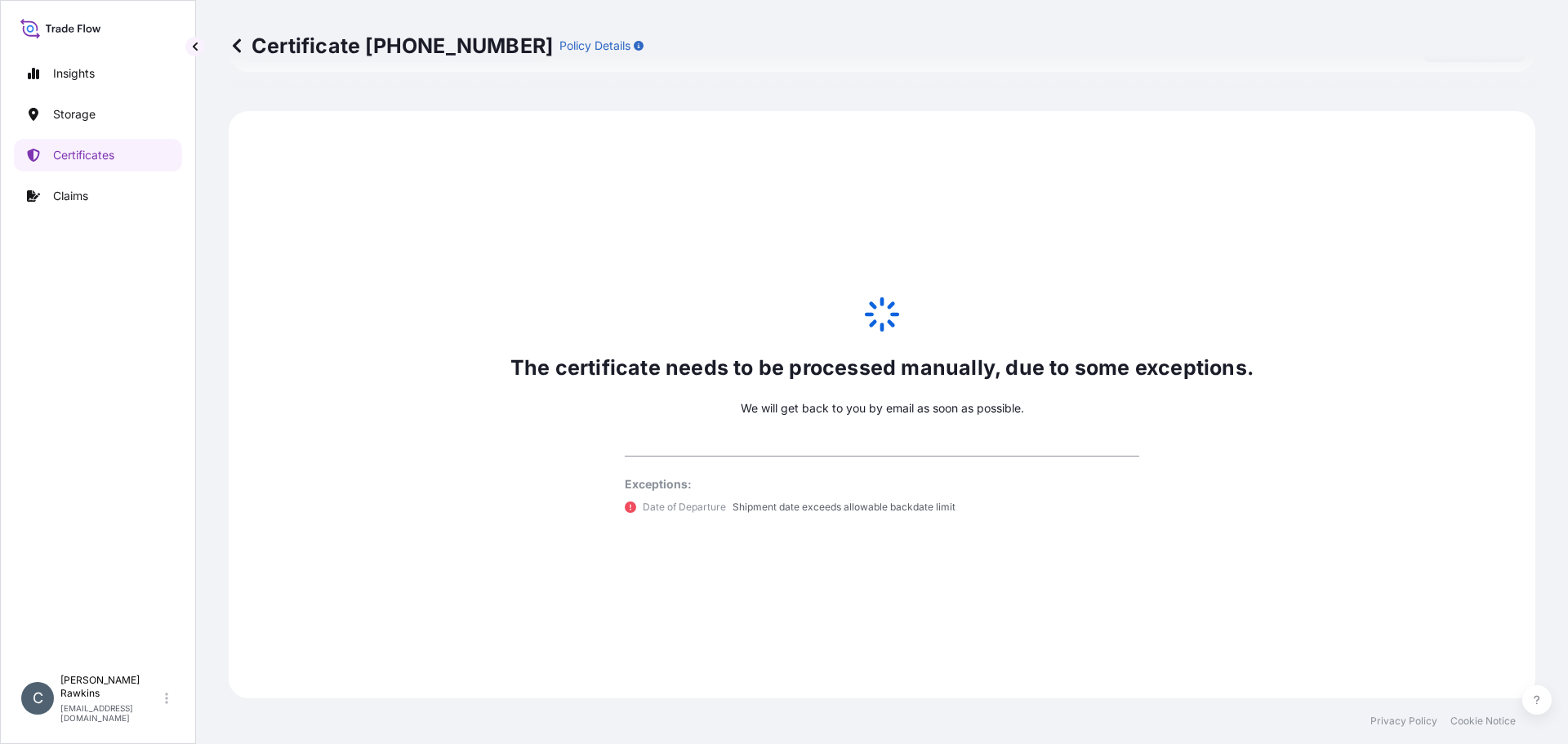
select select "31842"
click at [86, 143] on link "Certificates" at bounding box center [97, 155] width 168 height 33
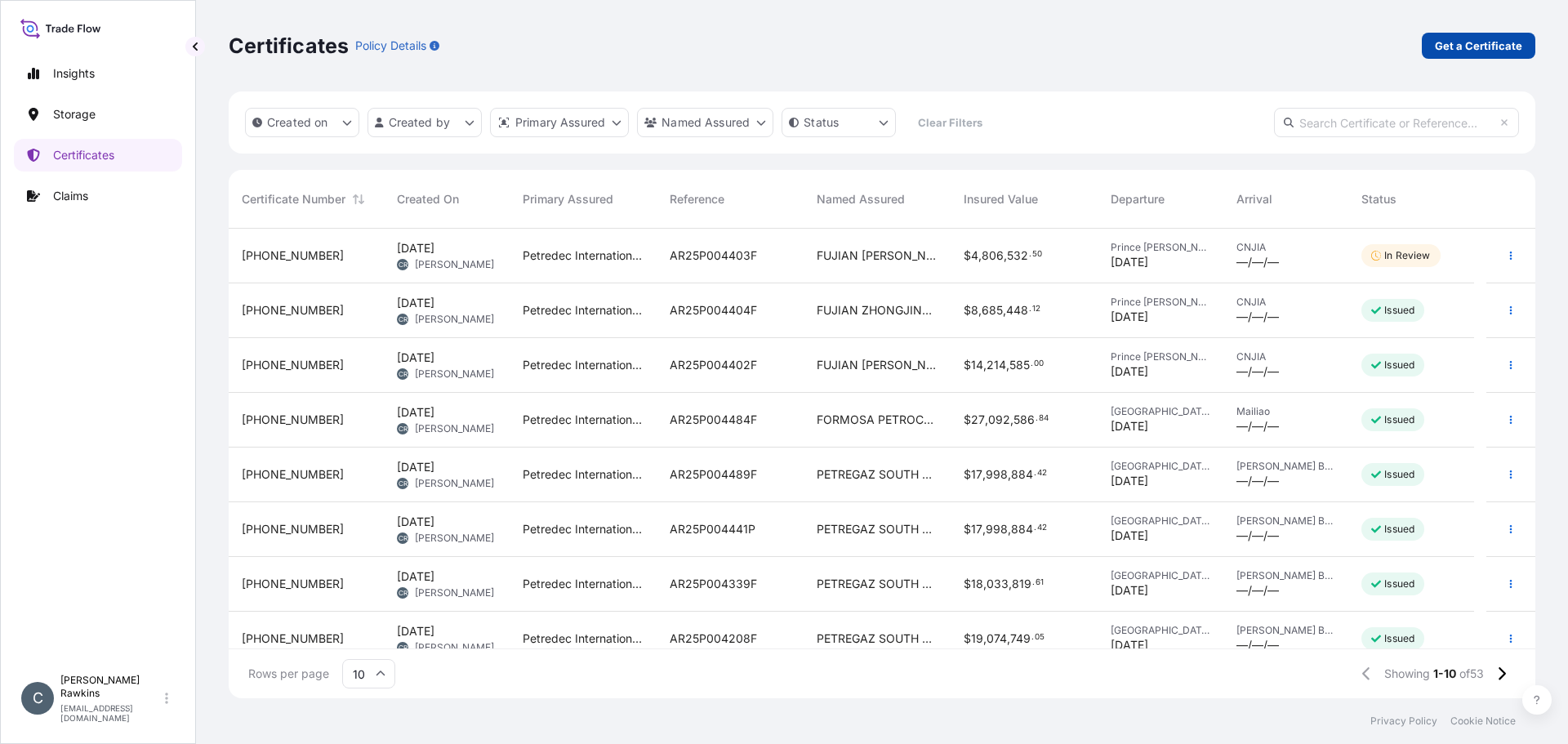
click at [1456, 44] on p "Get a Certificate" at bounding box center [1479, 46] width 87 height 16
select select "Sea"
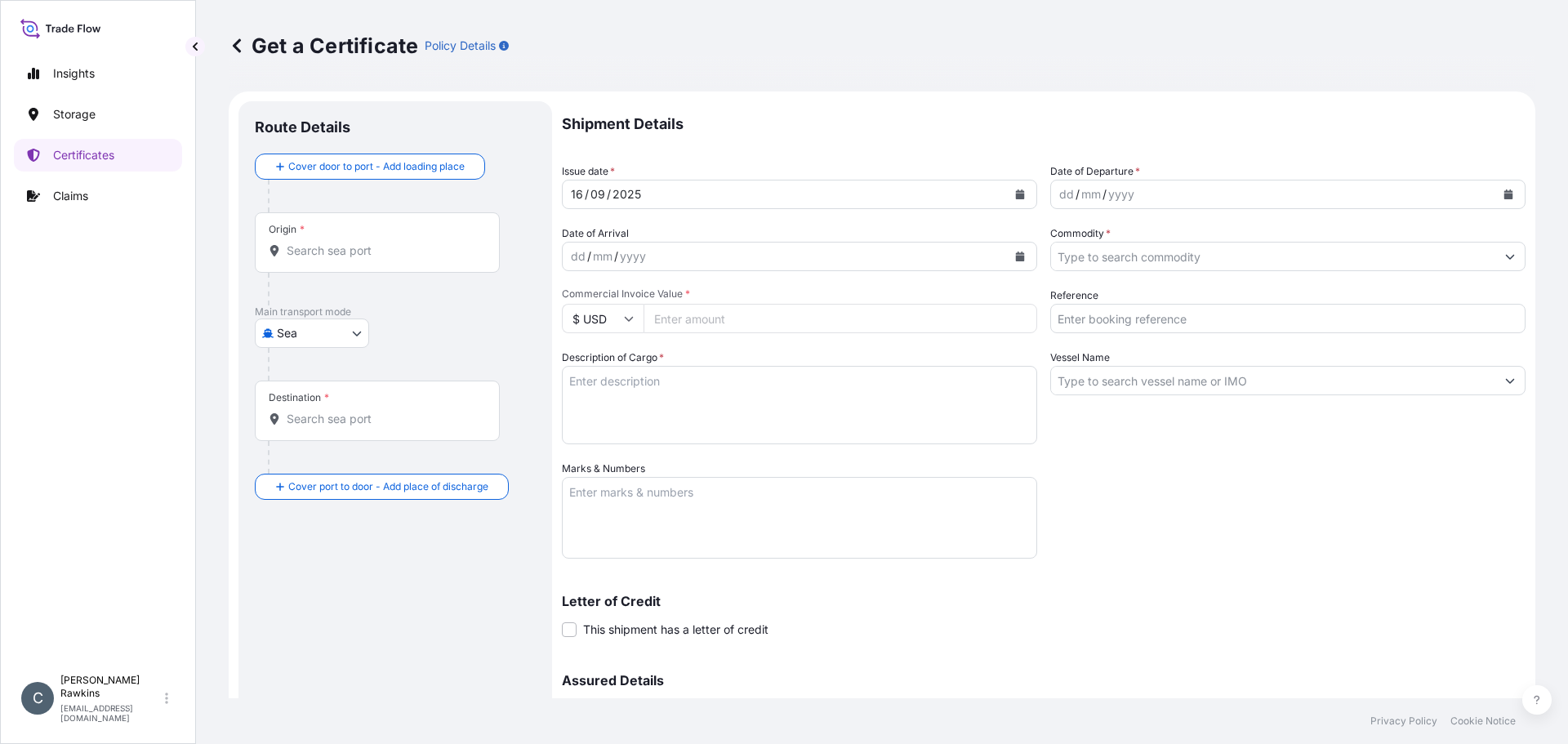
click at [394, 247] on input "Origin *" at bounding box center [384, 250] width 193 height 16
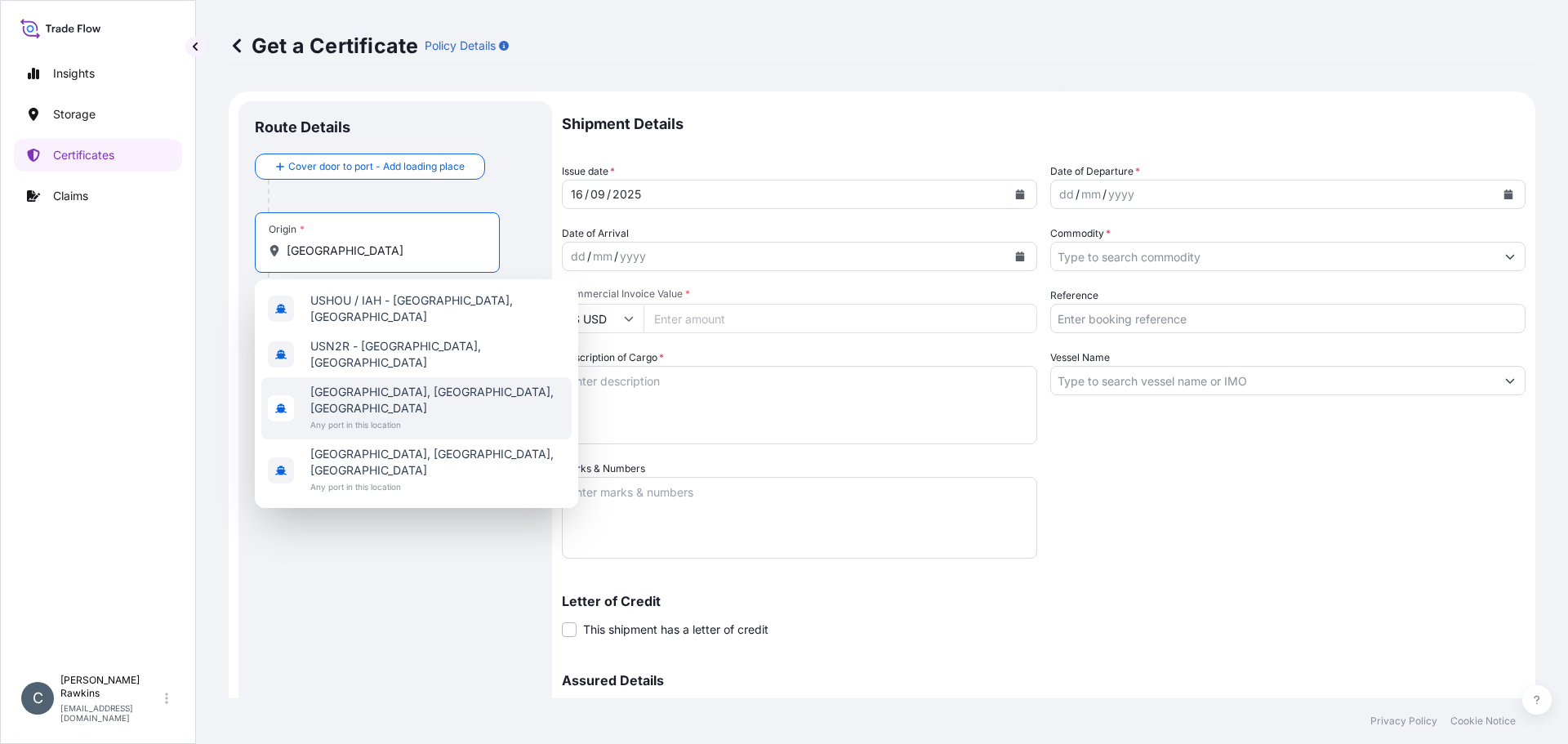
click at [367, 383] on span "[GEOGRAPHIC_DATA], [GEOGRAPHIC_DATA], [GEOGRAPHIC_DATA]" at bounding box center [437, 399] width 254 height 33
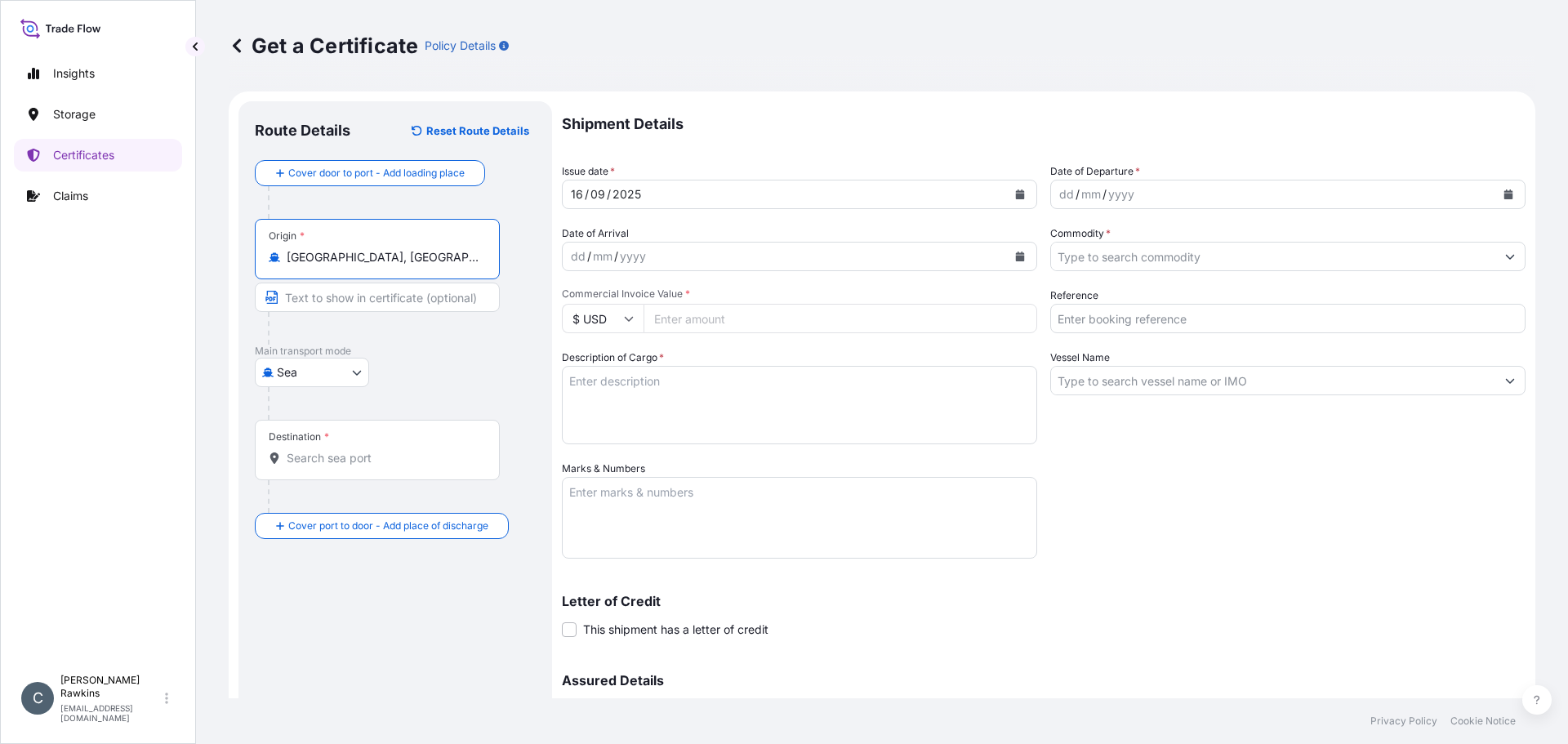
type input "[GEOGRAPHIC_DATA], [GEOGRAPHIC_DATA], [GEOGRAPHIC_DATA]"
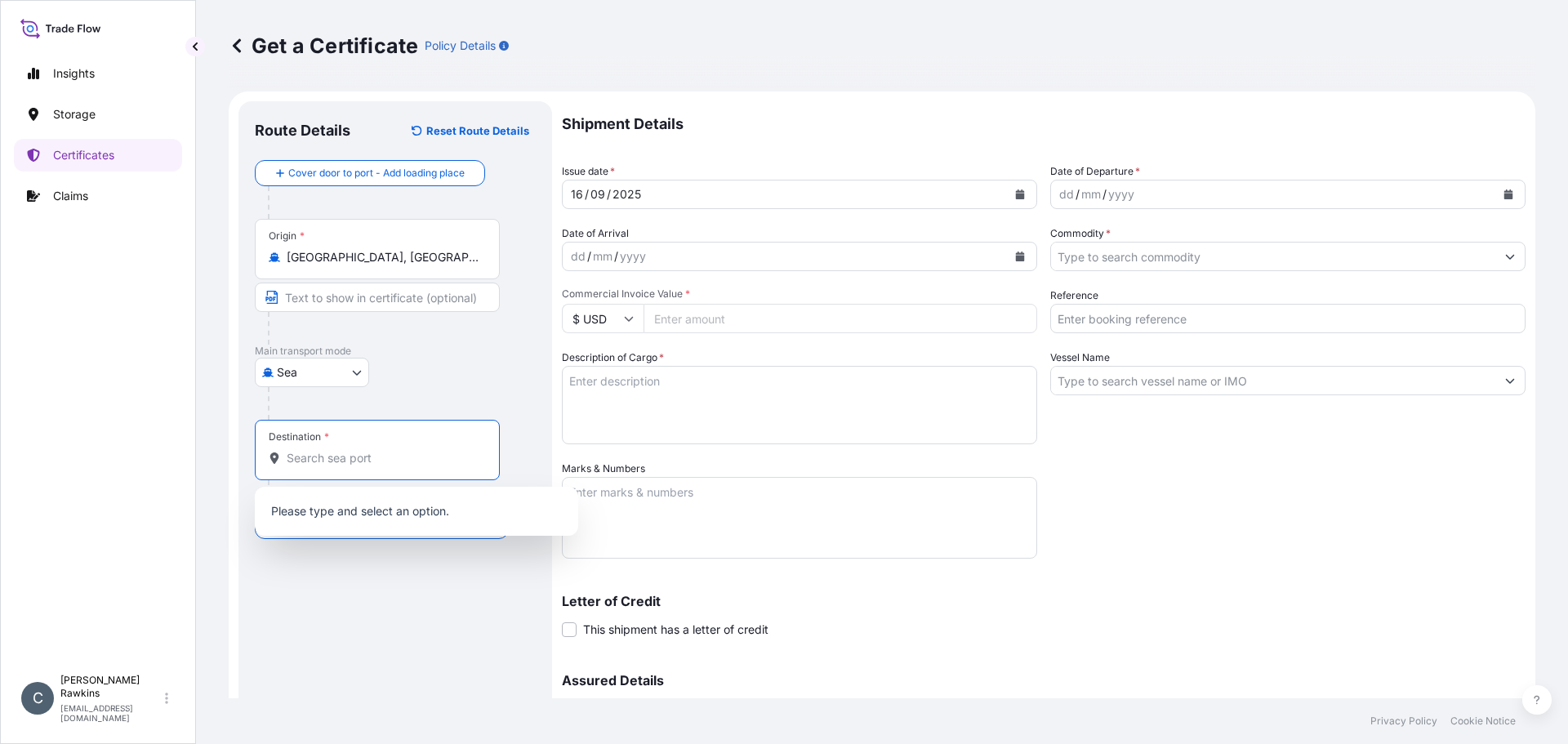
click at [351, 457] on input "Destination *" at bounding box center [384, 458] width 193 height 16
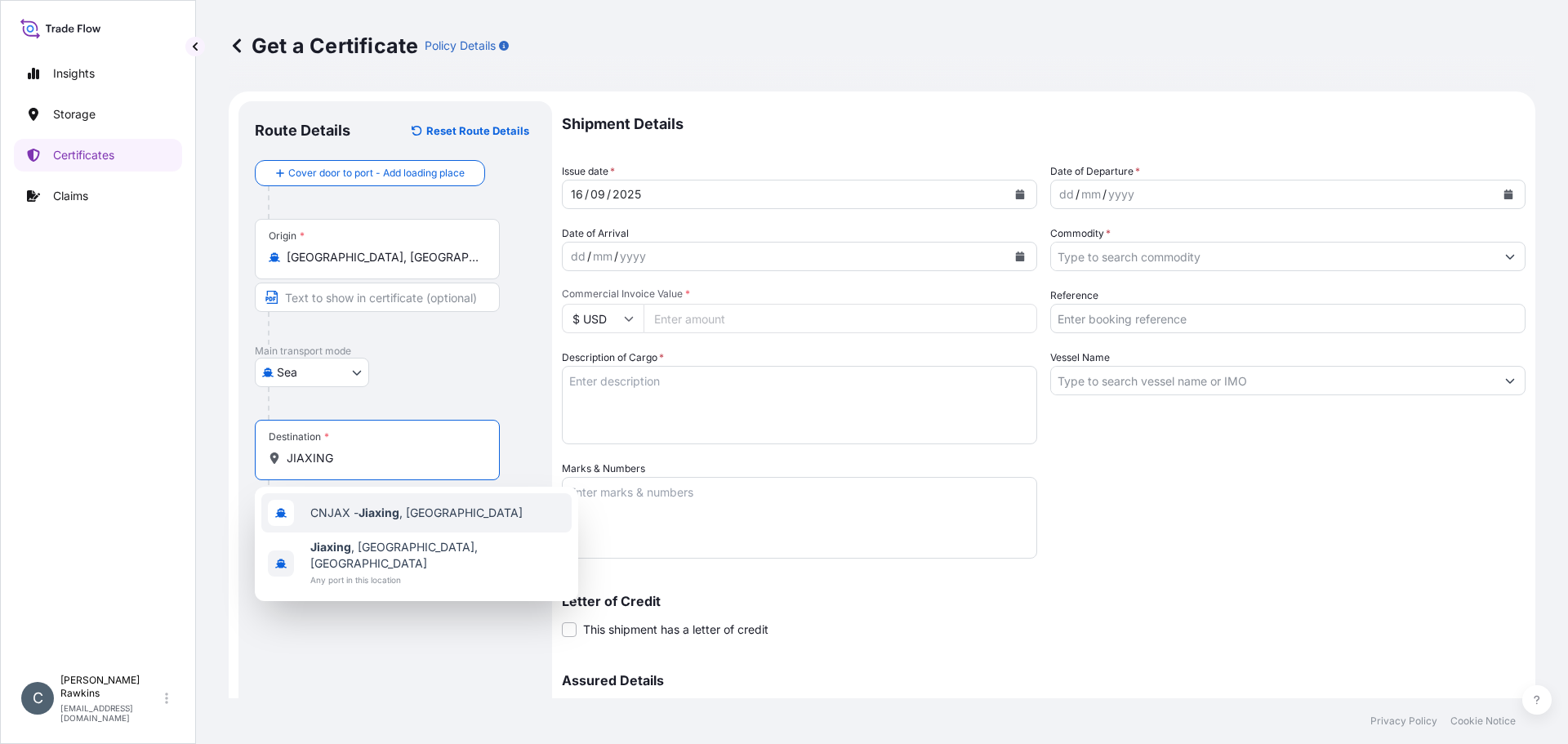
click at [426, 514] on span "CNJAX - Jiaxing , [GEOGRAPHIC_DATA]" at bounding box center [416, 513] width 213 height 16
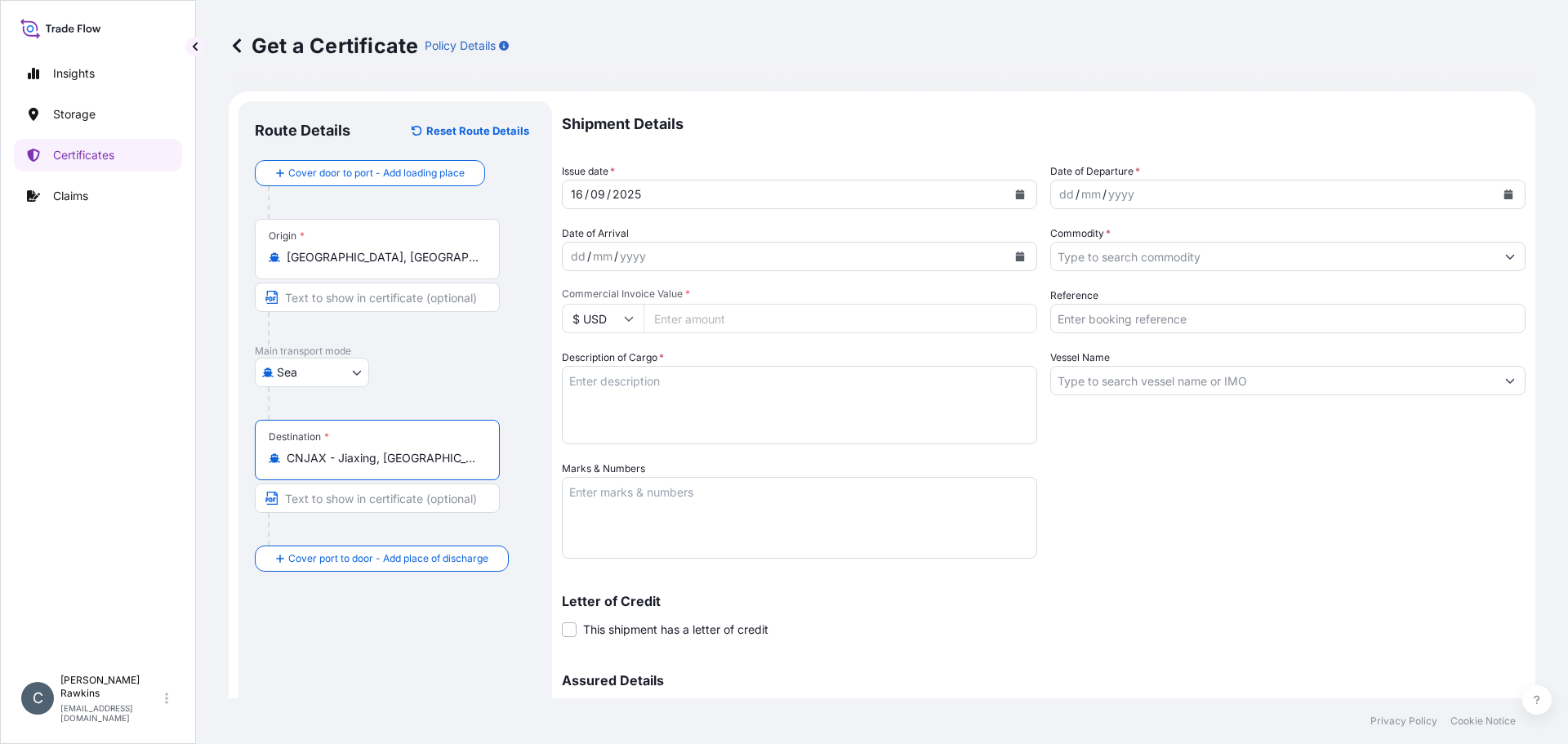
type input "CNJAX - Jiaxing, [GEOGRAPHIC_DATA]"
click at [407, 525] on div at bounding box center [384, 528] width 232 height 33
click at [1016, 193] on icon "Calendar" at bounding box center [1020, 195] width 10 height 10
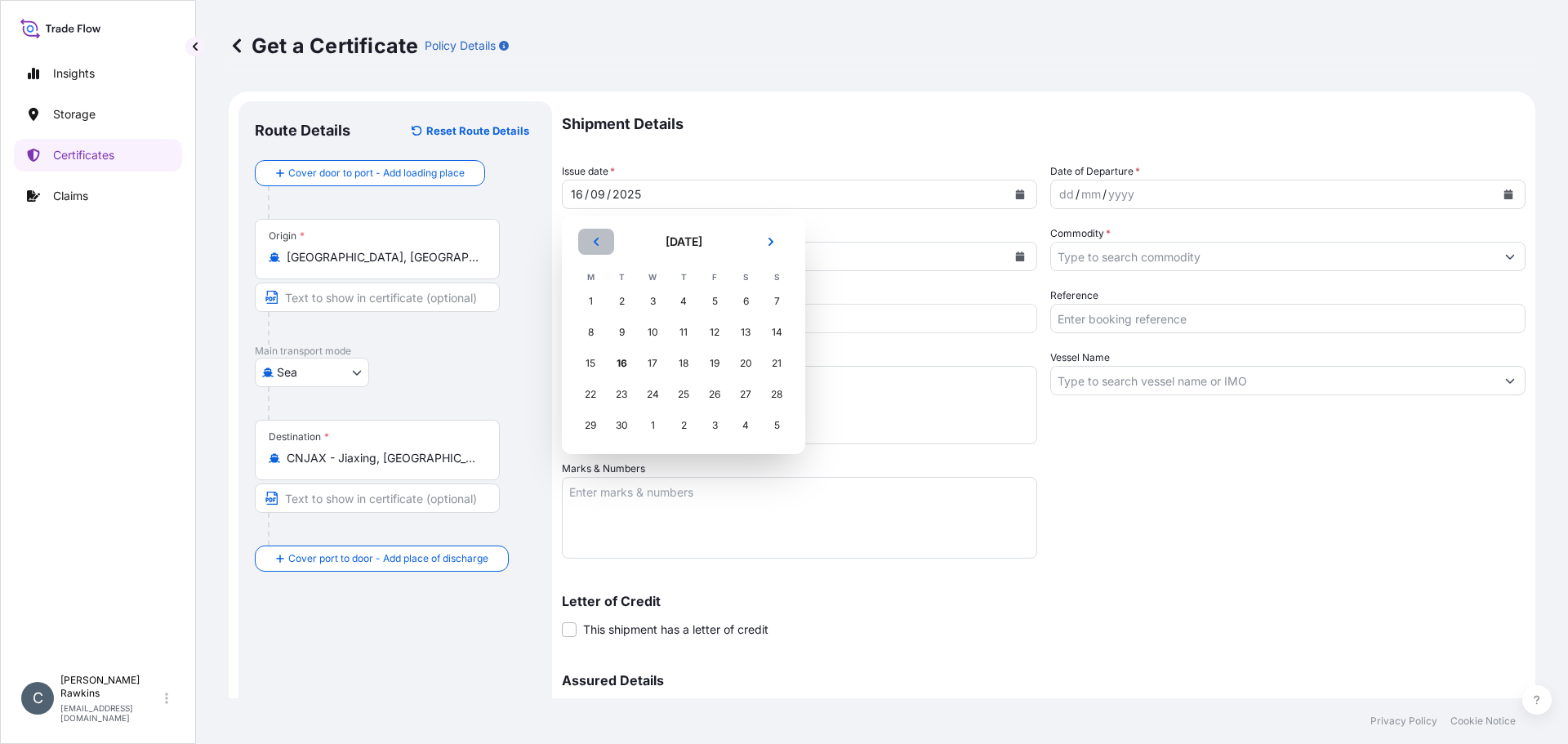
click at [605, 241] on button "Previous" at bounding box center [596, 241] width 36 height 26
click at [680, 361] on div "14" at bounding box center [684, 364] width 30 height 30
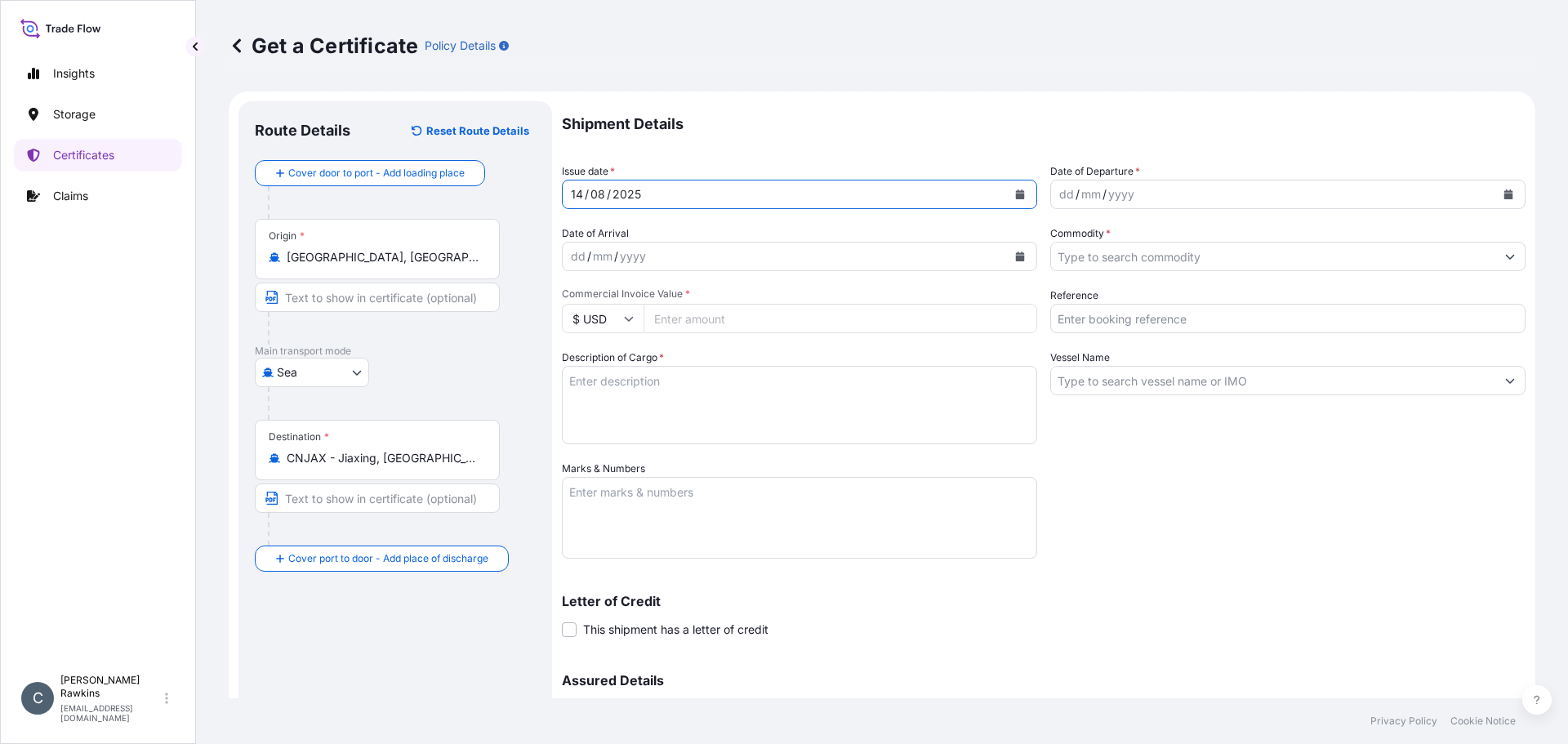
click at [1504, 194] on icon "Calendar" at bounding box center [1508, 195] width 9 height 10
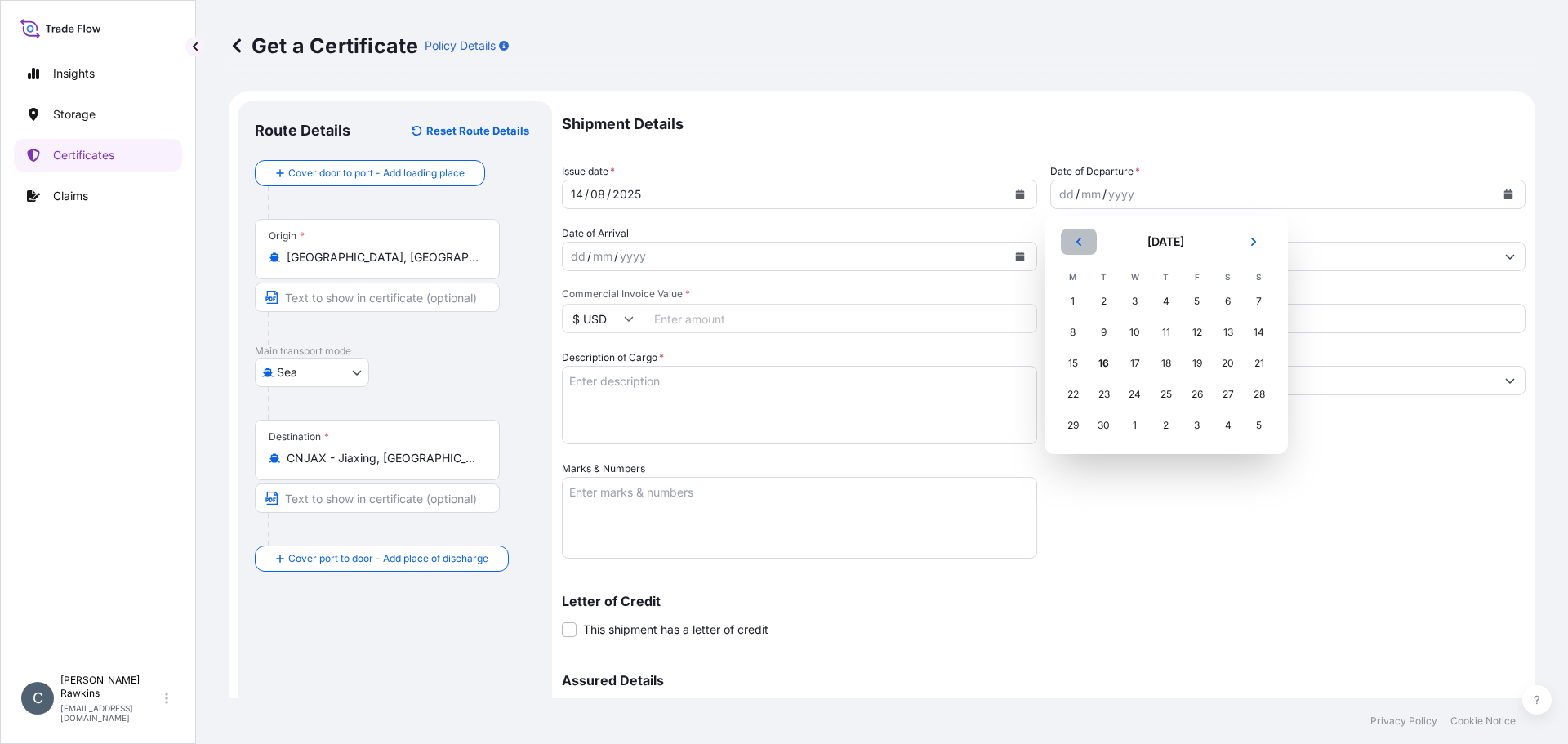
click at [1078, 242] on icon "Previous" at bounding box center [1078, 241] width 5 height 8
click at [1219, 306] on div "5" at bounding box center [1229, 302] width 30 height 30
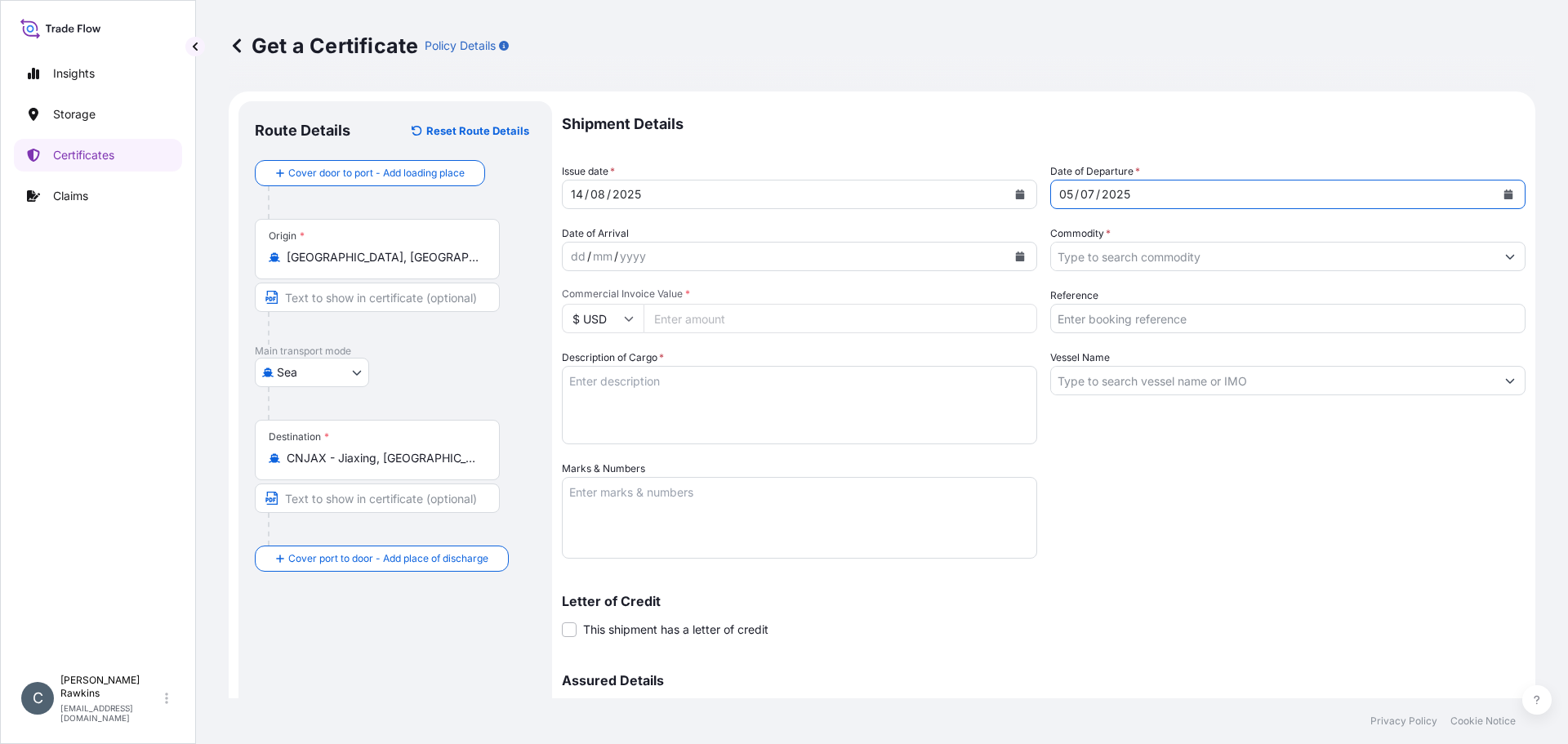
click at [401, 362] on div "Sea Road Sea Pipeline Shore Tank Air" at bounding box center [394, 372] width 281 height 30
click at [700, 288] on span "Commercial Invoice Value *" at bounding box center [800, 293] width 475 height 13
click at [700, 304] on input "Commercial Invoice Value *" at bounding box center [841, 319] width 393 height 30
click at [1069, 250] on input "Commodity *" at bounding box center [1273, 256] width 444 height 30
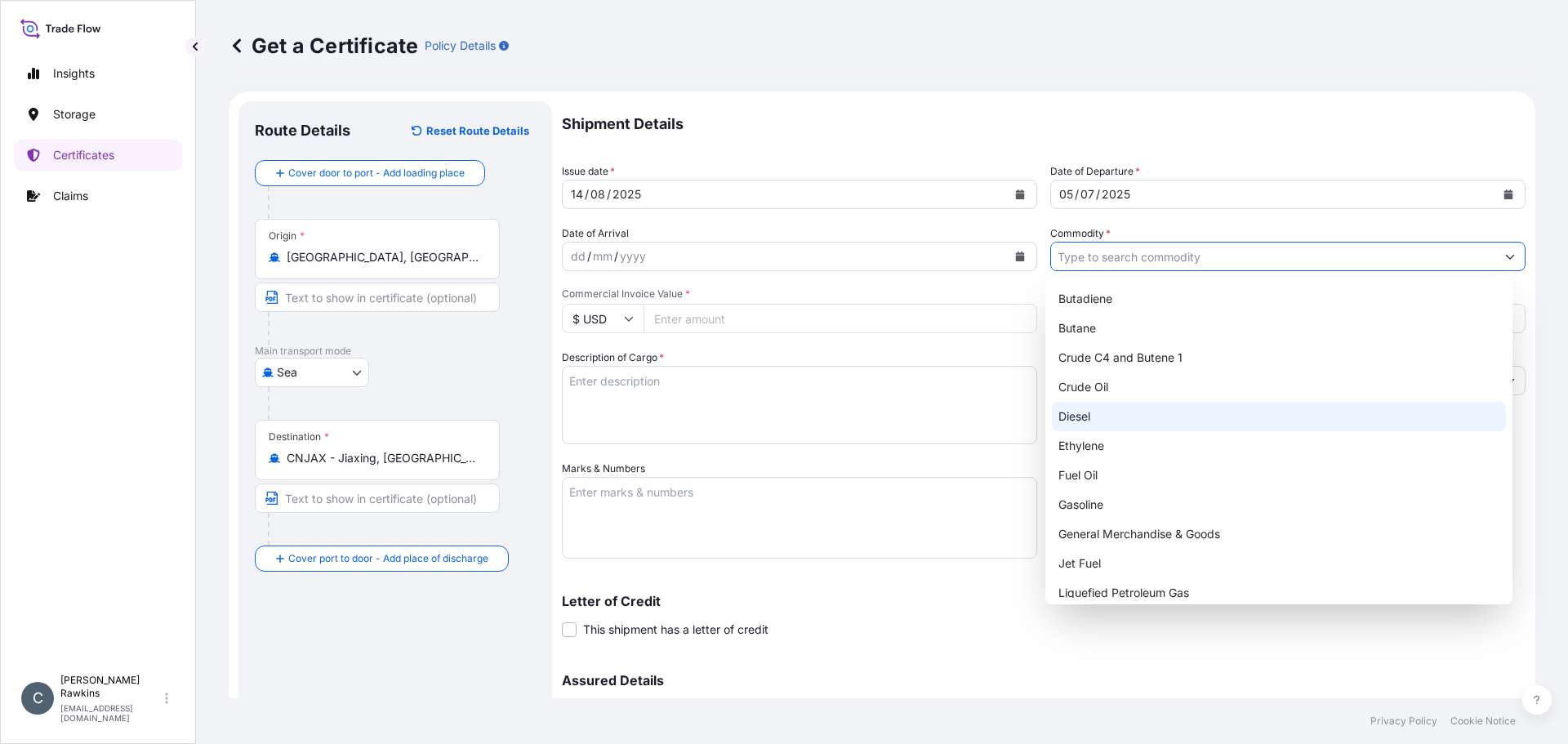
scroll to position [127, 0]
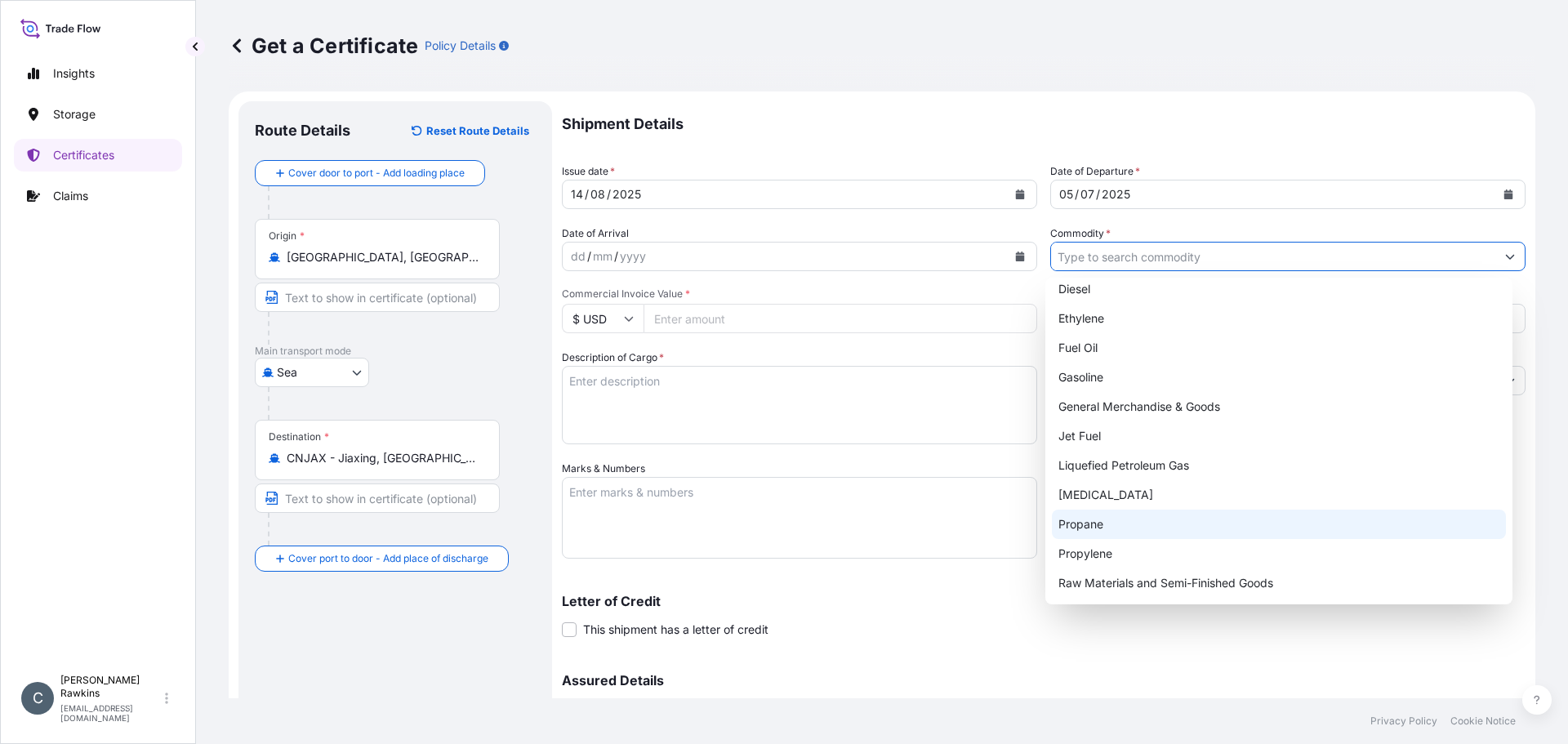
click at [1106, 520] on div "Propane" at bounding box center [1280, 524] width 455 height 30
type input "Propane"
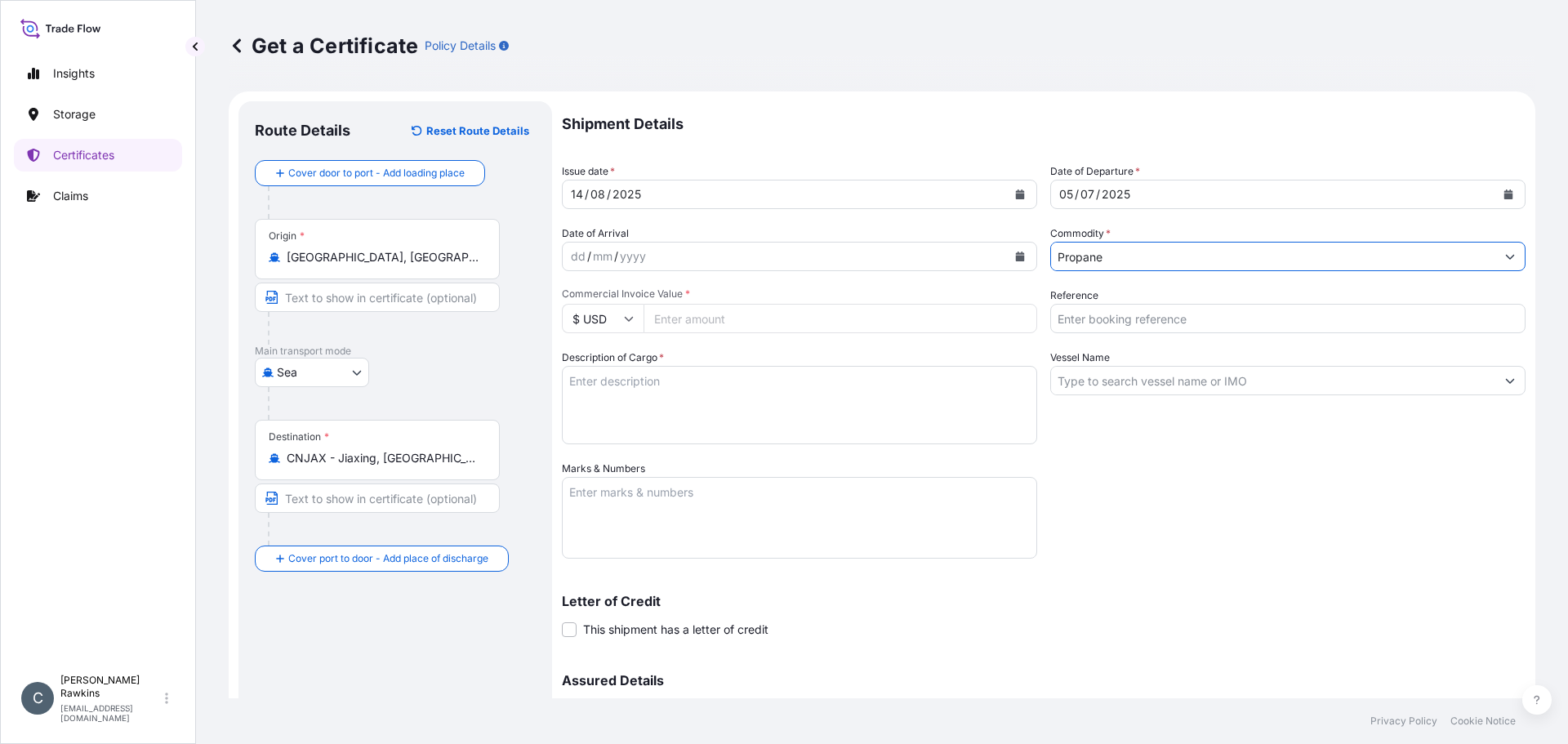
click at [758, 324] on input "Commercial Invoice Value *" at bounding box center [841, 319] width 393 height 30
type input "12829687.50"
click at [1136, 562] on div "Shipment Details Issue date * [DATE] Date of Departure * [DATE] Date of Arrival…" at bounding box center [1044, 459] width 964 height 716
click at [1093, 310] on input "Reference" at bounding box center [1288, 319] width 475 height 30
click at [1129, 319] on input "AR25P003246F" at bounding box center [1288, 319] width 475 height 30
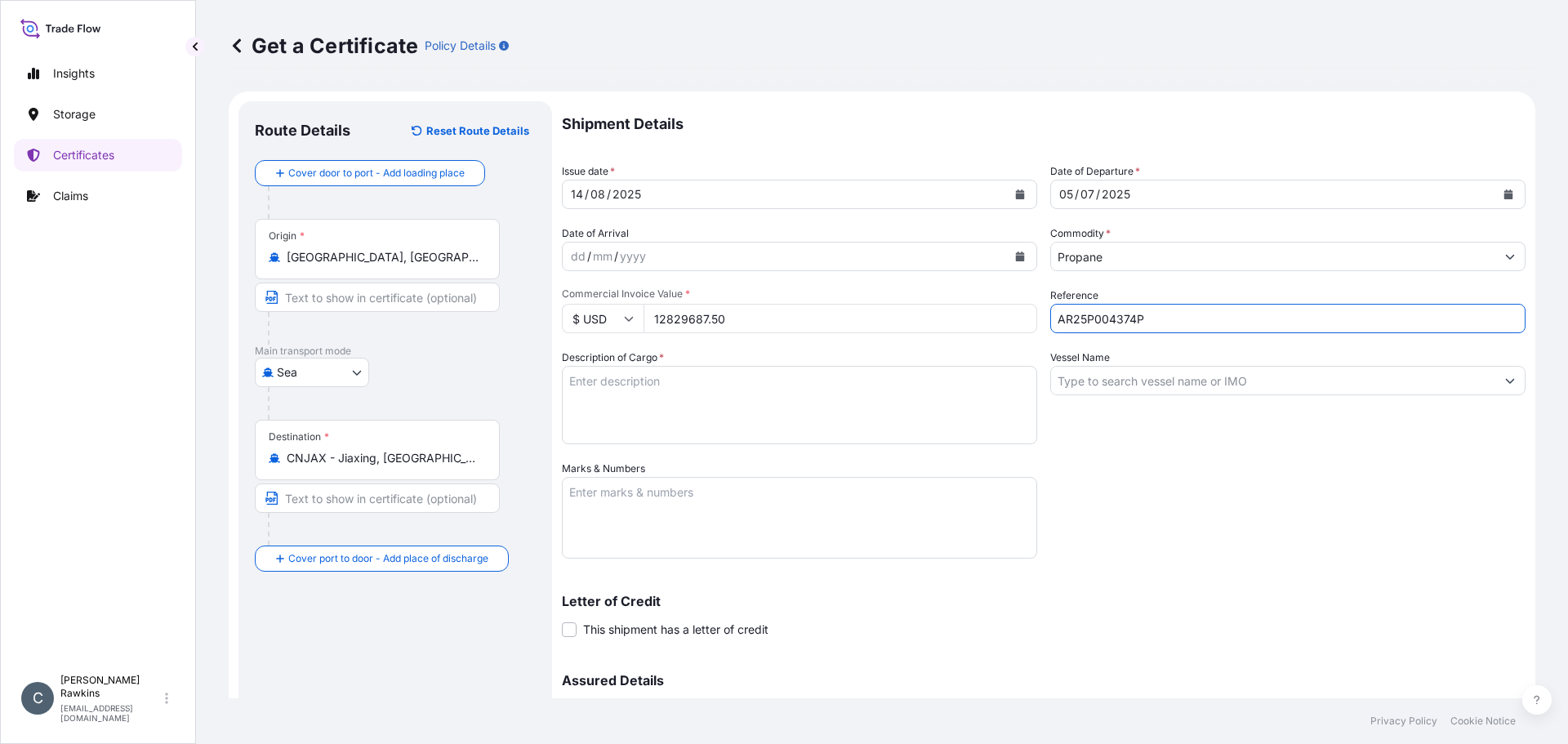
type input "AR25P004374P"
click at [1122, 380] on input "Vessel Name" at bounding box center [1273, 380] width 444 height 30
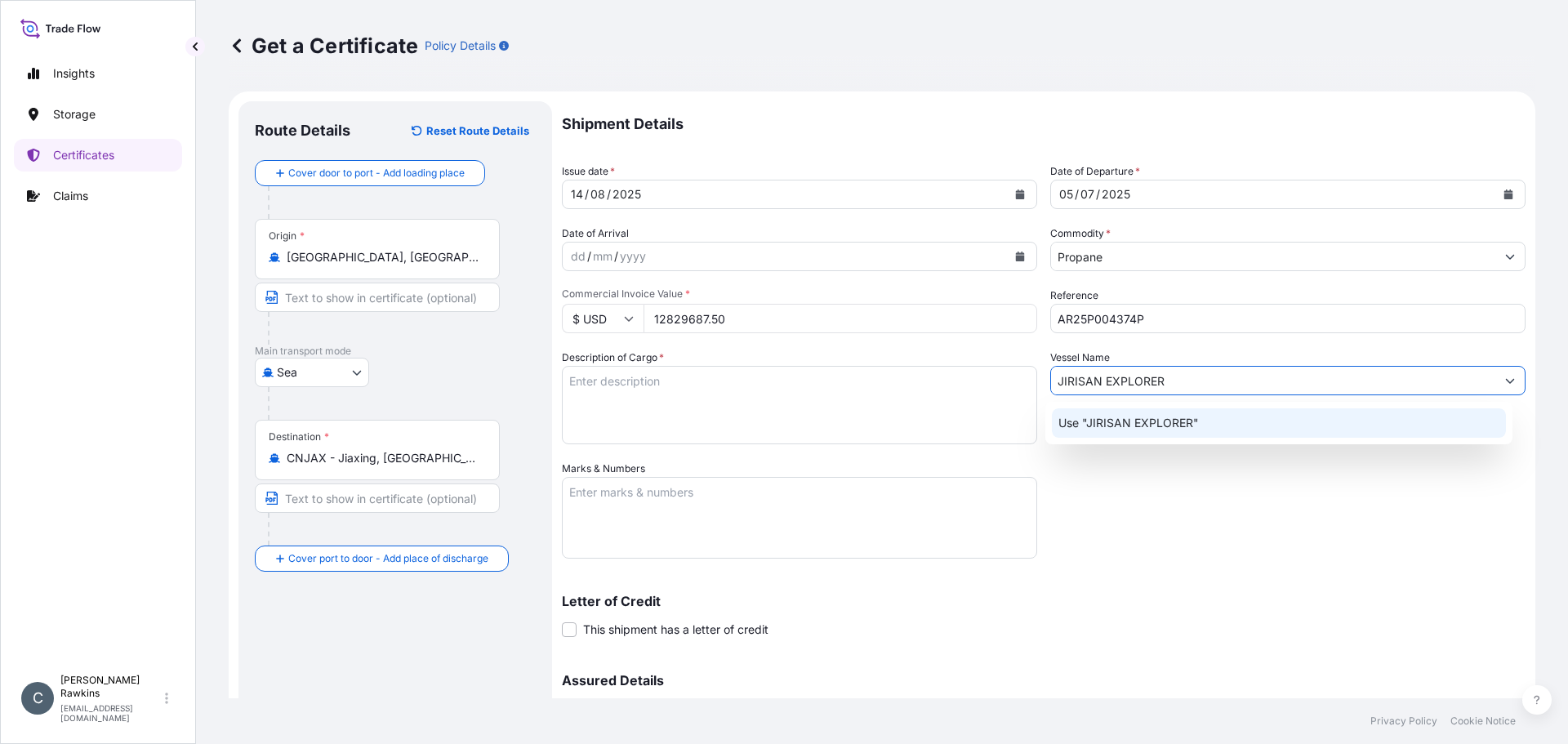
click at [1122, 417] on p "Use "JIRISAN EXPLORER"" at bounding box center [1128, 423] width 140 height 16
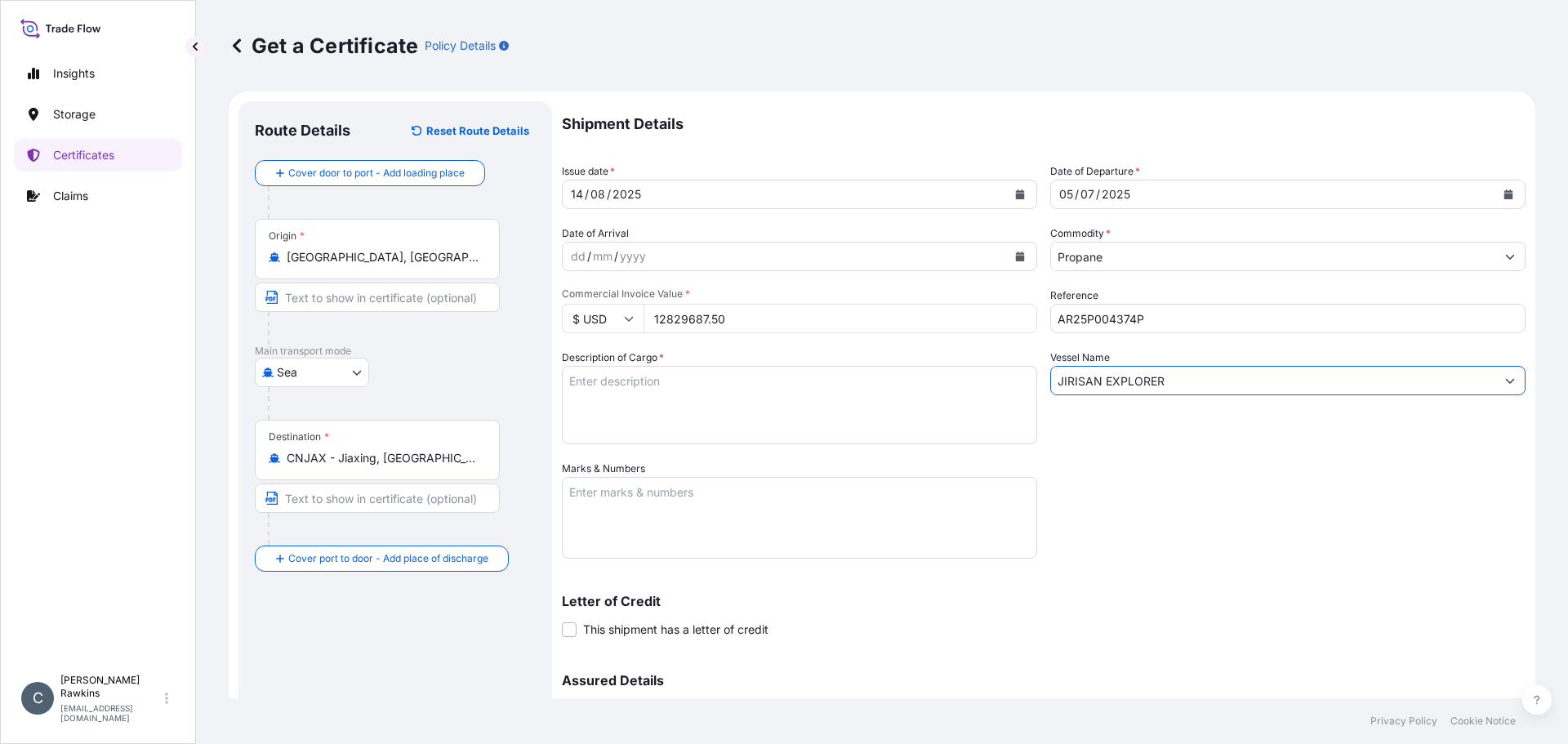
type input "JIRISAN EXPLORER"
click at [1117, 460] on div "Shipment Details Issue date * [DATE] Date of Departure * [DATE] Date of Arrival…" at bounding box center [1044, 459] width 964 height 716
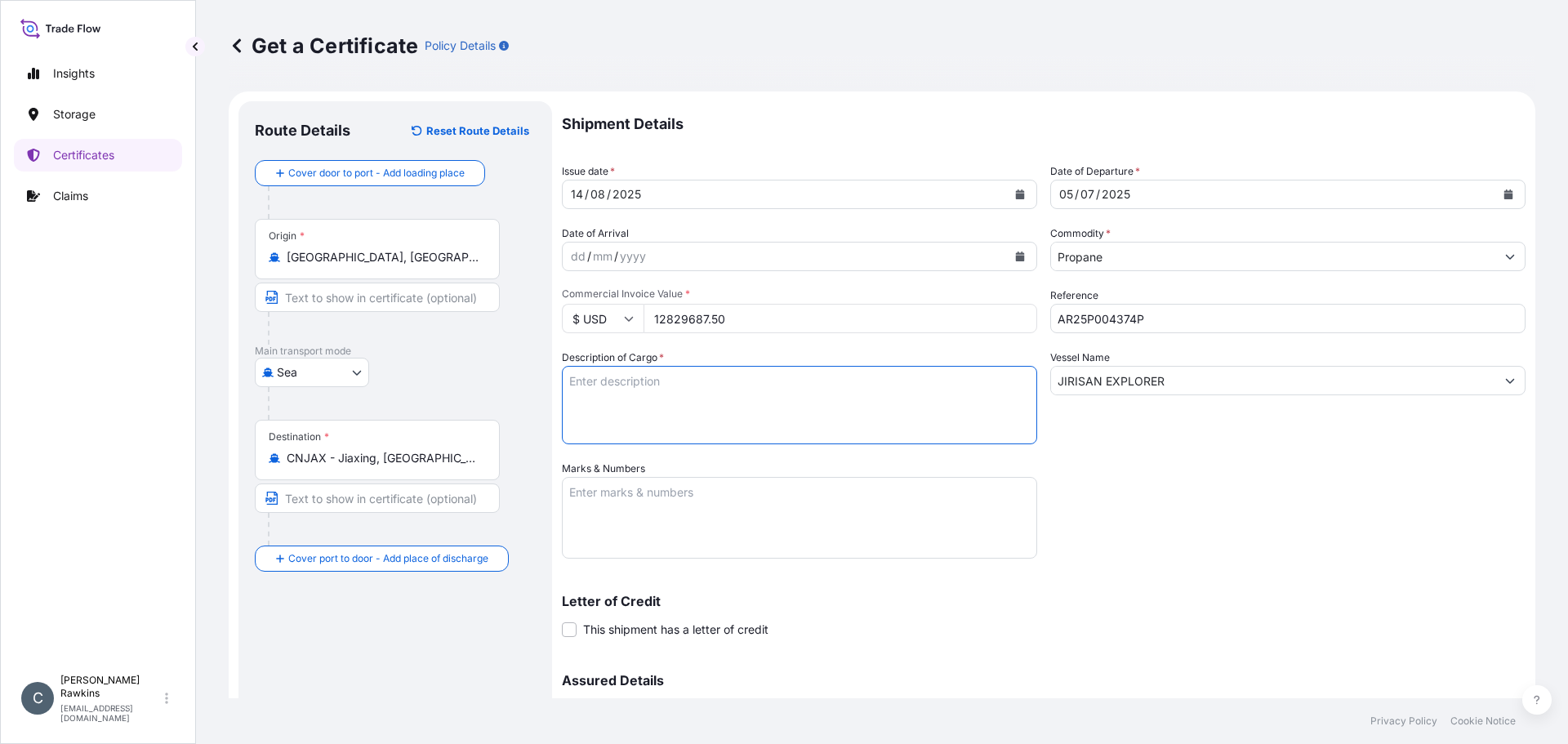
click at [576, 390] on textarea "Description of Cargo *" at bounding box center [800, 404] width 475 height 78
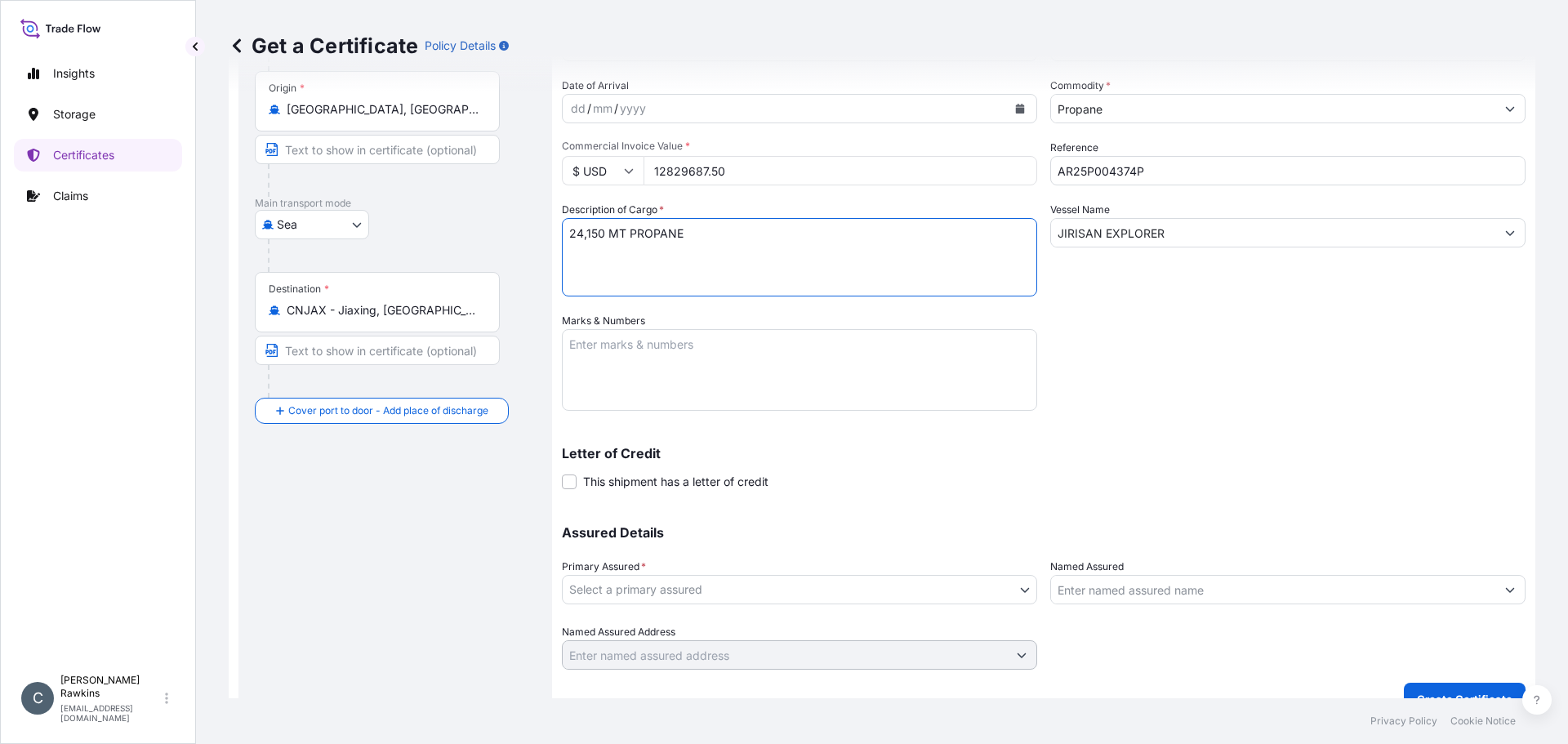
scroll to position [163, 0]
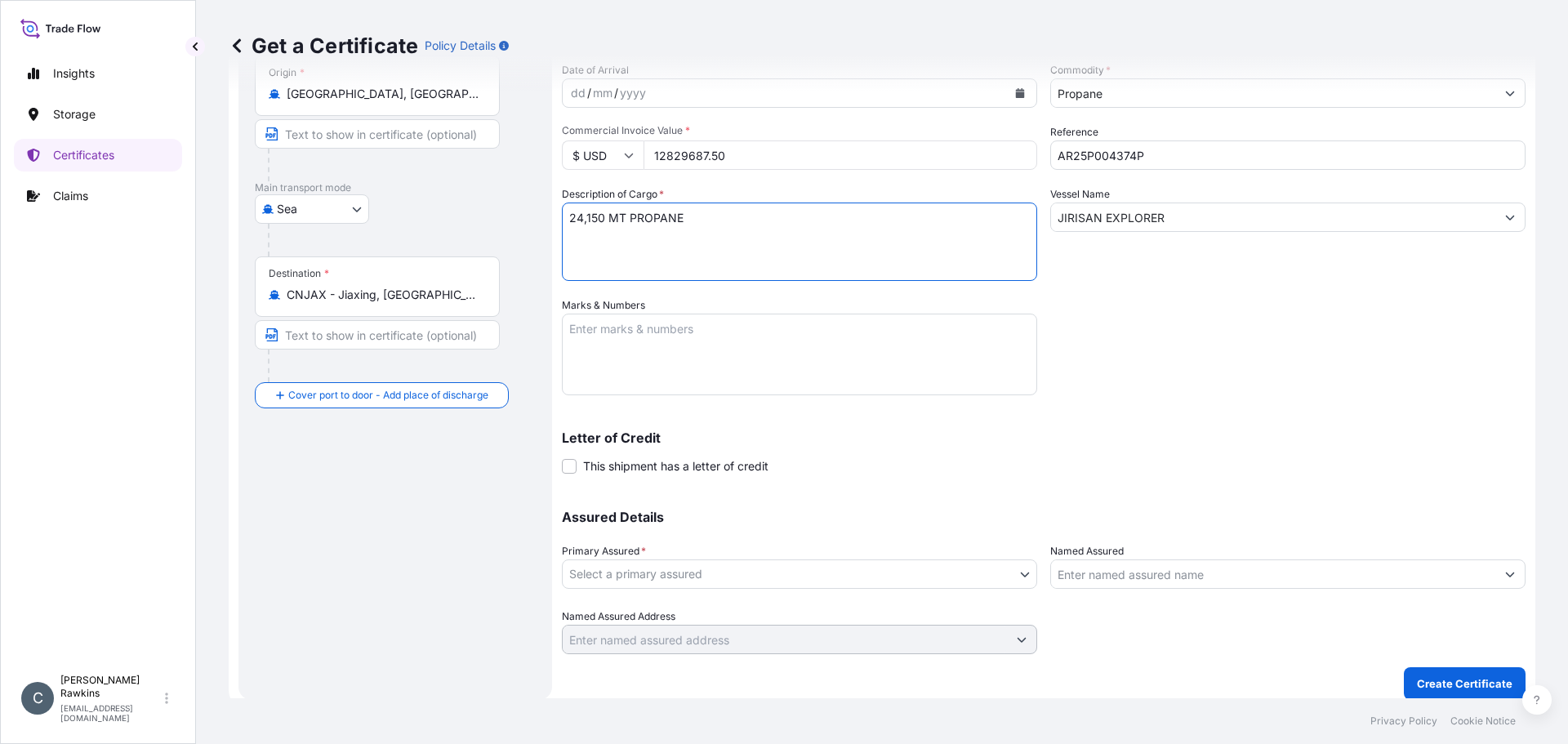
type textarea "24,150 MT PROPANE"
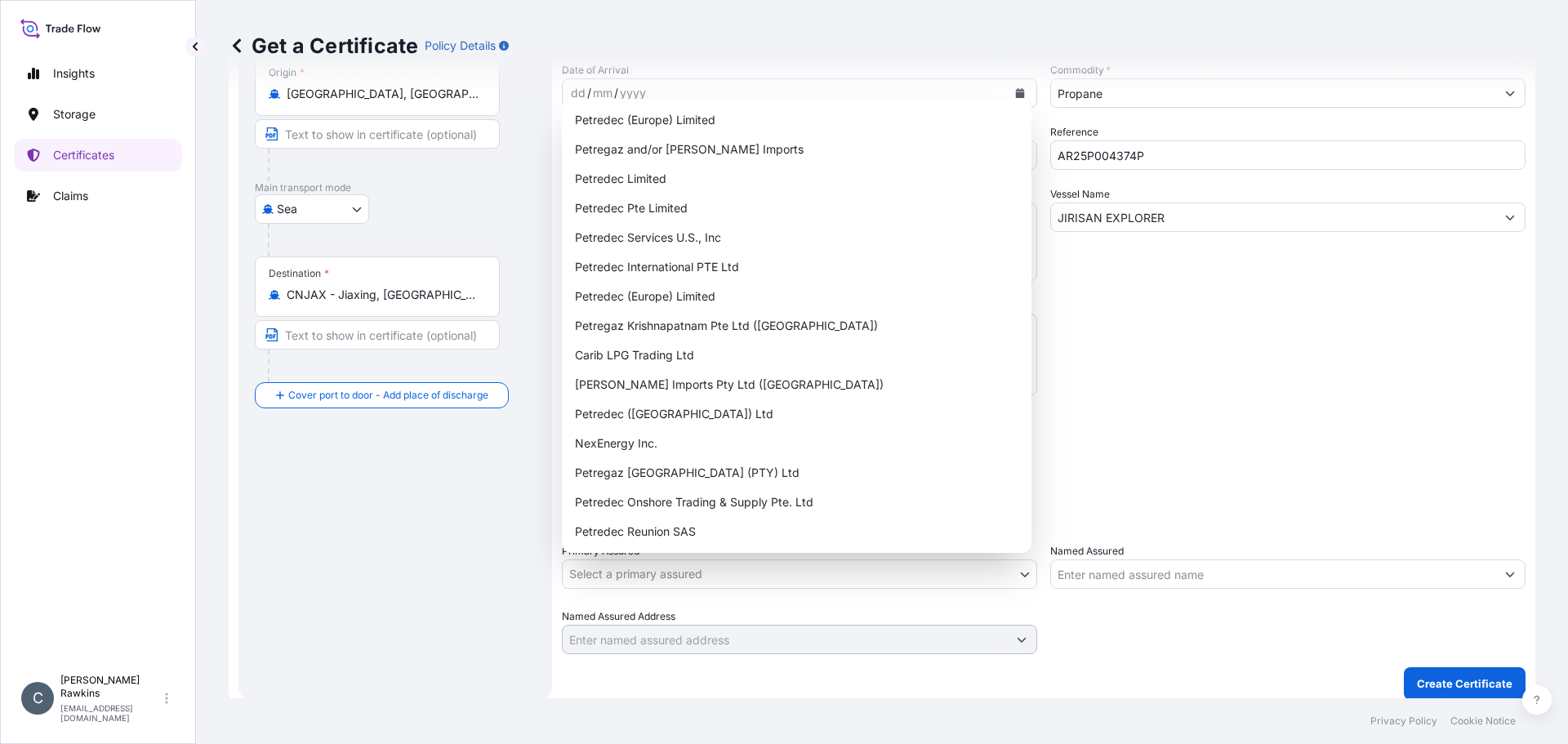
click at [624, 575] on body "Insights Storage Certificates Claims C [PERSON_NAME] [EMAIL_ADDRESS][DOMAIN_NAM…" at bounding box center [784, 372] width 1568 height 744
click at [641, 262] on div "Petredec International PTE Ltd" at bounding box center [797, 267] width 457 height 30
select select "31842"
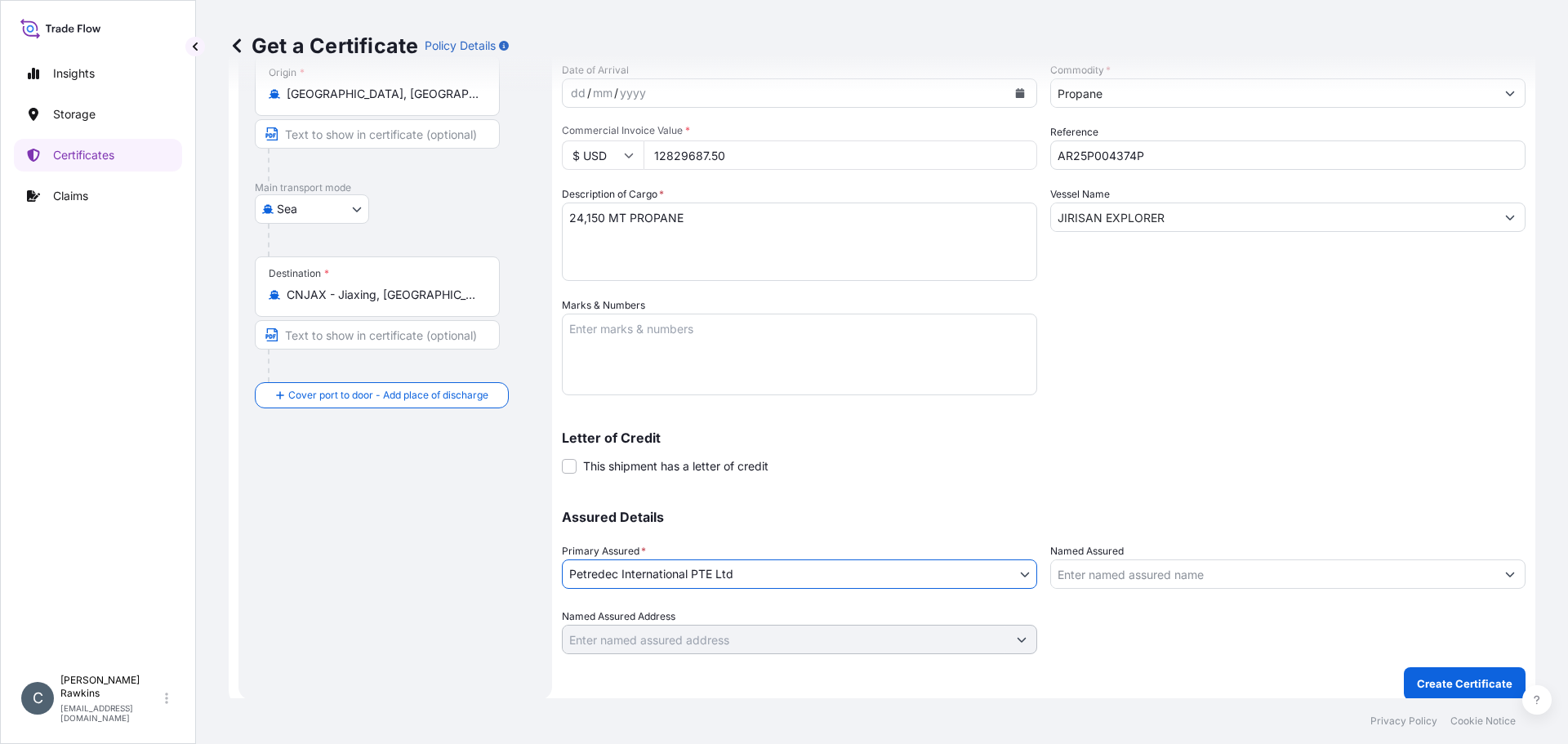
click at [1108, 579] on input "Named Assured" at bounding box center [1273, 574] width 444 height 30
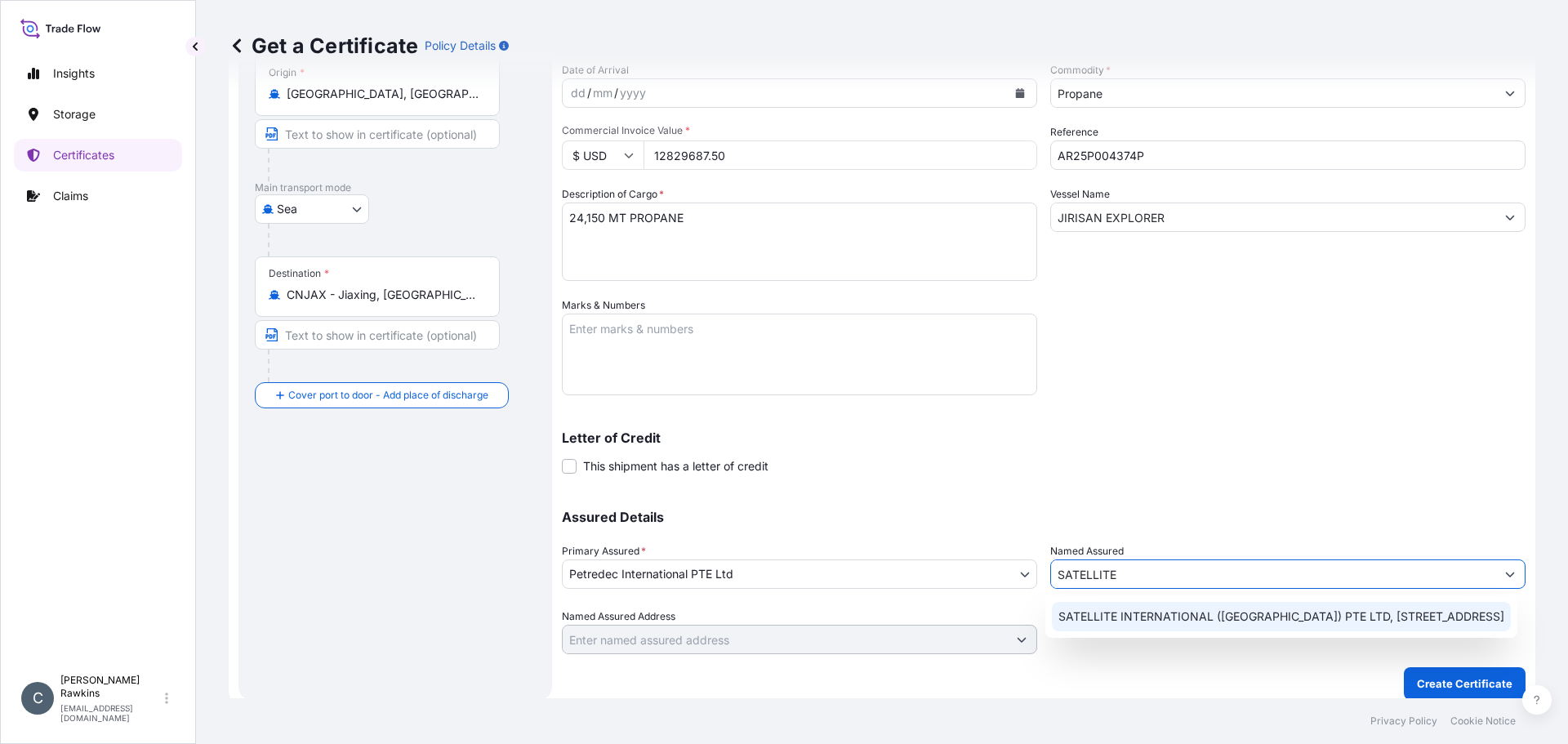
click at [1149, 625] on span "SATELLITE INTERNATIONAL ([GEOGRAPHIC_DATA]) PTE LTD, [STREET_ADDRESS]" at bounding box center [1281, 616] width 446 height 16
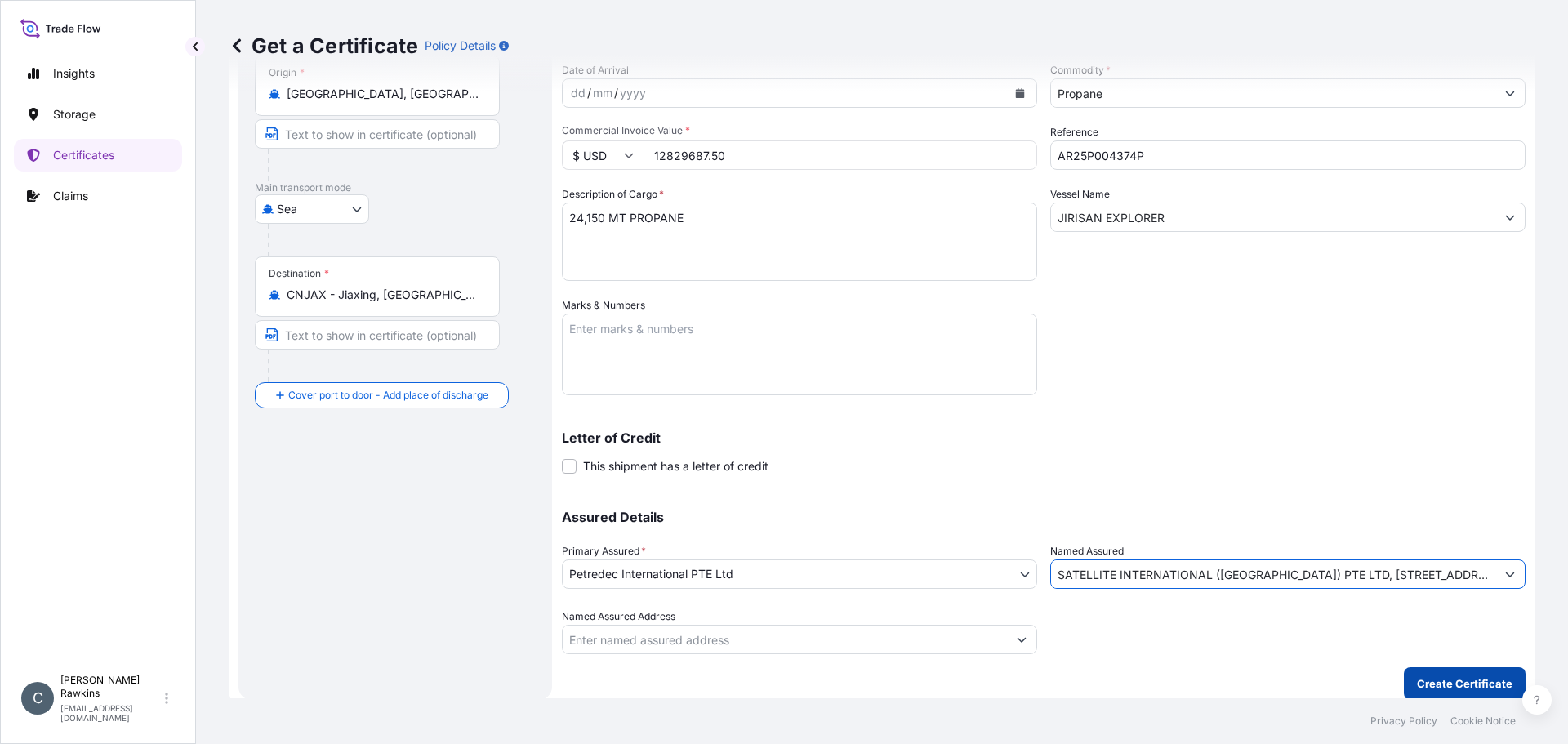
type input "SATELLITE INTERNATIONAL ([GEOGRAPHIC_DATA]) PTE LTD, [STREET_ADDRESS]"
click at [1434, 680] on p "Create Certificate" at bounding box center [1465, 683] width 95 height 16
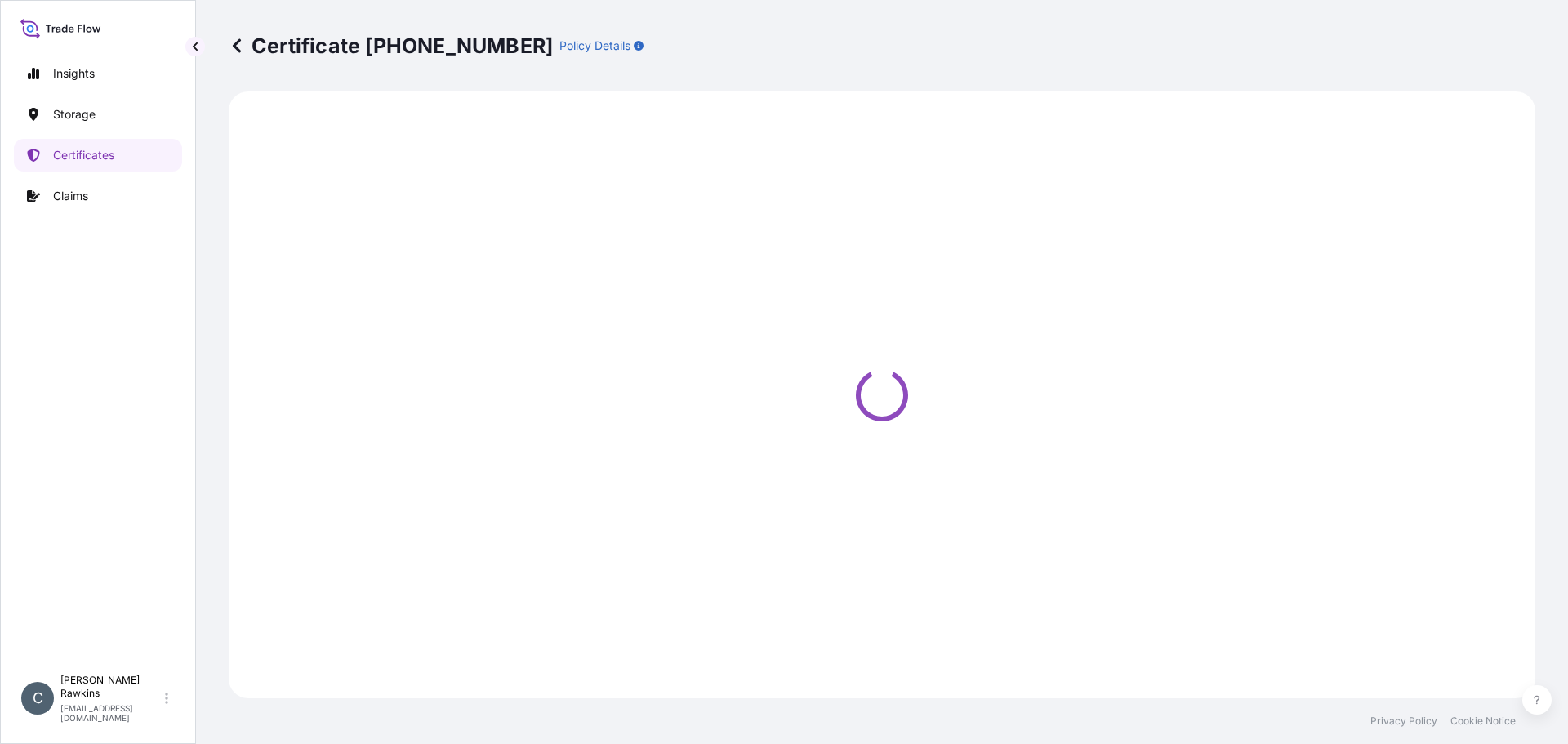
select select "Sea"
select select "31842"
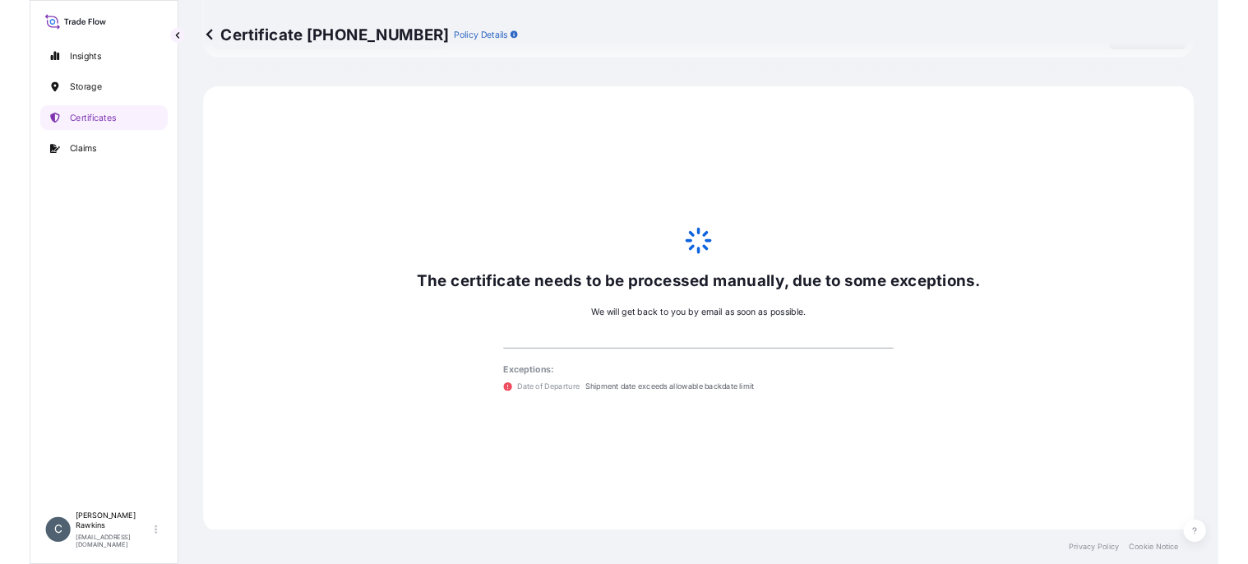
scroll to position [806, 0]
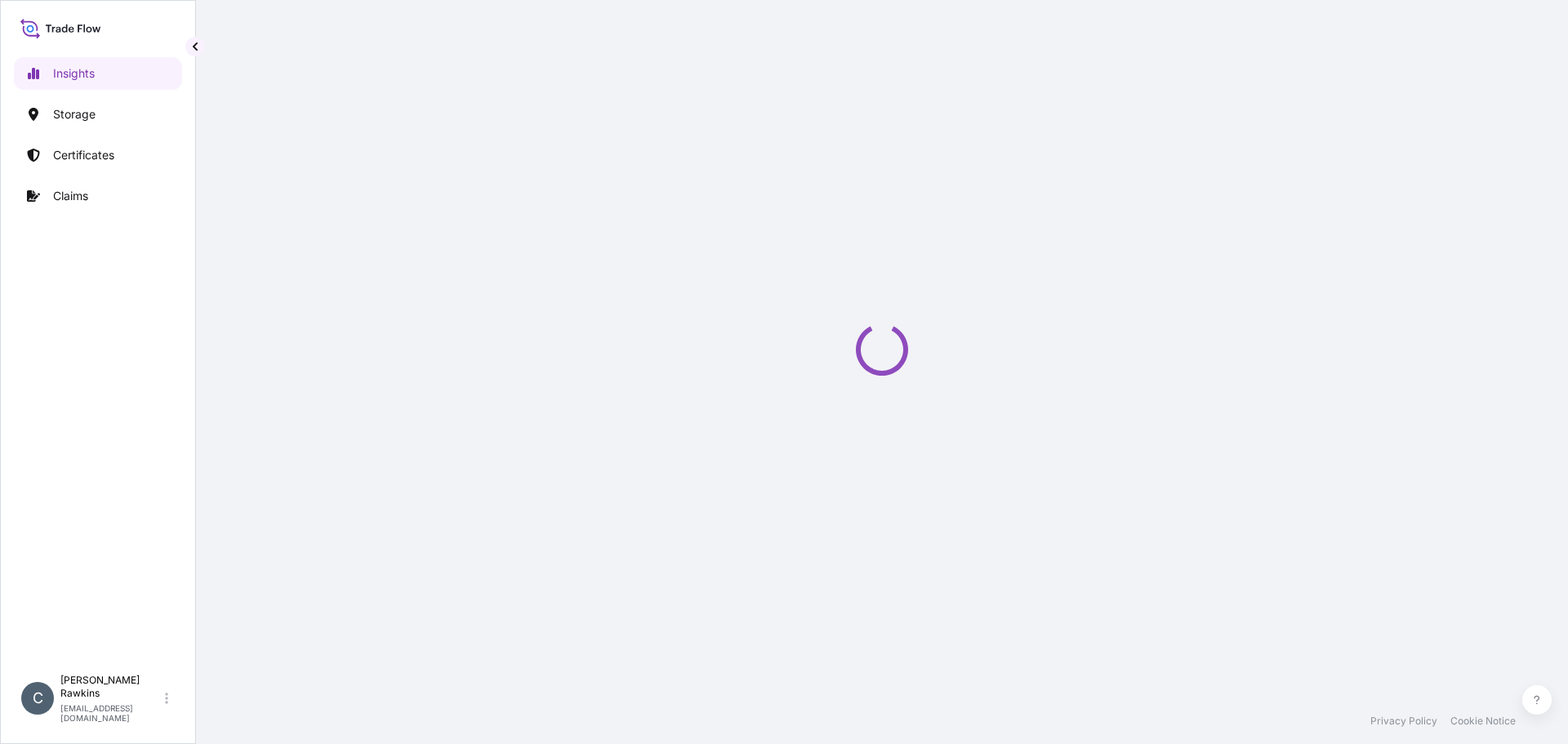
select select "2025"
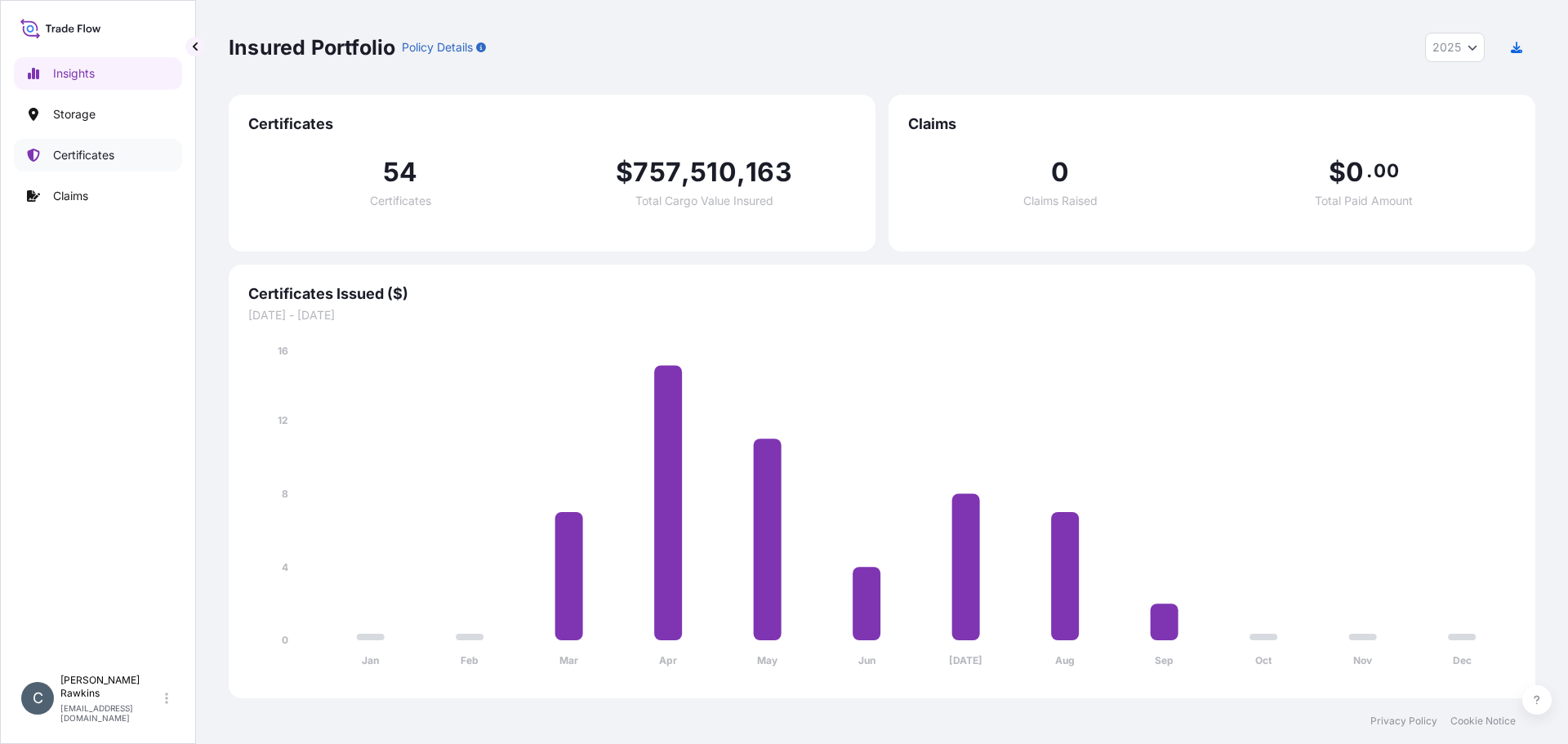
click at [111, 163] on link "Certificates" at bounding box center [97, 155] width 168 height 33
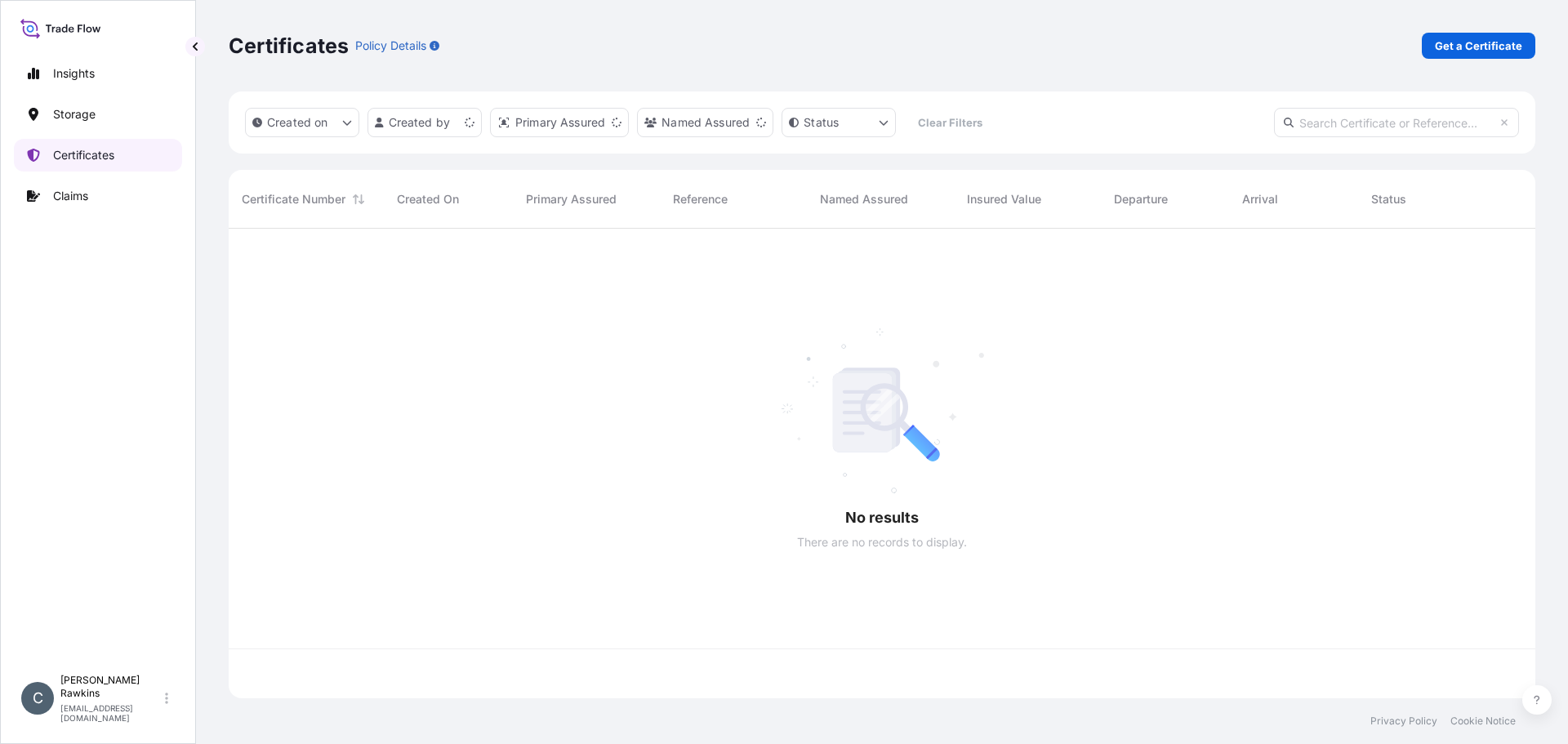
scroll to position [466, 1295]
click at [1467, 38] on p "Get a Certificate" at bounding box center [1479, 46] width 87 height 16
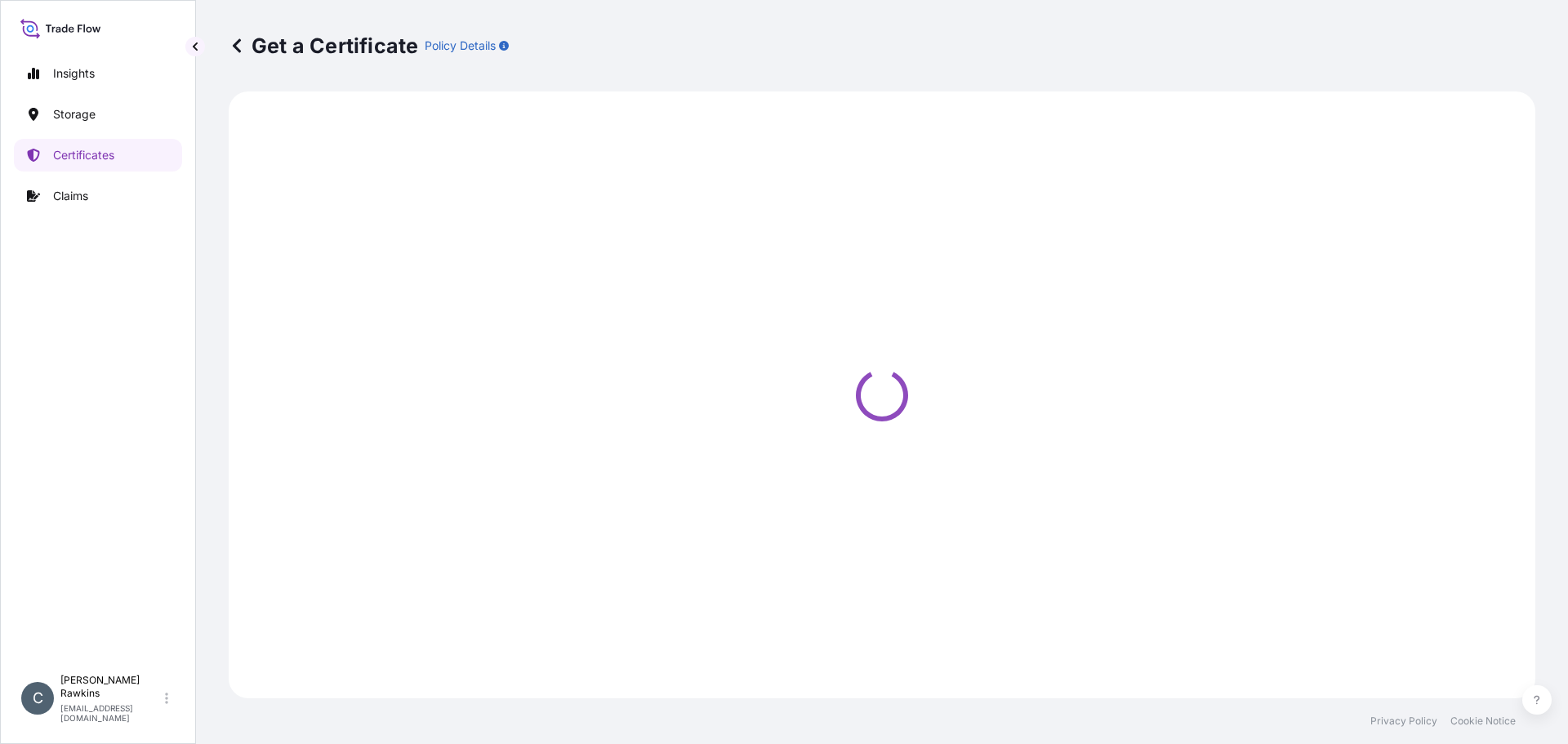
select select "Sea"
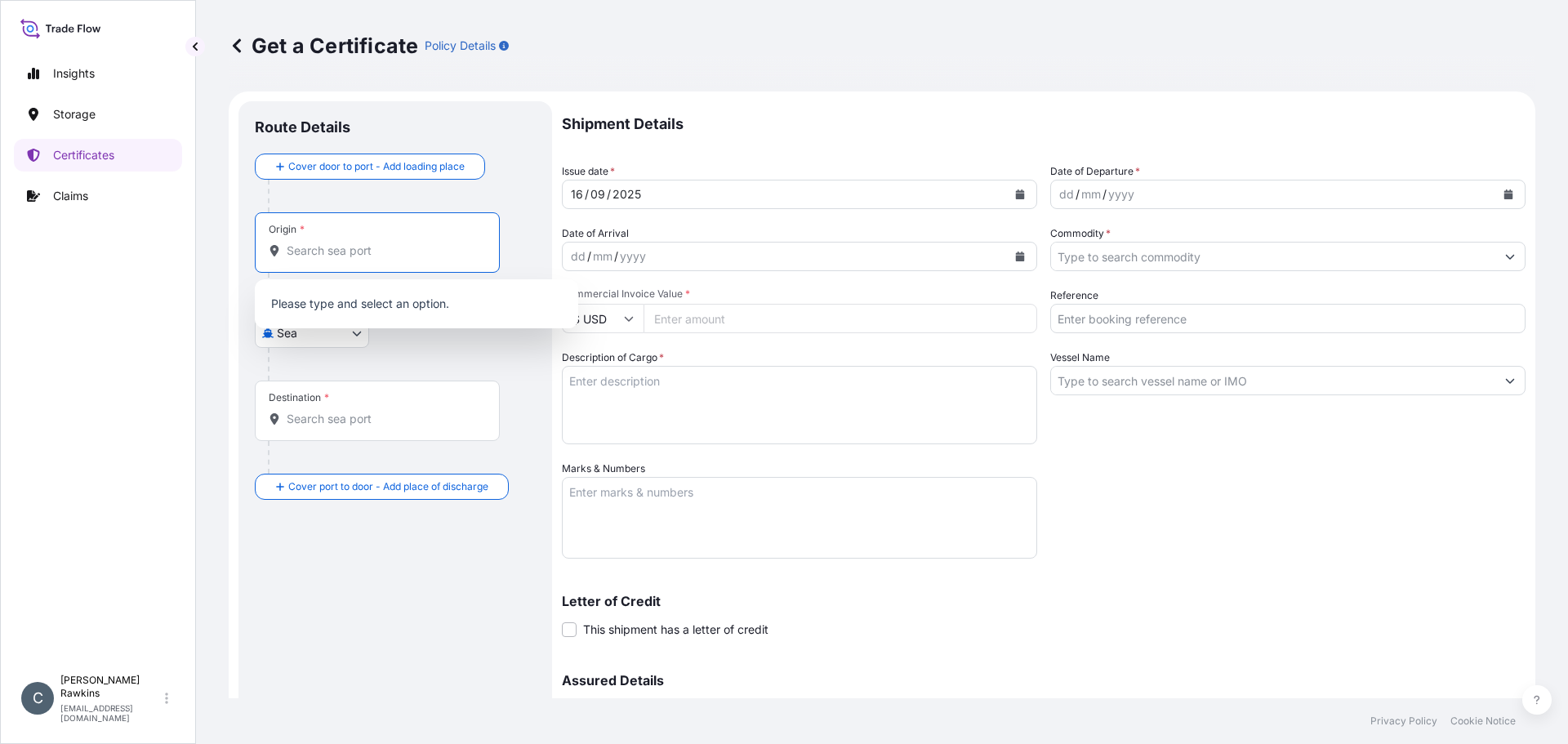
click at [365, 246] on input "Origin *" at bounding box center [384, 250] width 193 height 16
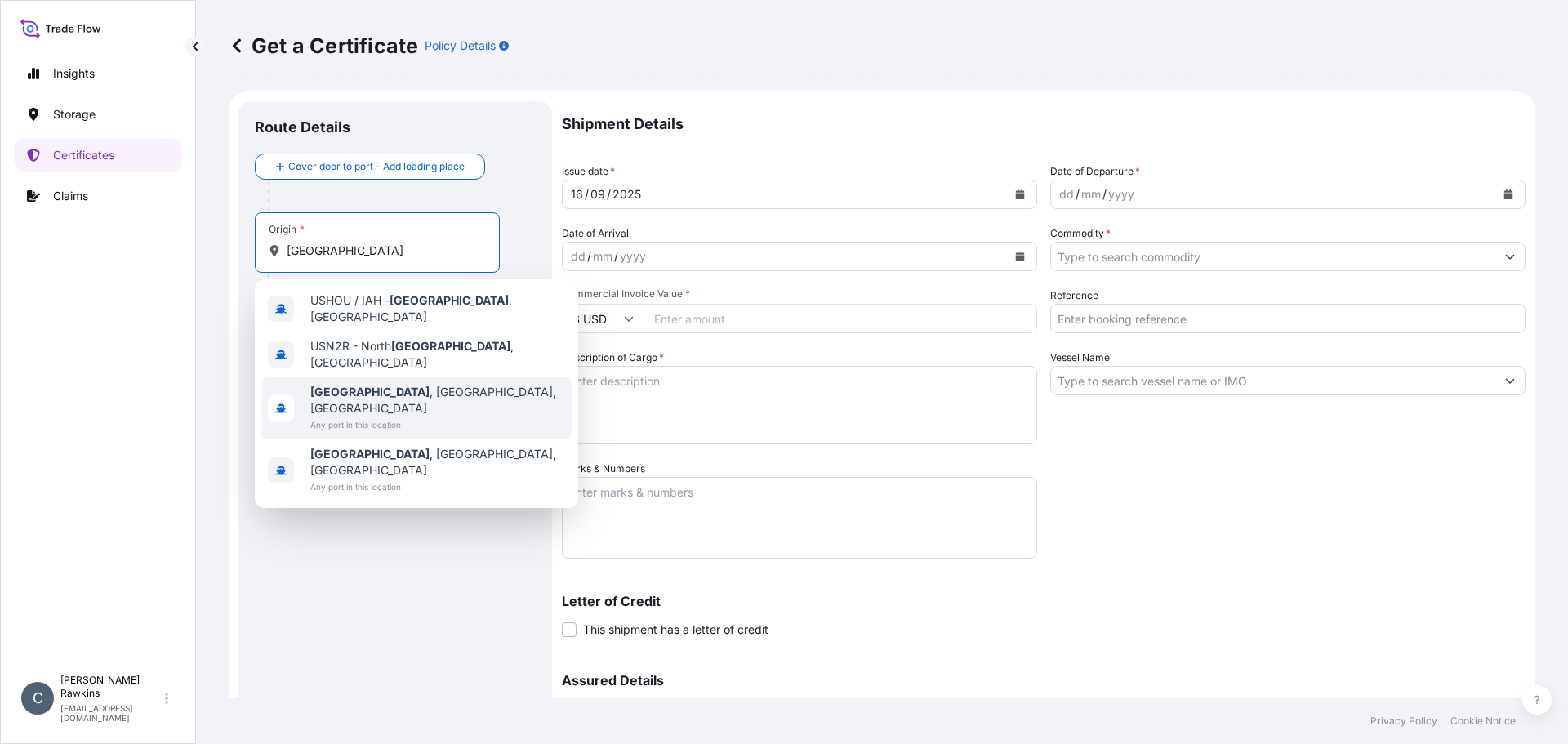
click at [361, 383] on span "Houston , TX, USA" at bounding box center [437, 399] width 254 height 33
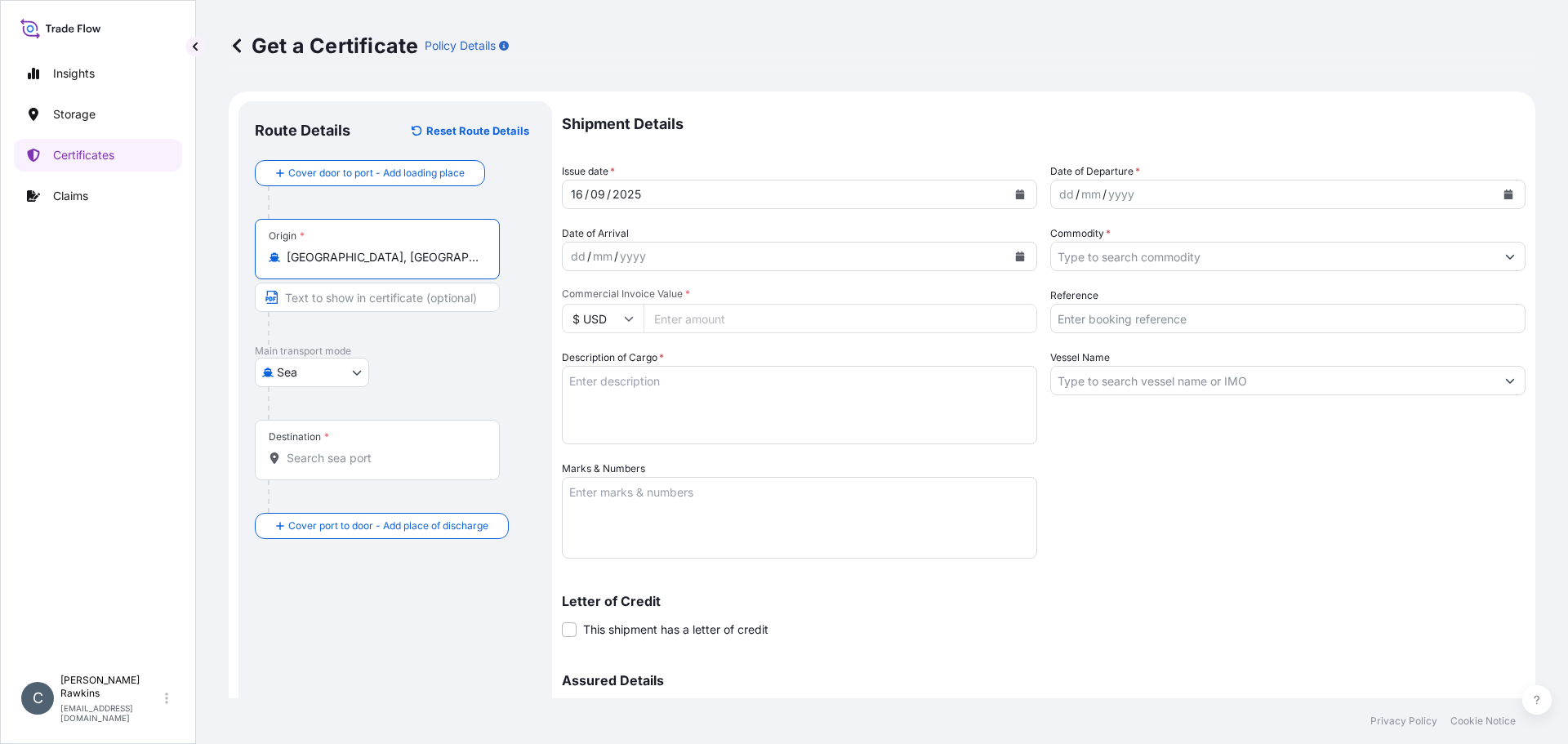
type input "Houston, TX, USA"
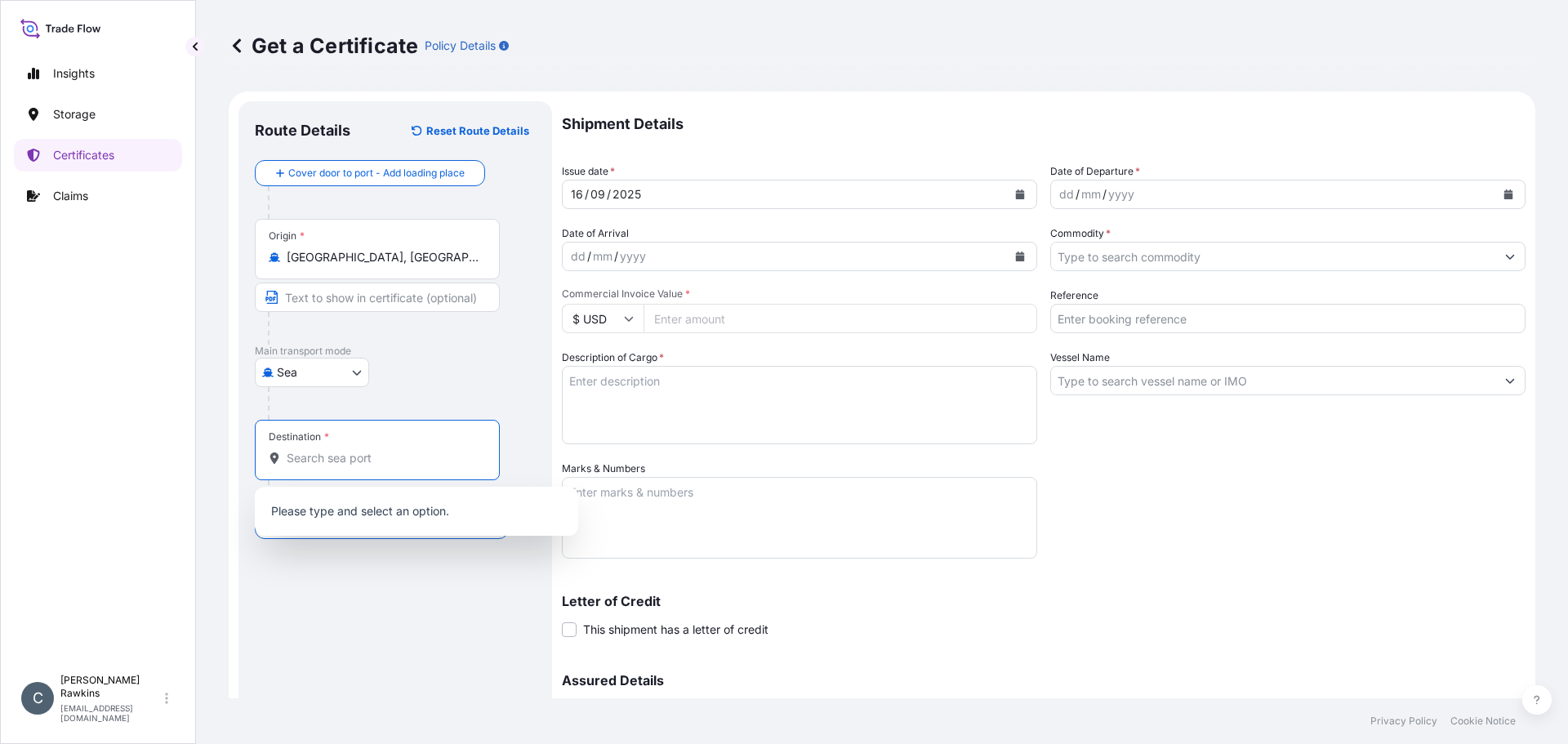
click at [325, 455] on input "Destination *" at bounding box center [384, 458] width 193 height 16
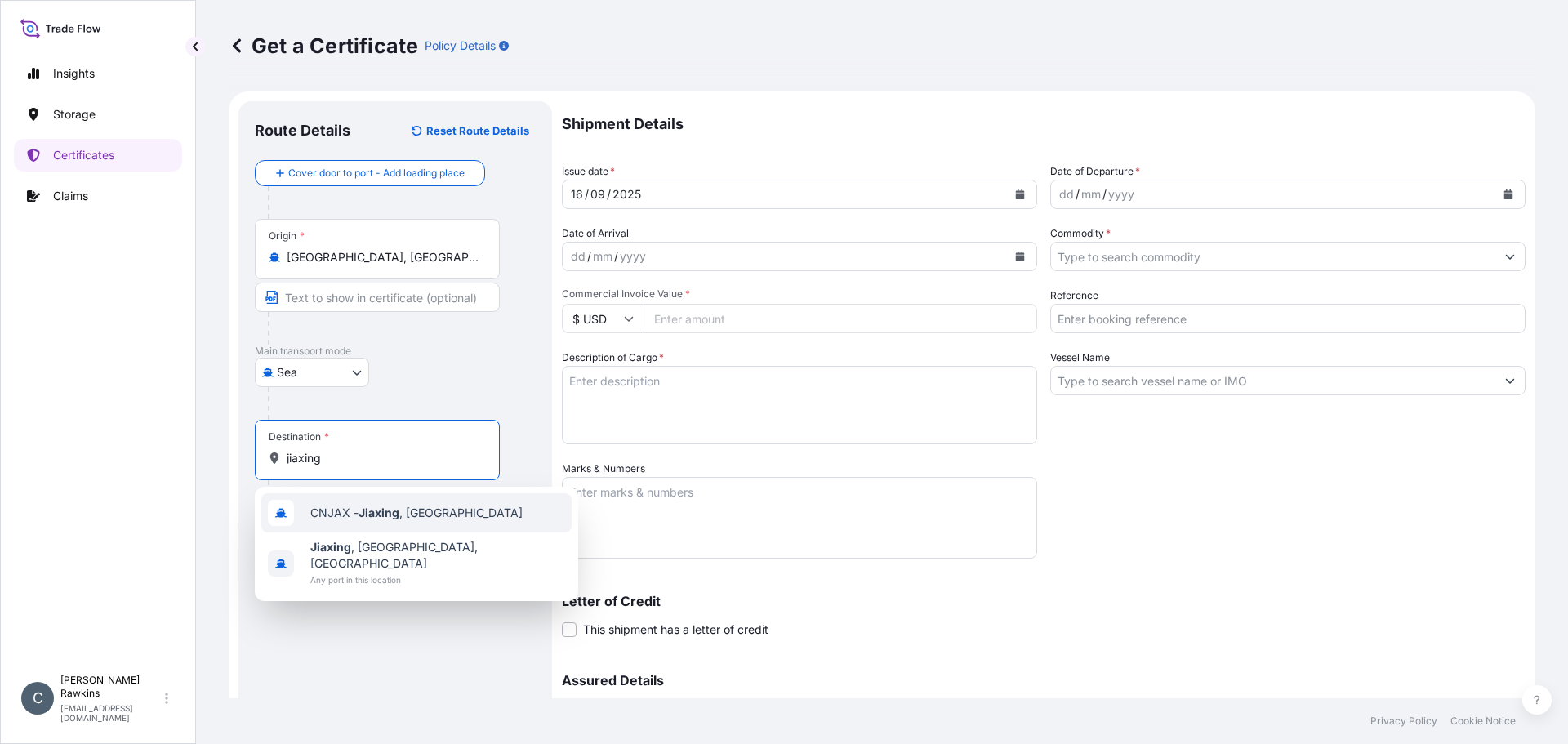
click at [345, 514] on span "CNJAX - Jiaxing , China" at bounding box center [416, 513] width 213 height 16
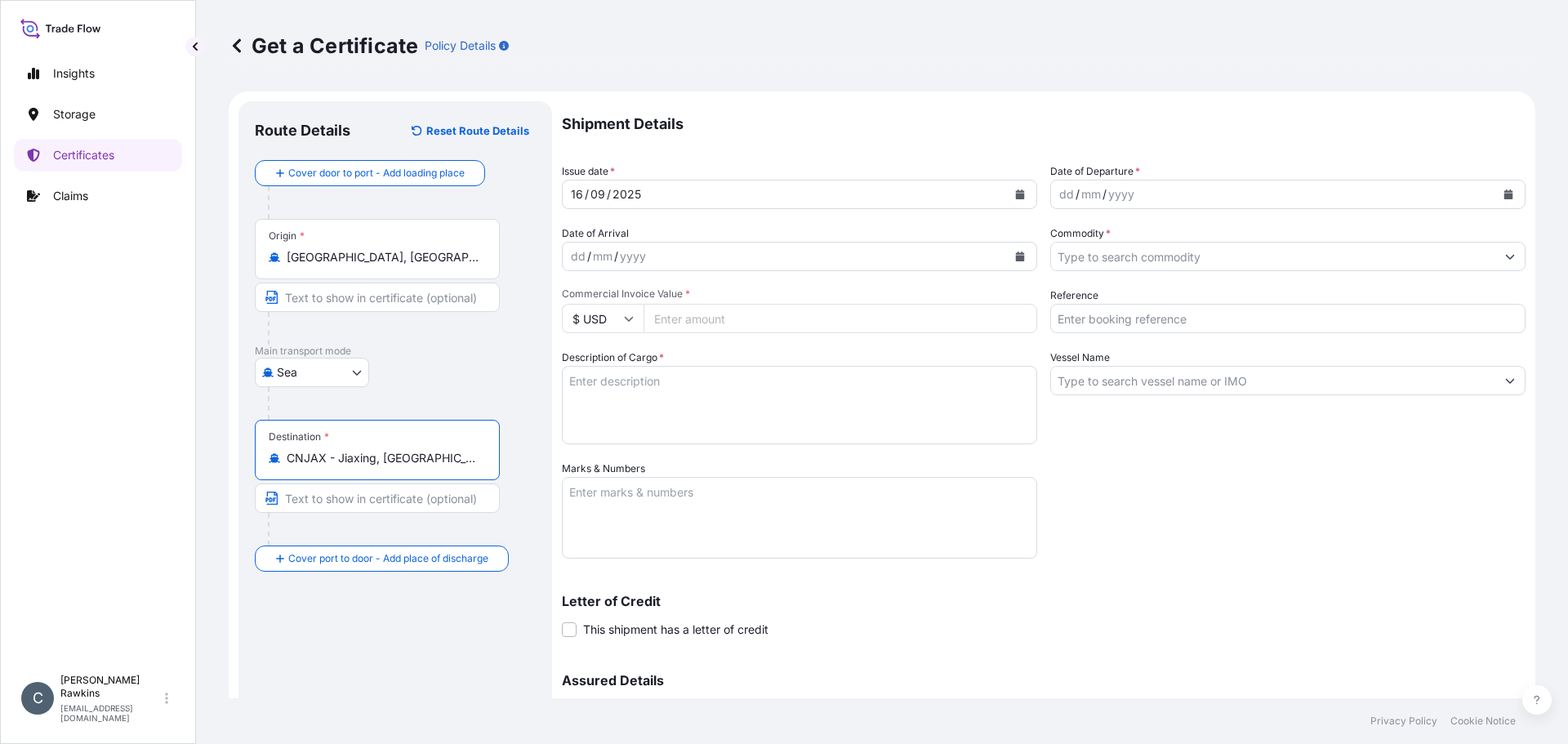
type input "CNJAX - Jiaxing, China"
click at [1017, 196] on icon "Calendar" at bounding box center [1020, 195] width 9 height 10
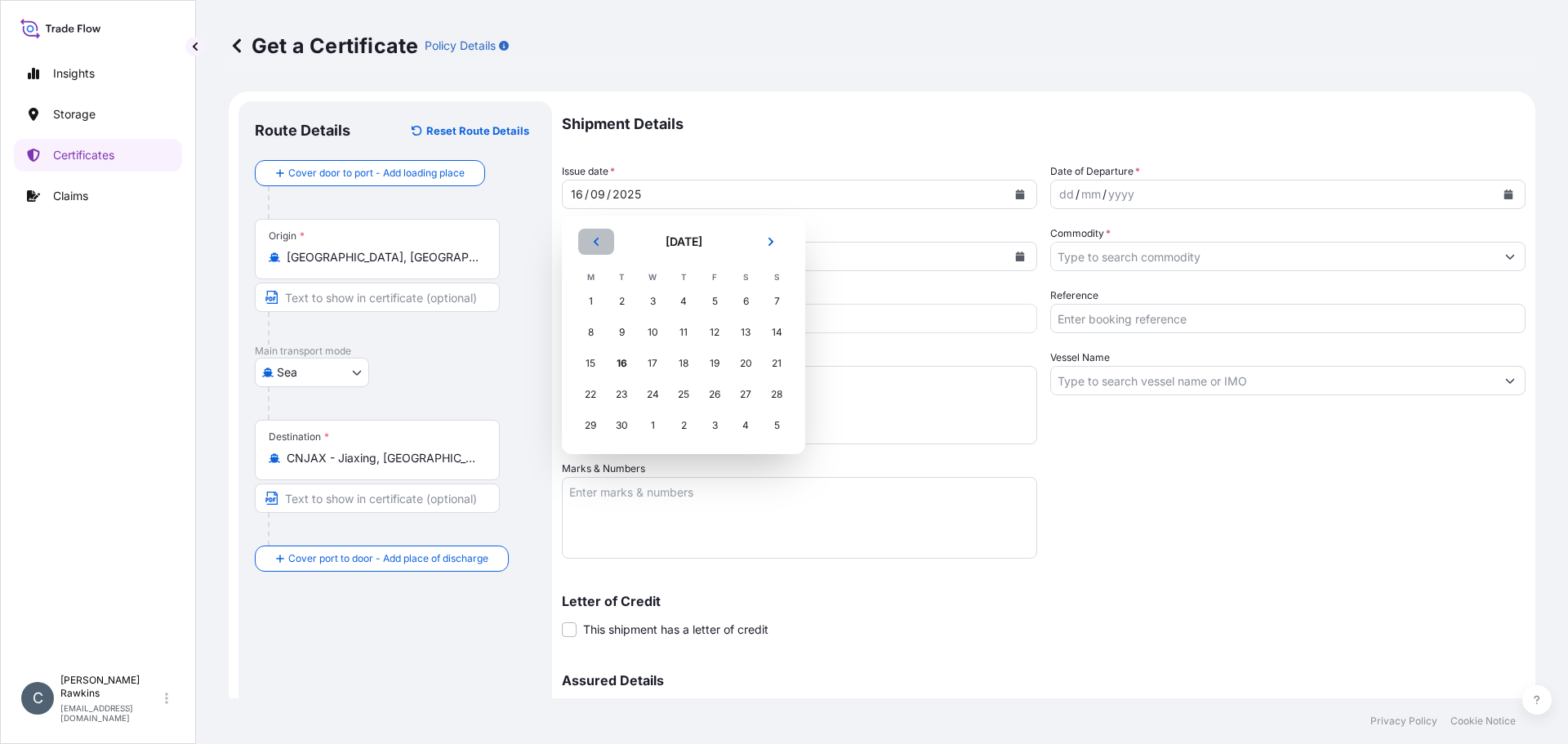
click at [595, 241] on icon "Previous" at bounding box center [596, 241] width 5 height 8
click at [591, 333] on div "4" at bounding box center [591, 333] width 30 height 30
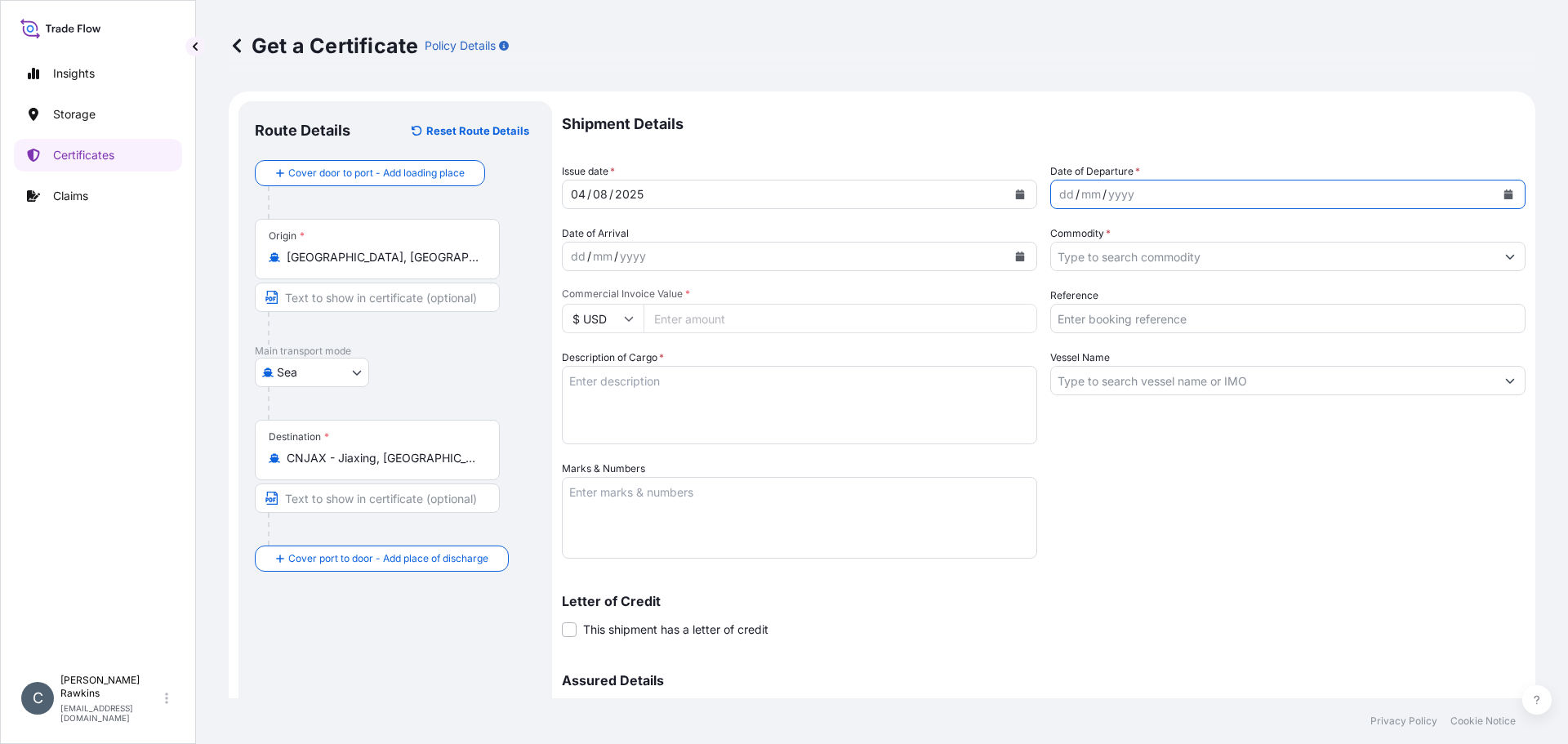
click at [1497, 204] on button "Calendar" at bounding box center [1508, 194] width 26 height 26
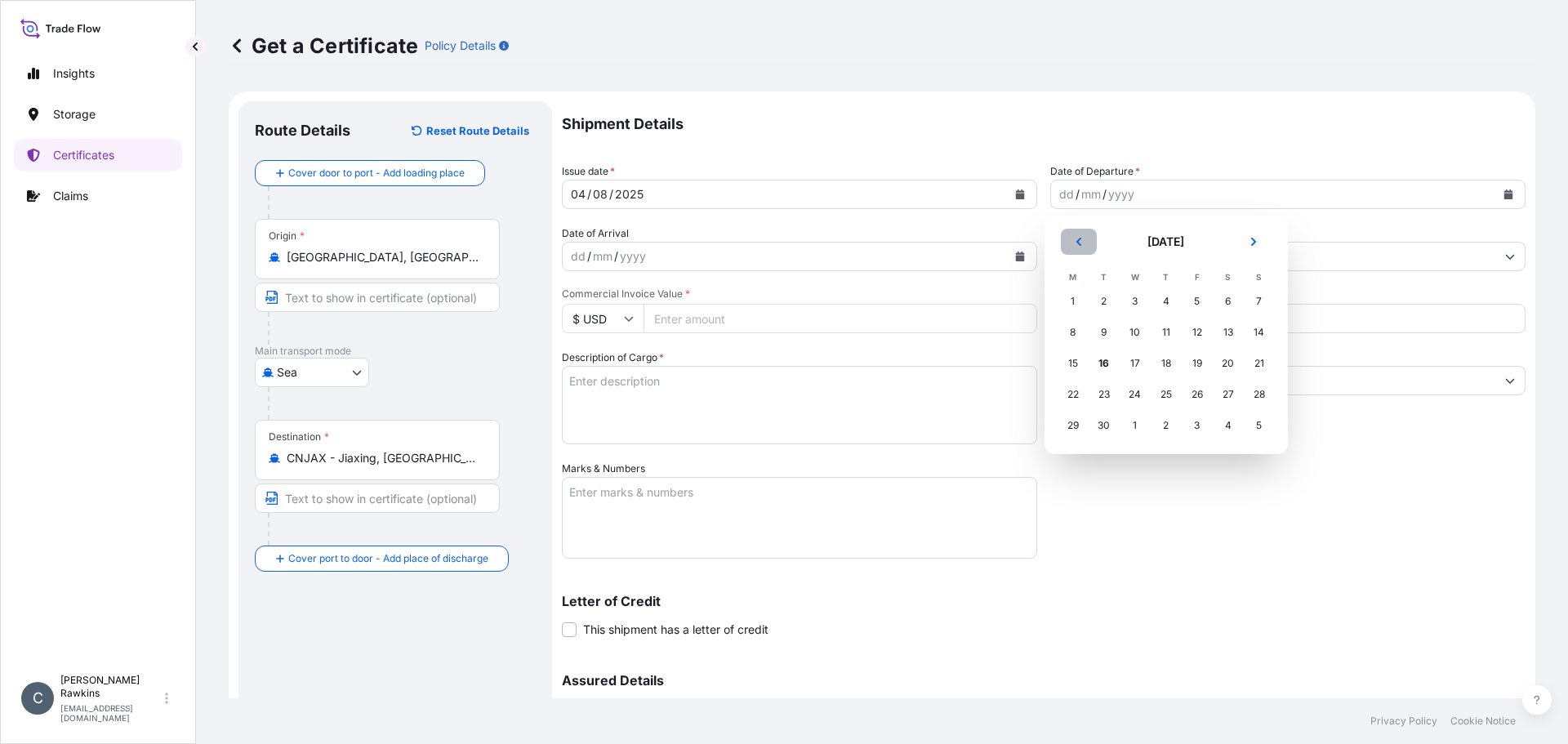
click at [1077, 240] on icon "Previous" at bounding box center [1078, 241] width 5 height 8
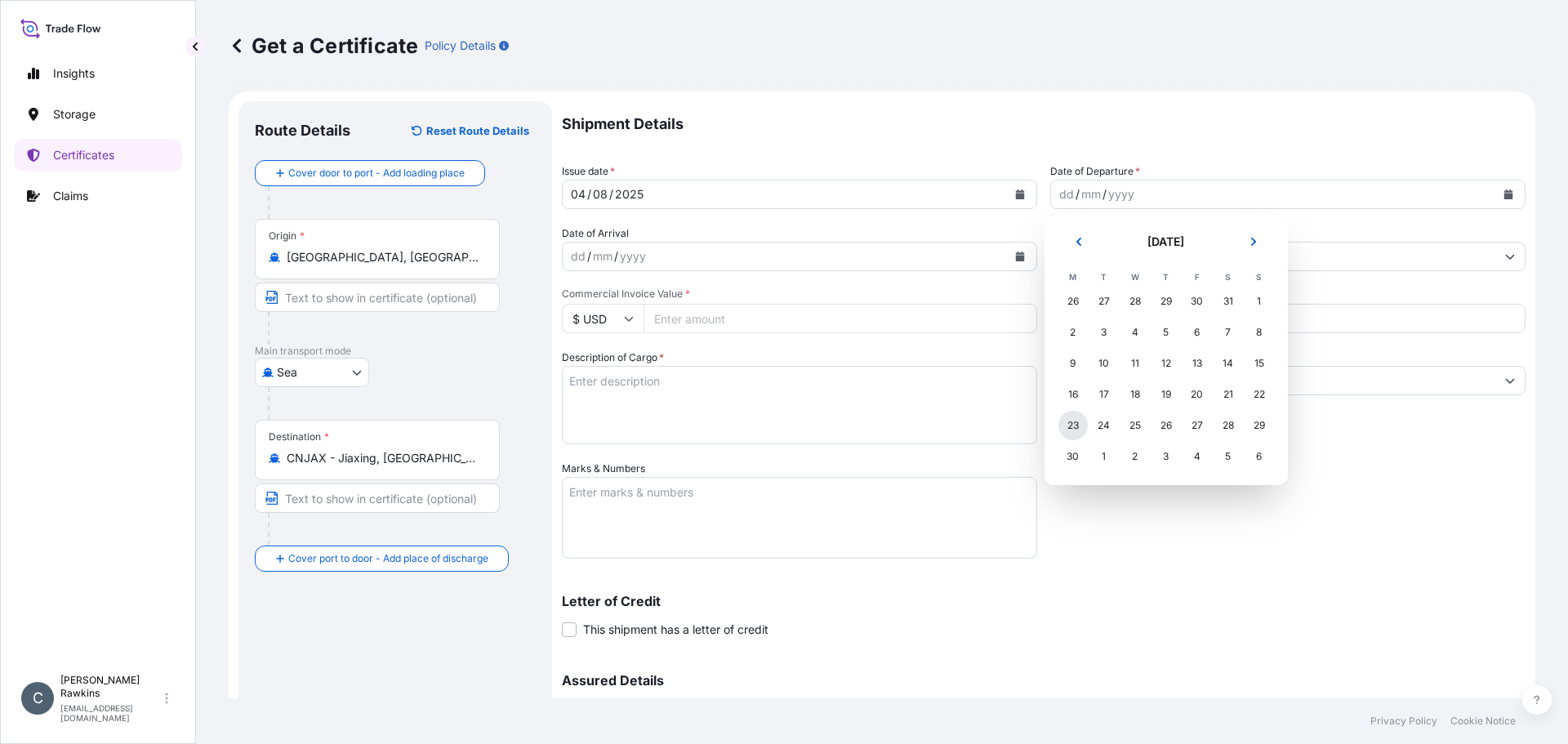
click at [1071, 420] on div "23" at bounding box center [1073, 425] width 30 height 30
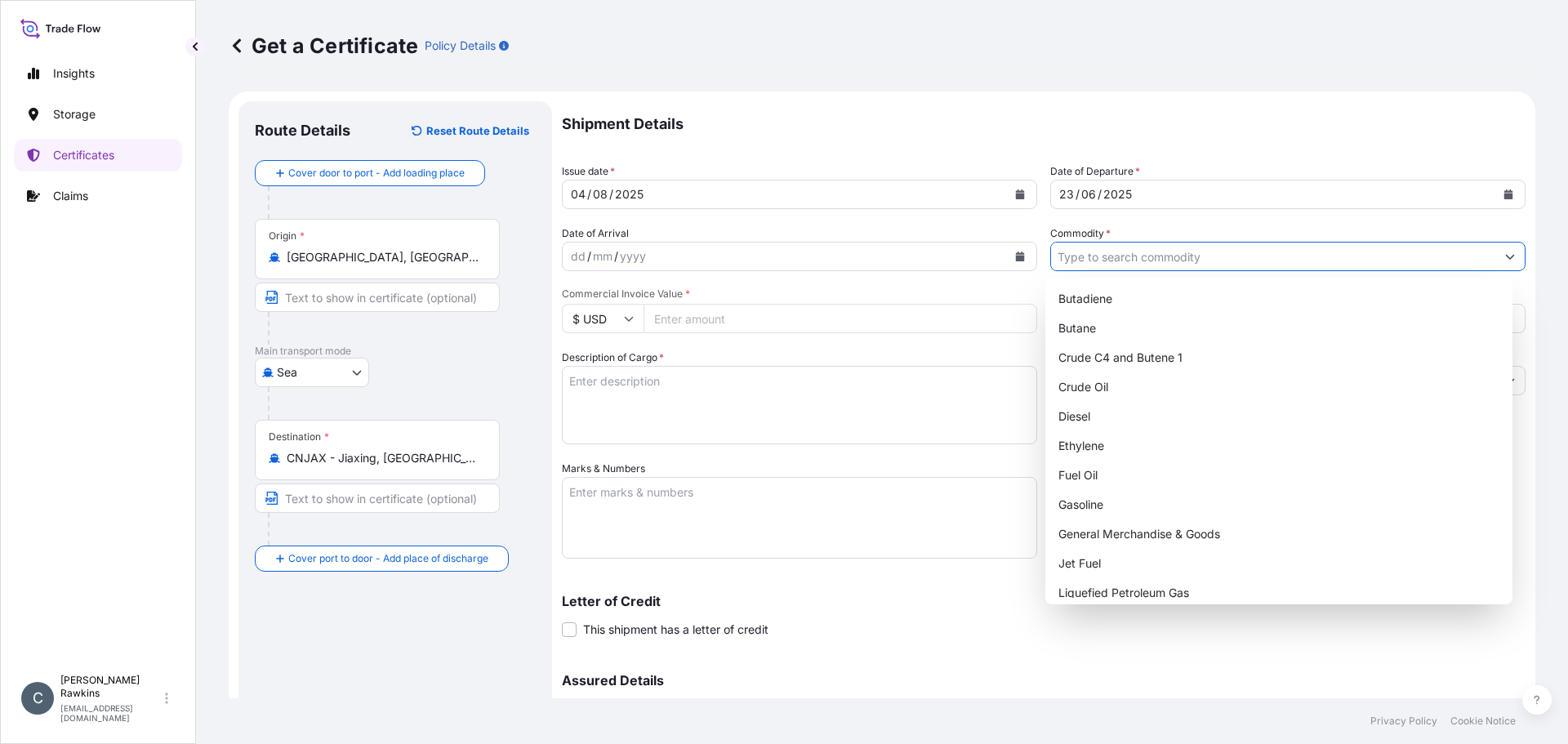
click at [1150, 253] on input "Commodity *" at bounding box center [1273, 256] width 444 height 30
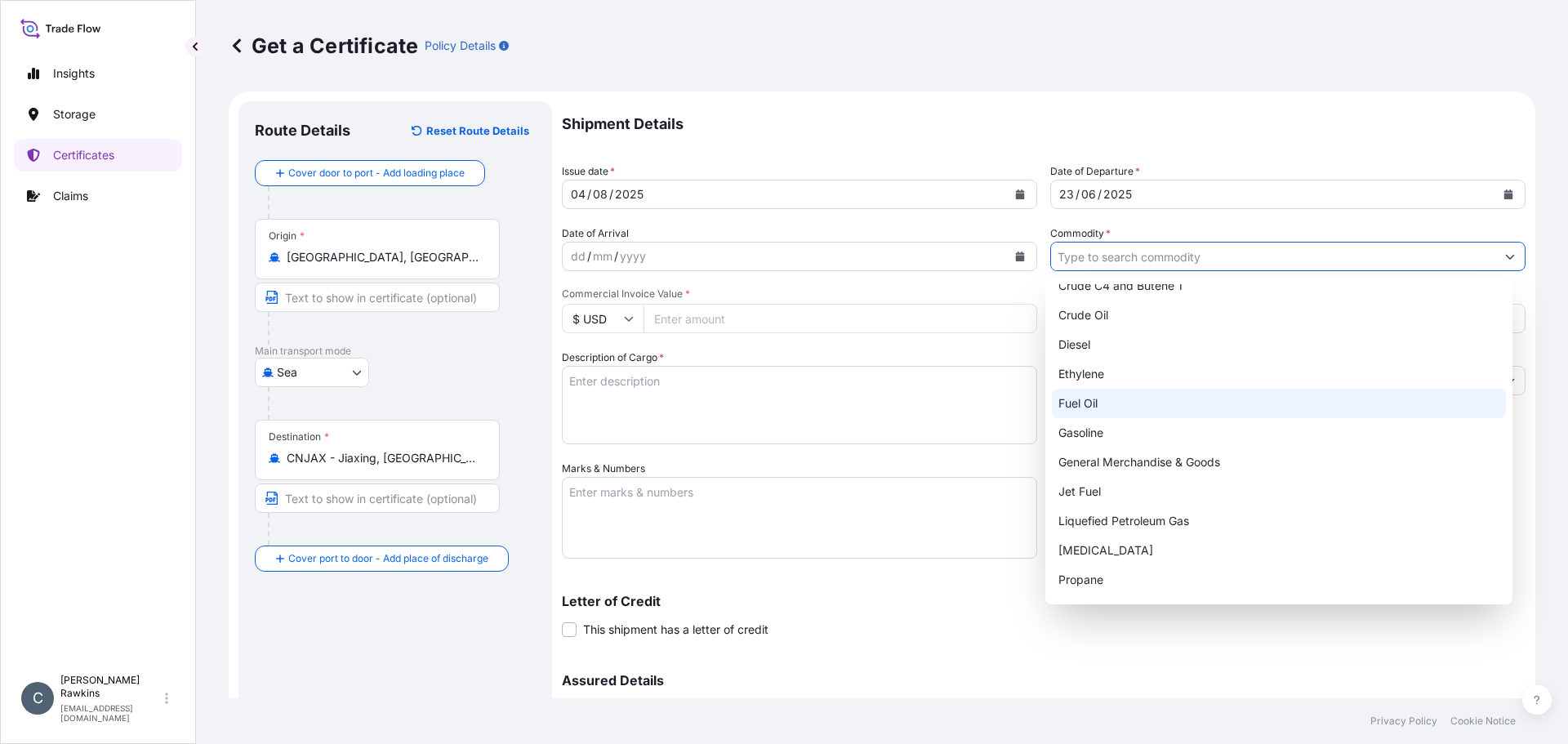
scroll to position [127, 0]
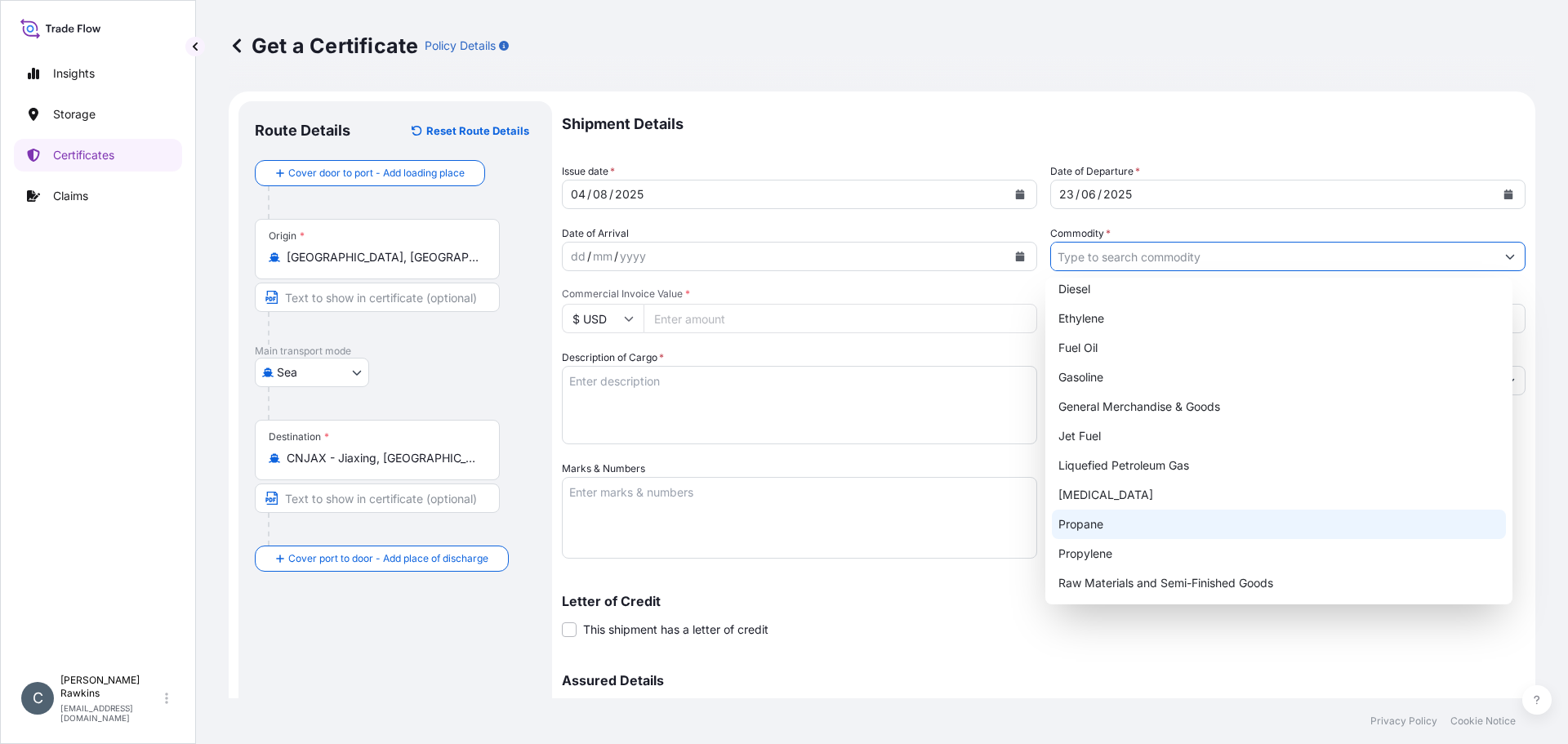
click at [1091, 534] on div "Propane" at bounding box center [1280, 524] width 455 height 30
type input "Propane"
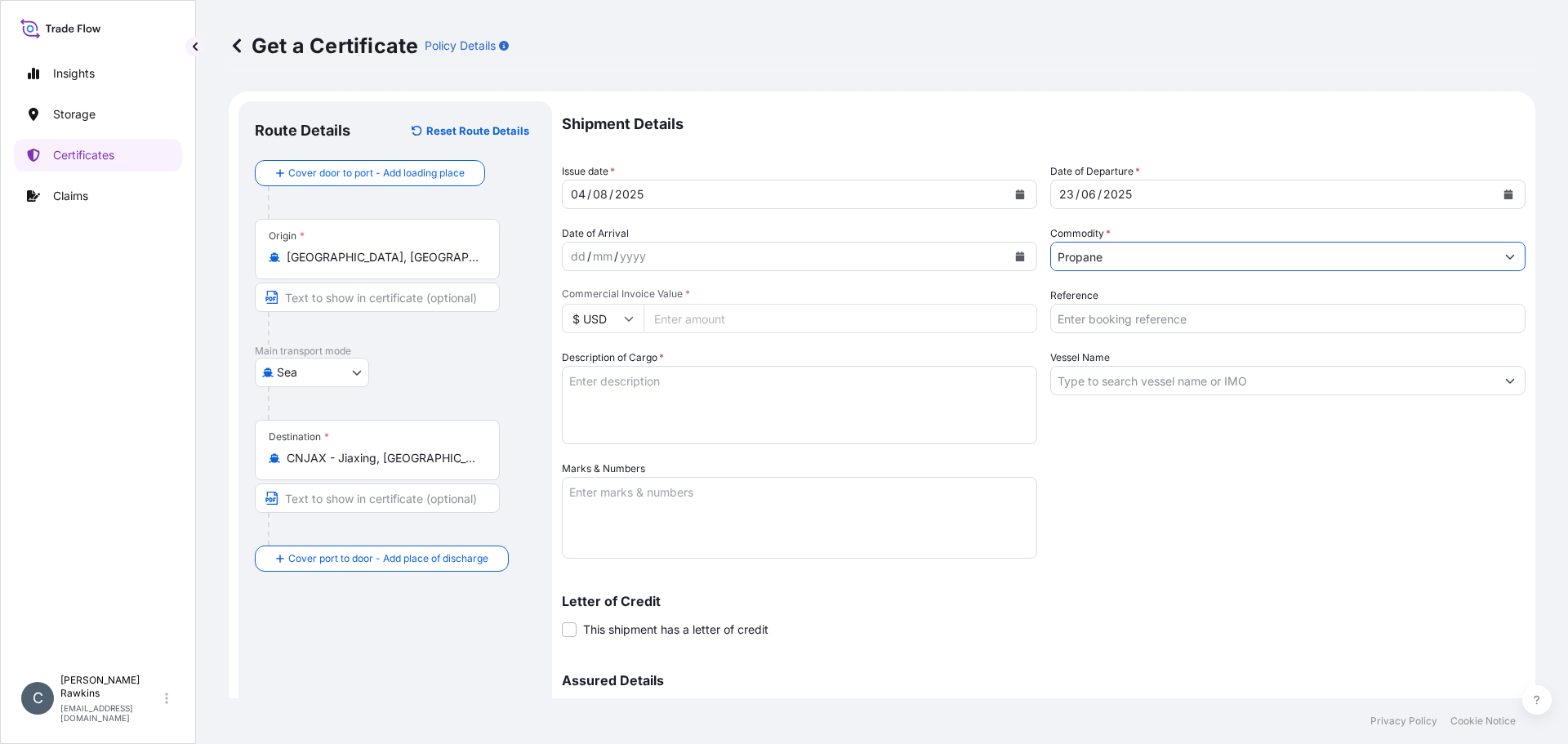
click at [742, 329] on input "Commercial Invoice Value *" at bounding box center [841, 319] width 393 height 30
type input "12172628.13"
click at [1144, 324] on input "Reference" at bounding box center [1288, 319] width 475 height 30
type input "AR25P004223F"
click at [718, 405] on textarea "Description of Cargo *" at bounding box center [800, 404] width 475 height 78
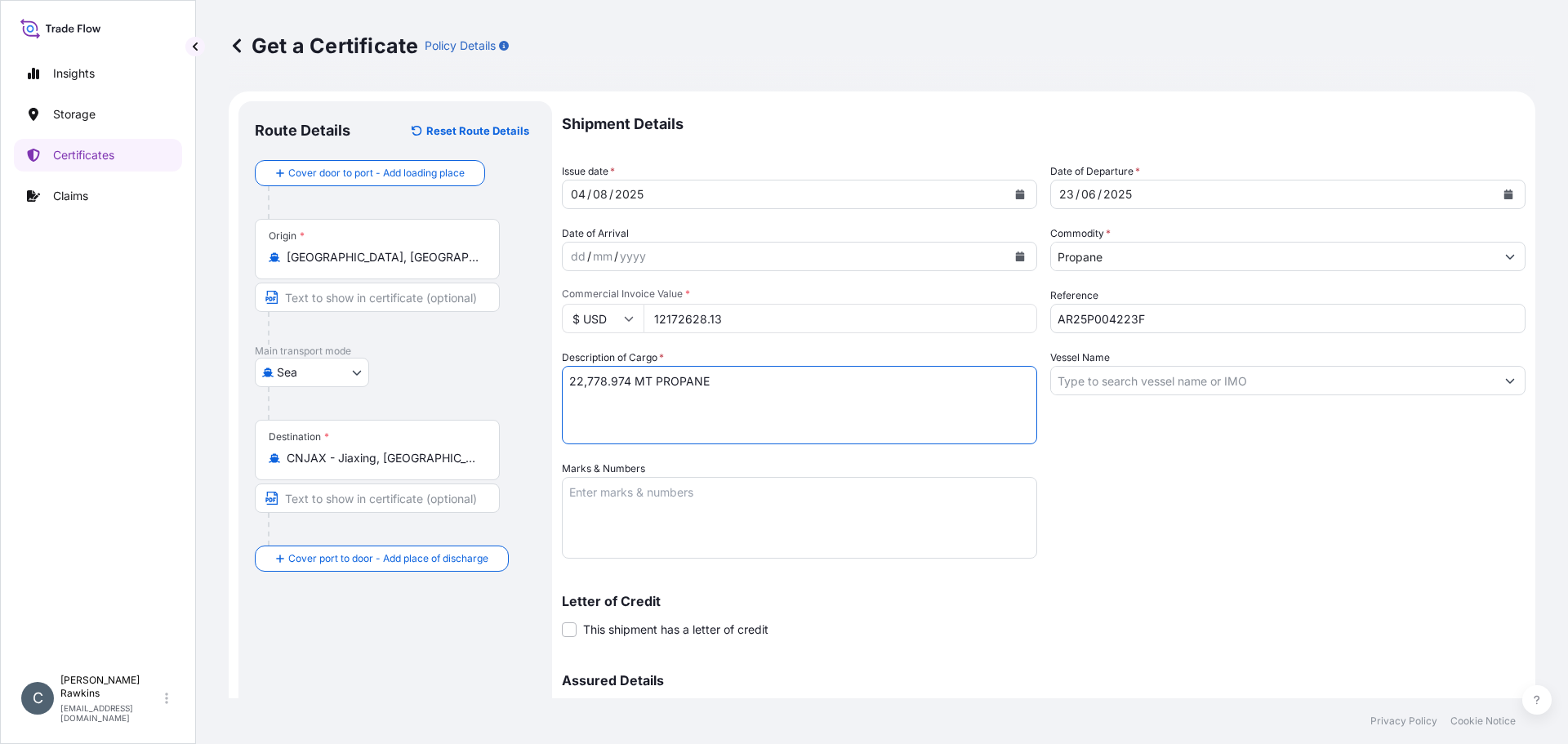
type textarea "22,778.974 MT PROPANE"
click at [1099, 373] on input "Vessel Name" at bounding box center [1273, 380] width 444 height 30
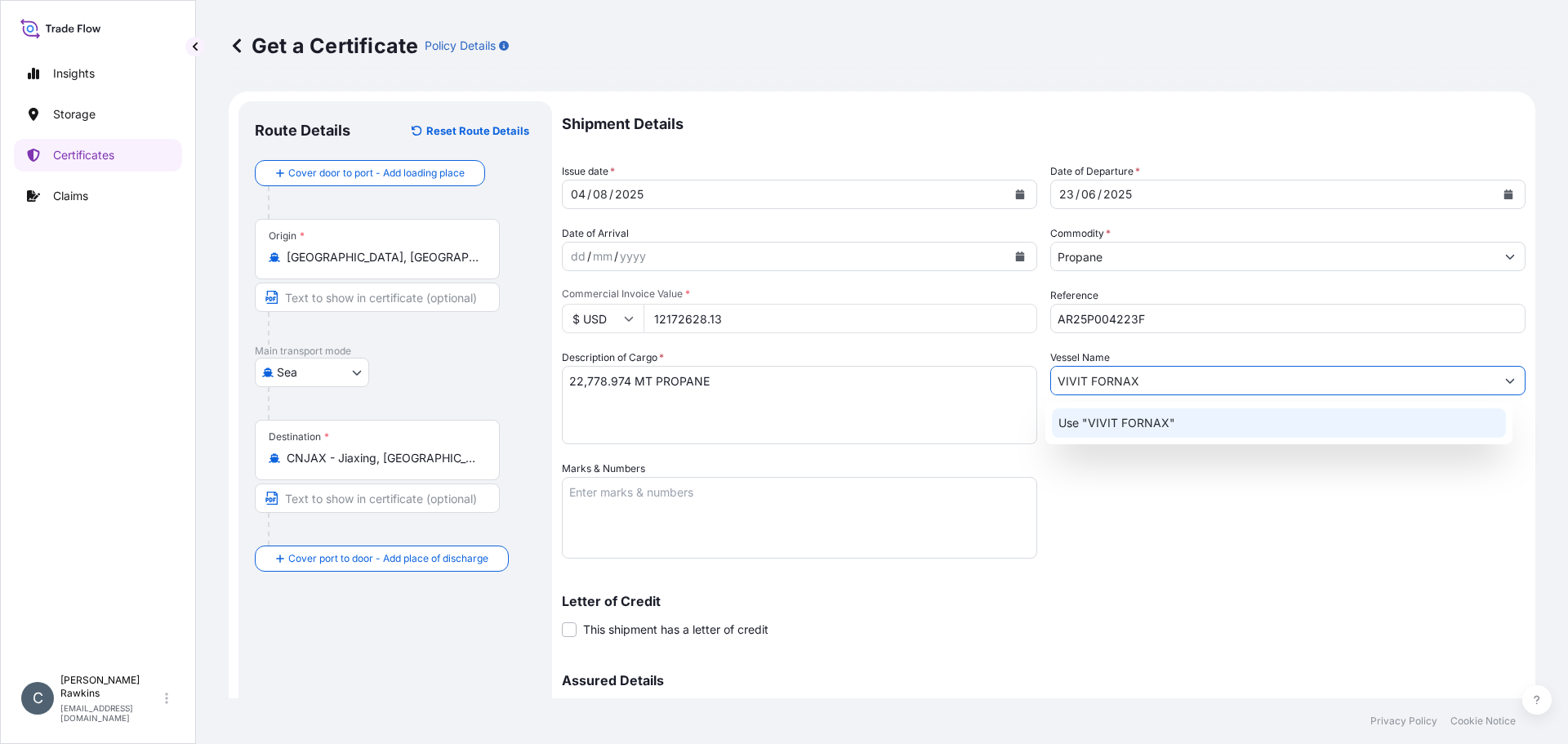
click at [1112, 420] on p "Use "VIVIT FORNAX"" at bounding box center [1117, 423] width 117 height 16
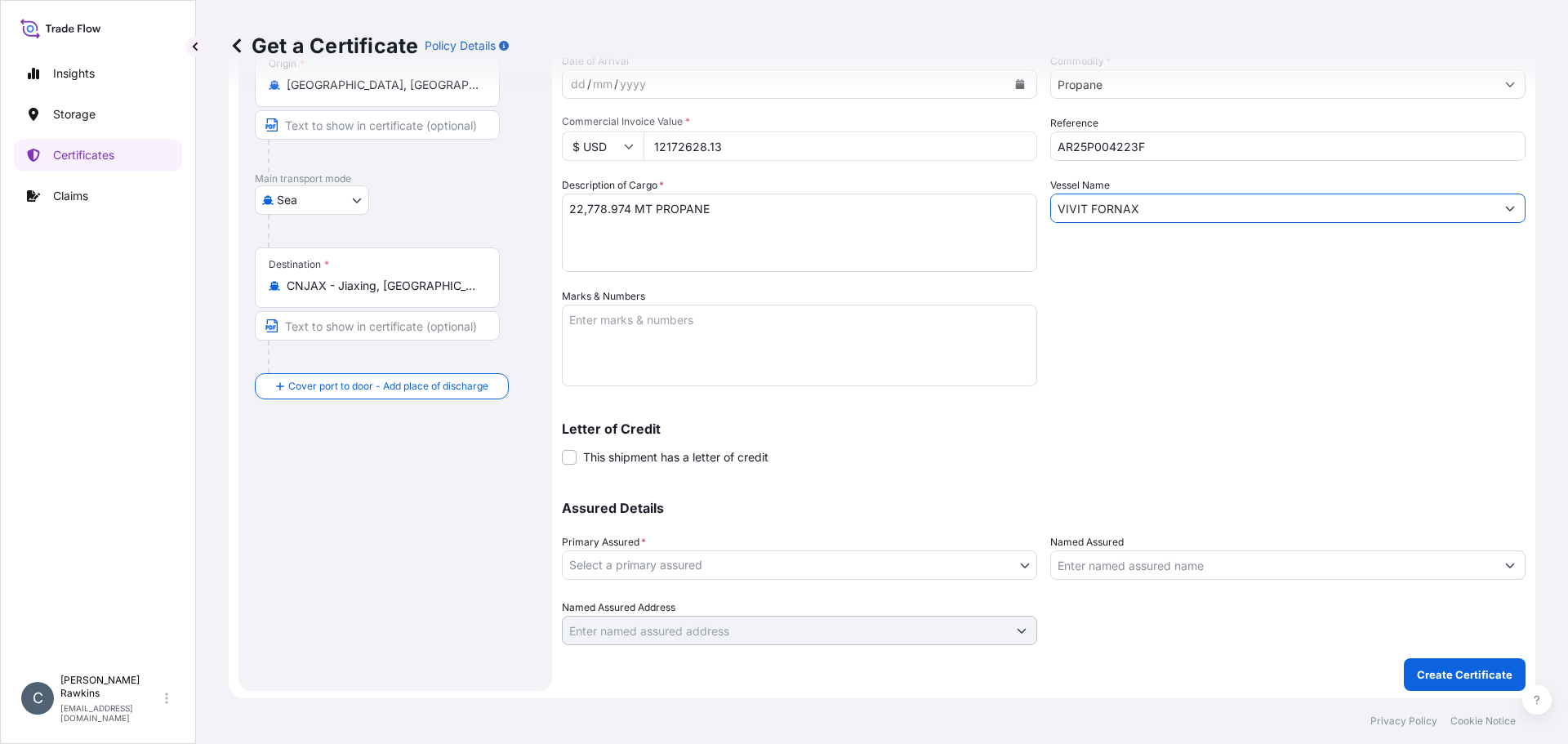
scroll to position [175, 0]
type input "VIVIT FORNAX"
click at [779, 561] on body "3 options available. 0 options available. 1 option available. Insights Storage …" at bounding box center [784, 372] width 1568 height 744
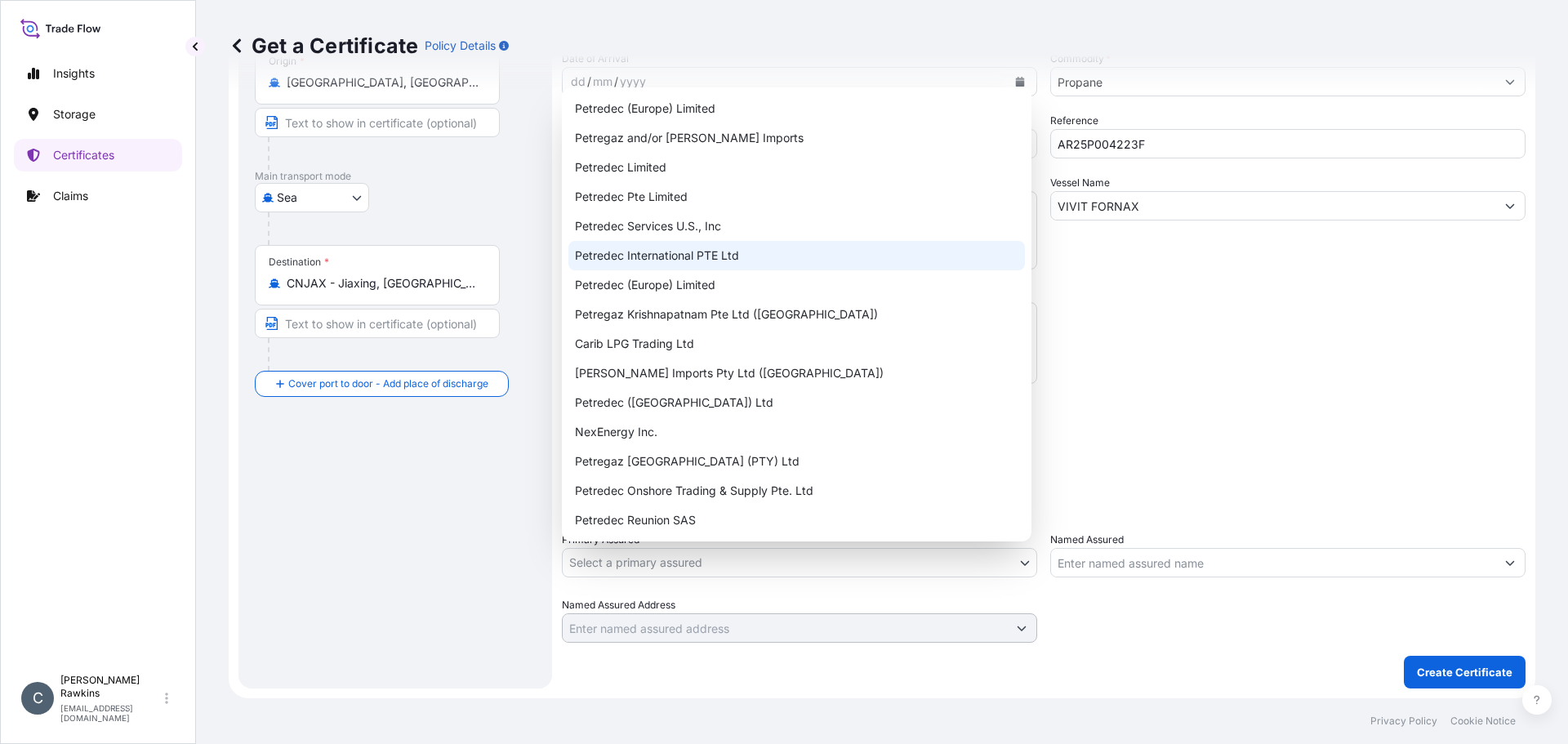
click at [673, 257] on div "Petredec International PTE Ltd" at bounding box center [797, 255] width 457 height 30
select select "31842"
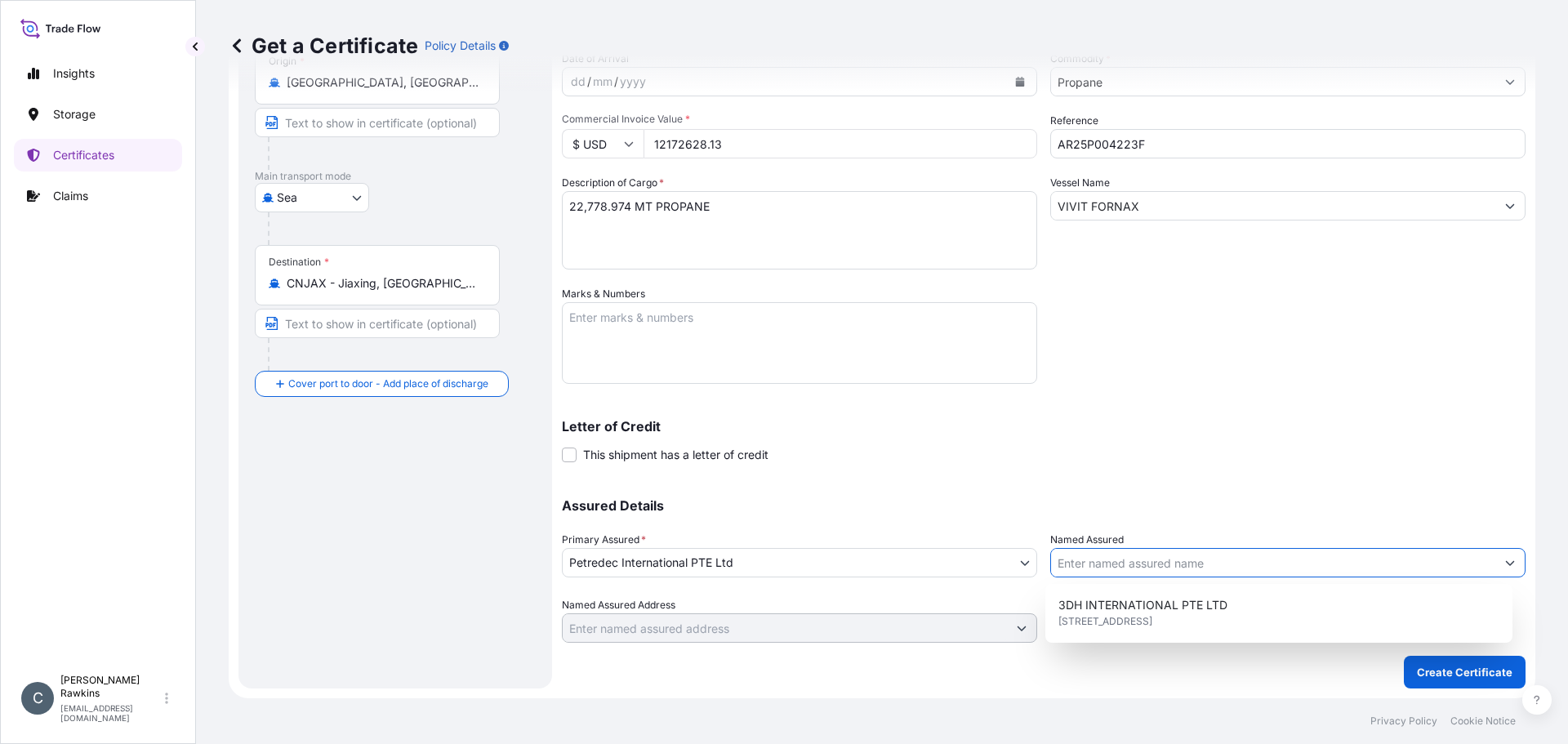
click at [1130, 560] on input "Named Assured" at bounding box center [1273, 563] width 444 height 30
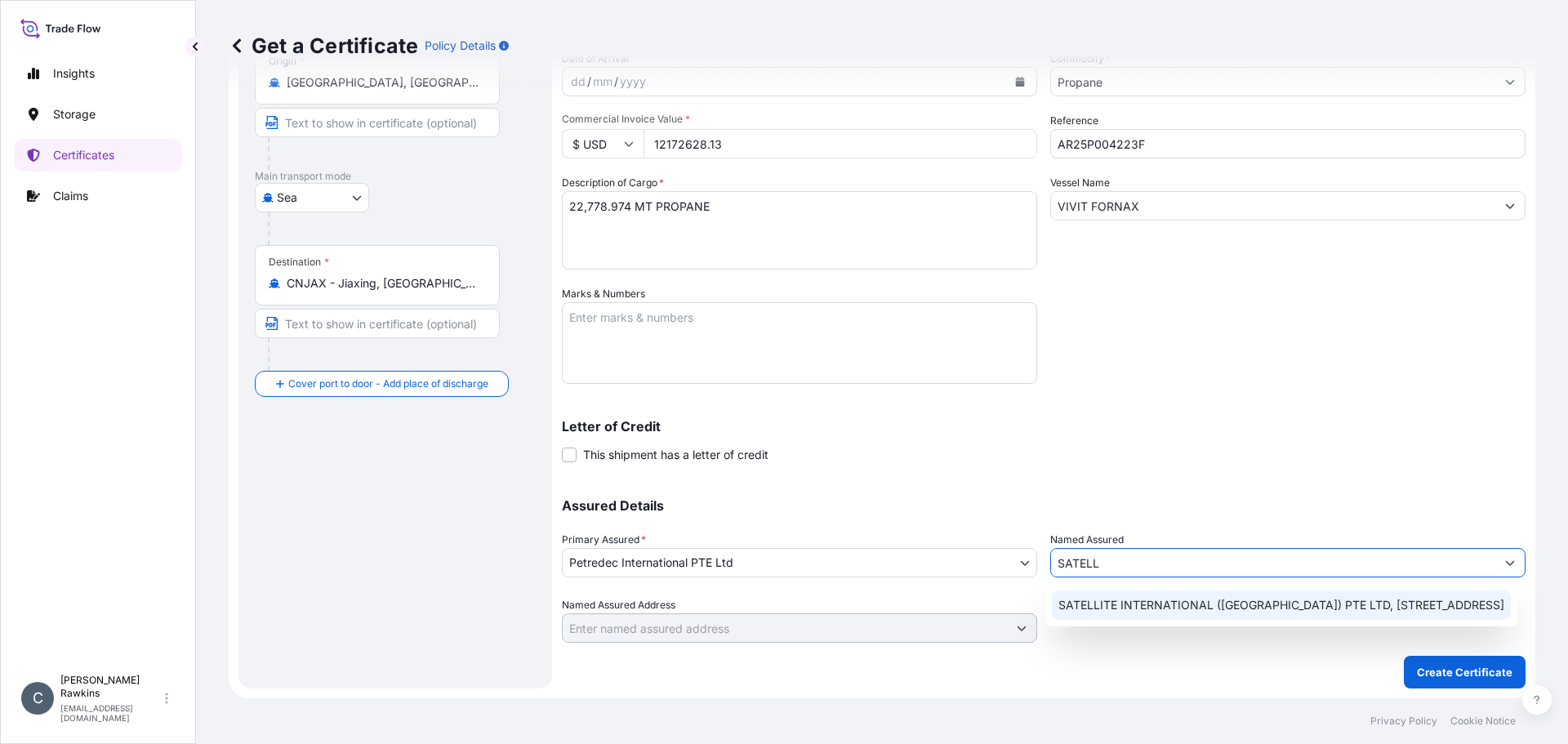
click at [1136, 598] on span "SATELLITE INTERNATIONAL ([GEOGRAPHIC_DATA]) PTE LTD, [STREET_ADDRESS]" at bounding box center [1281, 605] width 446 height 16
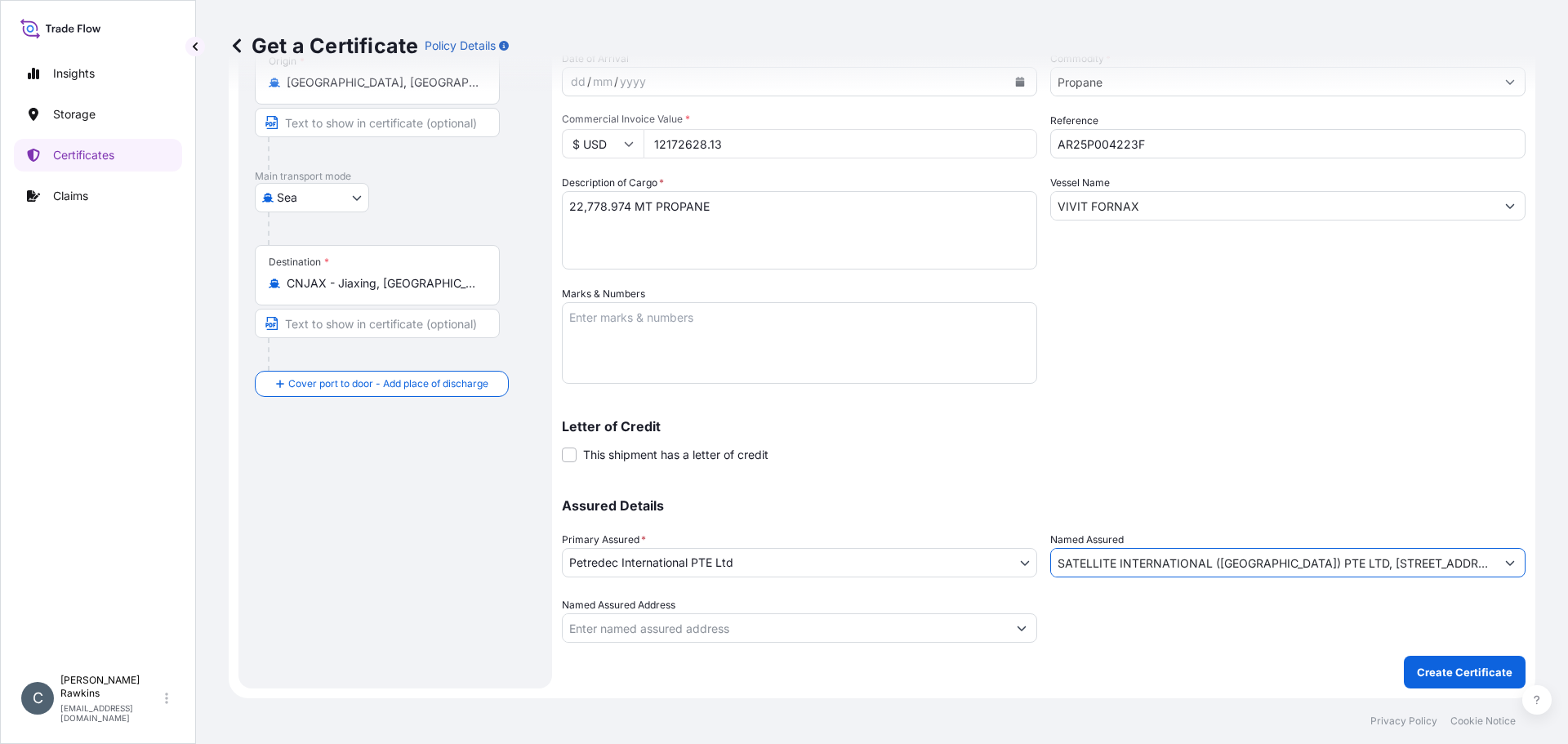
type input "SATELLITE INTERNATIONAL ([GEOGRAPHIC_DATA]) PTE LTD, [STREET_ADDRESS]"
click at [1417, 669] on p "Create Certificate" at bounding box center [1465, 671] width 95 height 16
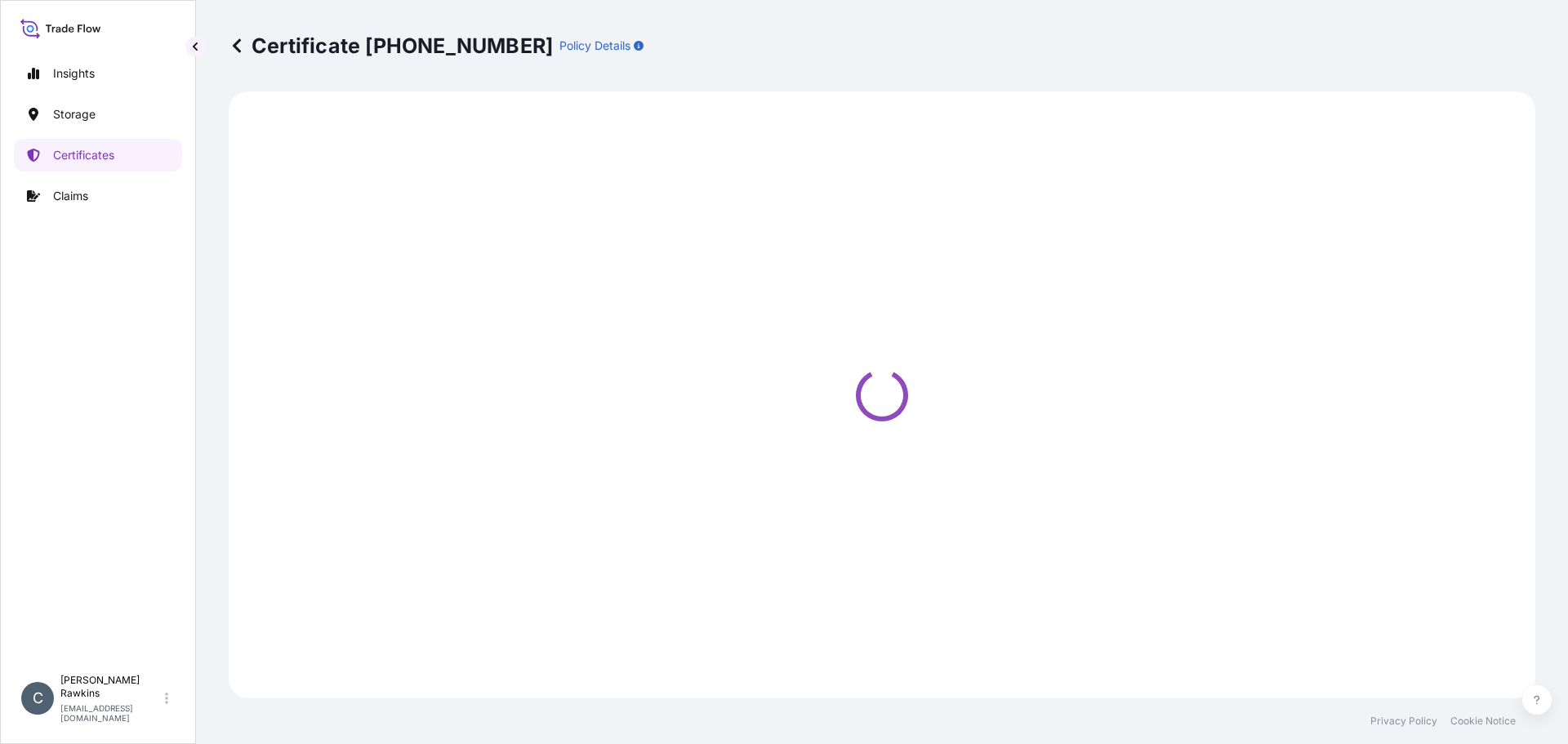
select select "Sea"
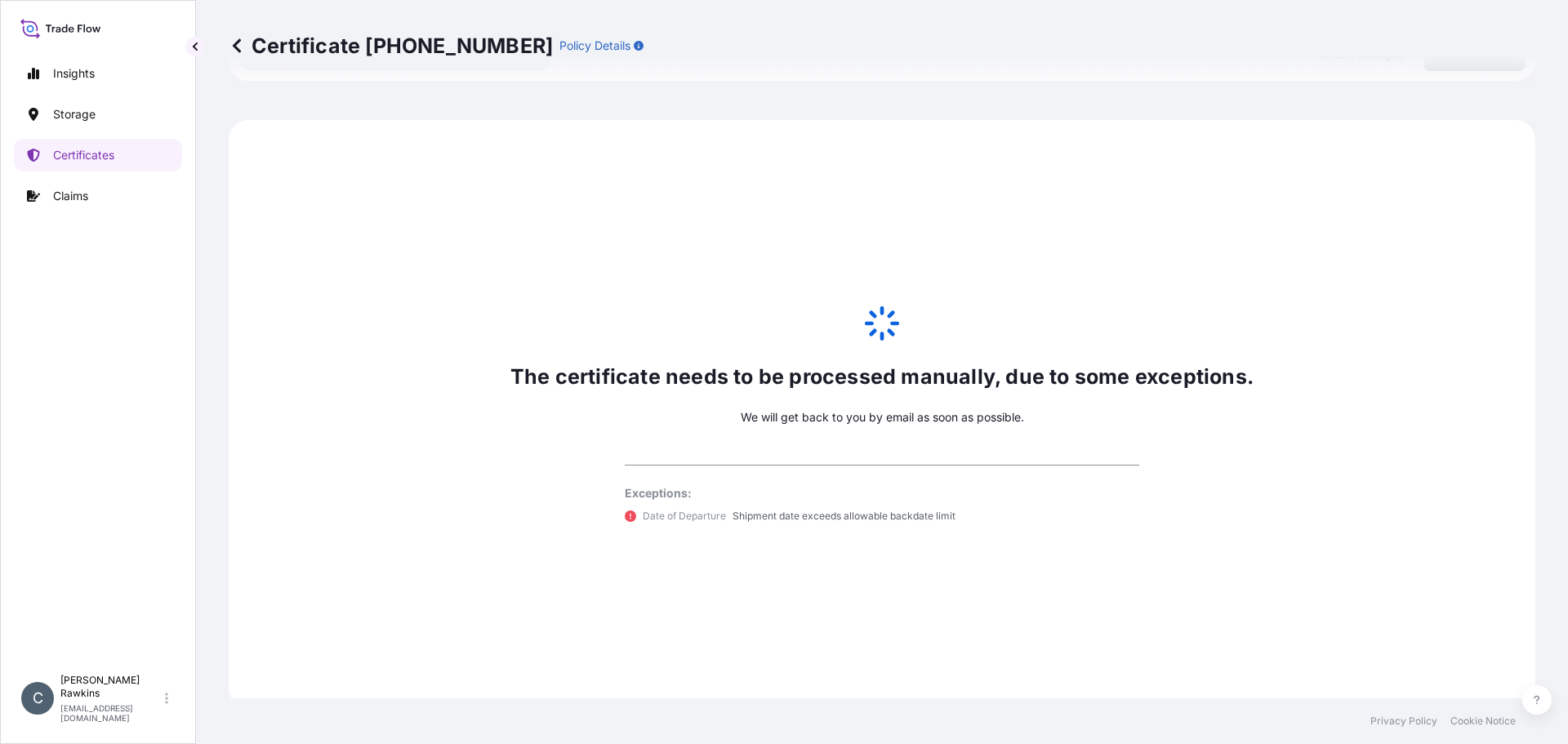
scroll to position [801, 0]
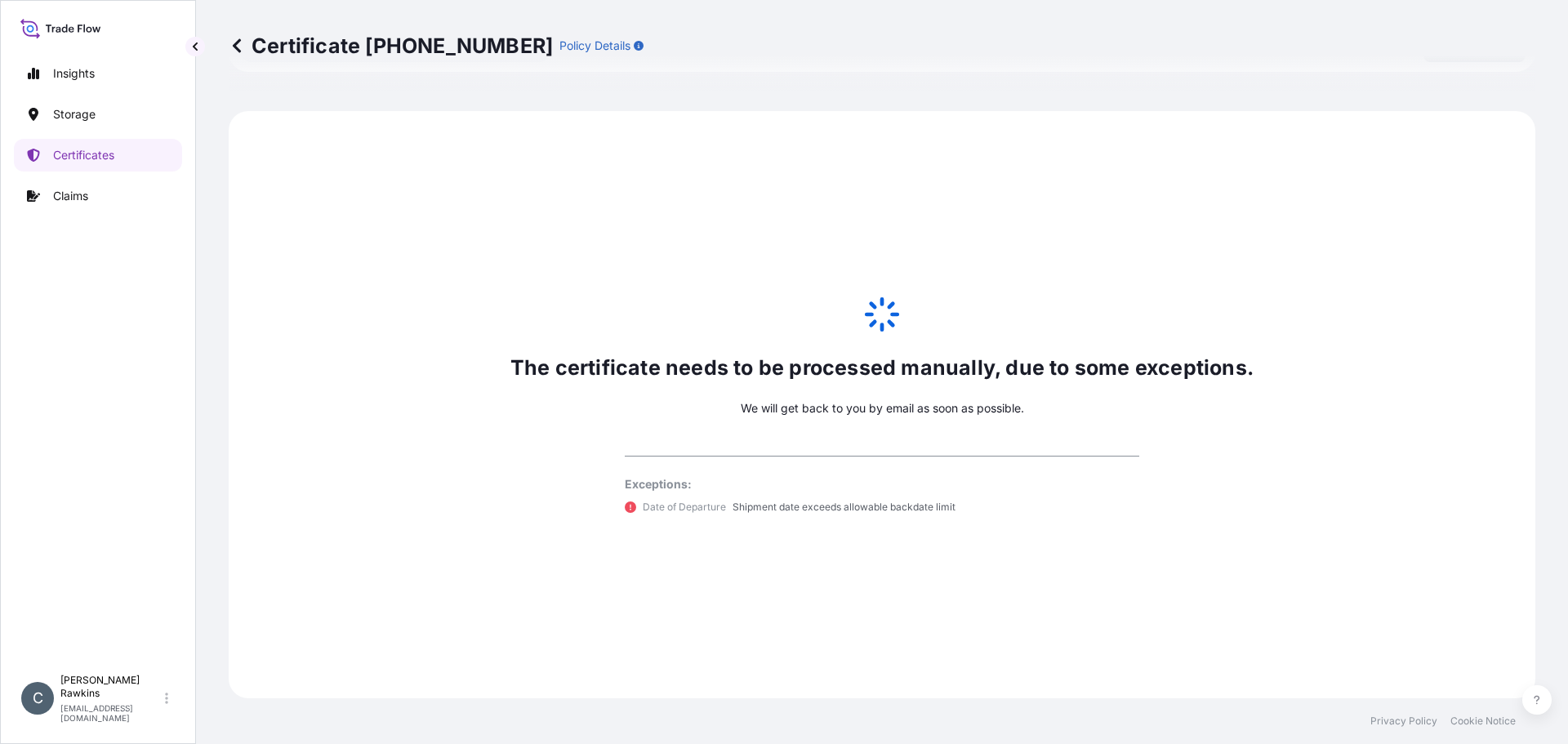
select select "31842"
click at [72, 159] on p "Certificates" at bounding box center [83, 155] width 62 height 16
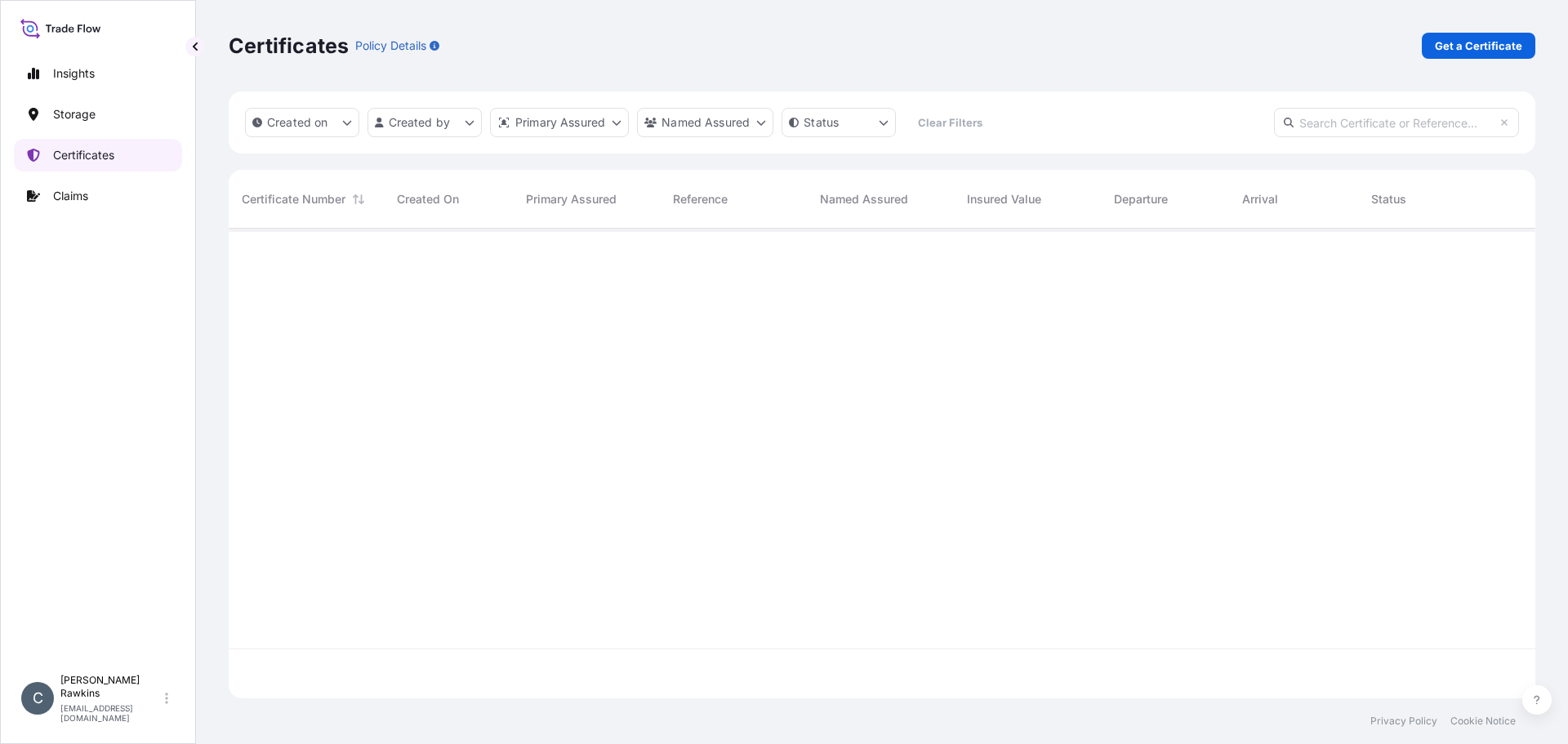
scroll to position [466, 1295]
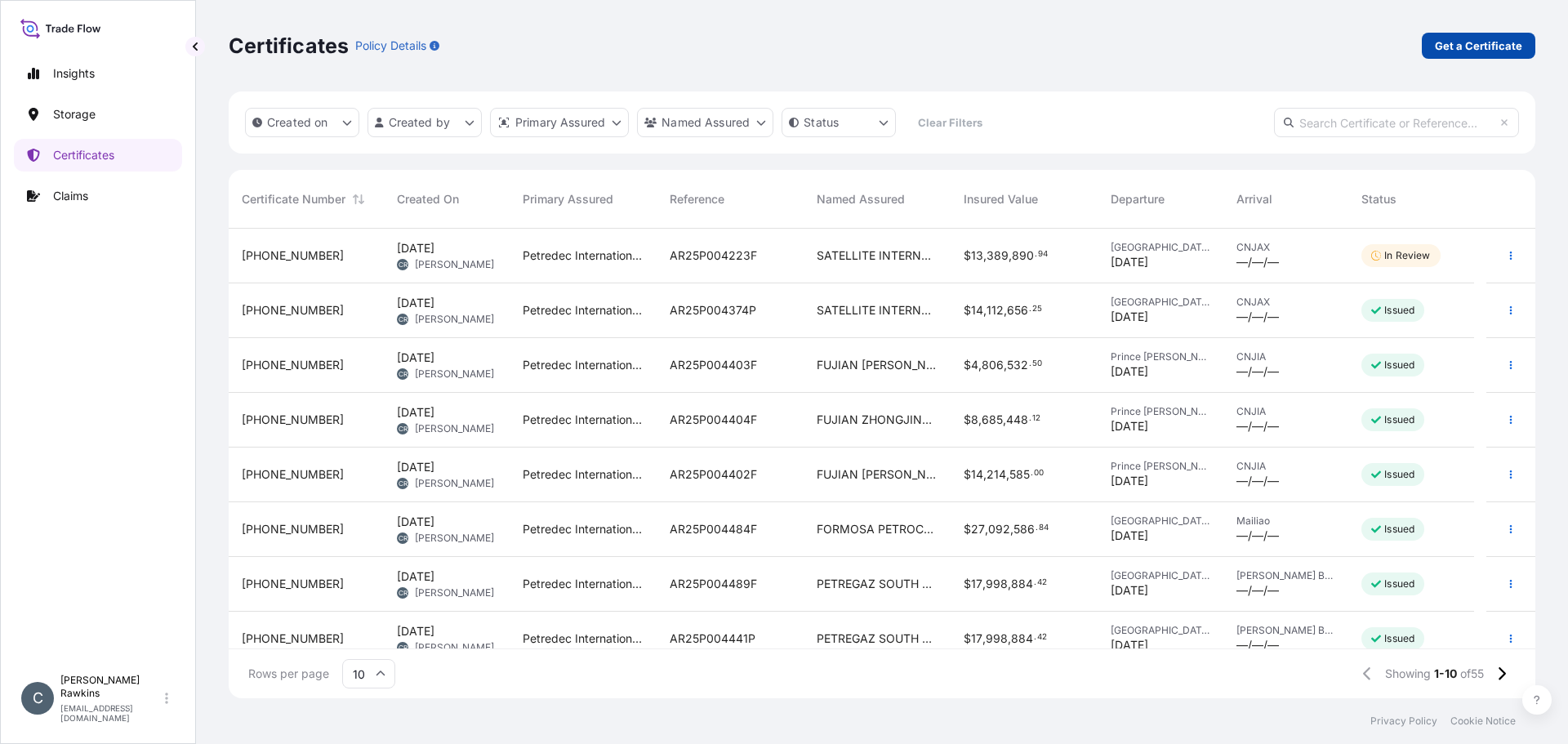
click at [1485, 45] on p "Get a Certificate" at bounding box center [1479, 46] width 87 height 16
select select "Sea"
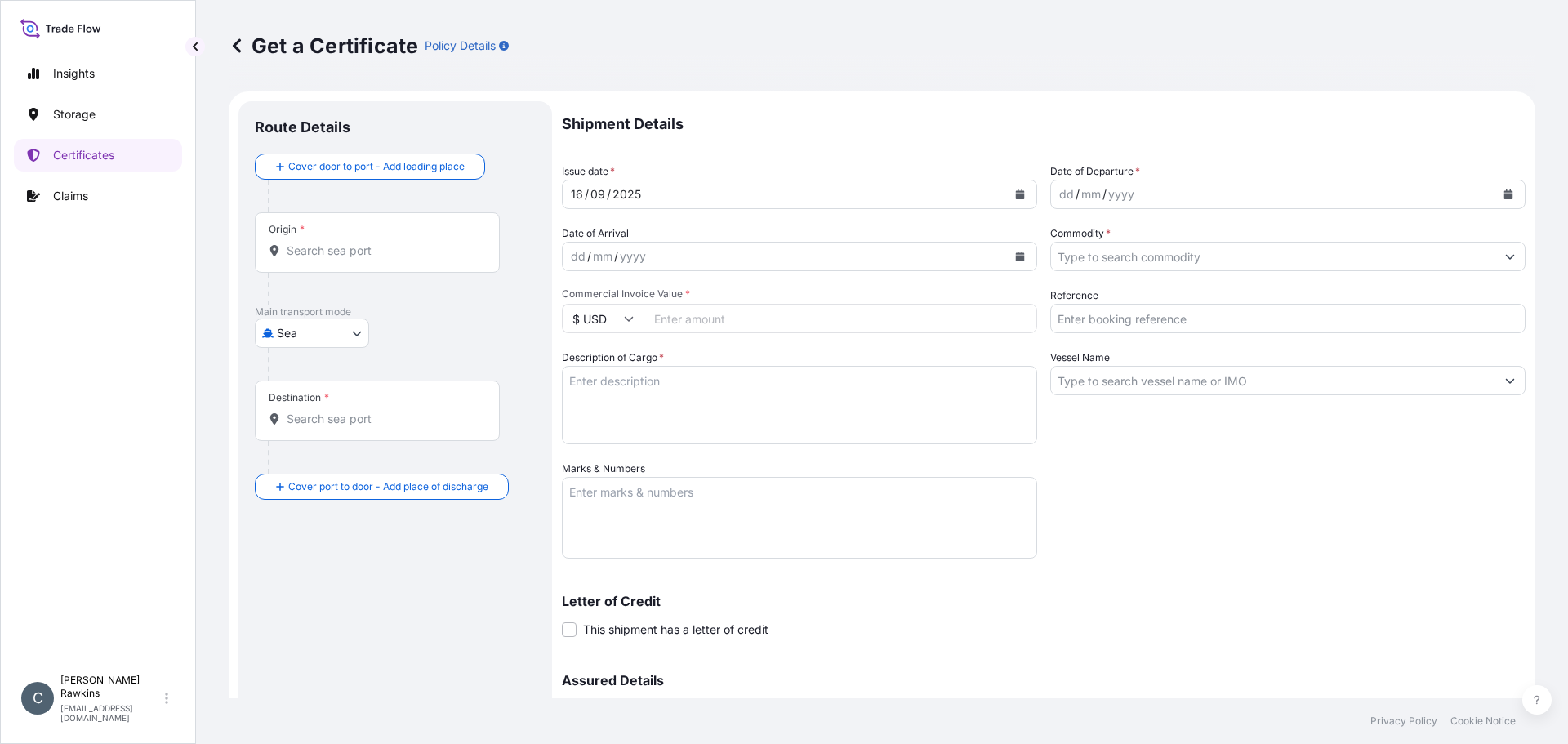
click at [326, 247] on input "Origin *" at bounding box center [384, 250] width 193 height 16
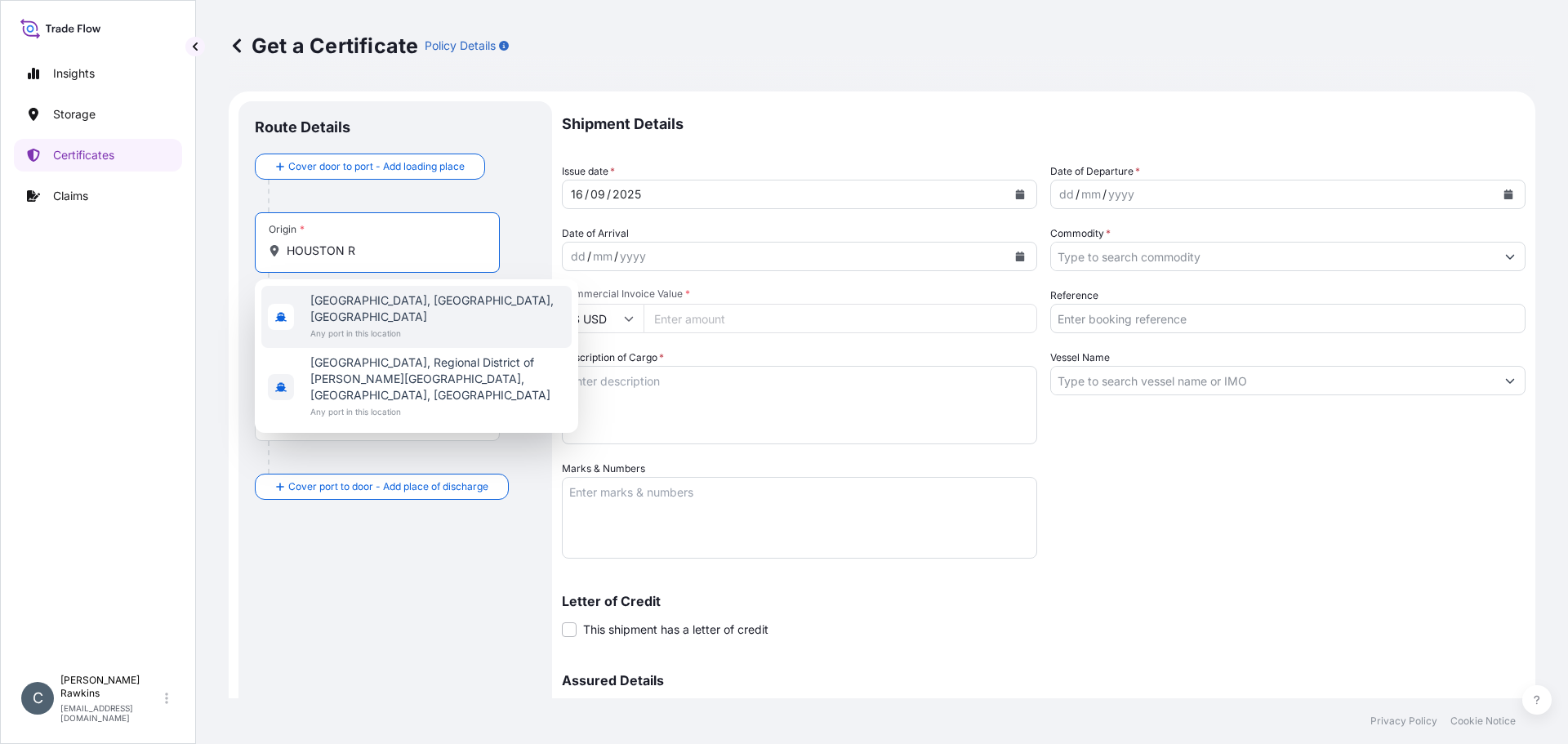
click at [380, 255] on input "HOUSTON R" at bounding box center [384, 250] width 193 height 16
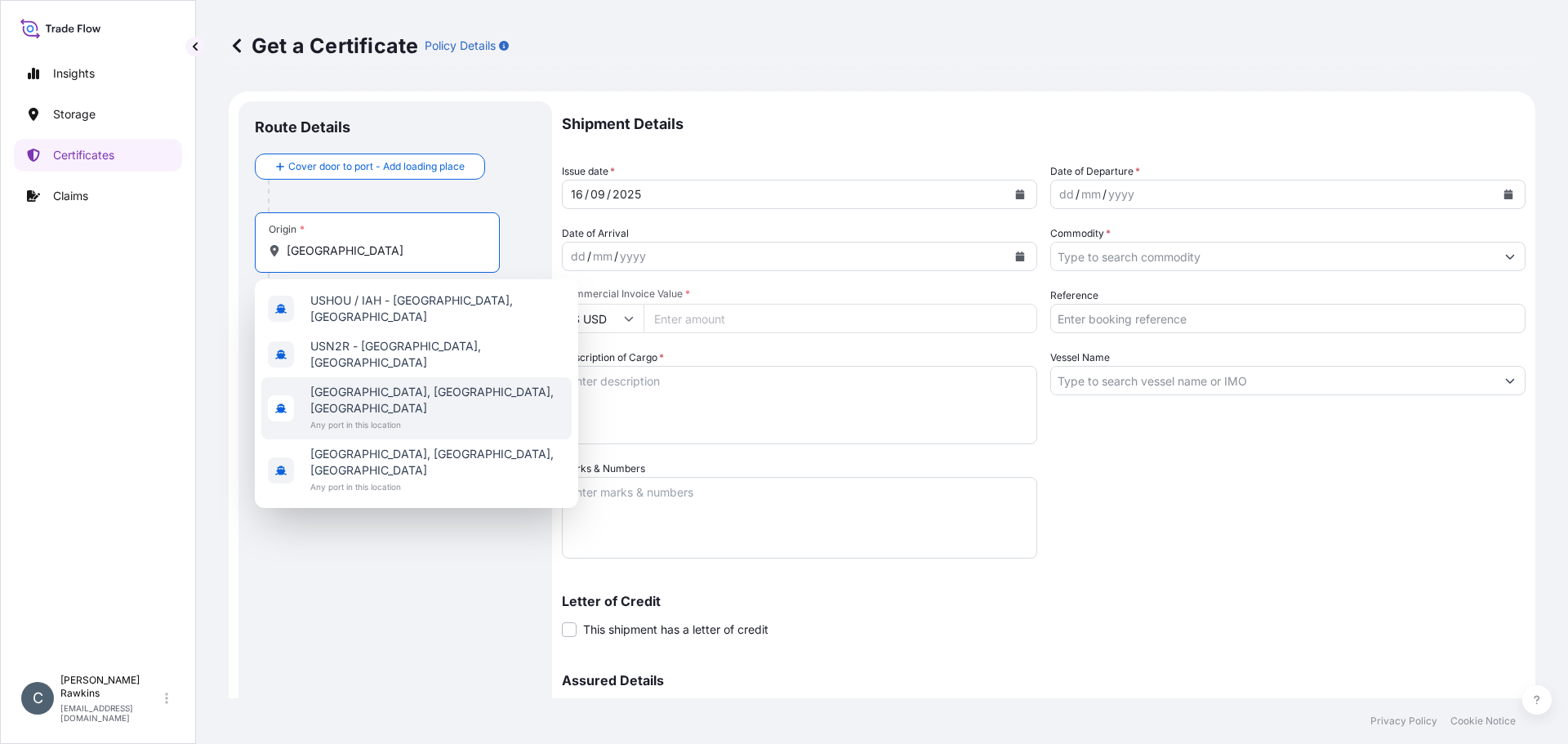
click at [365, 416] on span "Any port in this location" at bounding box center [437, 424] width 254 height 16
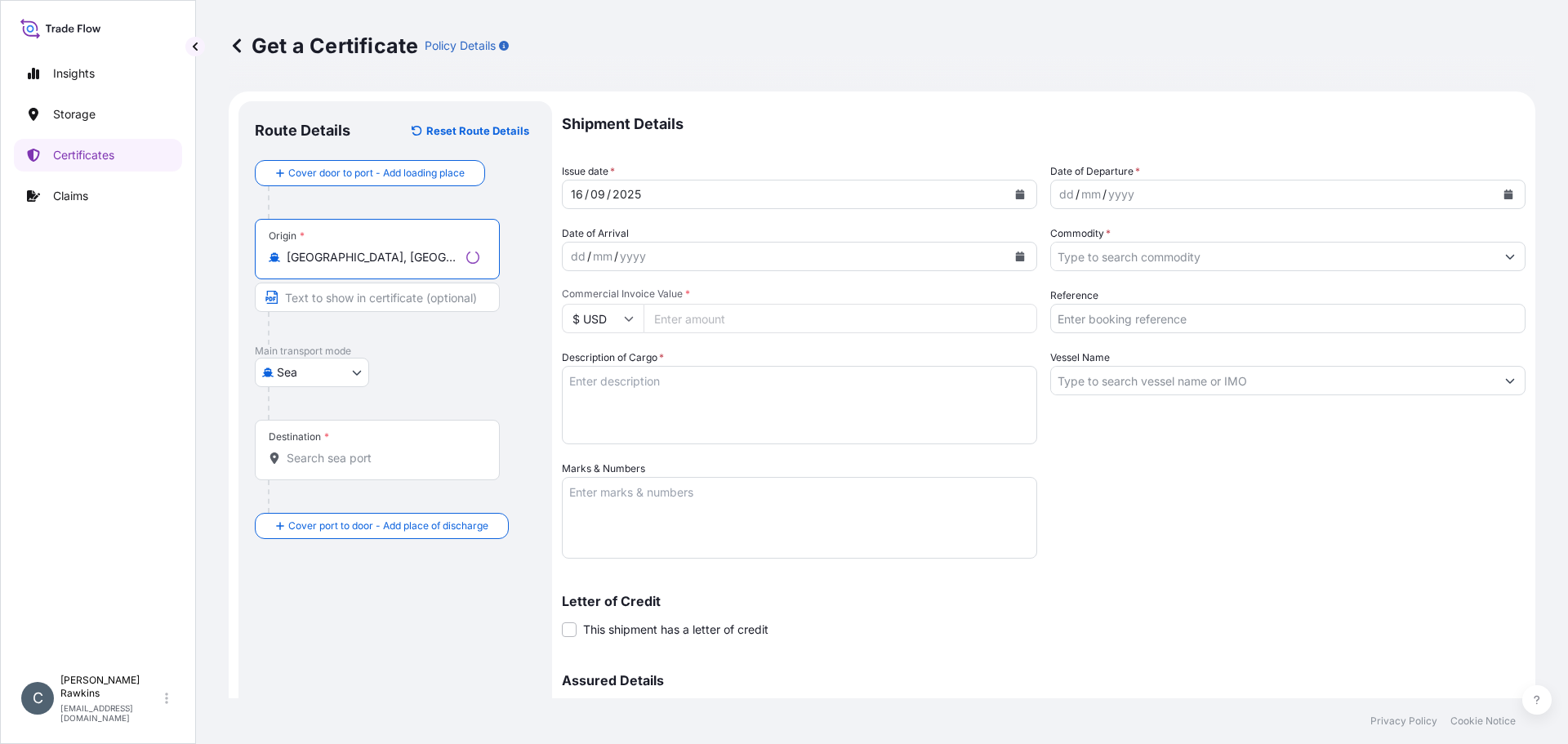
type input "[GEOGRAPHIC_DATA], [GEOGRAPHIC_DATA], [GEOGRAPHIC_DATA]"
click at [355, 457] on input "Destination *" at bounding box center [384, 458] width 193 height 16
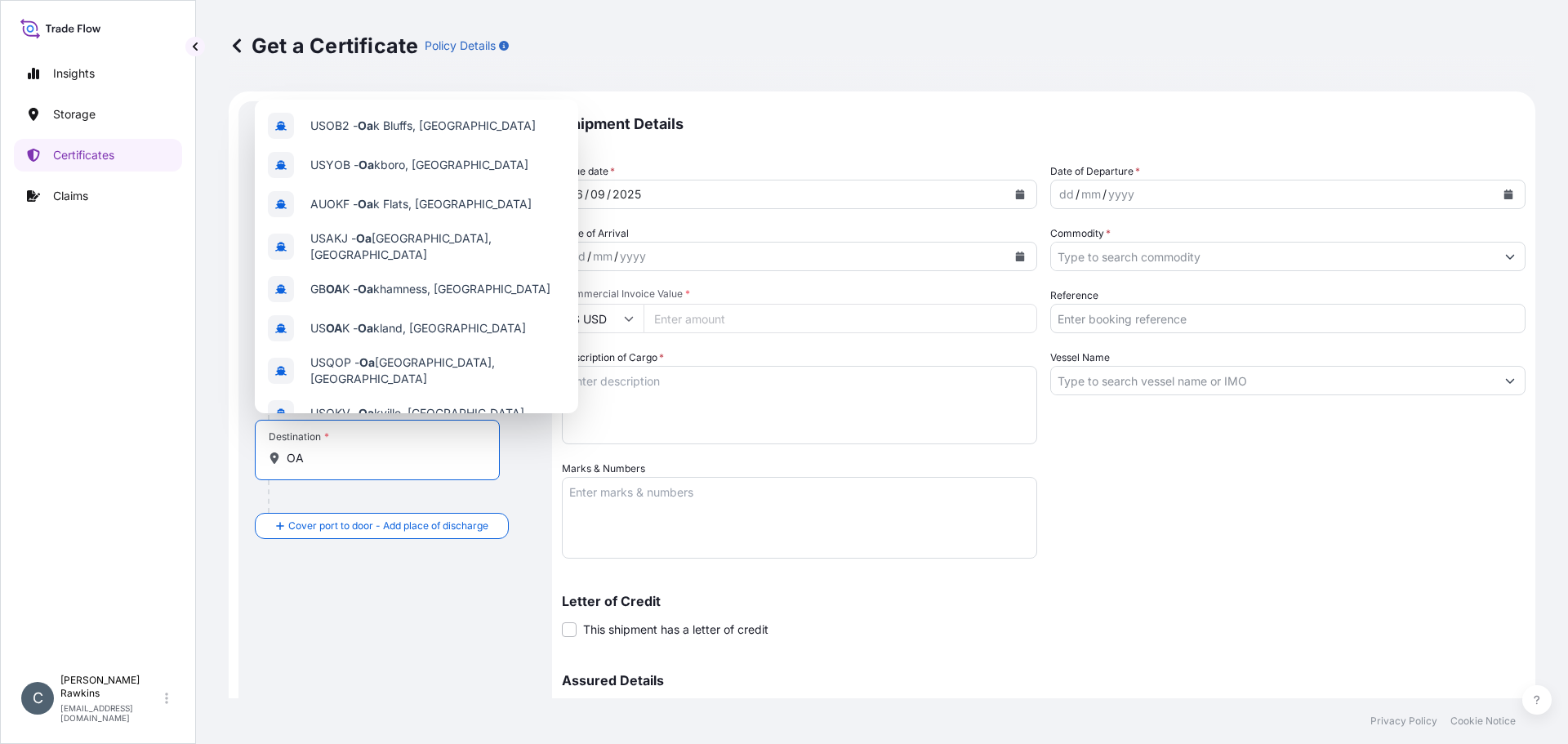
type input "O"
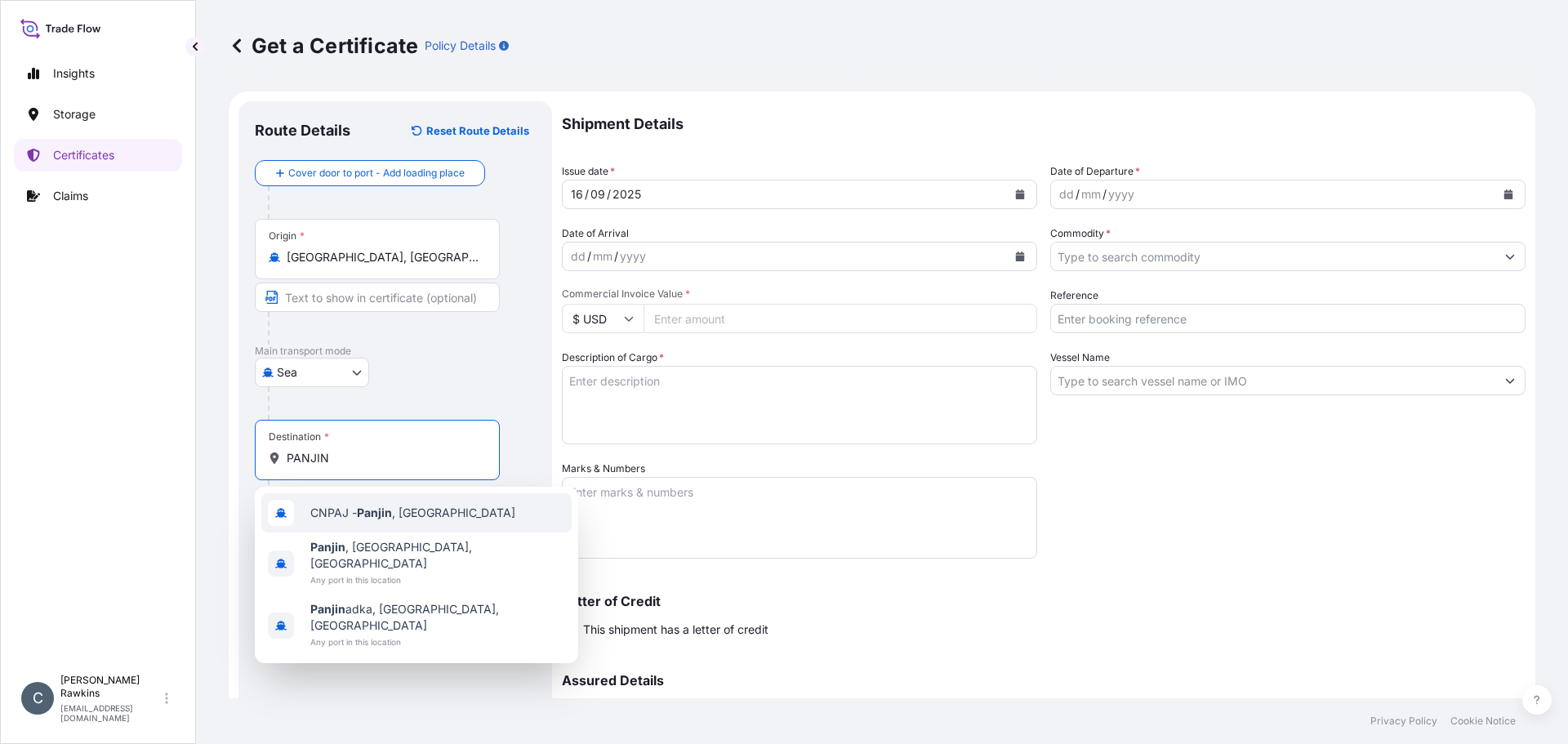
click at [324, 511] on span "CNPAJ - Panjin , China" at bounding box center [412, 513] width 205 height 16
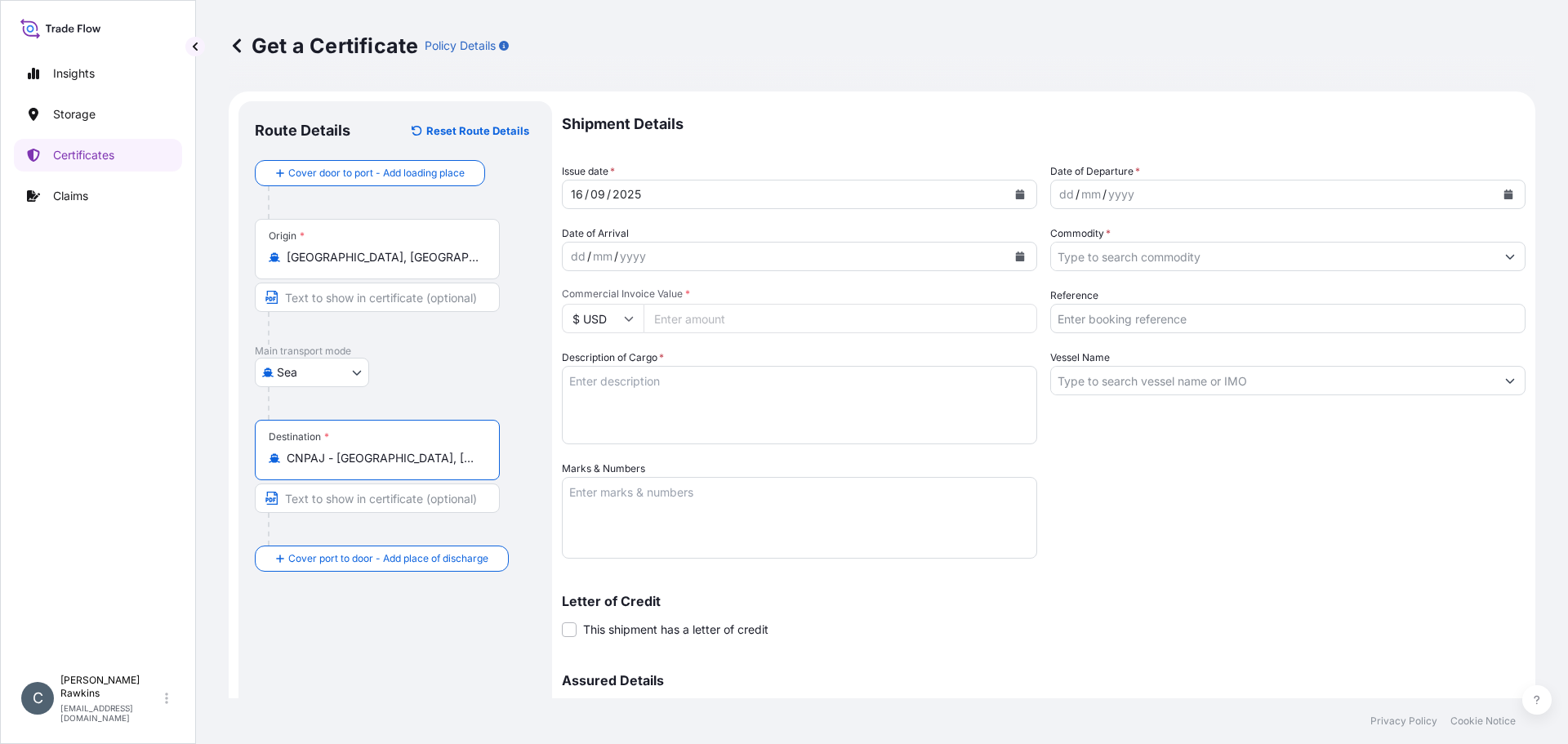
type input "CNPAJ - Panjin, China"
click at [1017, 195] on icon "Calendar" at bounding box center [1020, 195] width 9 height 10
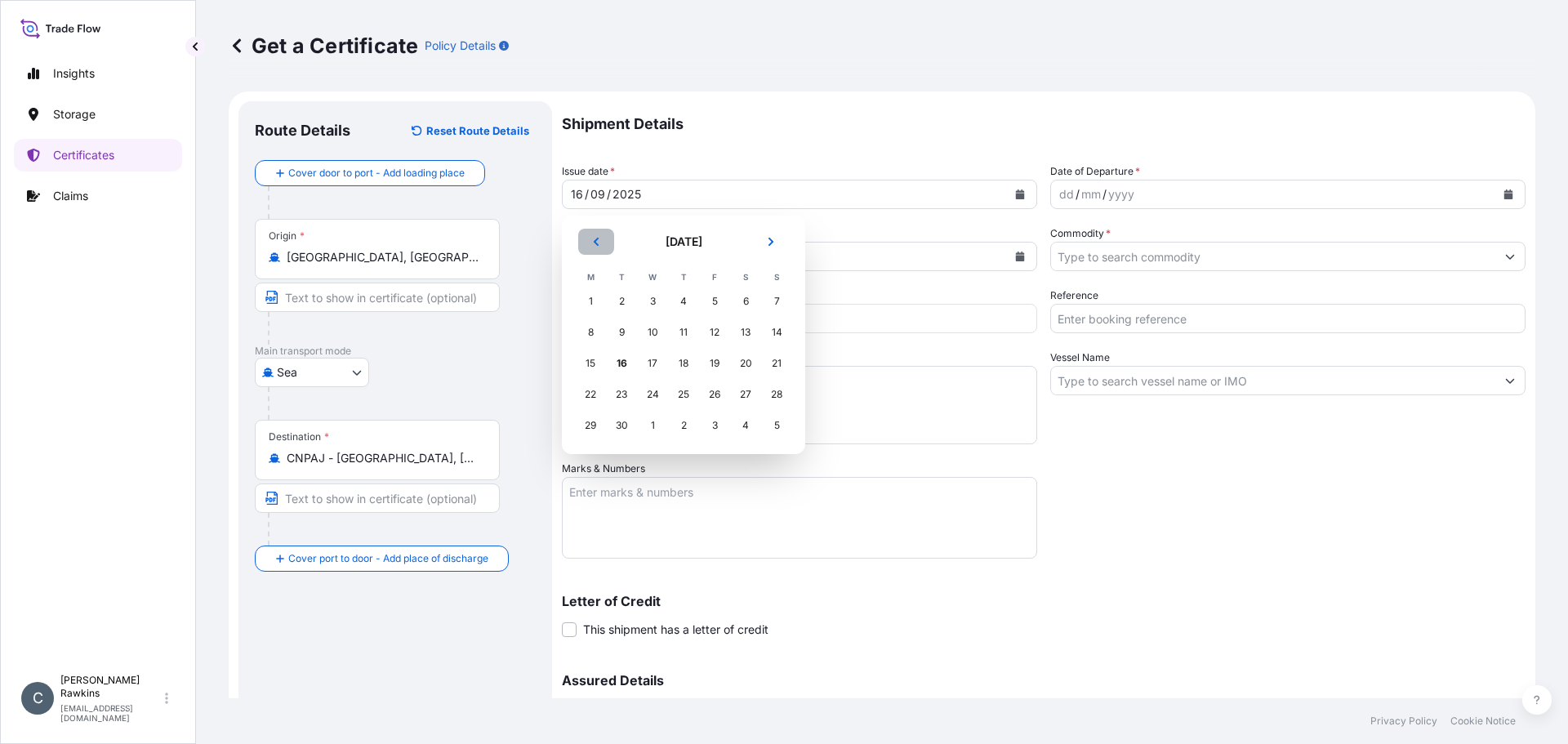
click at [590, 243] on button "Previous" at bounding box center [596, 241] width 36 height 26
click at [711, 305] on div "1" at bounding box center [714, 302] width 30 height 30
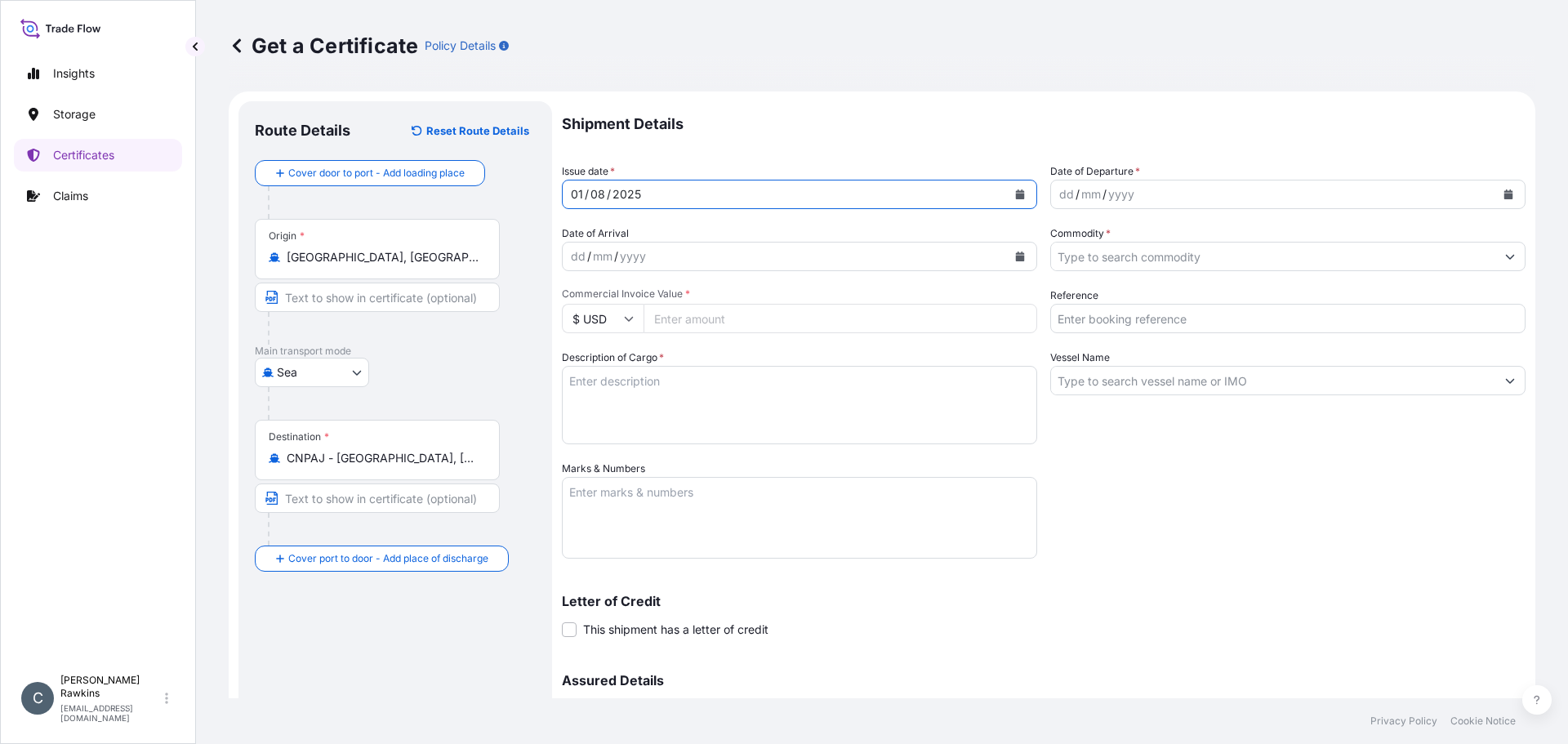
click at [1117, 197] on div "yyyy" at bounding box center [1122, 195] width 30 height 20
click at [1495, 201] on button "Calendar" at bounding box center [1508, 194] width 26 height 26
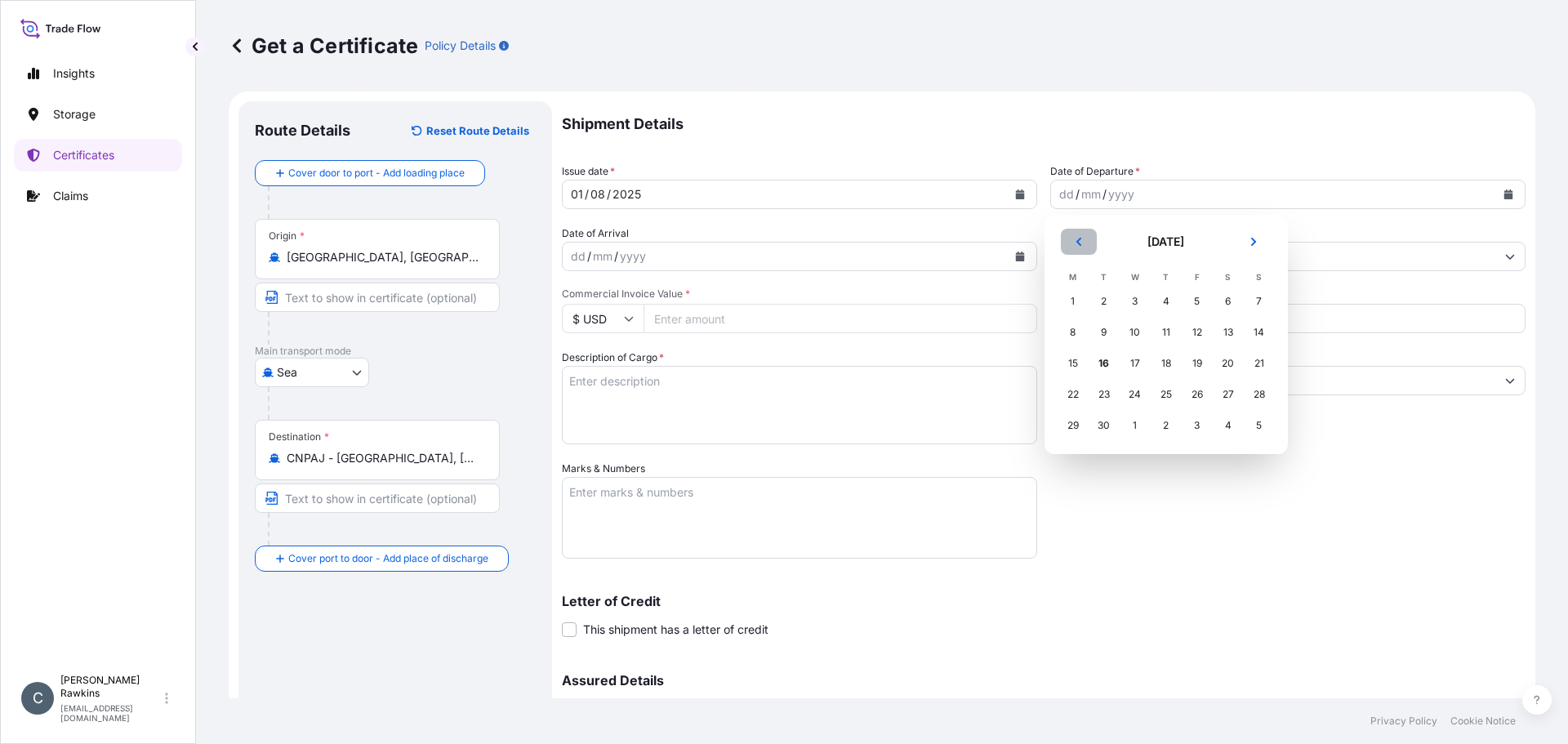
click at [1085, 247] on button "Previous" at bounding box center [1079, 241] width 36 height 26
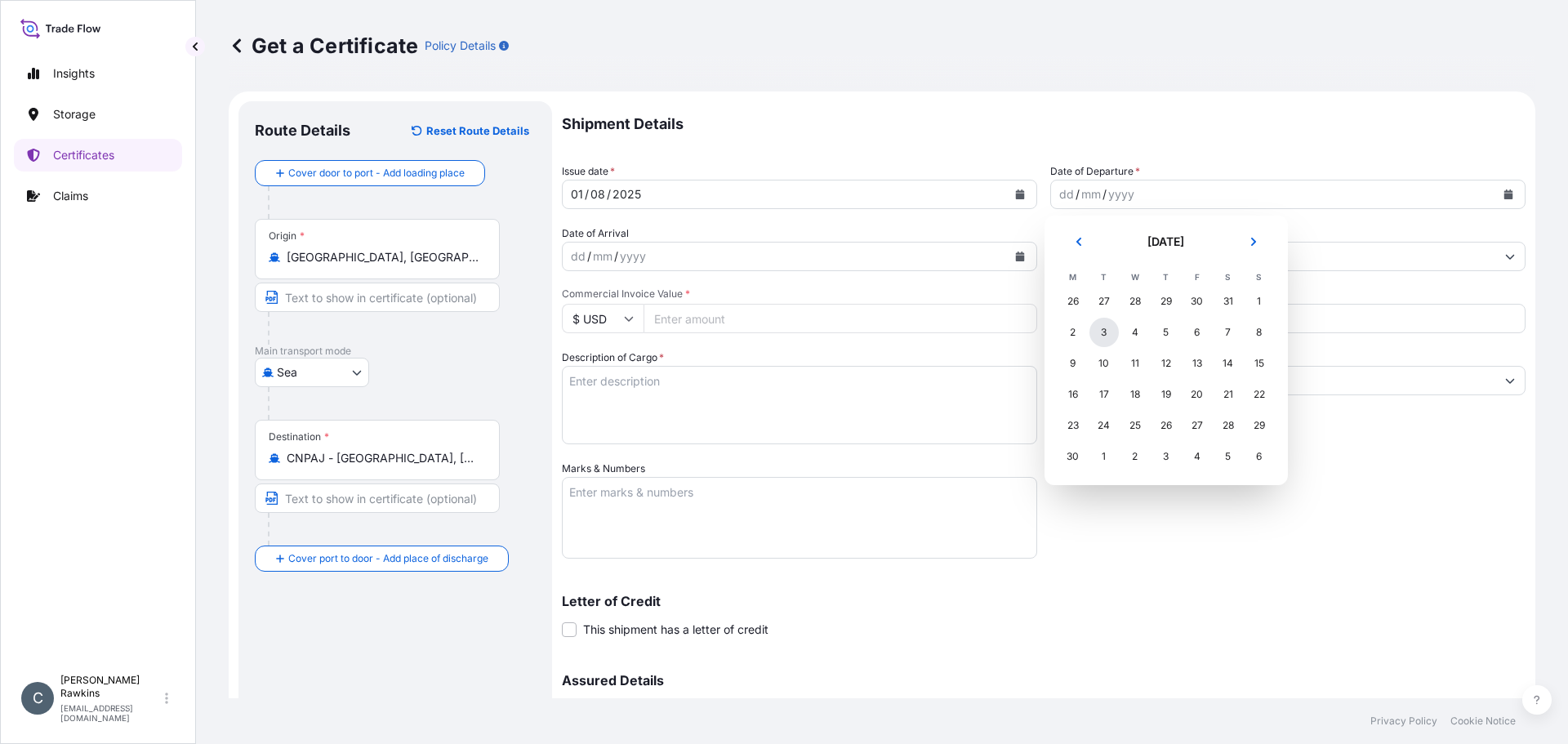
click at [1106, 331] on div "3" at bounding box center [1105, 333] width 30 height 30
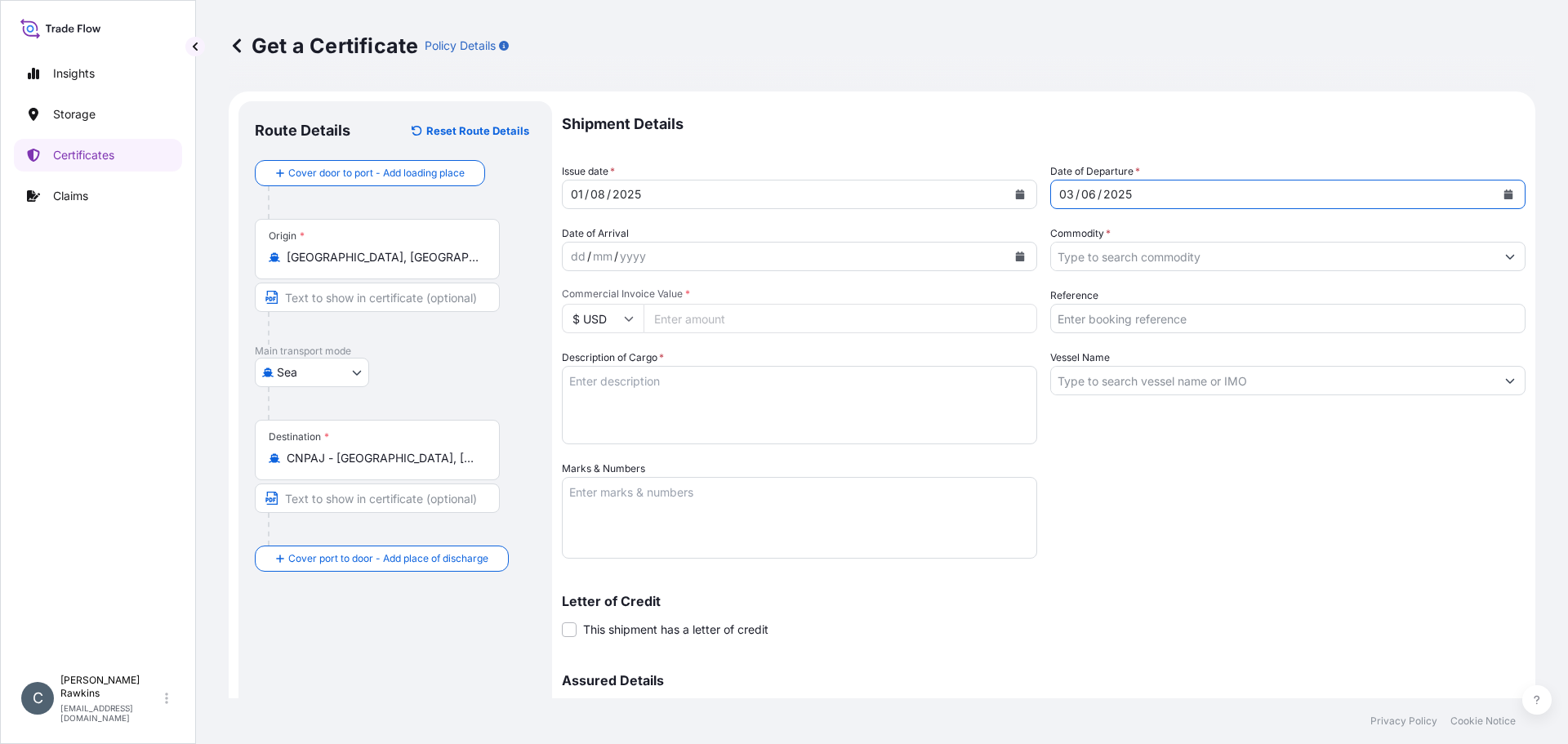
click at [1104, 261] on input "Commodity *" at bounding box center [1273, 256] width 444 height 30
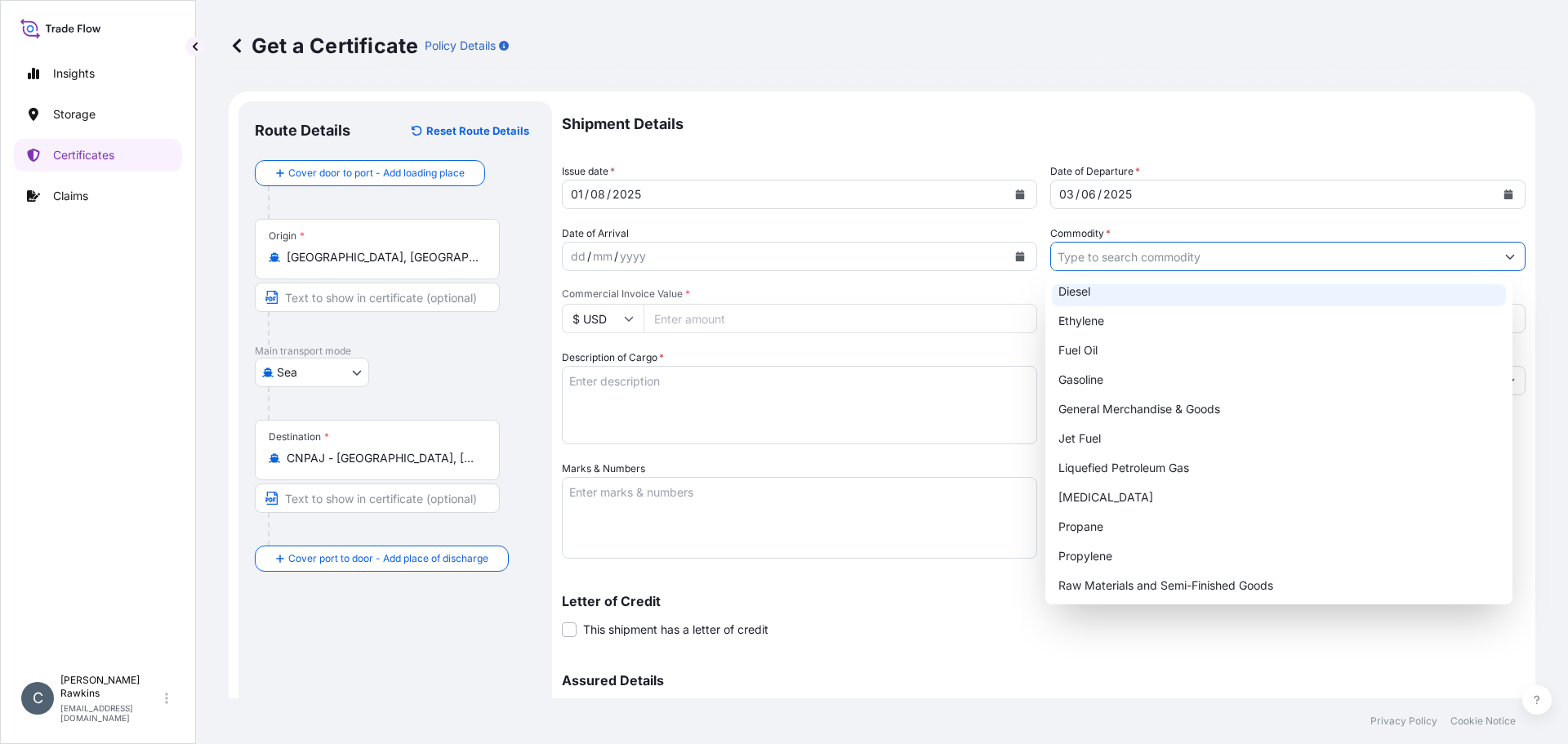
scroll to position [127, 0]
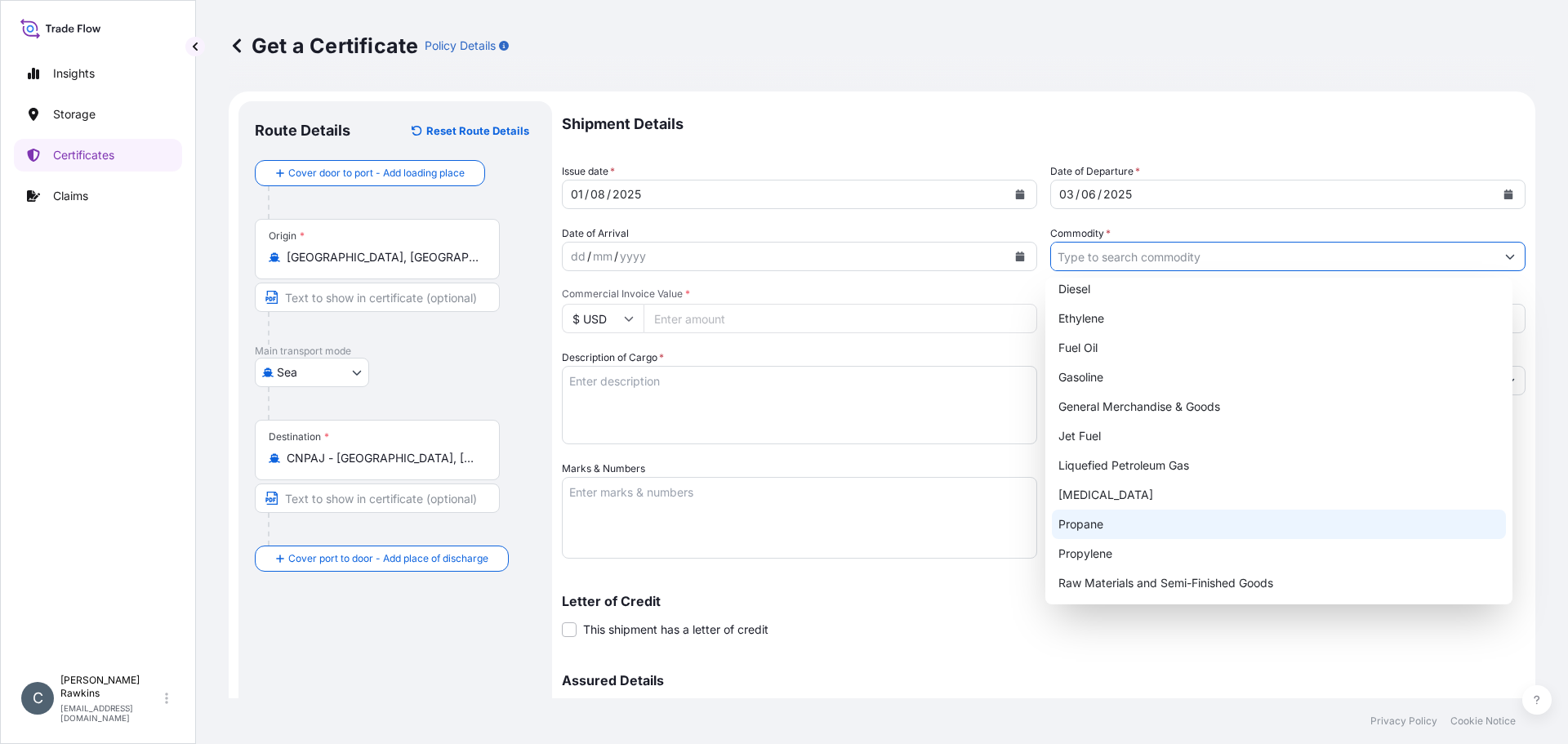
click at [1076, 512] on div "Propane" at bounding box center [1280, 524] width 455 height 30
type input "Propane"
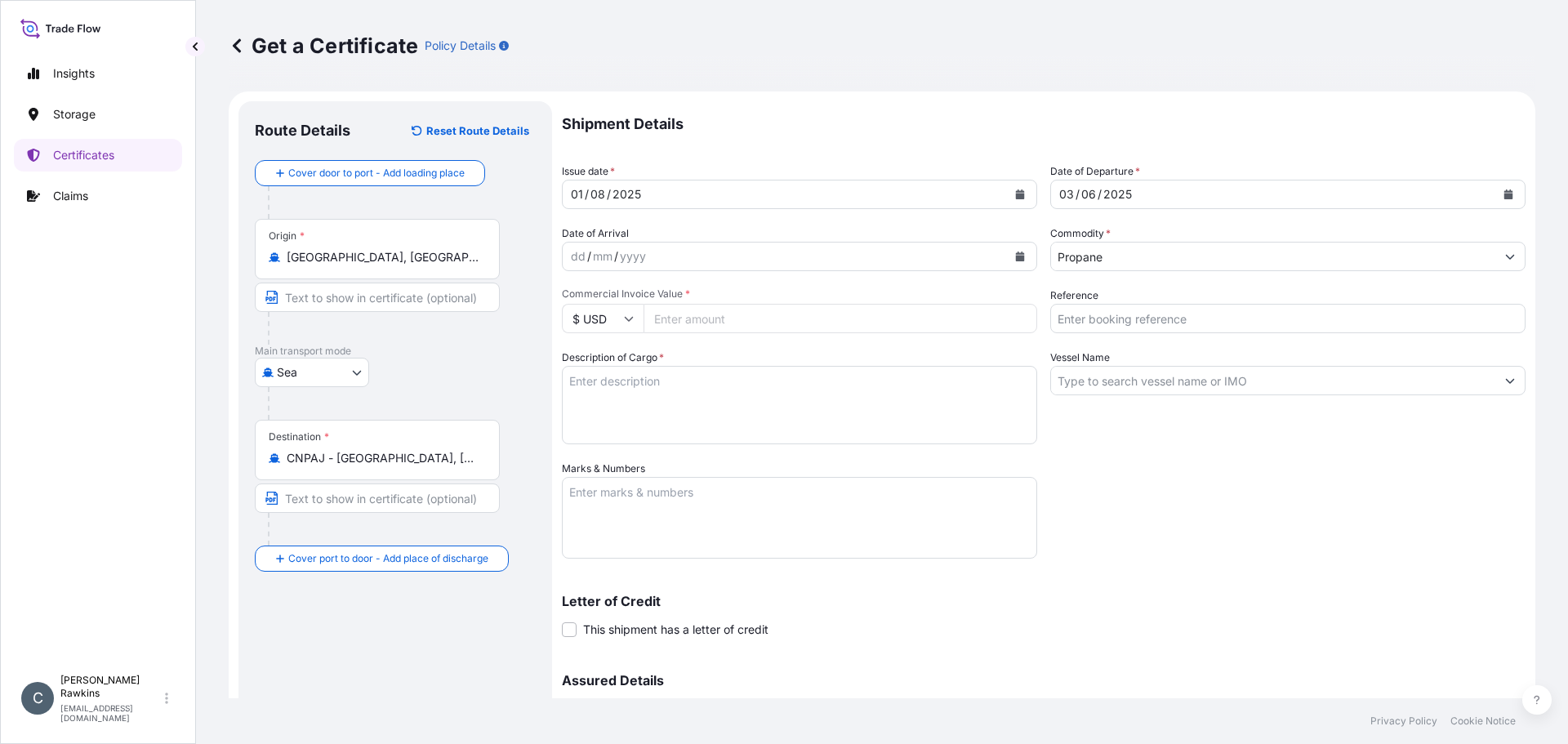
click at [761, 322] on input "Commercial Invoice Value *" at bounding box center [841, 319] width 393 height 30
type input "14859639.69"
click at [1095, 555] on div "Shipment Details Issue date * 01 / 08 / 2025 Date of Departure * 03 / 06 / 2025…" at bounding box center [1044, 459] width 964 height 716
click at [1108, 321] on input "Reference" at bounding box center [1288, 319] width 475 height 30
type input "AR25P004211F"
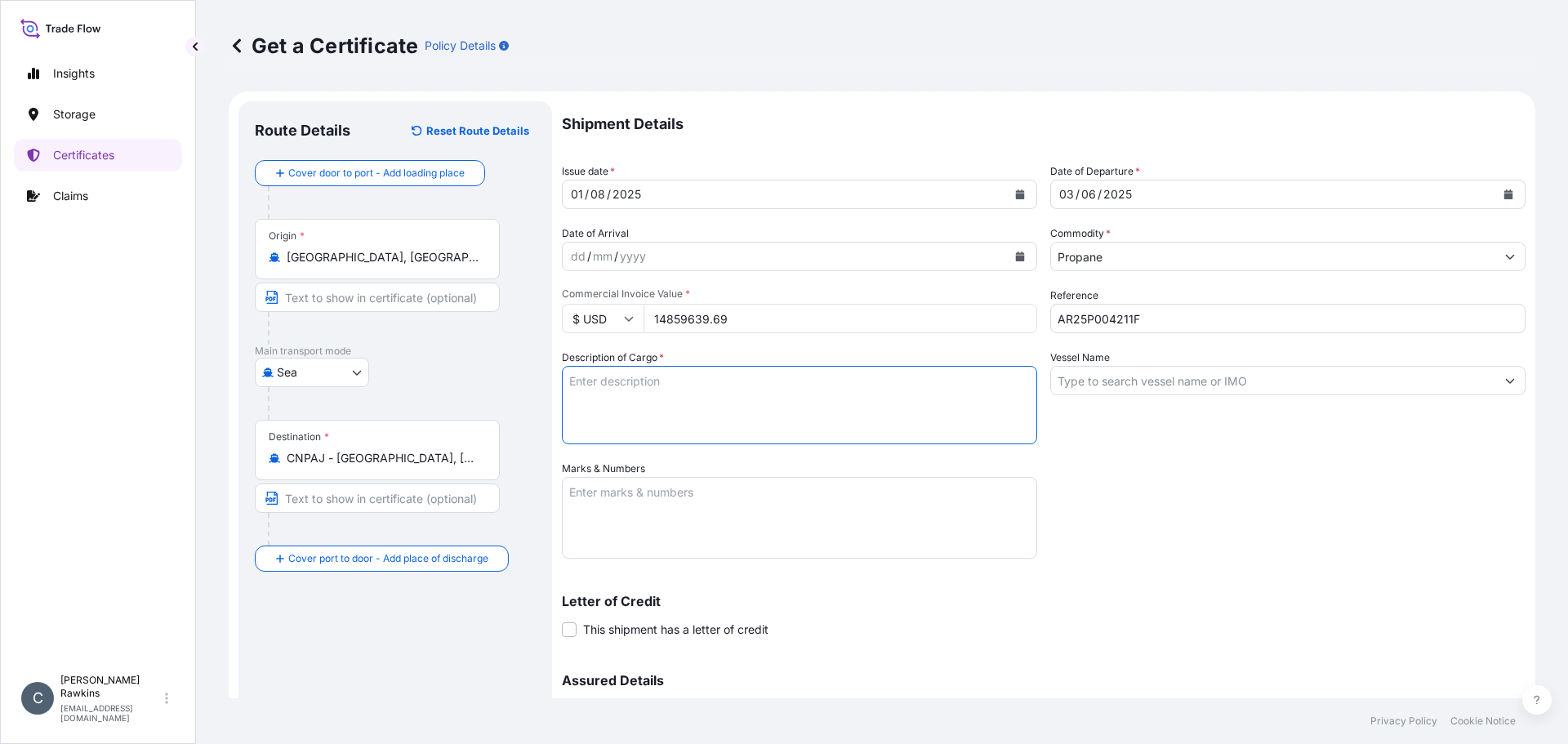
click at [787, 392] on textarea "Description of Cargo *" at bounding box center [800, 404] width 475 height 78
type textarea "27,189.065 MT PROPANE"
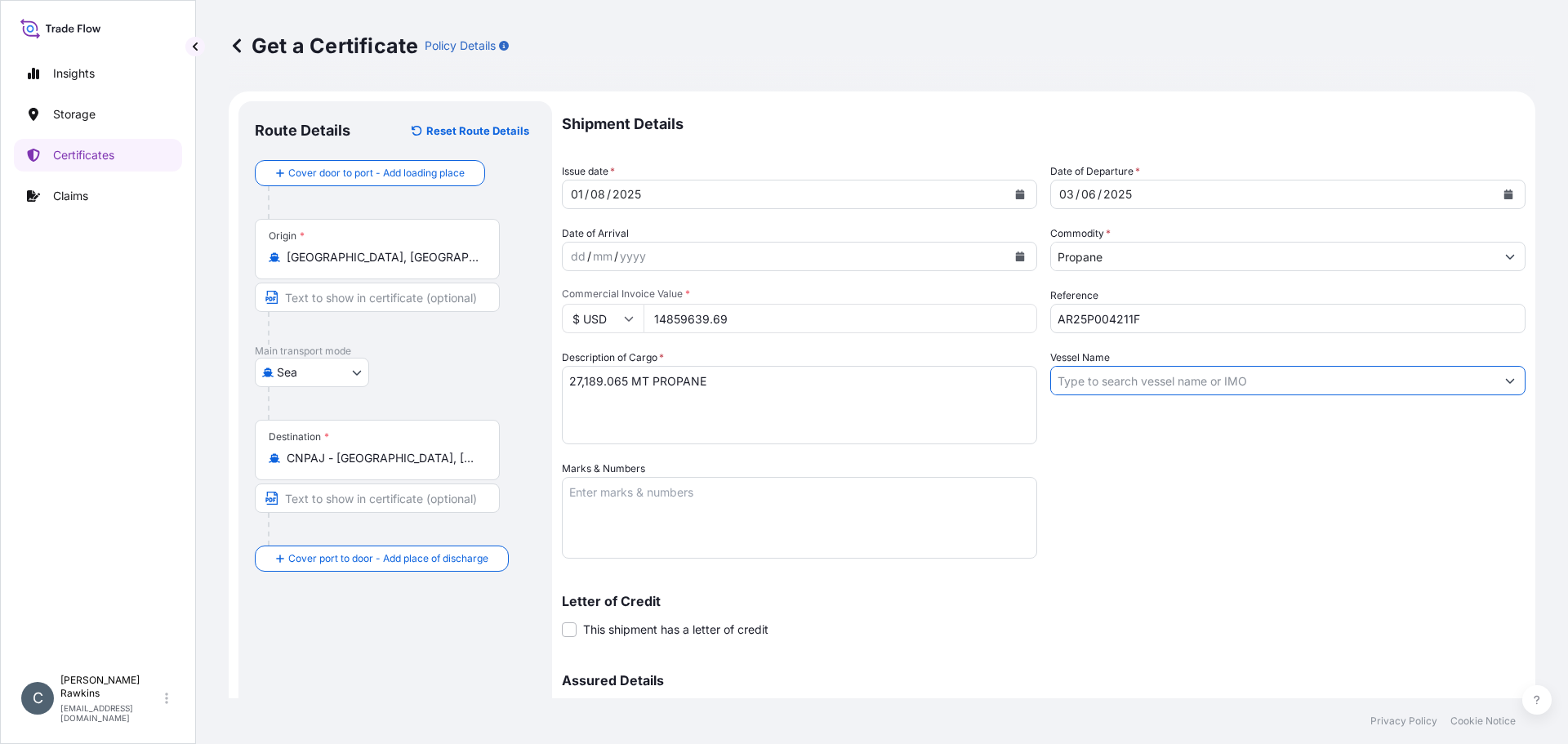
click at [1057, 381] on input "Vessel Name" at bounding box center [1273, 380] width 444 height 30
click at [1495, 383] on button "Show suggestions" at bounding box center [1510, 380] width 30 height 30
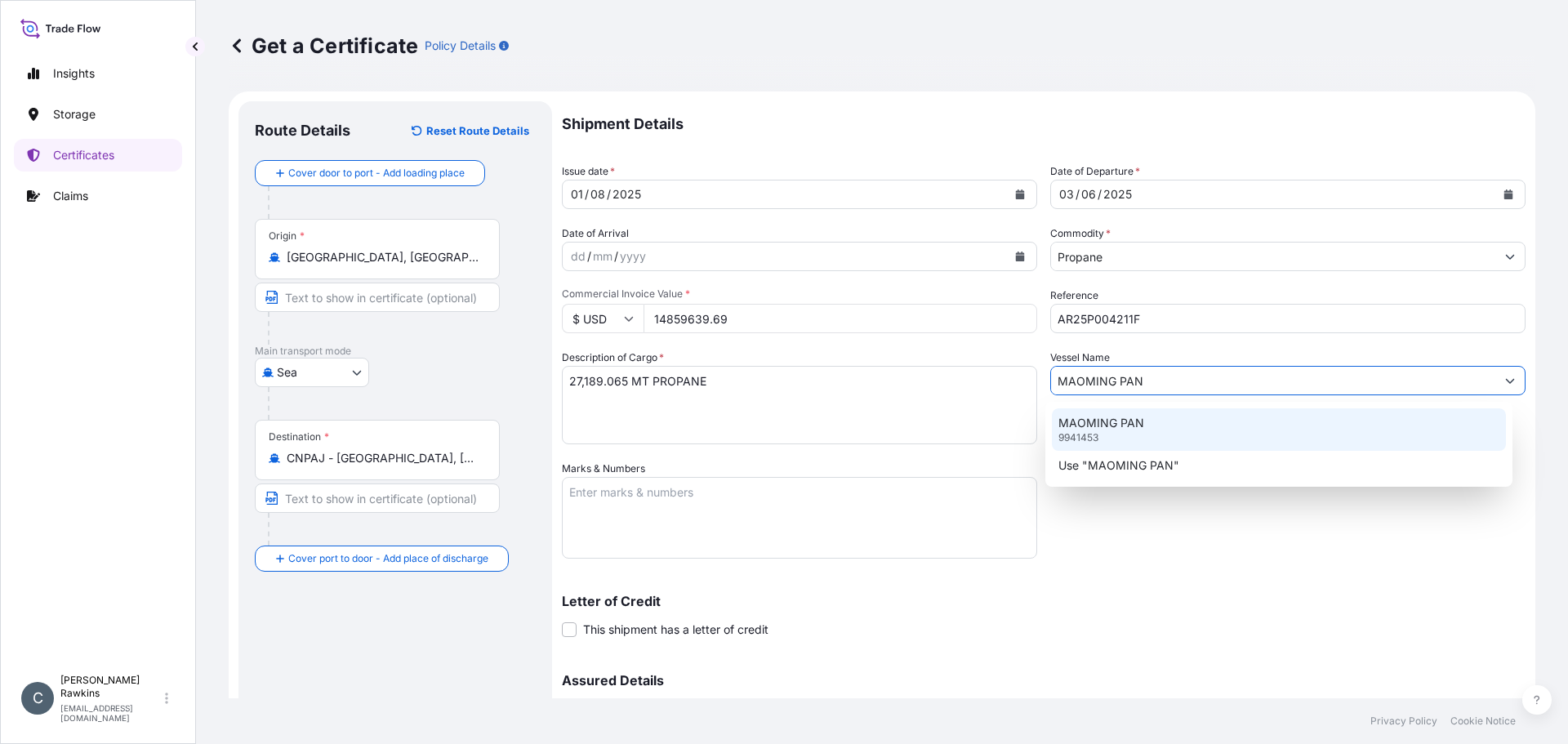
click at [1199, 432] on div "MAOMING PAN 9941453" at bounding box center [1280, 429] width 455 height 43
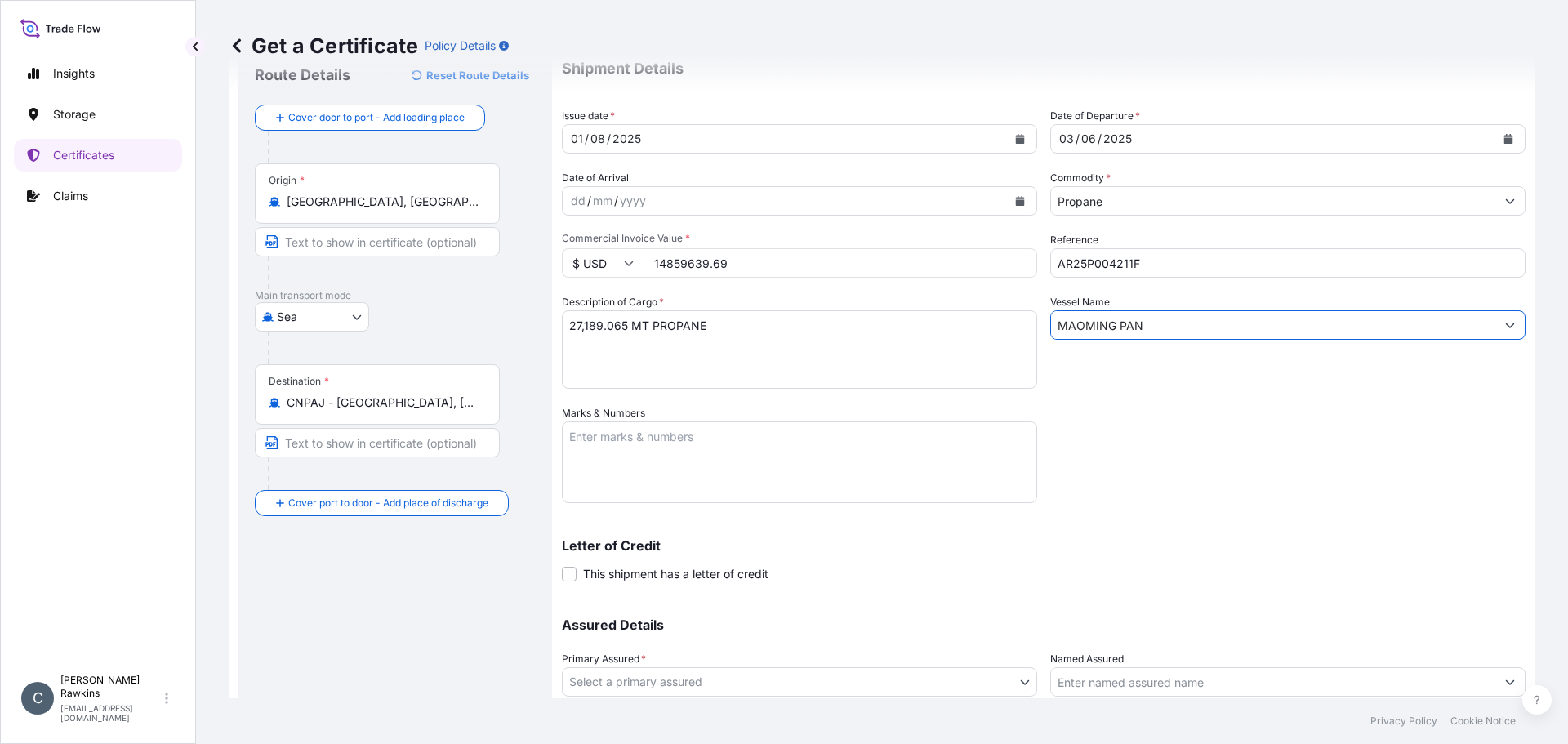
scroll to position [175, 0]
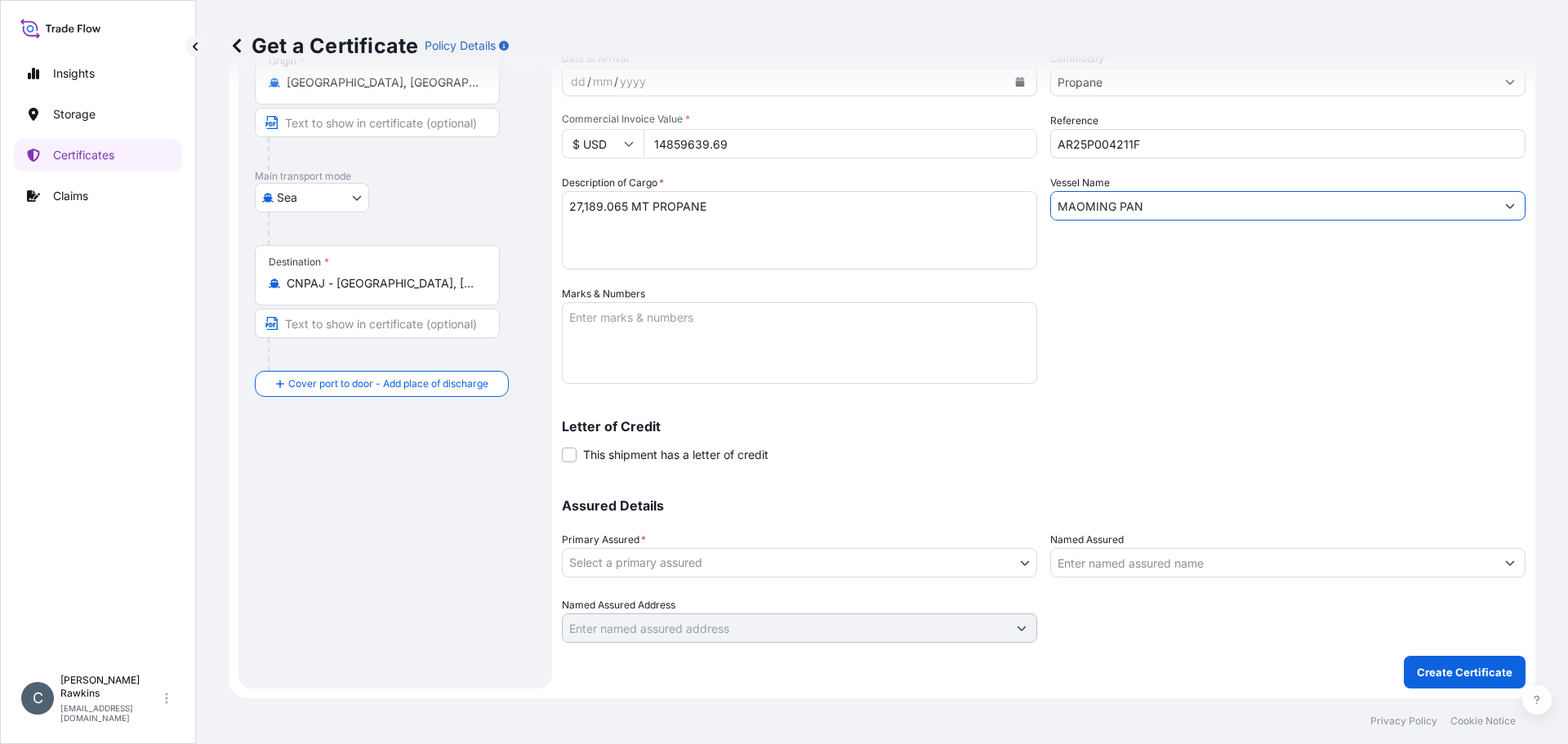
type input "MAOMING PAN"
click at [836, 563] on body "1 option available. 2 options available. Insights Storage Certificates Claims C…" at bounding box center [784, 372] width 1568 height 744
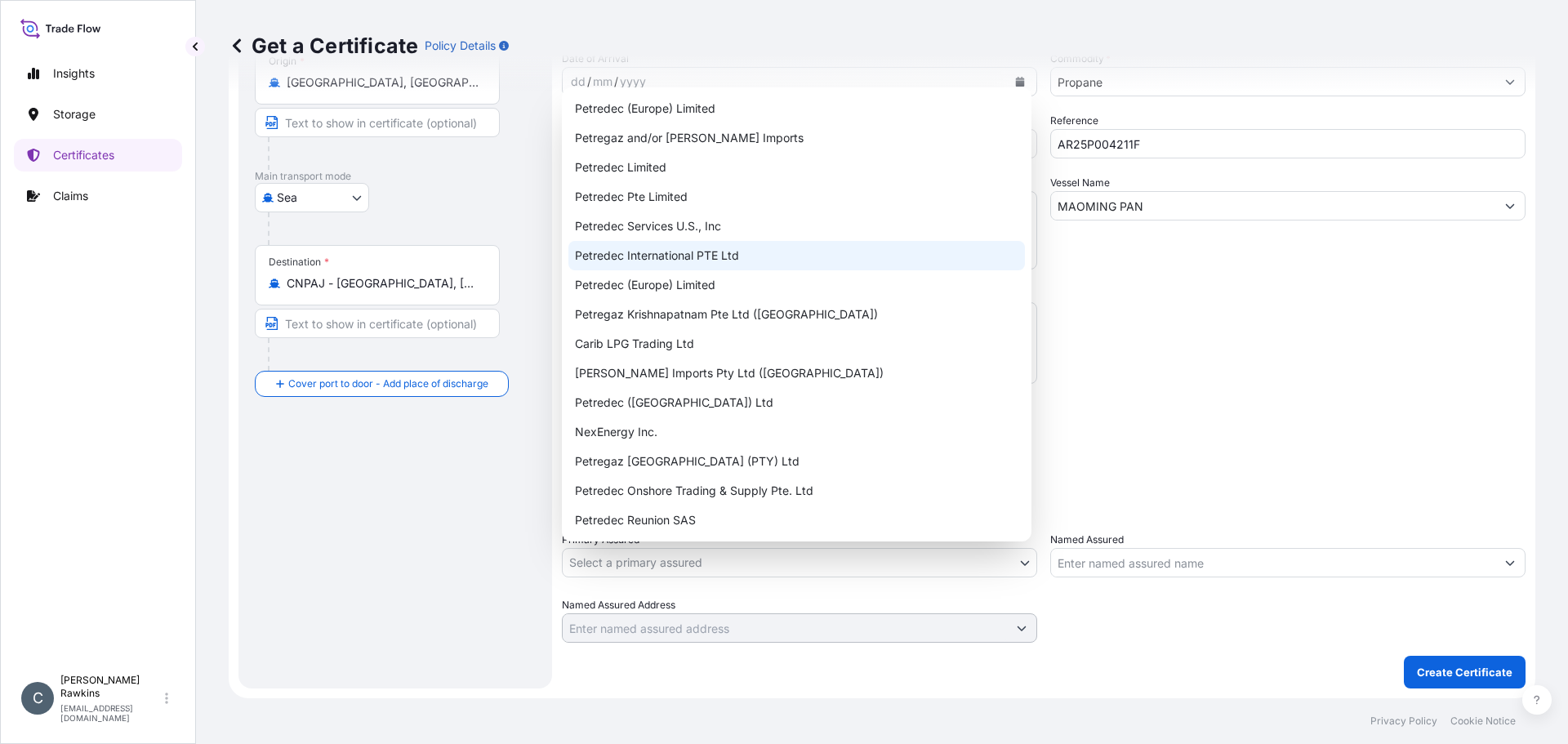
click at [652, 254] on div "Petredec International PTE Ltd" at bounding box center [797, 255] width 457 height 30
select select "31842"
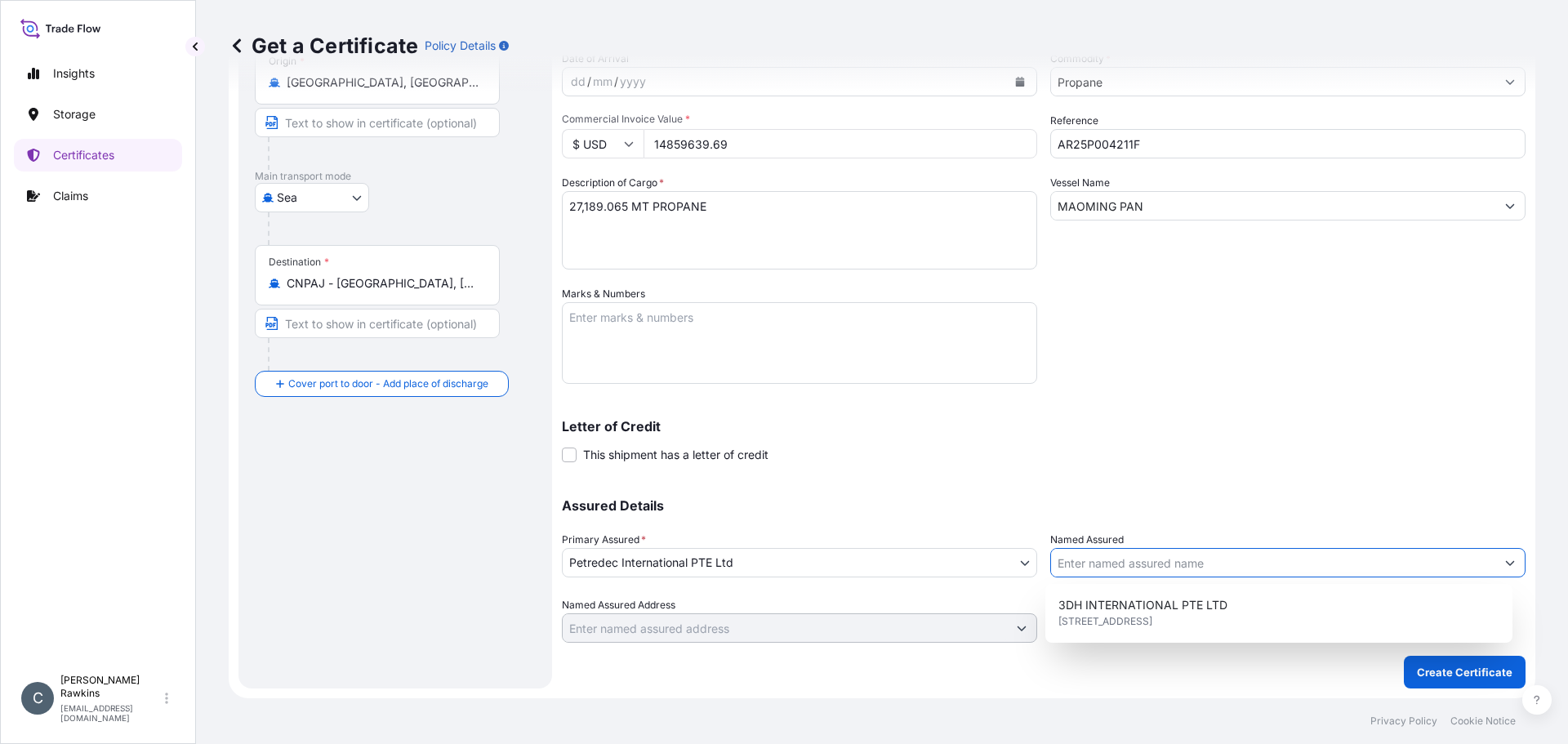
click at [1079, 558] on input "Named Assured" at bounding box center [1273, 563] width 444 height 30
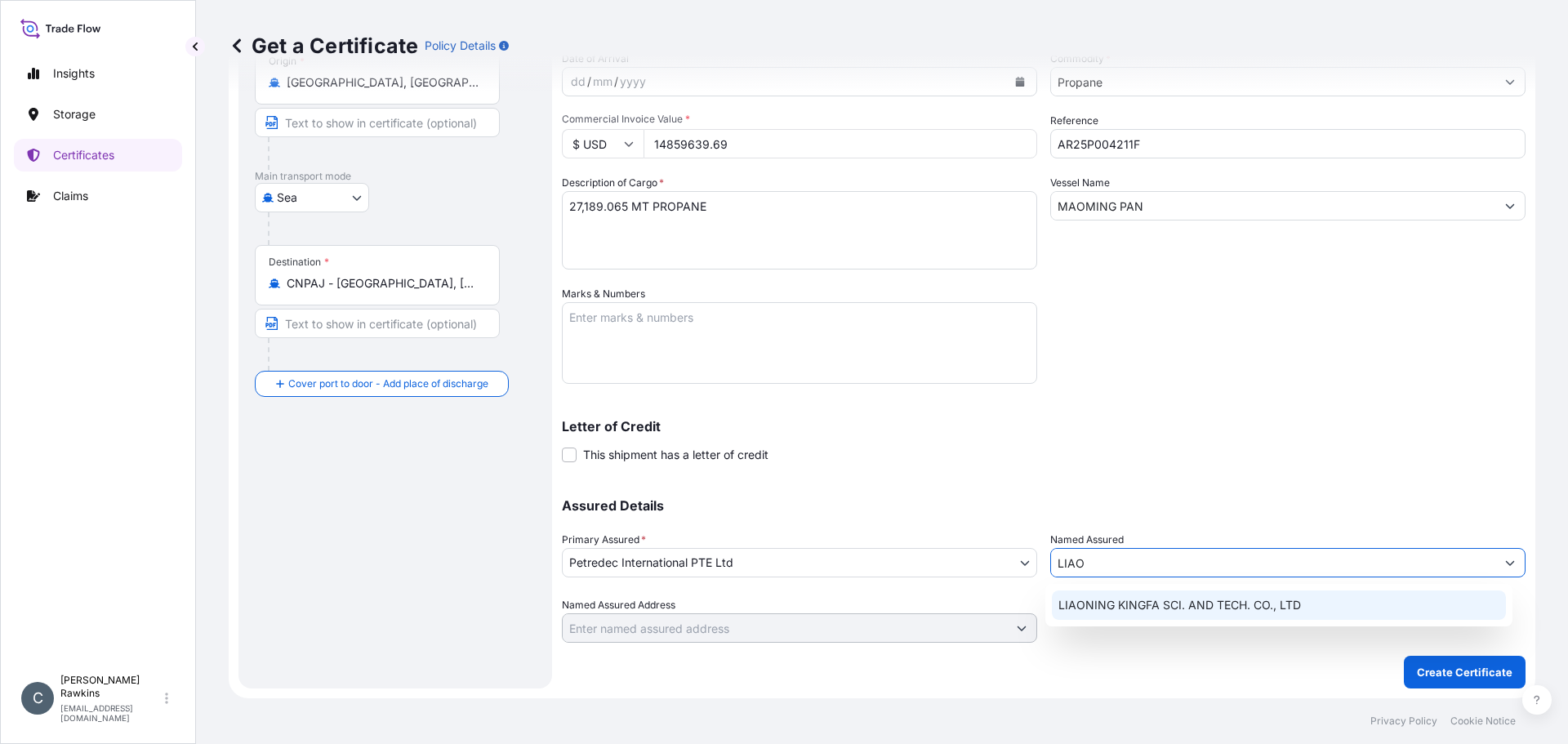
click at [1109, 599] on span "LIAONING KINGFA SCI. AND TECH. CO., LTD" at bounding box center [1179, 605] width 242 height 16
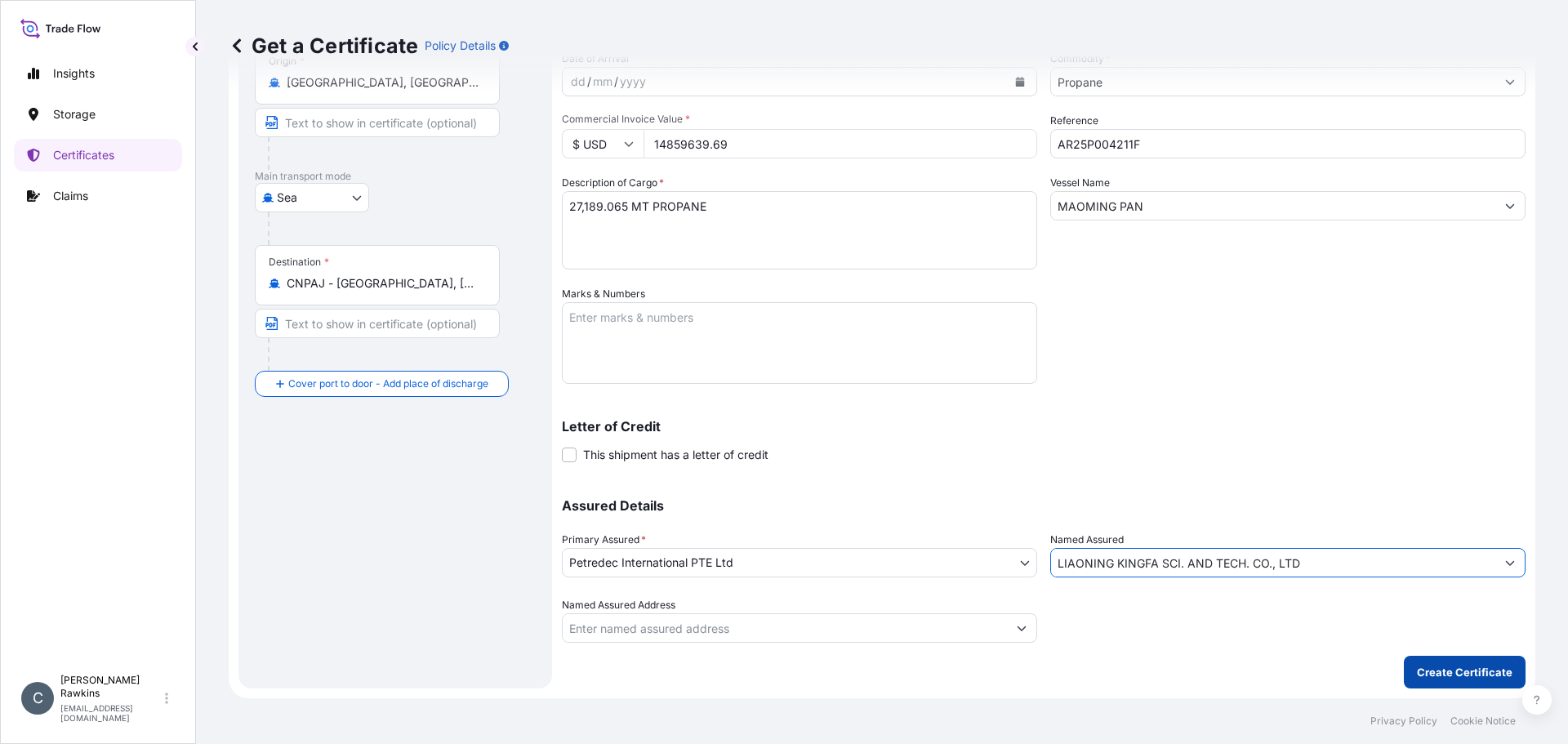
type input "LIAONING KINGFA SCI. AND TECH. CO., LTD"
click at [1404, 668] on button "Create Certificate" at bounding box center [1465, 671] width 121 height 33
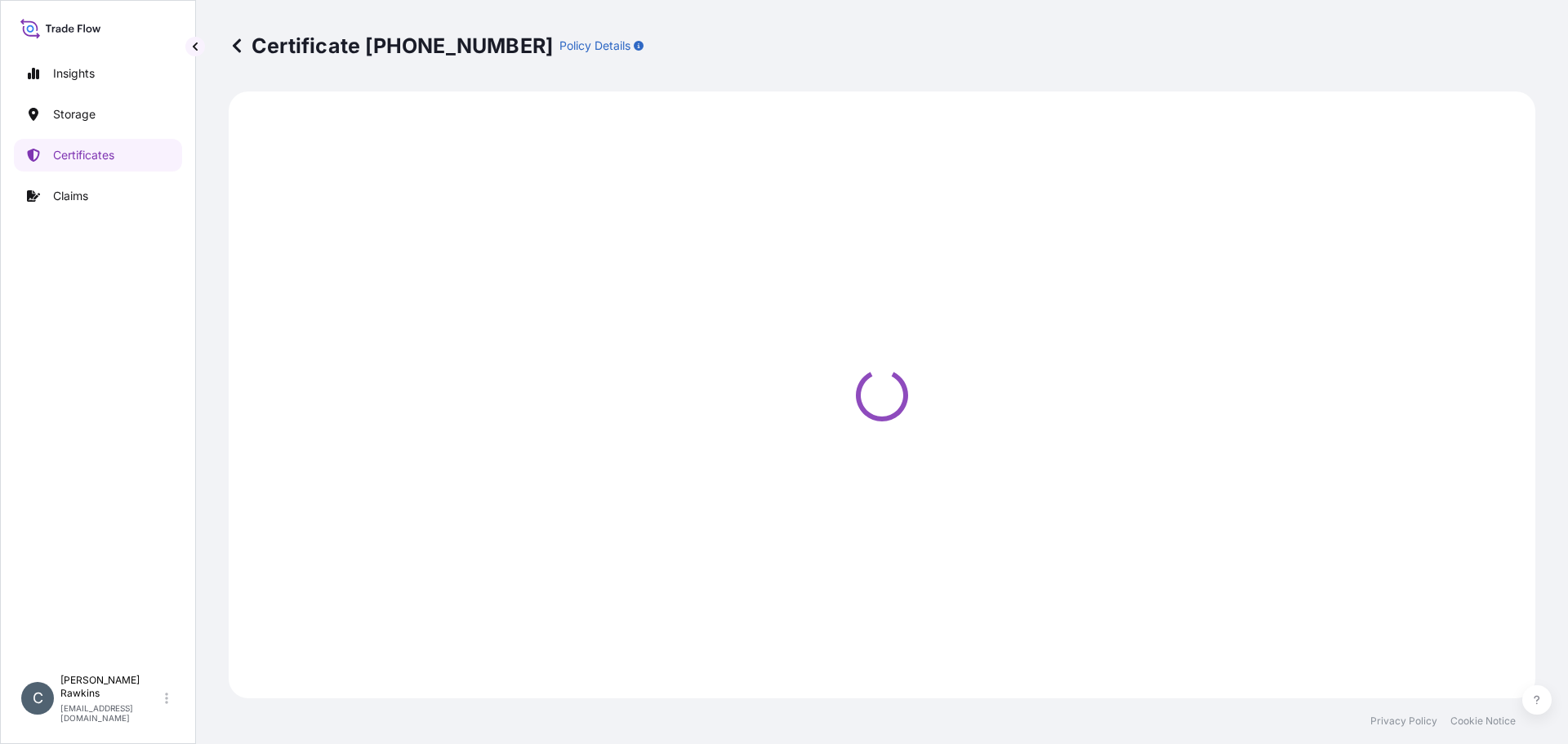
select select "Sea"
select select "31842"
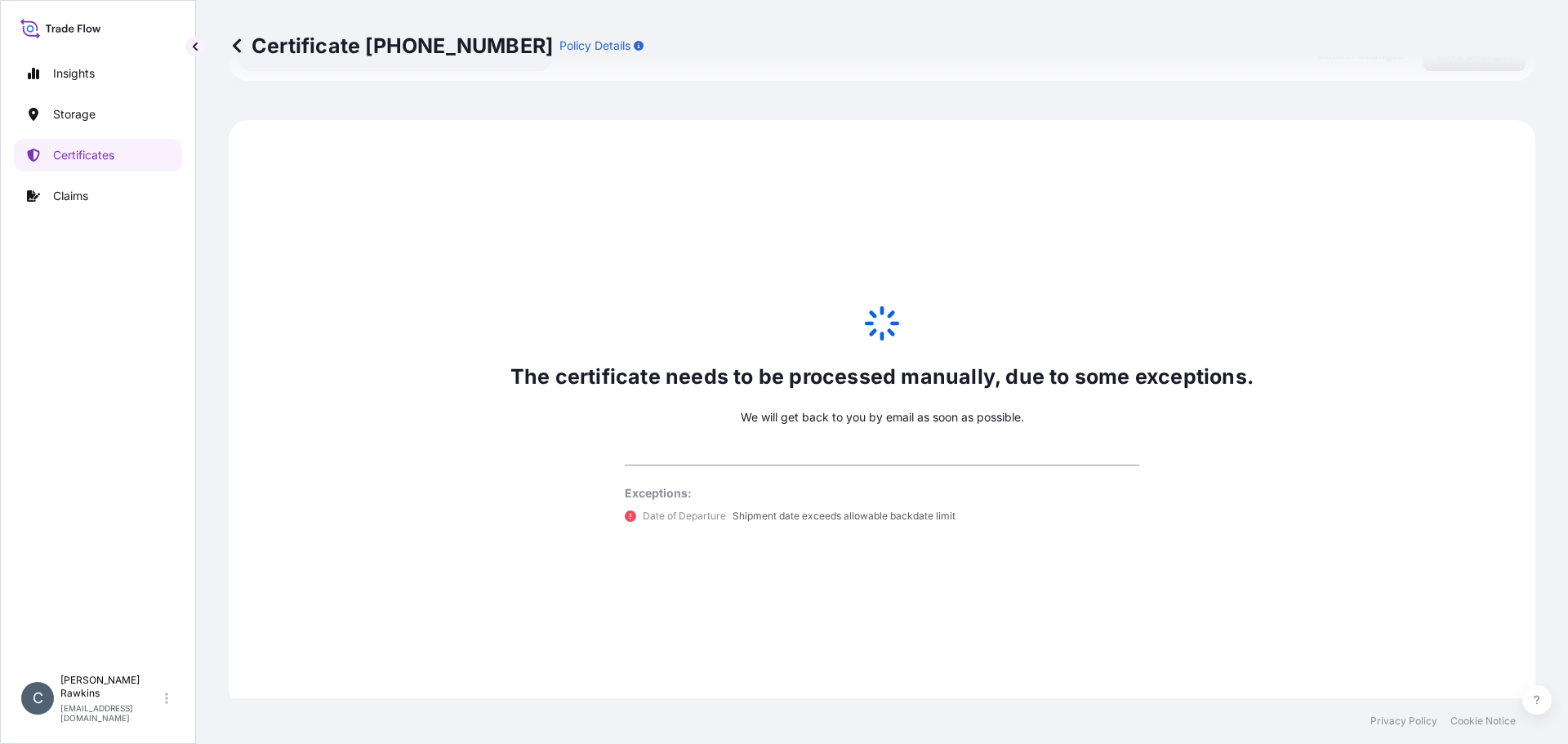
scroll to position [801, 0]
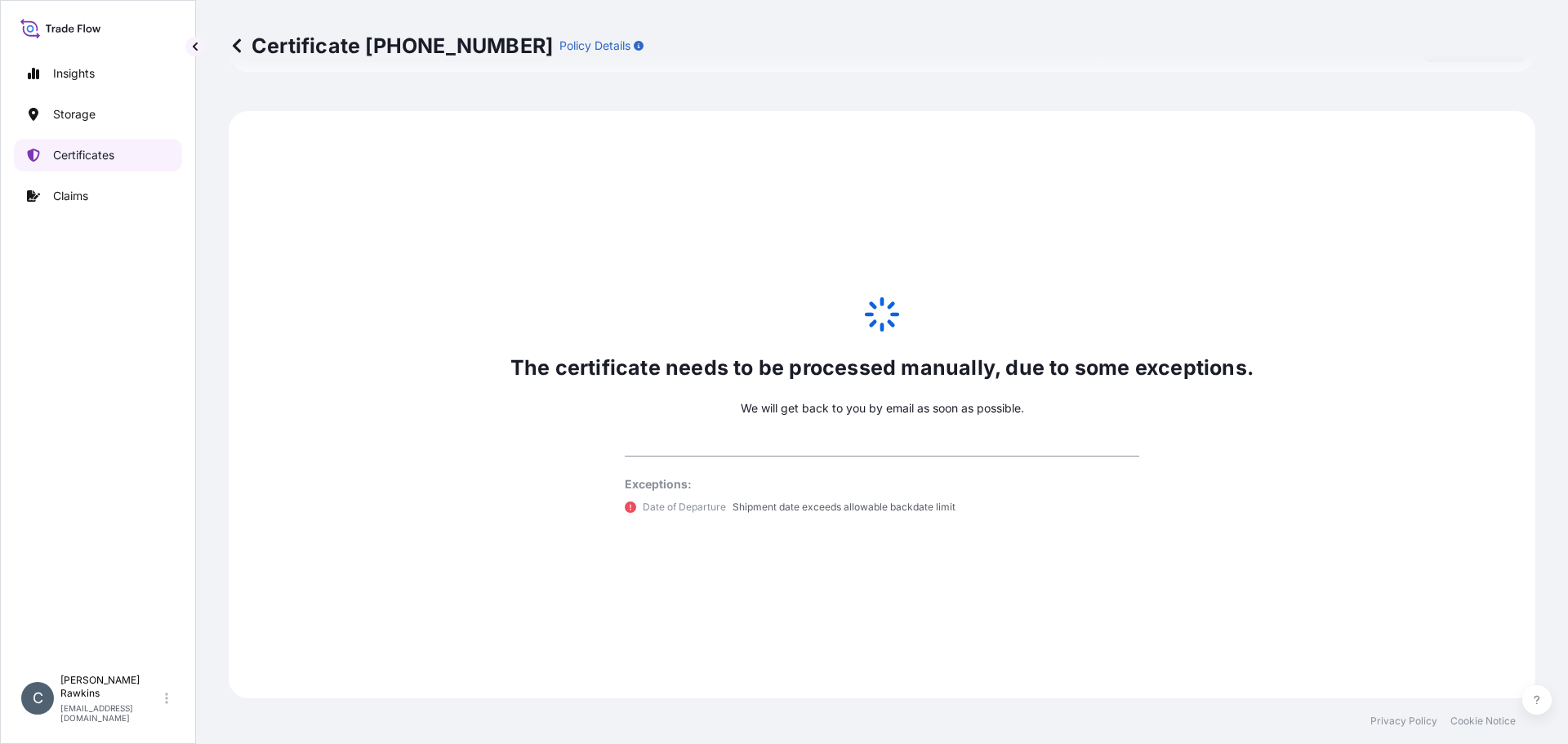
click at [84, 151] on p "Certificates" at bounding box center [83, 155] width 62 height 16
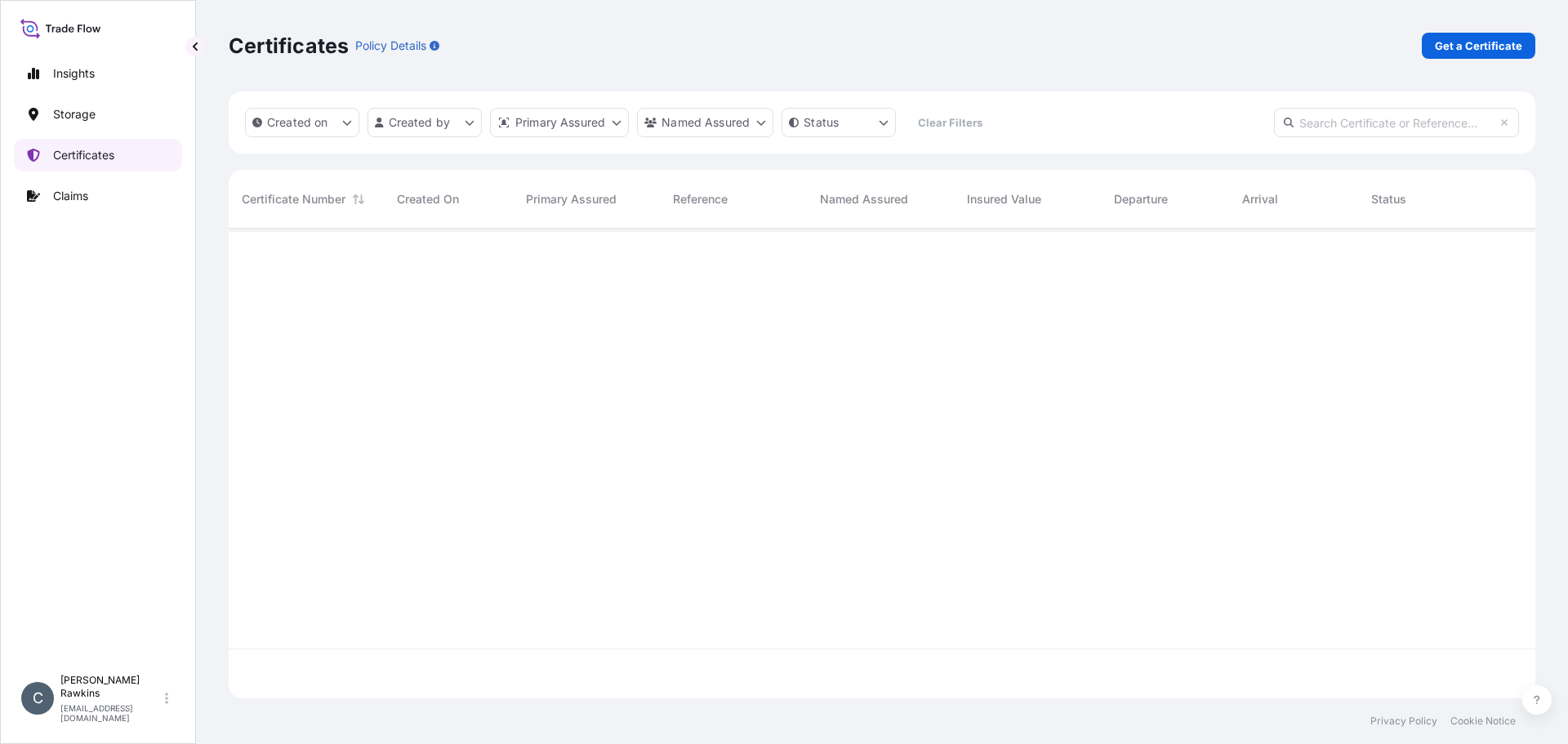
scroll to position [466, 1295]
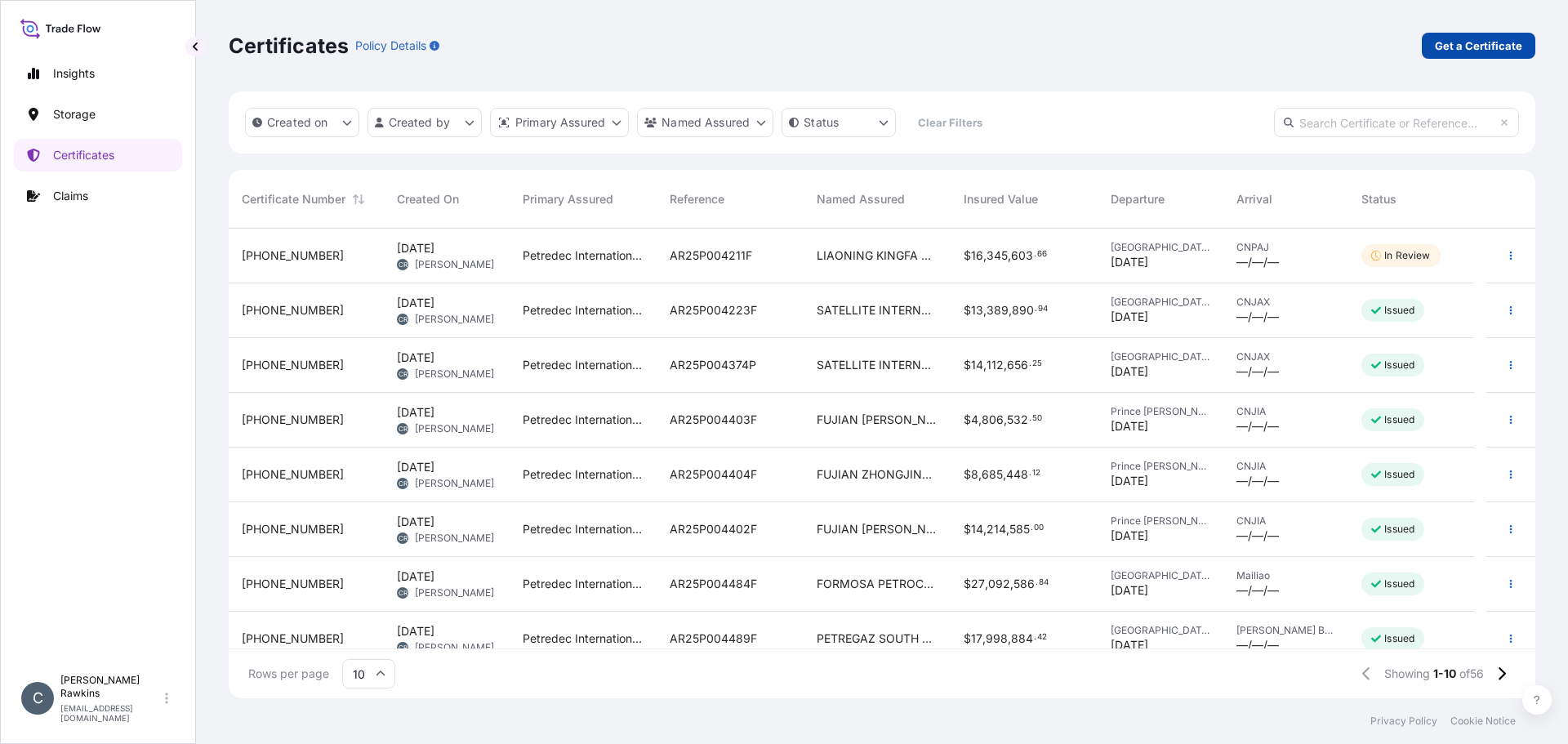
click at [1465, 45] on p "Get a Certificate" at bounding box center [1479, 46] width 87 height 16
select select "Sea"
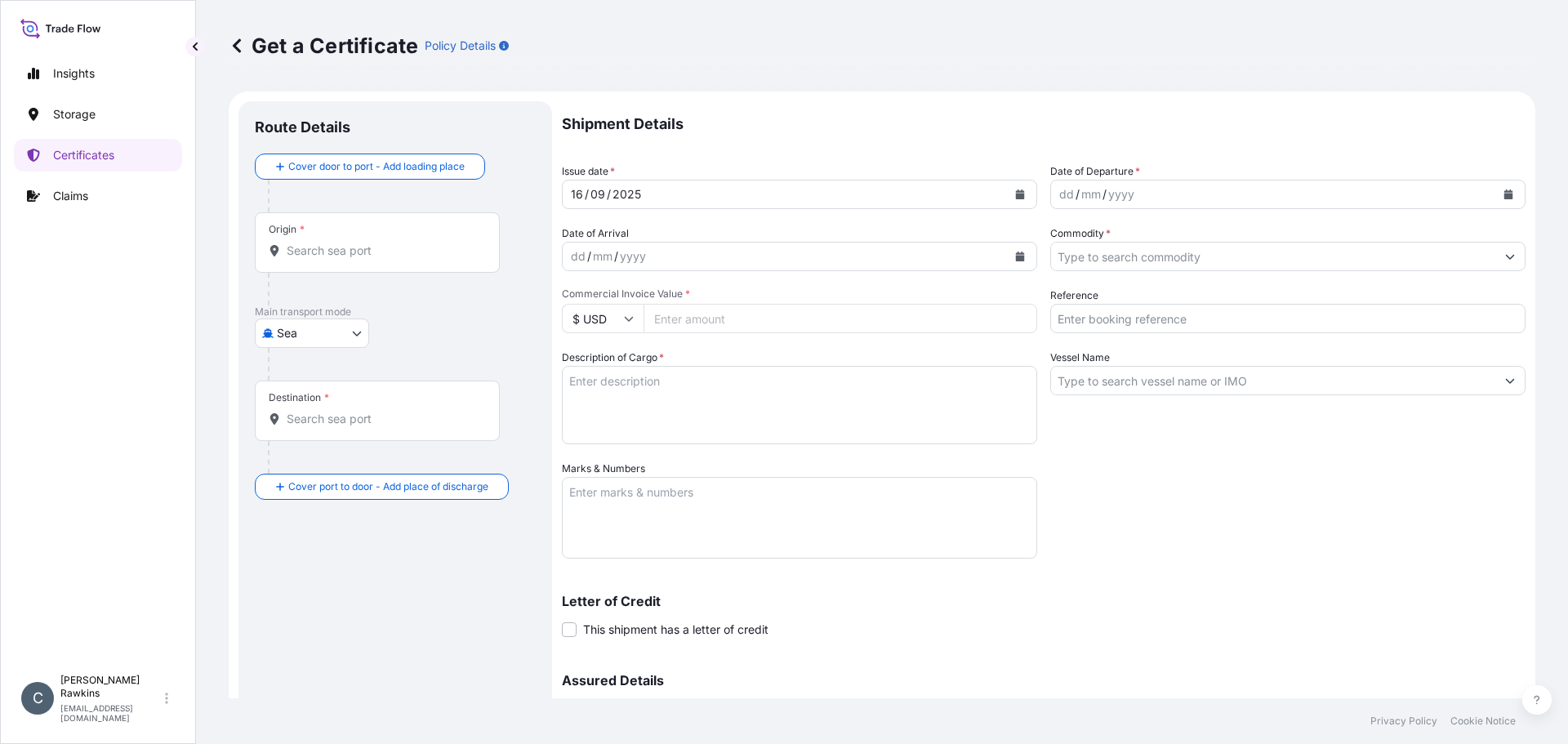
click at [345, 245] on input "Origin *" at bounding box center [384, 250] width 193 height 16
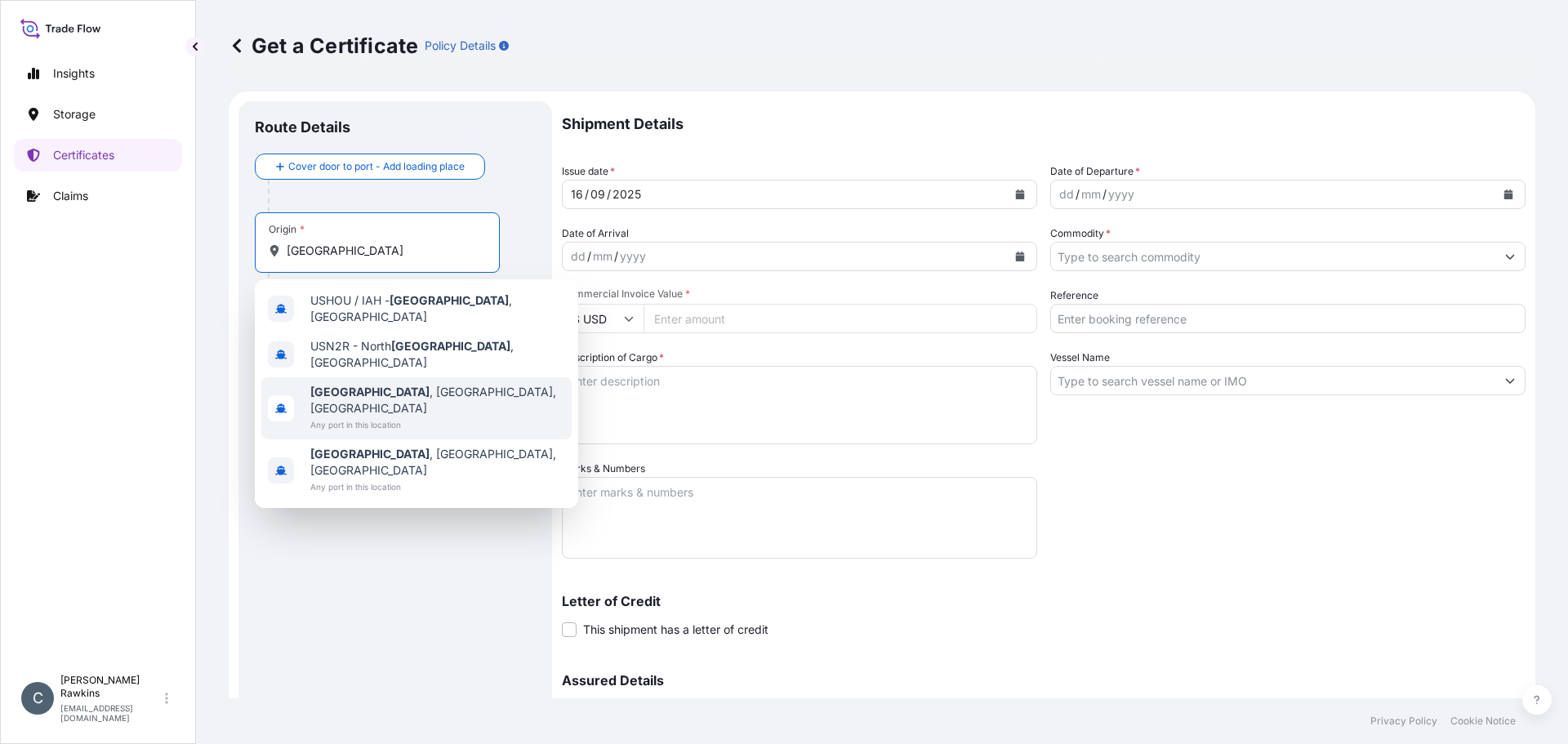
click at [343, 384] on b "[GEOGRAPHIC_DATA]" at bounding box center [370, 391] width 119 height 14
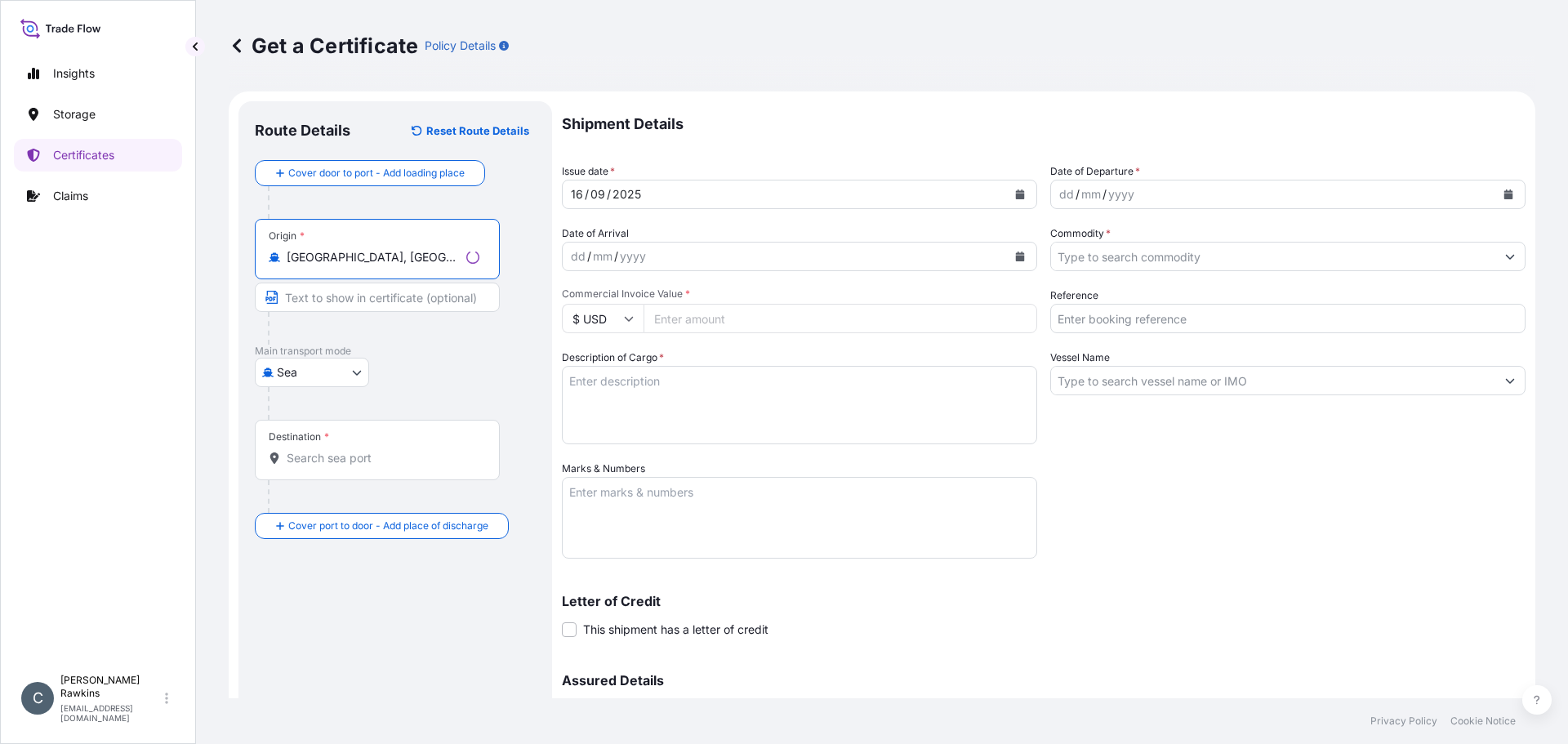
type input "[GEOGRAPHIC_DATA], [GEOGRAPHIC_DATA], [GEOGRAPHIC_DATA]"
click at [336, 447] on div "Destination *" at bounding box center [377, 450] width 245 height 61
click at [336, 450] on input "Destination *" at bounding box center [384, 458] width 193 height 16
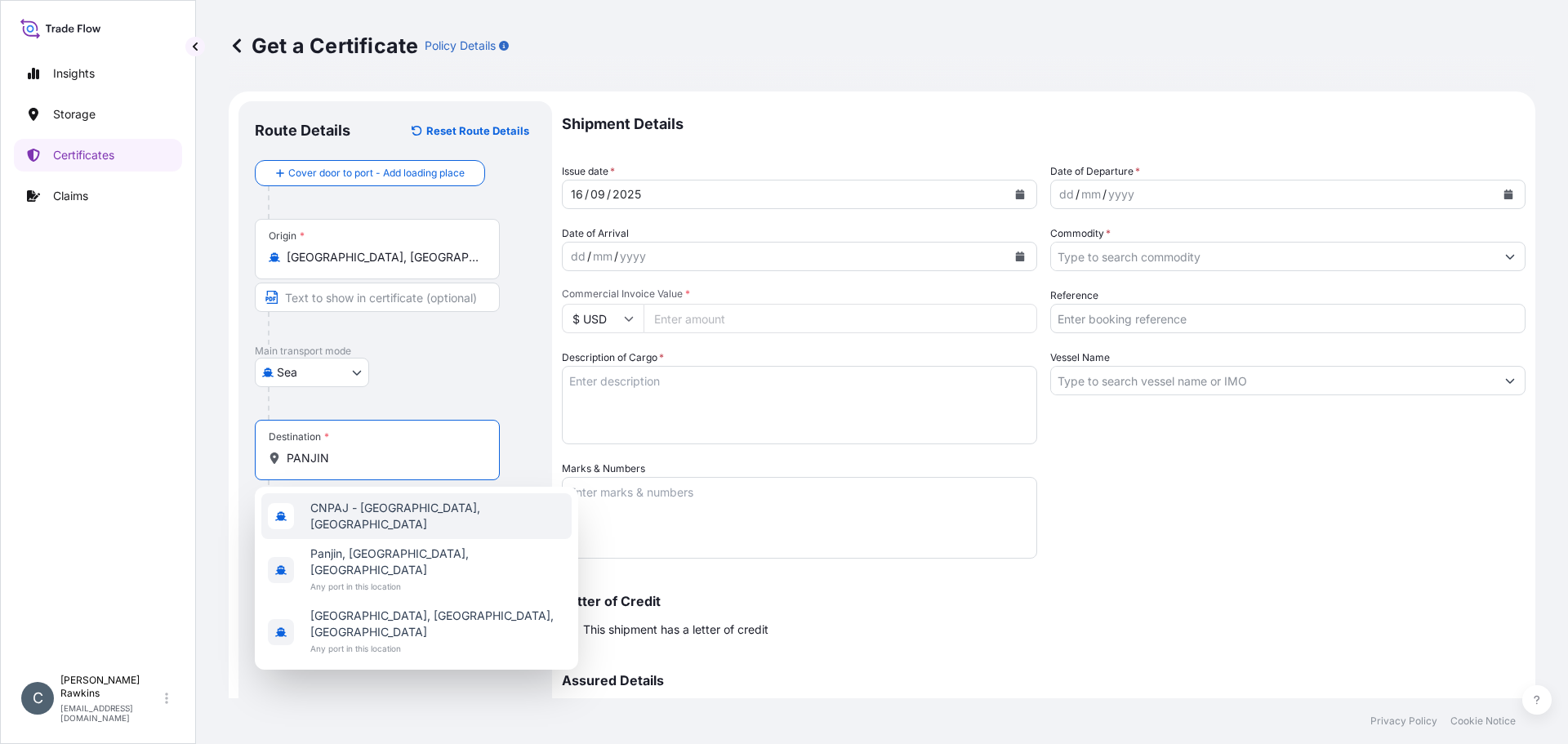
click at [337, 507] on span "CNPAJ - Panjin, China" at bounding box center [437, 516] width 254 height 33
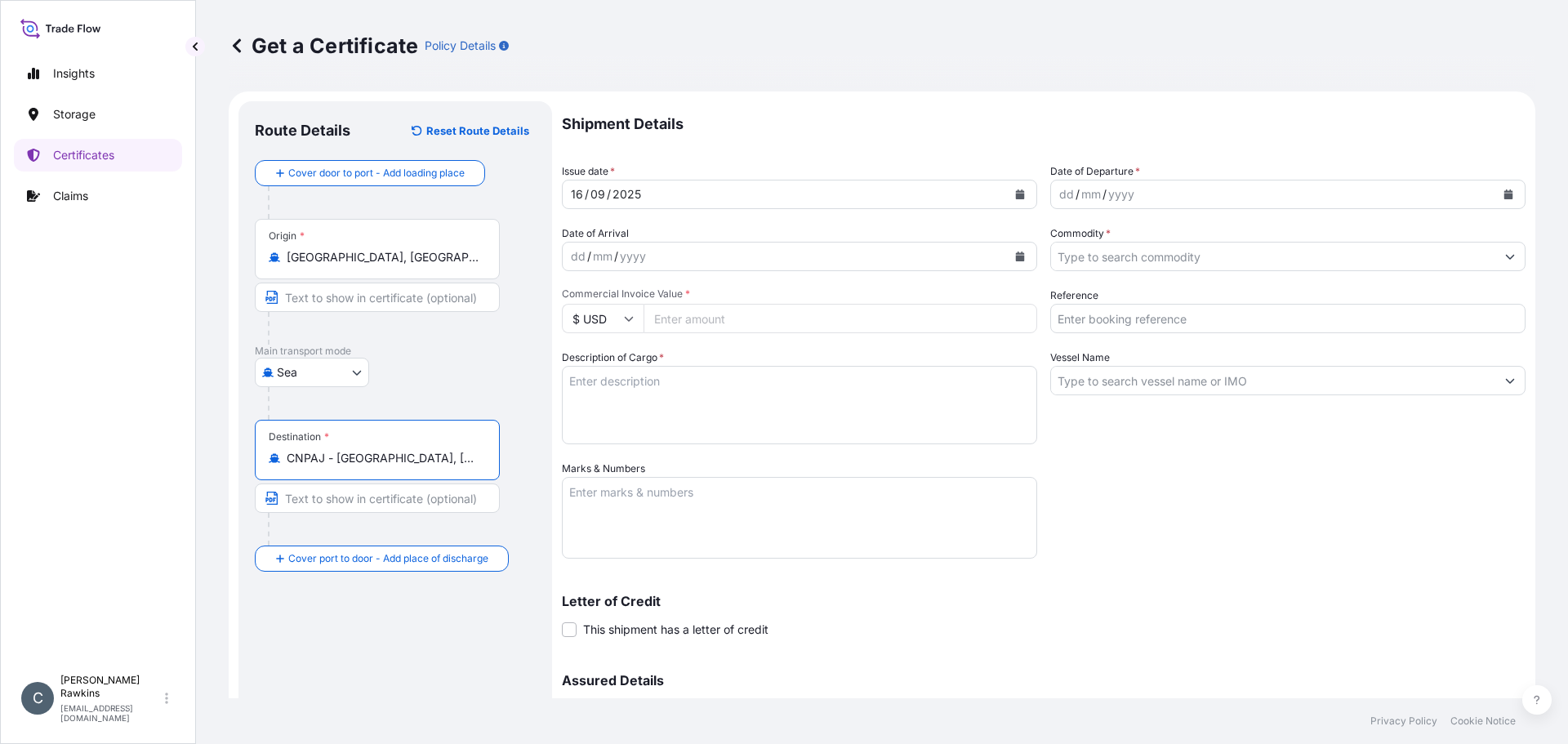
type input "CNPAJ - Panjin, China"
click at [1019, 196] on button "Calendar" at bounding box center [1020, 194] width 26 height 26
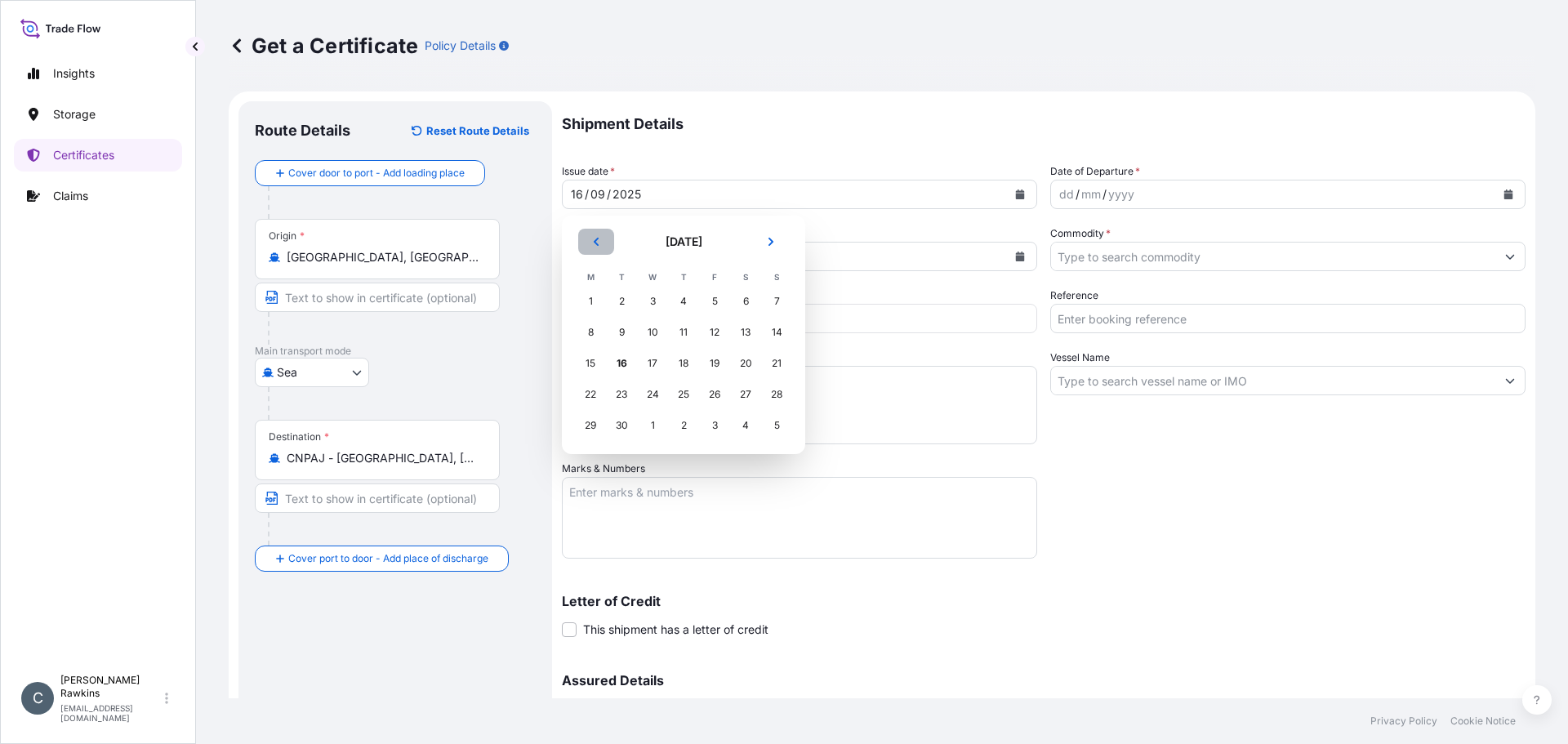
click at [603, 247] on button "Previous" at bounding box center [596, 241] width 36 height 26
click at [713, 301] on div "1" at bounding box center [714, 302] width 30 height 30
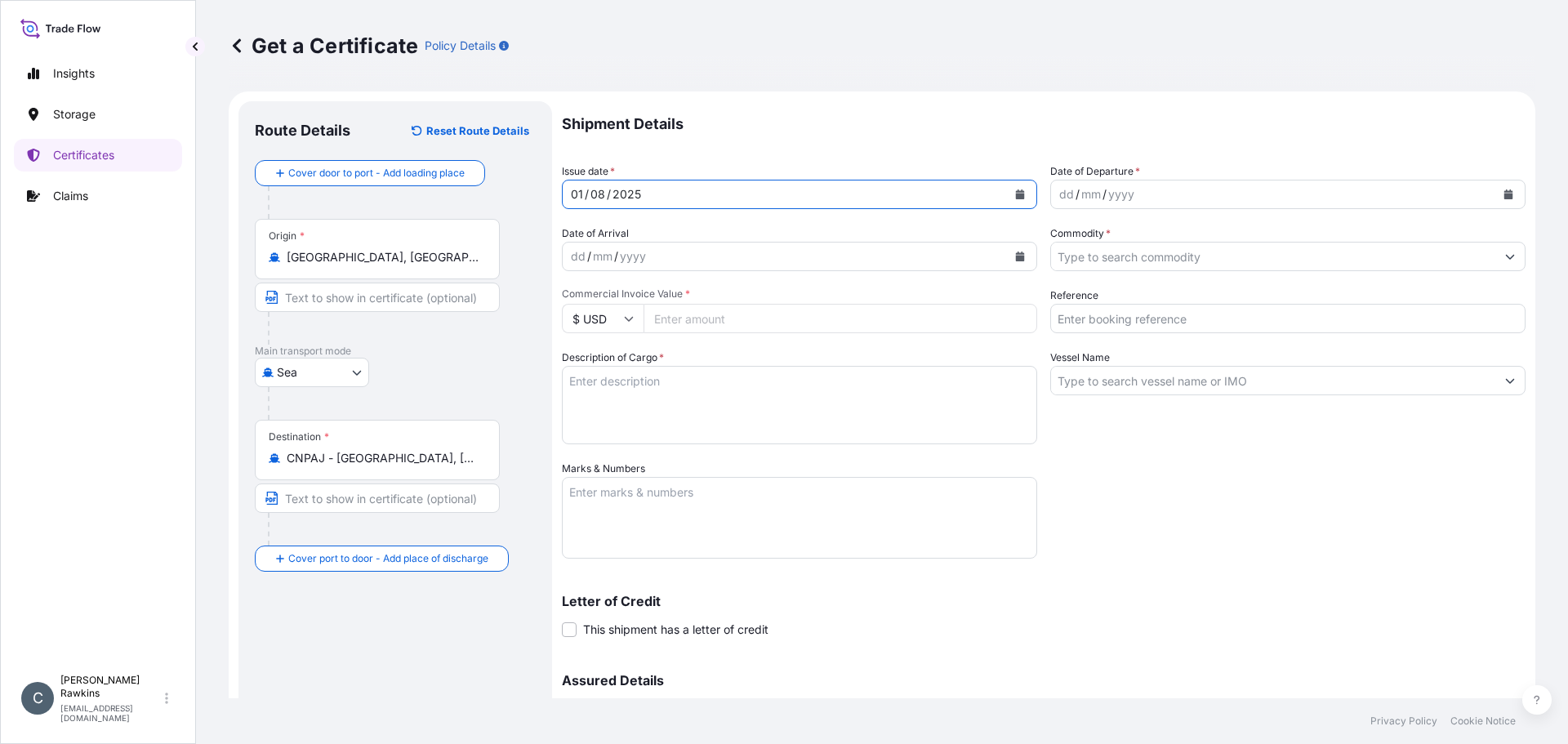
click at [1503, 190] on icon "Calendar" at bounding box center [1508, 195] width 10 height 10
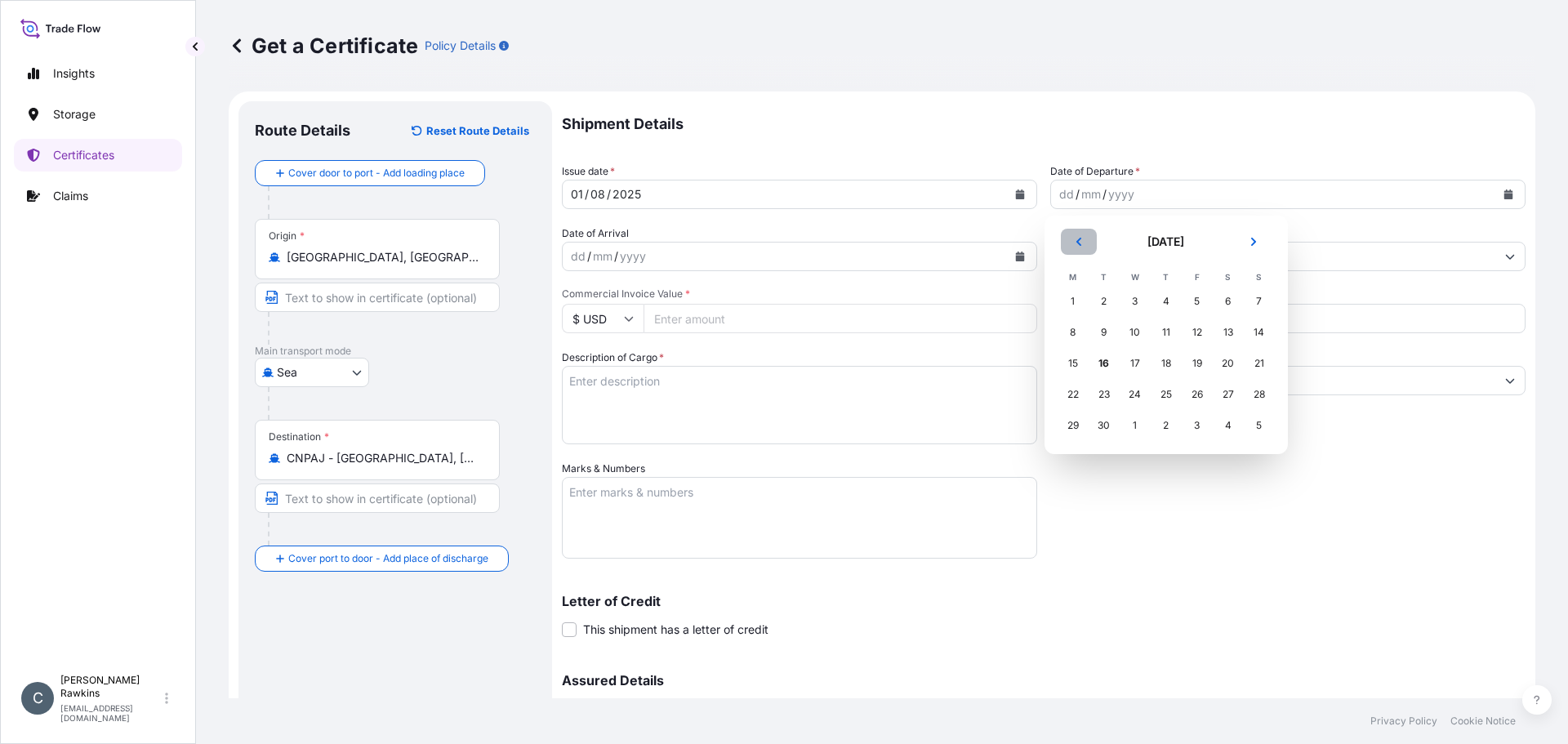
click at [1088, 250] on button "Previous" at bounding box center [1079, 241] width 36 height 26
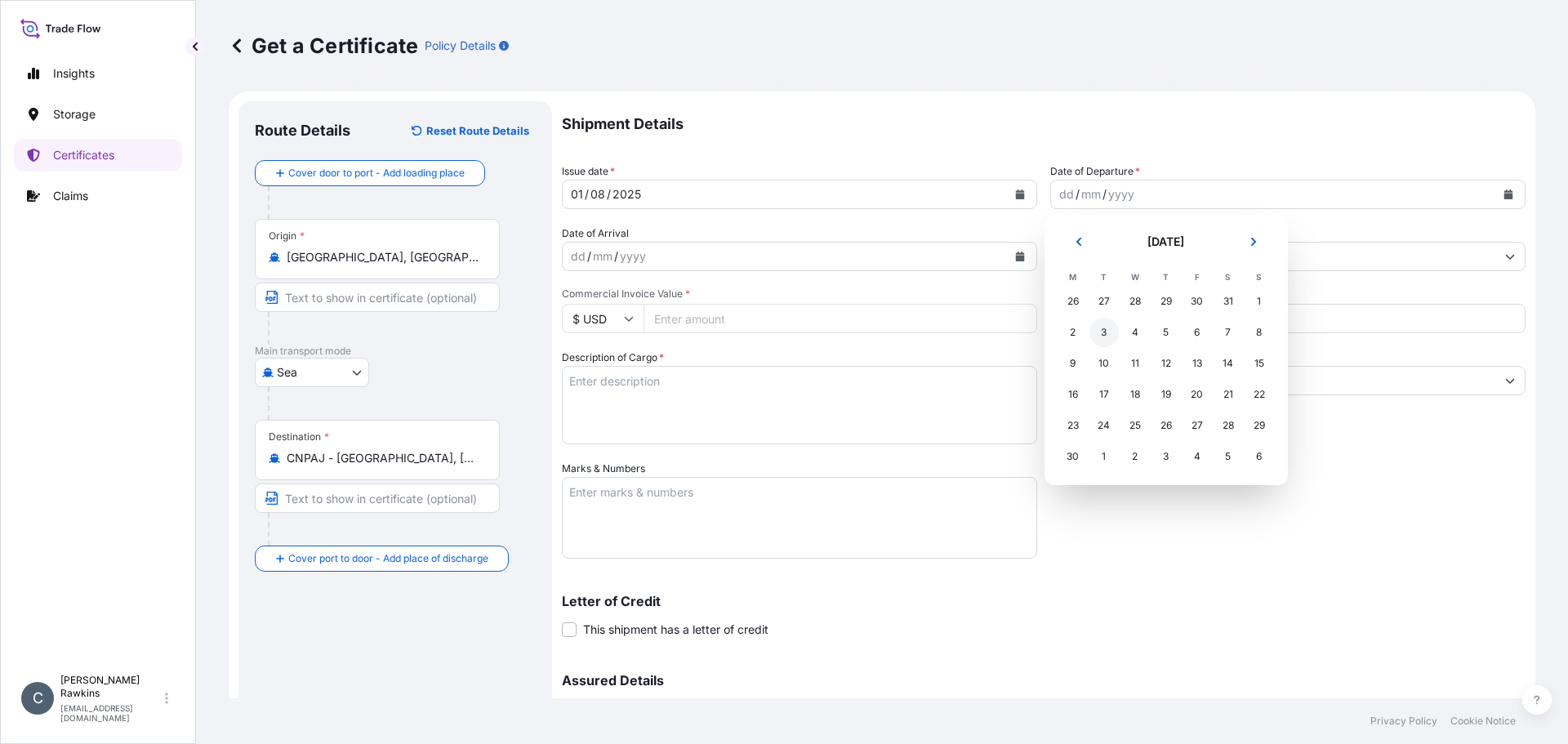
click at [1107, 334] on div "3" at bounding box center [1105, 333] width 30 height 30
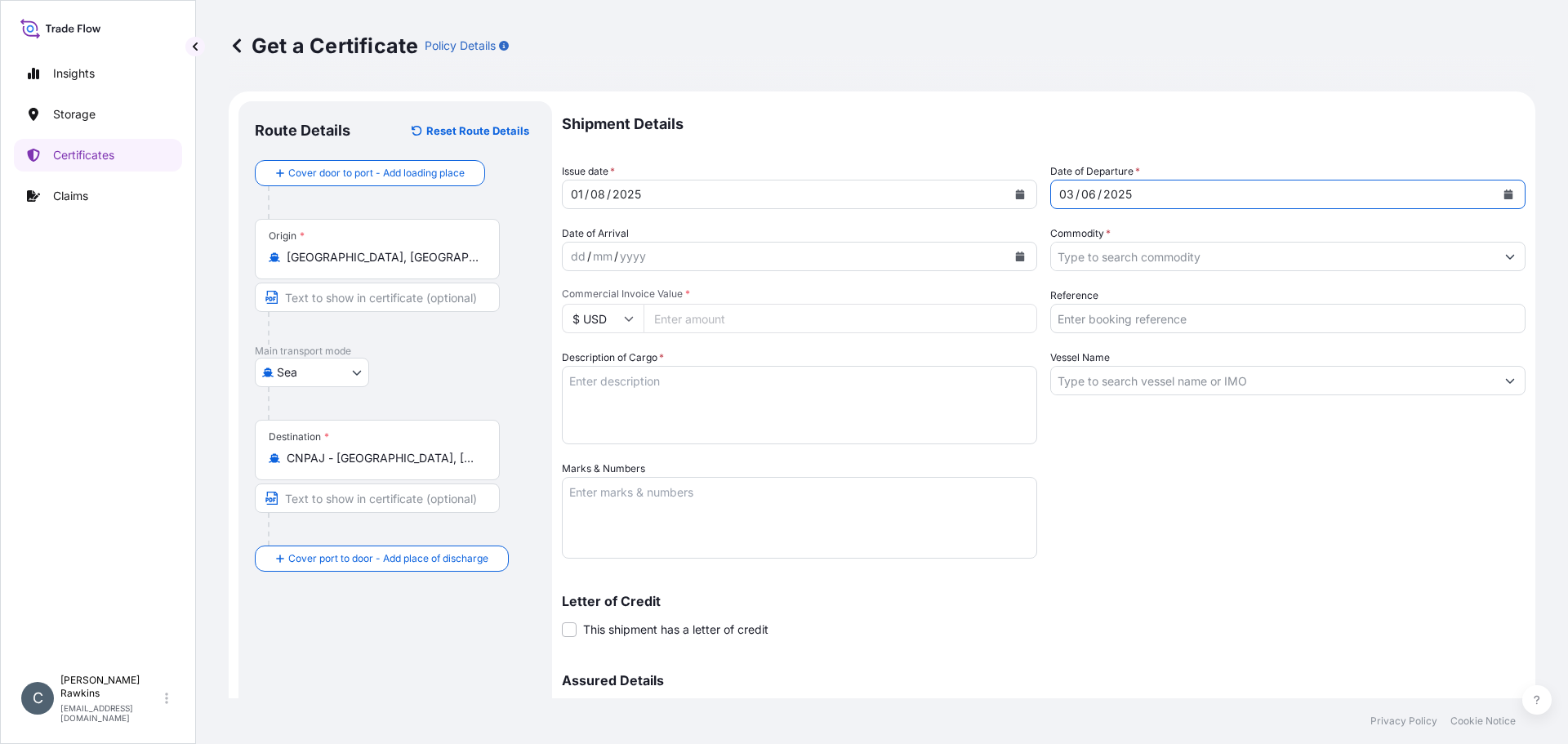
click at [1176, 262] on input "Commodity *" at bounding box center [1273, 256] width 444 height 30
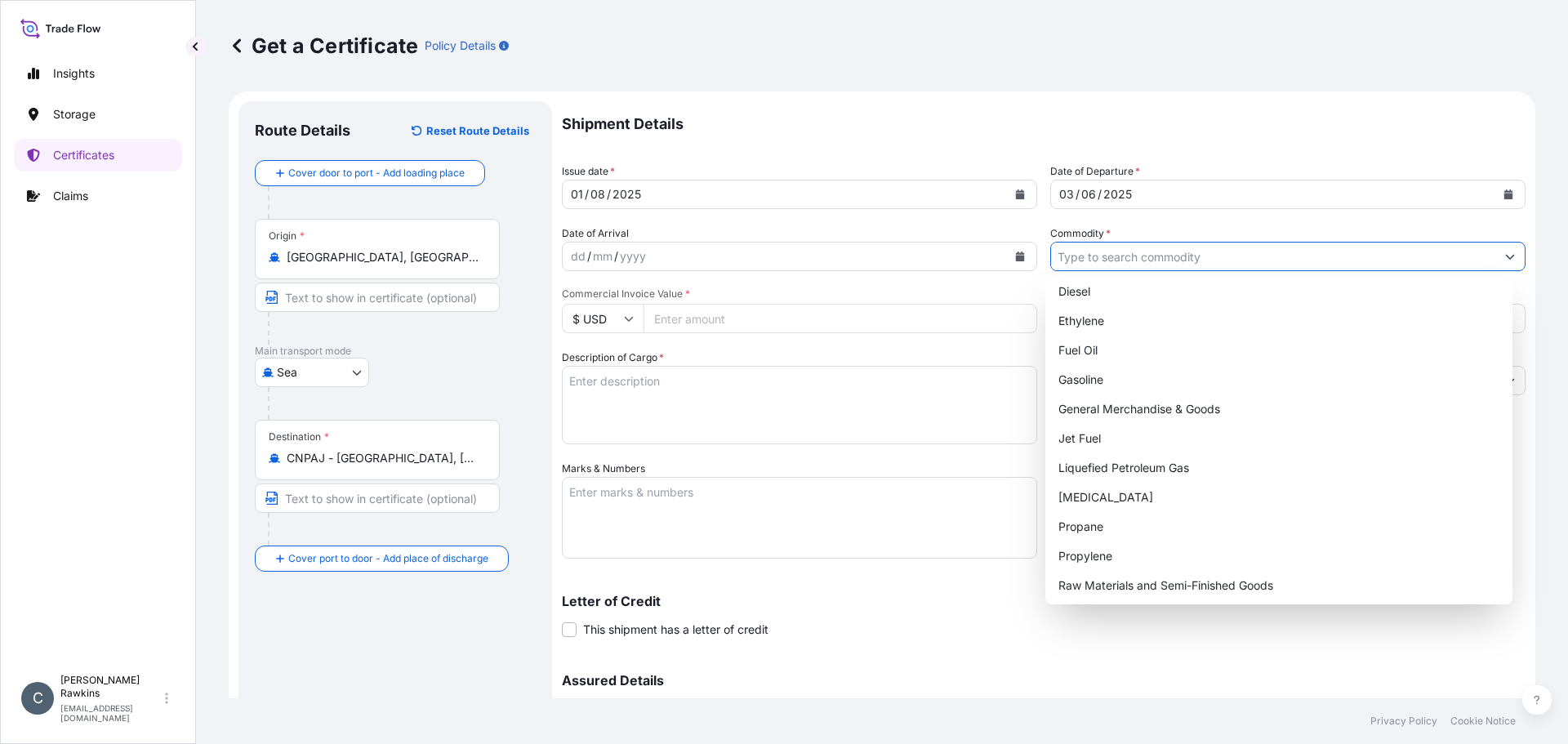
scroll to position [127, 0]
click at [1132, 512] on div "Propane" at bounding box center [1280, 524] width 455 height 30
type input "Propane"
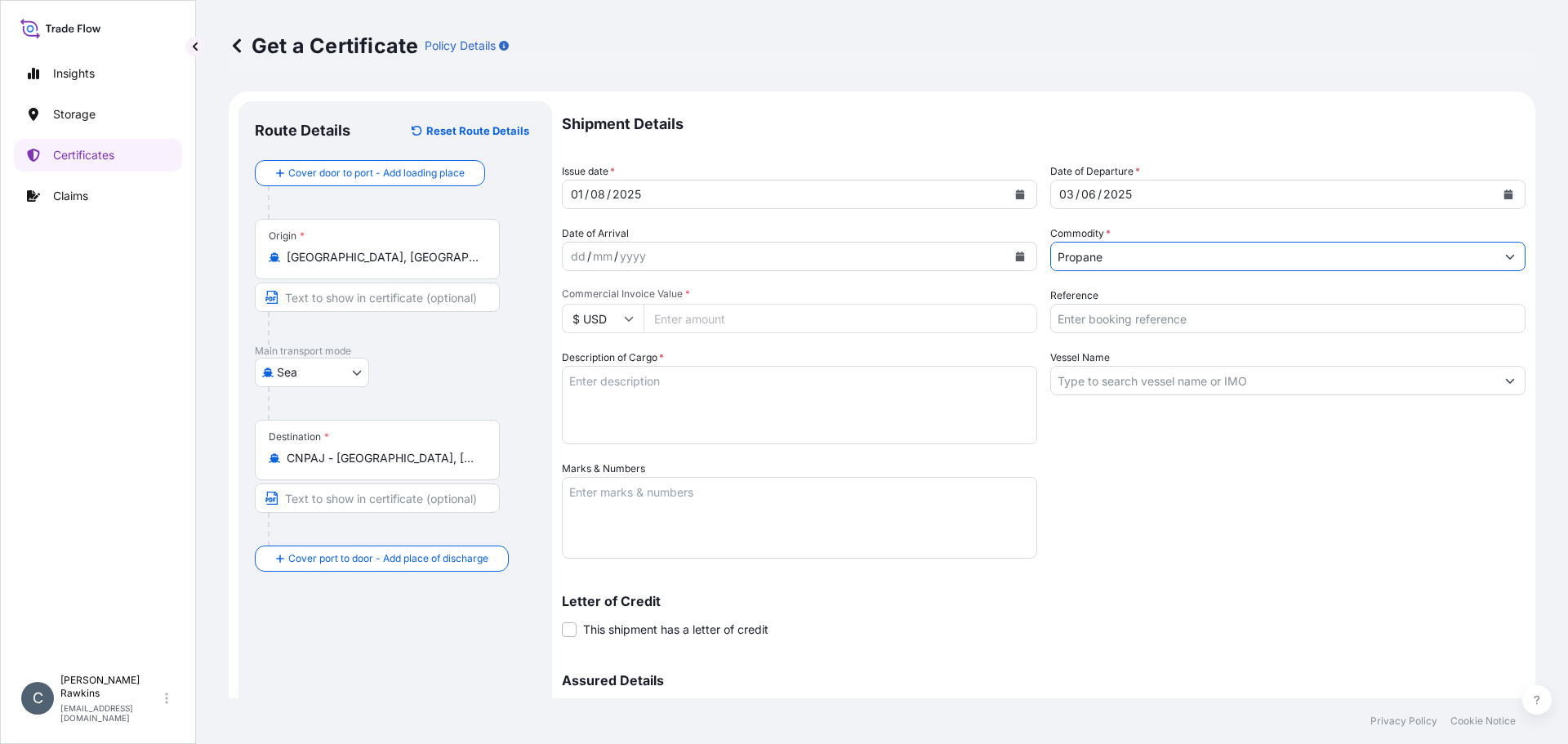
click at [701, 325] on input "Commercial Invoice Value *" at bounding box center [841, 319] width 393 height 30
type input "11728533.80"
click at [701, 339] on div "Shipment Details Issue date * 01 / 08 / 2025 Date of Departure * 03 / 06 / 2025…" at bounding box center [1044, 459] width 964 height 716
click at [1074, 327] on input "Reference" at bounding box center [1288, 319] width 475 height 30
click at [1174, 322] on input "AR25P003246F" at bounding box center [1288, 319] width 475 height 30
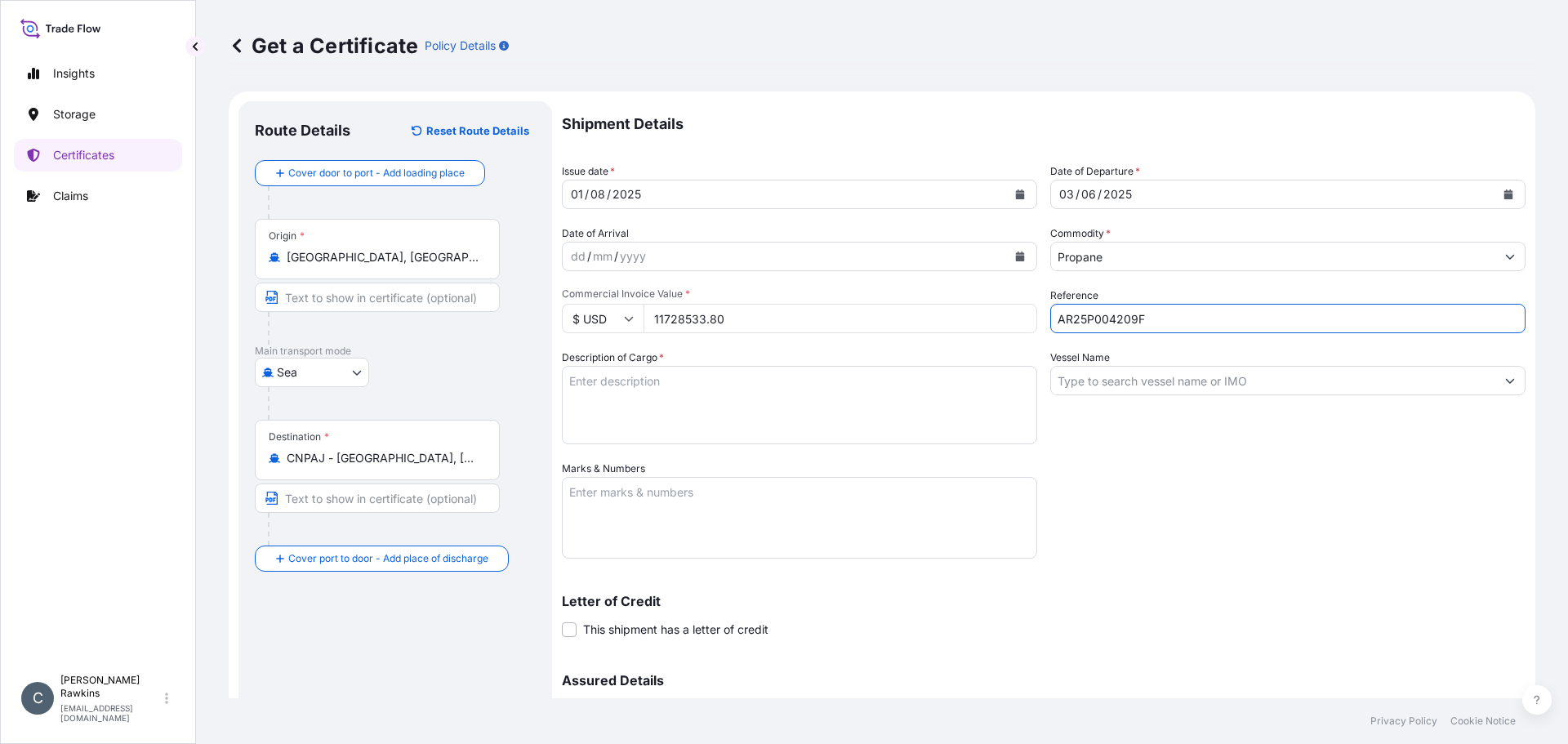
type input "AR25P004209F"
click at [857, 387] on textarea "Description of Cargo *" at bounding box center [800, 404] width 475 height 78
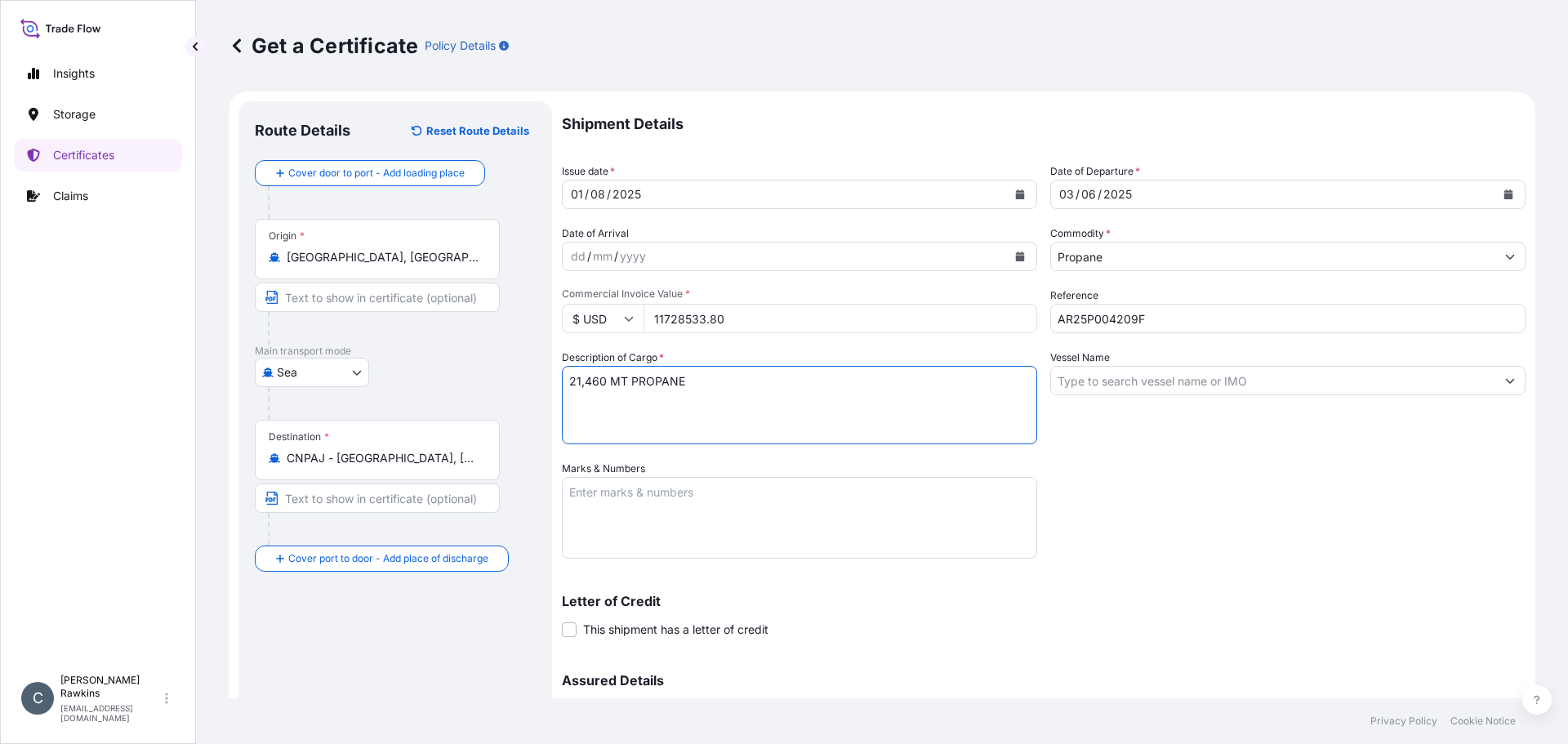
type textarea "21,460 MT PROPANE"
click at [1060, 378] on input "Vessel Name" at bounding box center [1273, 380] width 444 height 30
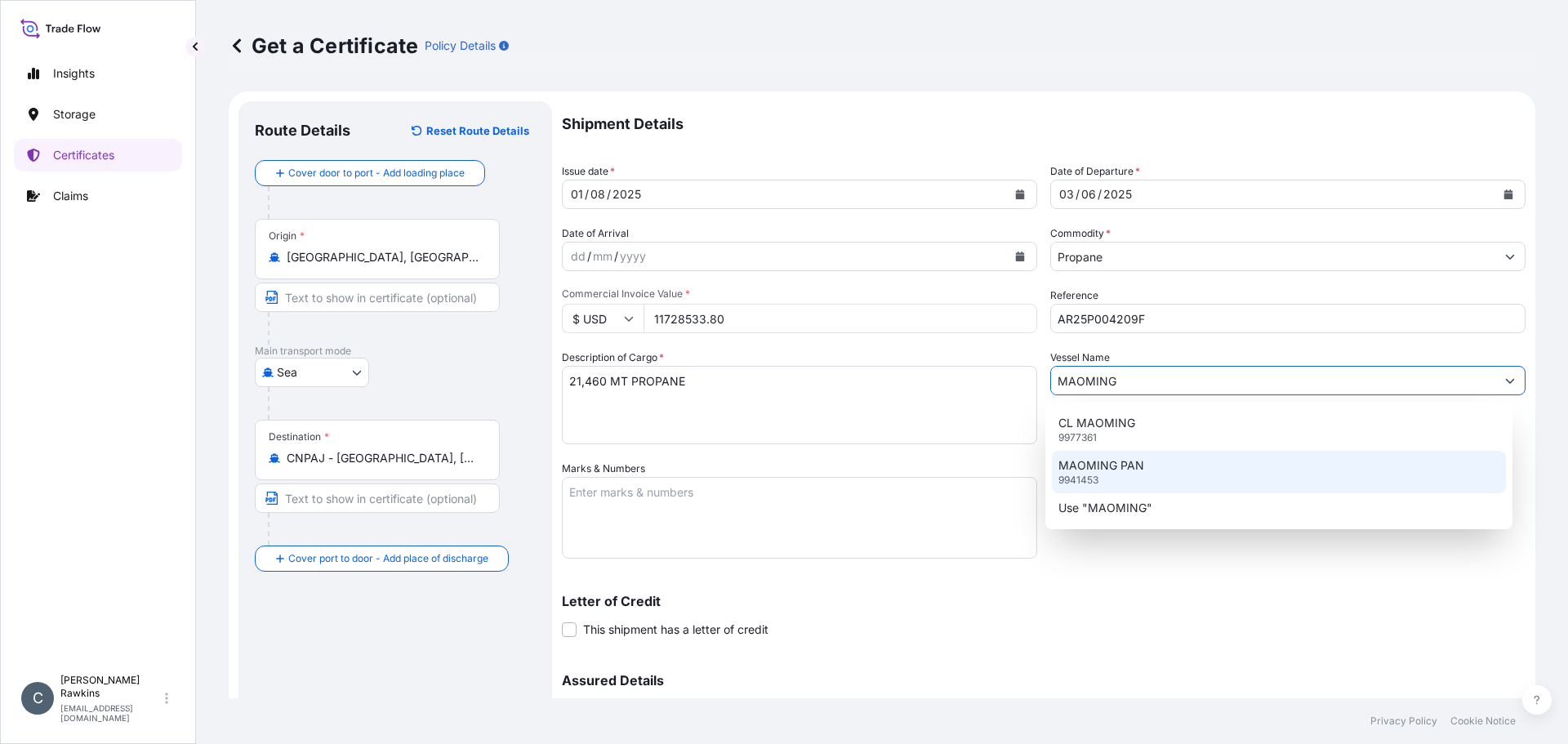
click at [1076, 459] on p "MAOMING PAN" at bounding box center [1101, 465] width 85 height 16
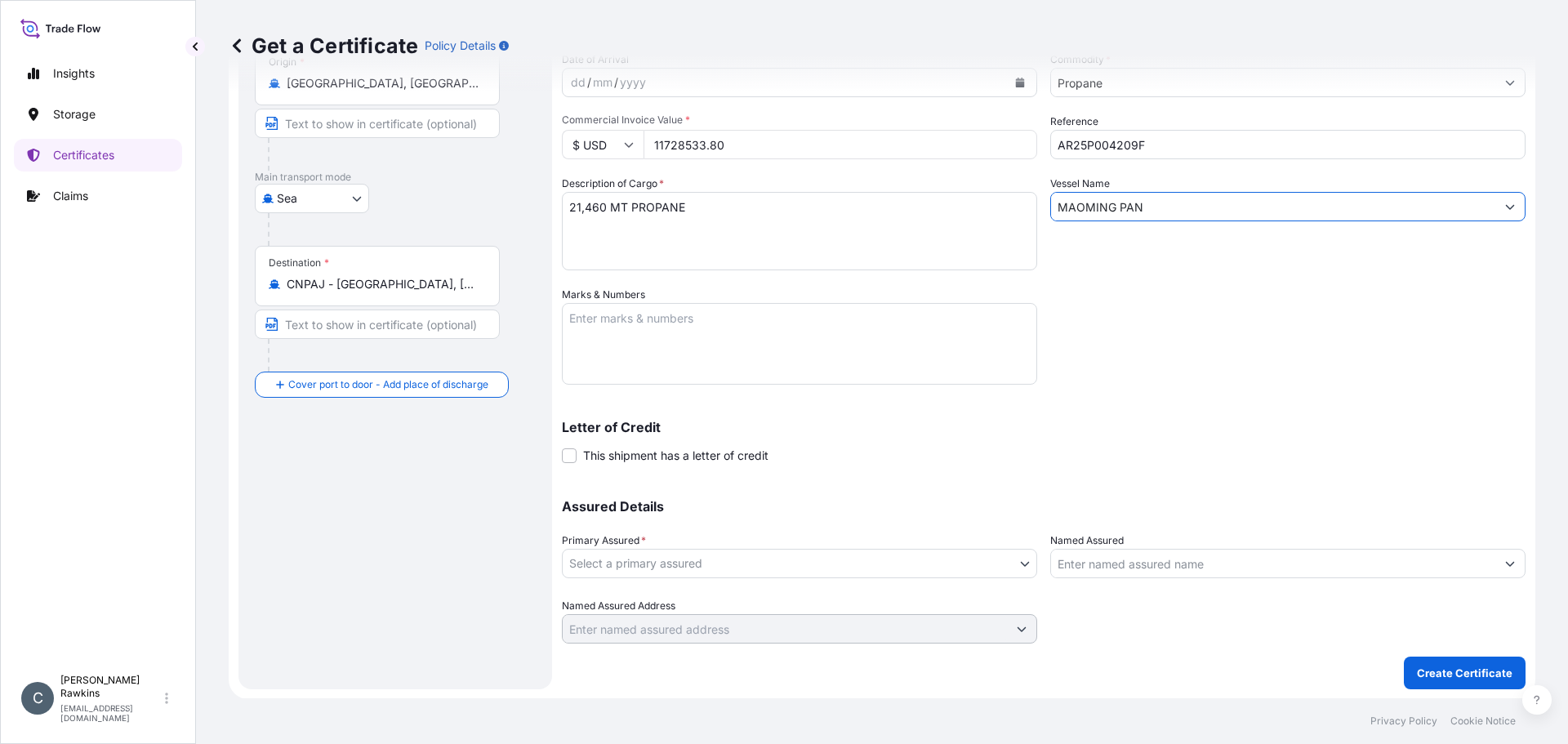
scroll to position [175, 0]
type input "MAOMING PAN"
click at [700, 574] on body "0 options available. 12 options available. 2 options available. 3 options avail…" at bounding box center [784, 372] width 1568 height 744
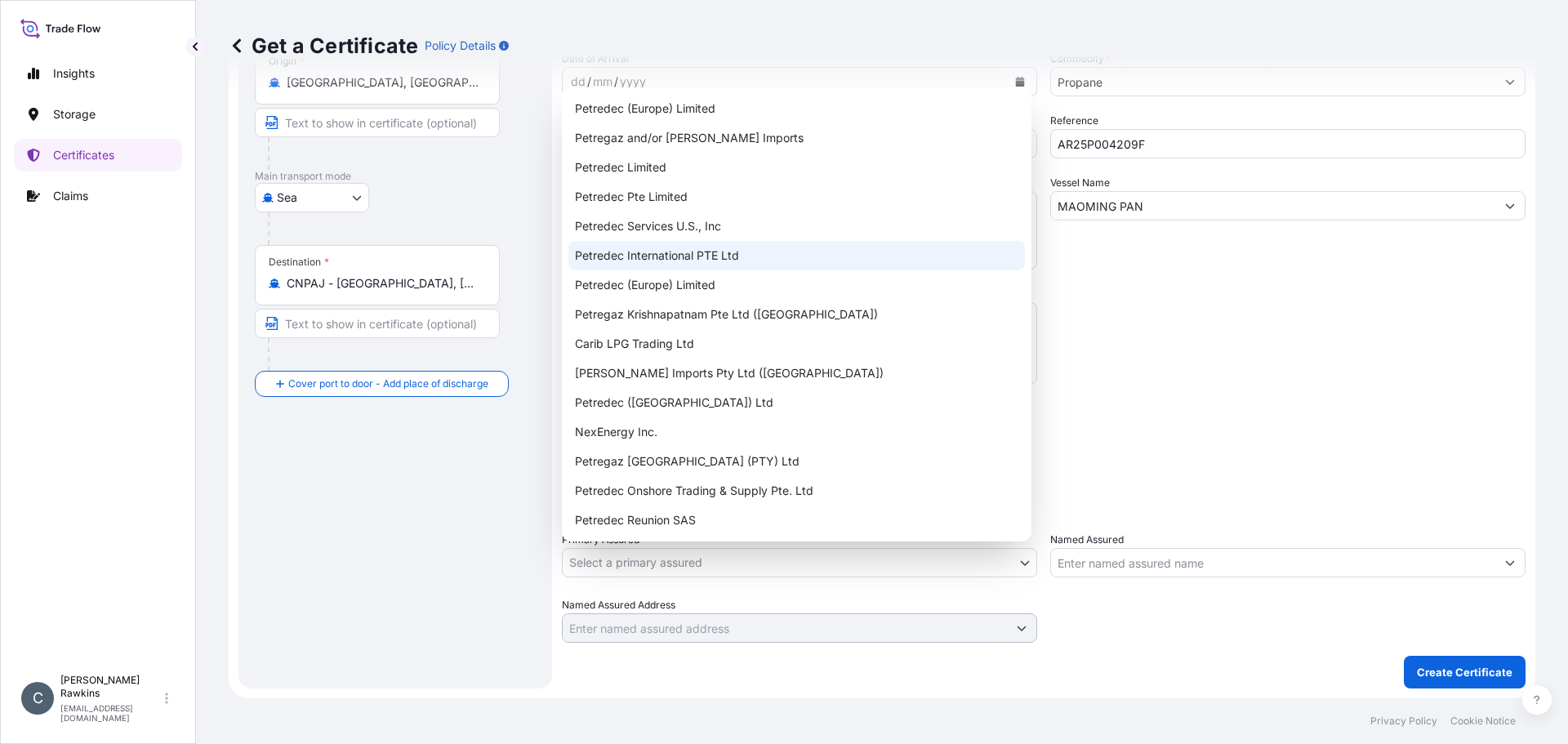
click at [663, 269] on div "Petredec International PTE Ltd" at bounding box center [797, 255] width 457 height 30
select select "31842"
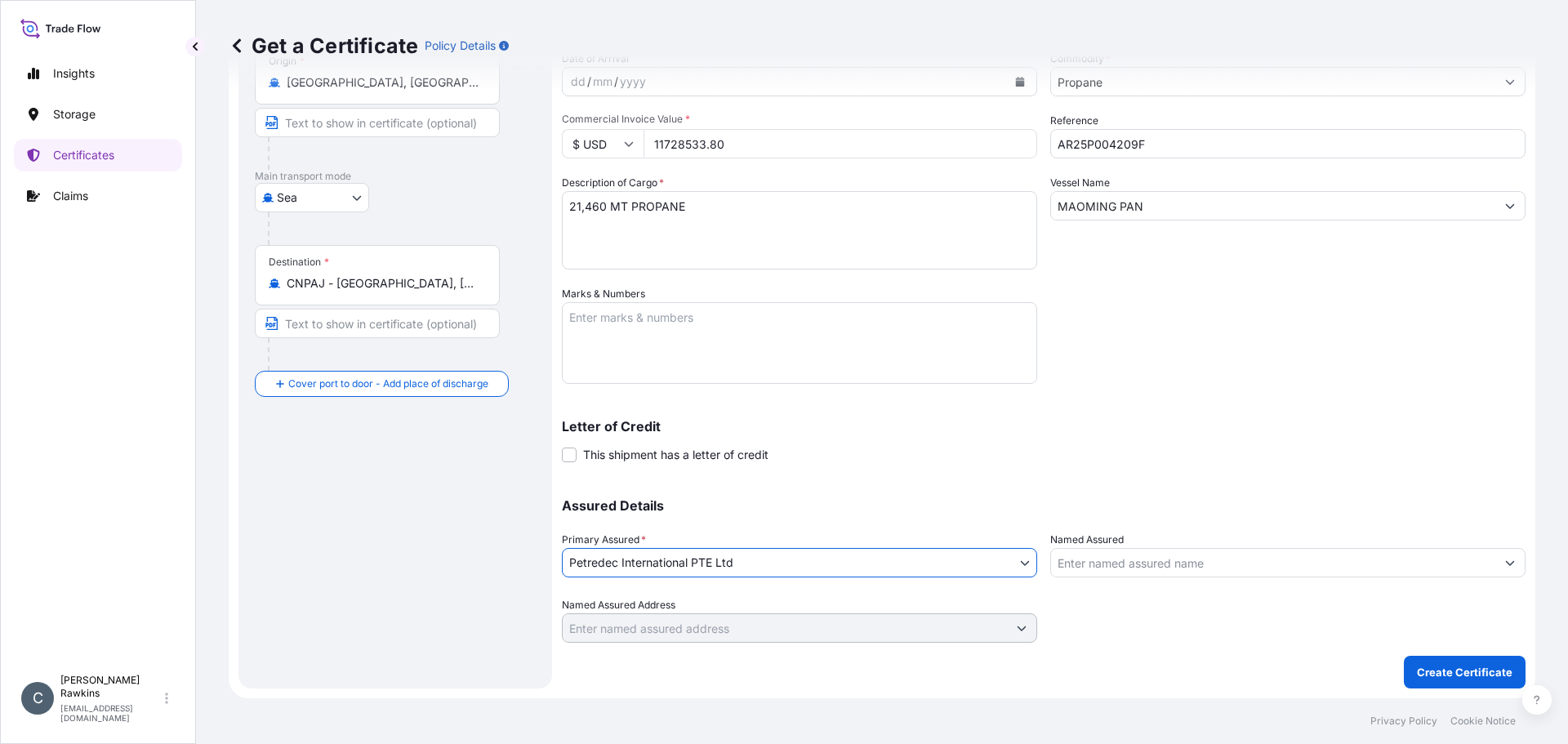
click at [1096, 578] on div "Assured Details Primary Assured * Petredec International PTE Ltd Petredec (Euro…" at bounding box center [1044, 561] width 964 height 163
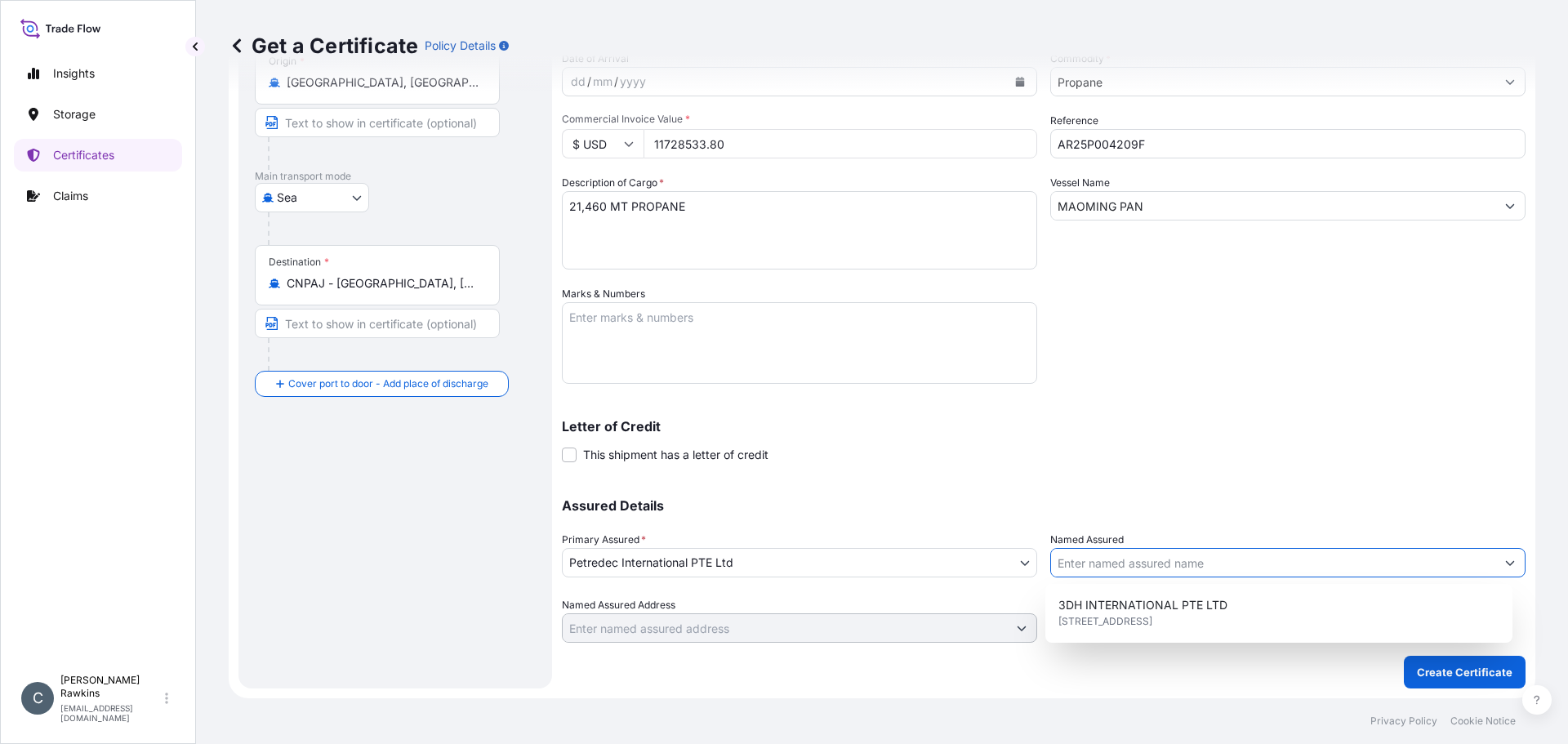
click at [1090, 563] on input "Named Assured" at bounding box center [1273, 563] width 444 height 30
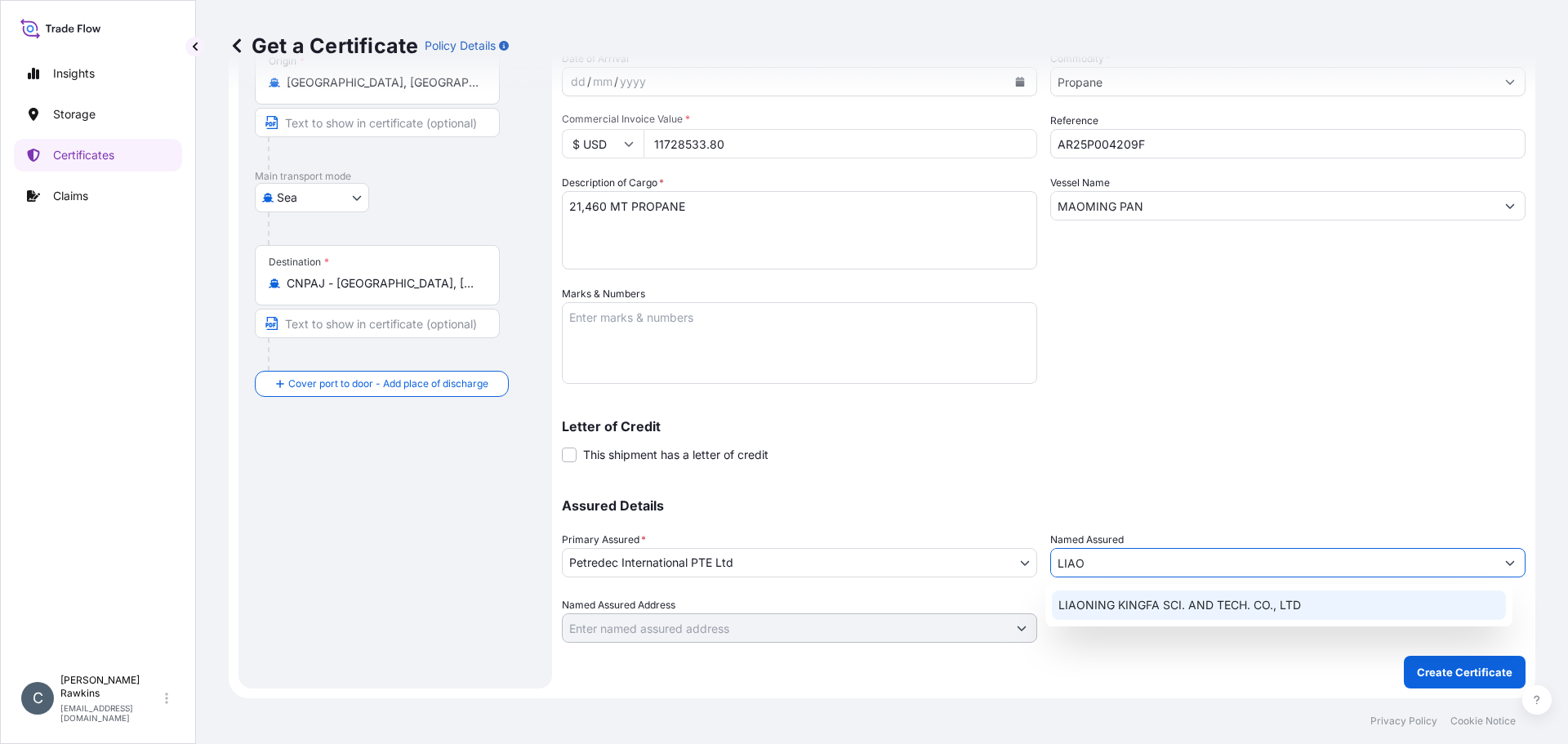
click at [1103, 608] on span "LIAONING KINGFA SCI. AND TECH. CO., LTD" at bounding box center [1179, 605] width 242 height 16
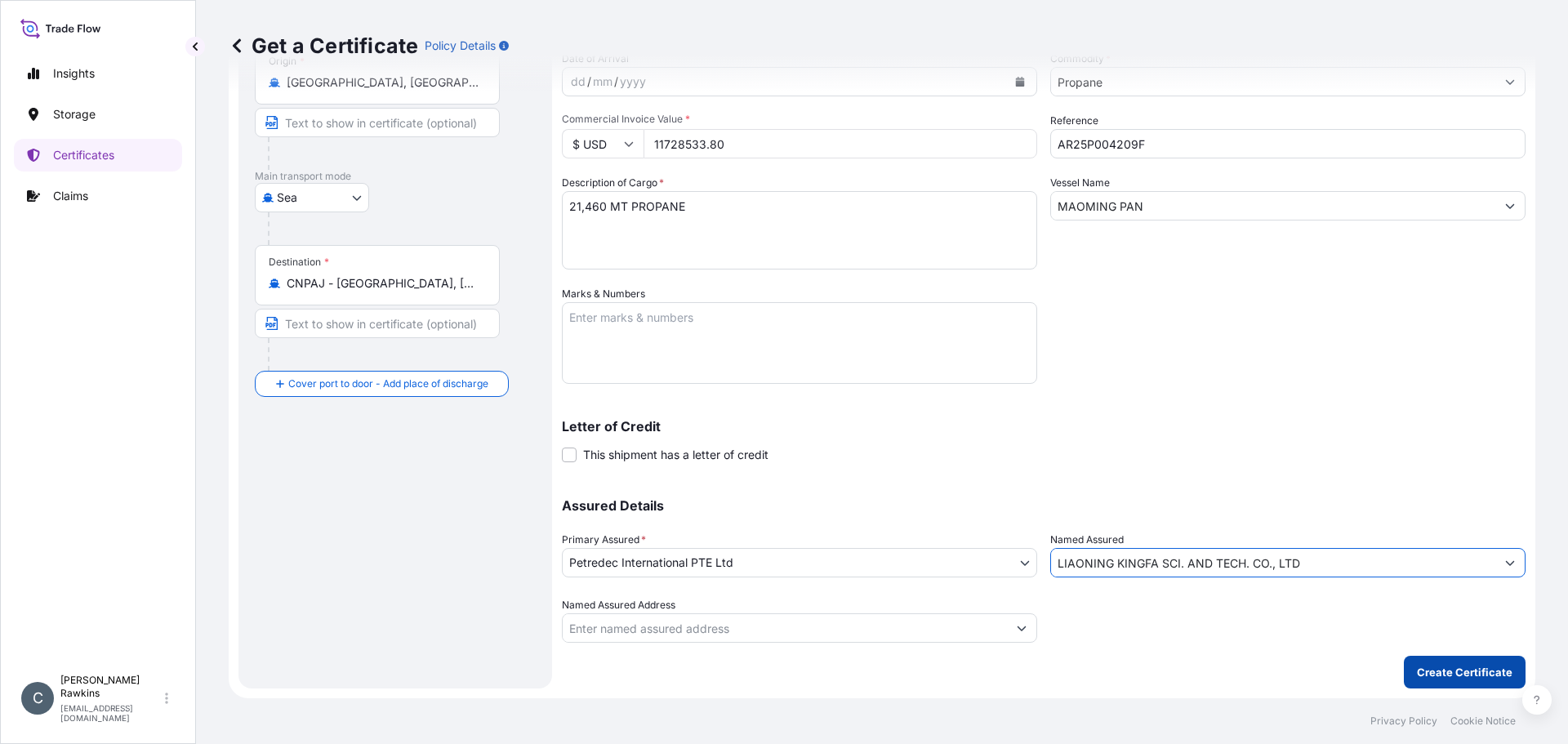
type input "LIAONING KINGFA SCI. AND TECH. CO., LTD"
click at [1427, 667] on p "Create Certificate" at bounding box center [1465, 671] width 95 height 16
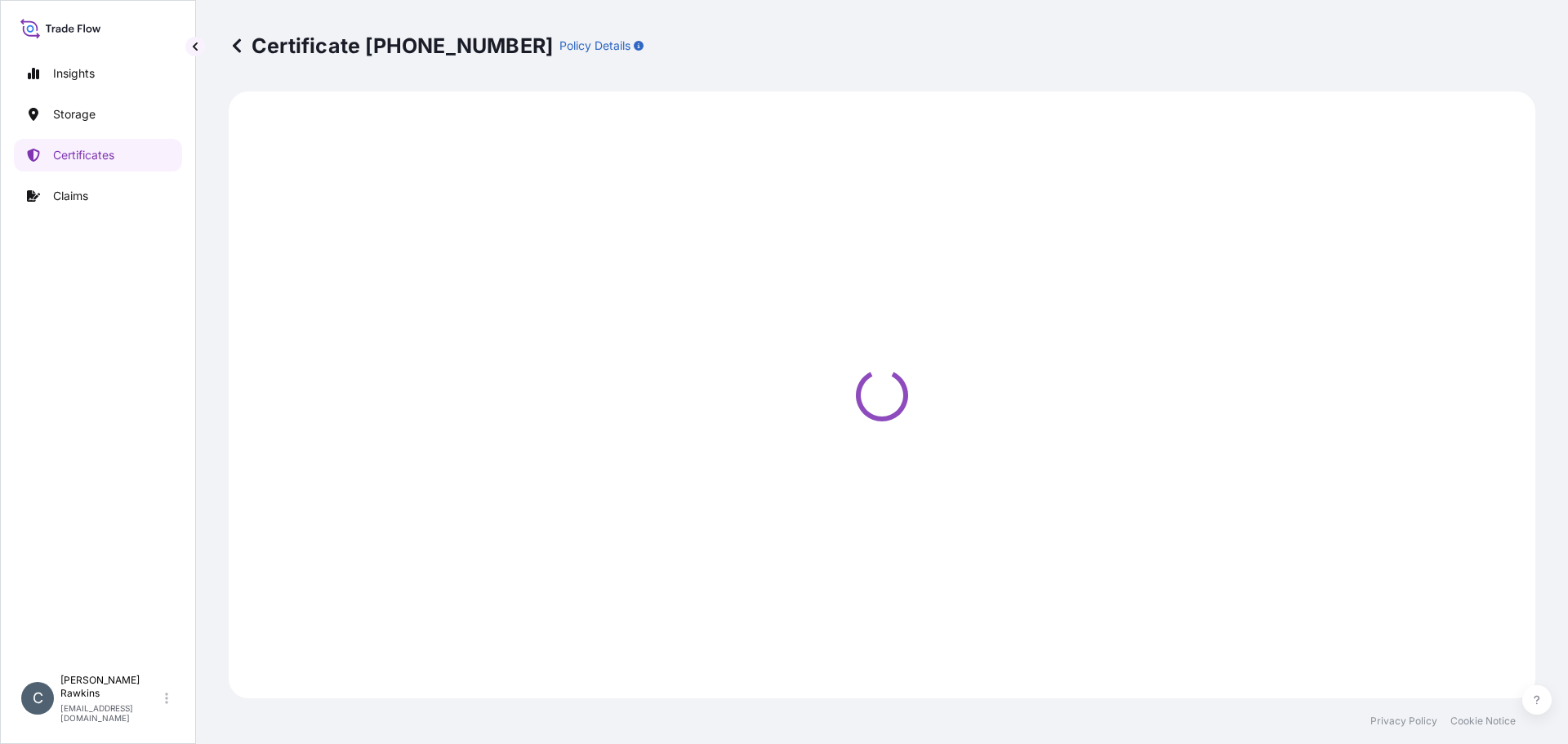
select select "Sea"
select select "31842"
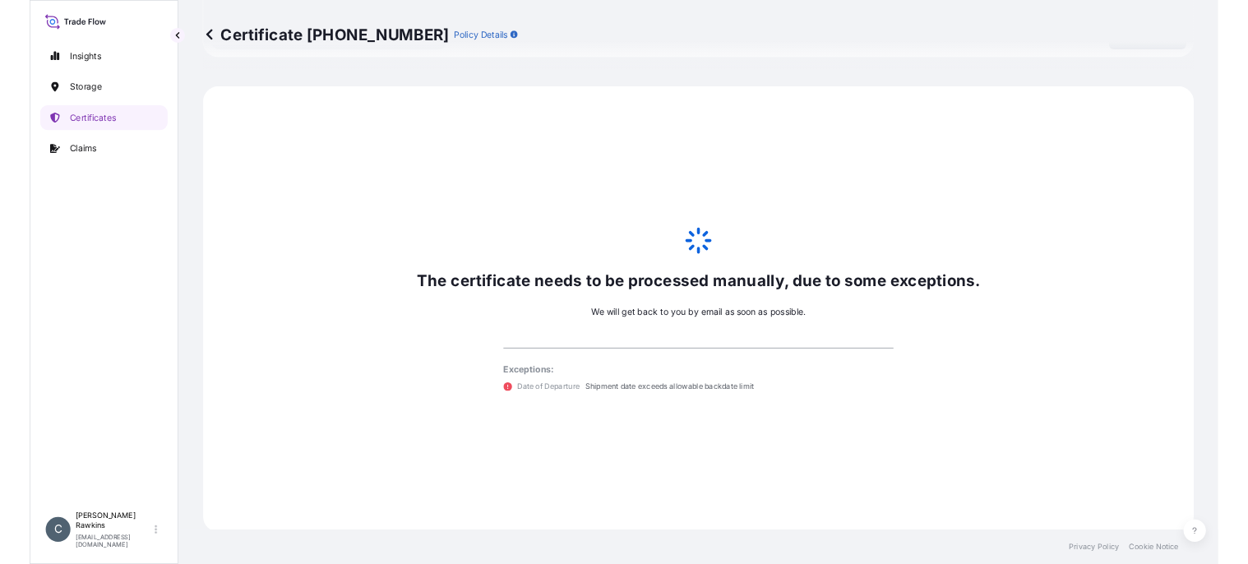
scroll to position [806, 0]
